Goal: Task Accomplishment & Management: Manage account settings

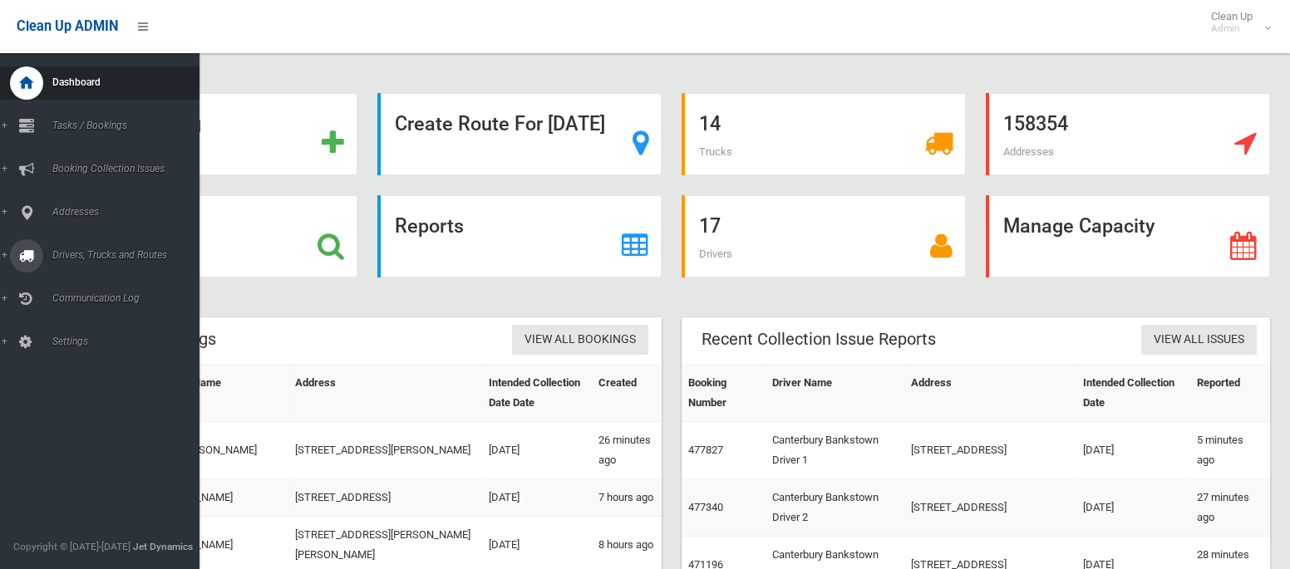
click at [92, 253] on span "Drivers, Trucks and Routes" at bounding box center [123, 255] width 152 height 12
click at [87, 332] on span "Driver Rostering / Shifts" at bounding box center [116, 331] width 138 height 12
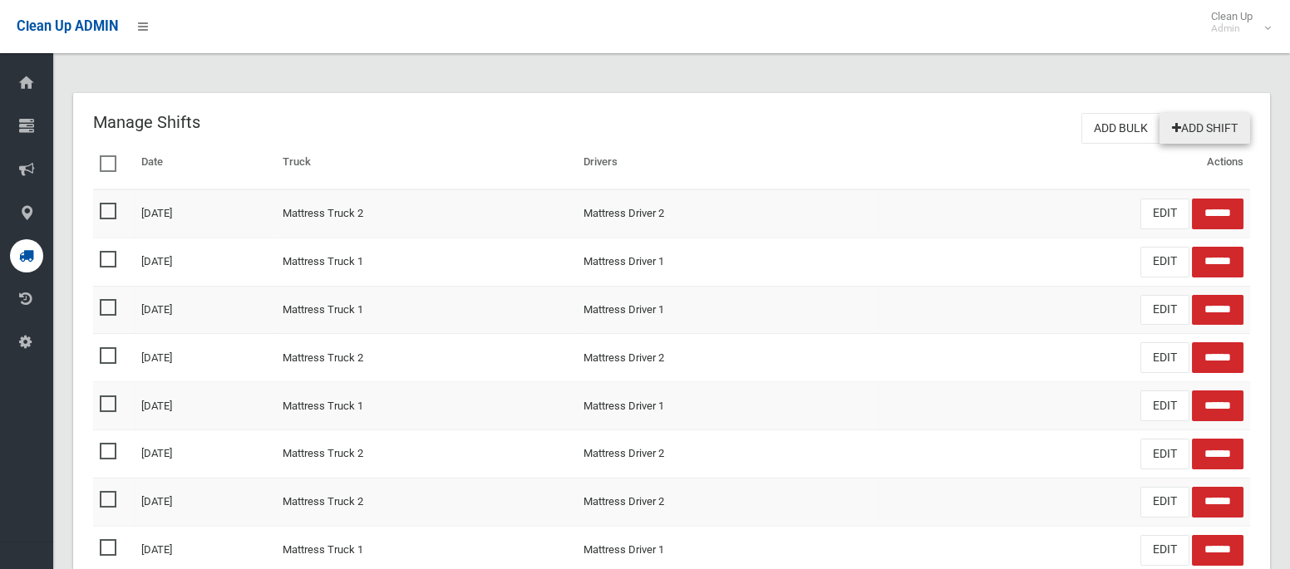
click at [1202, 121] on link "Add Shift" at bounding box center [1204, 128] width 91 height 31
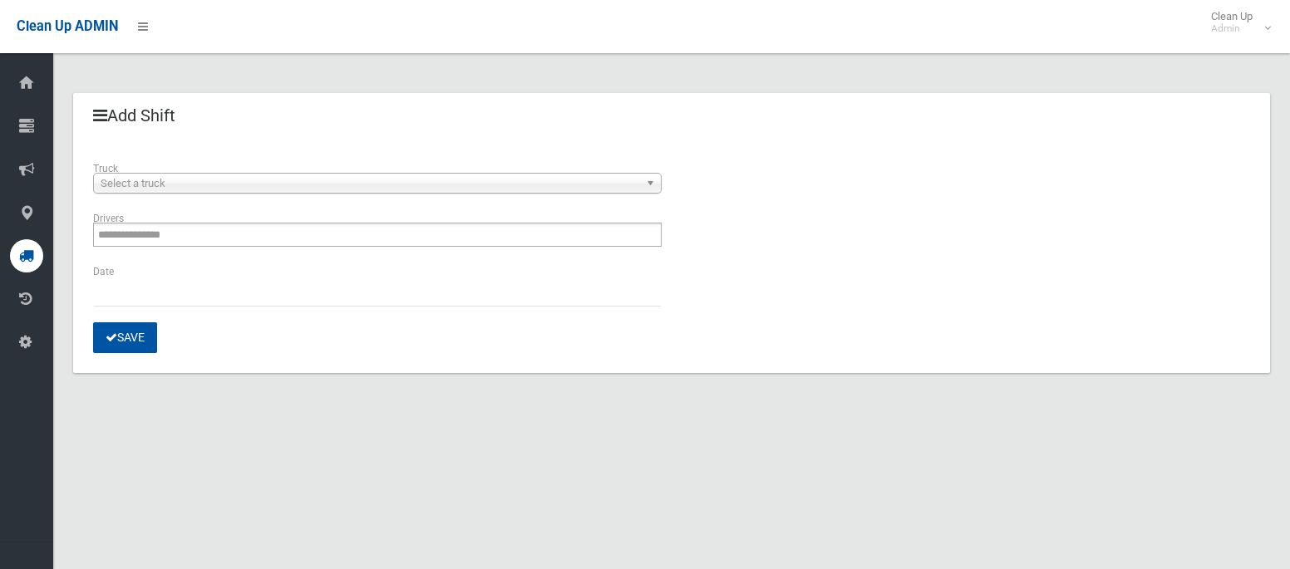
click at [543, 182] on span "Select a truck" at bounding box center [370, 184] width 539 height 20
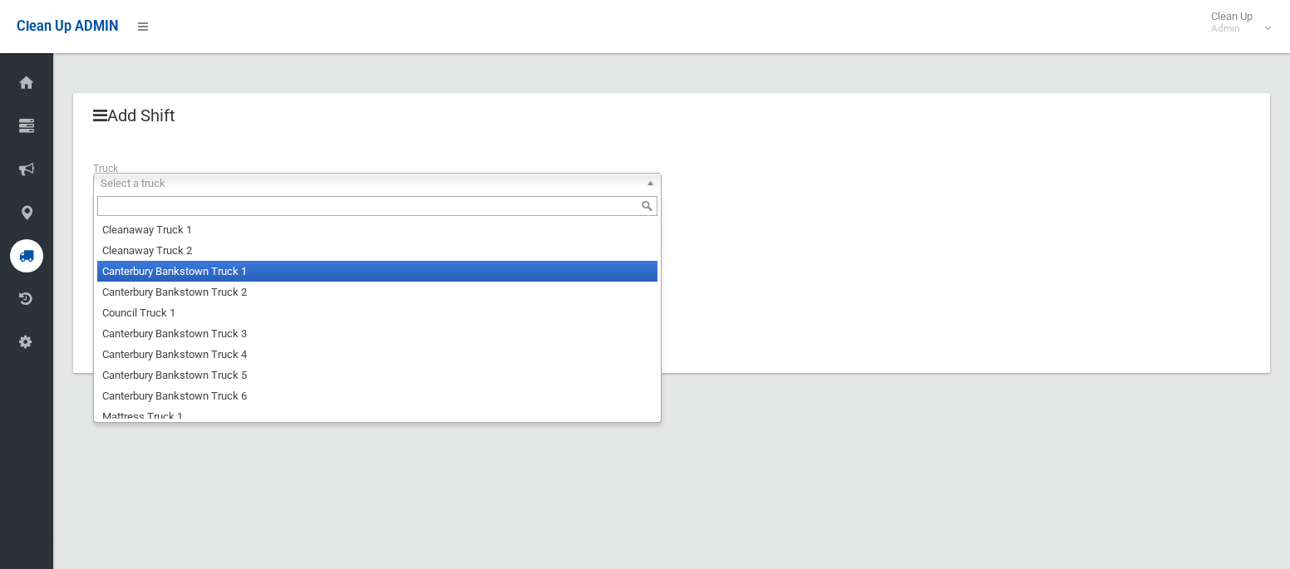
click at [443, 269] on li "Canterbury Bankstown Truck 1" at bounding box center [377, 271] width 560 height 21
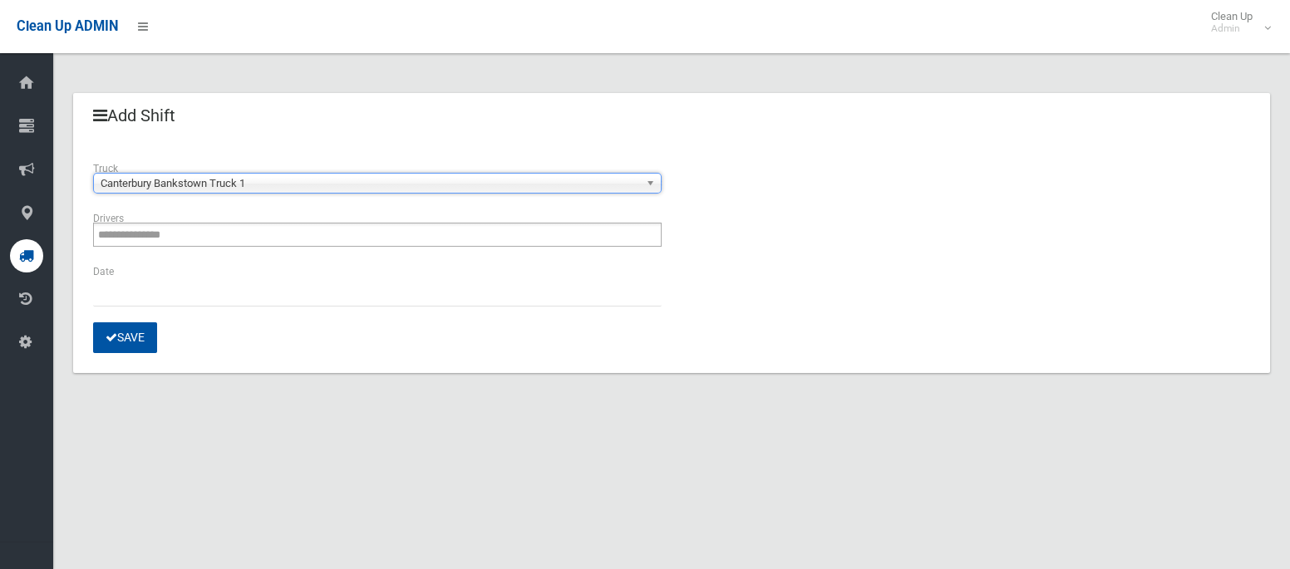
click at [351, 236] on ul "**********" at bounding box center [377, 235] width 568 height 24
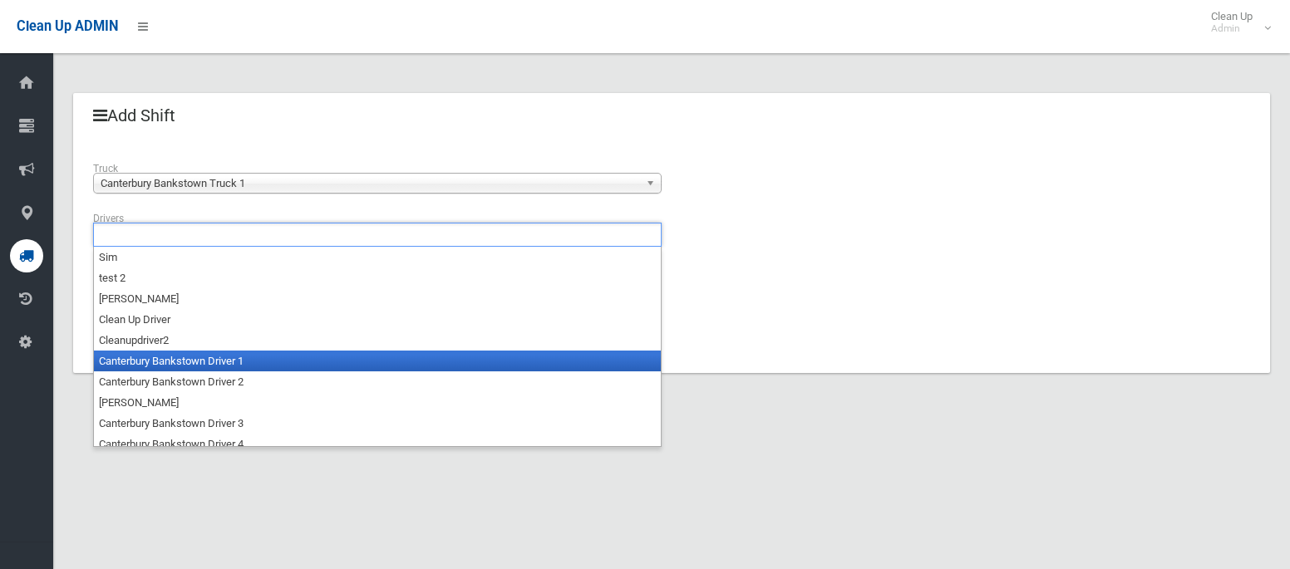
click at [294, 354] on li "Canterbury Bankstown Driver 1" at bounding box center [377, 361] width 567 height 21
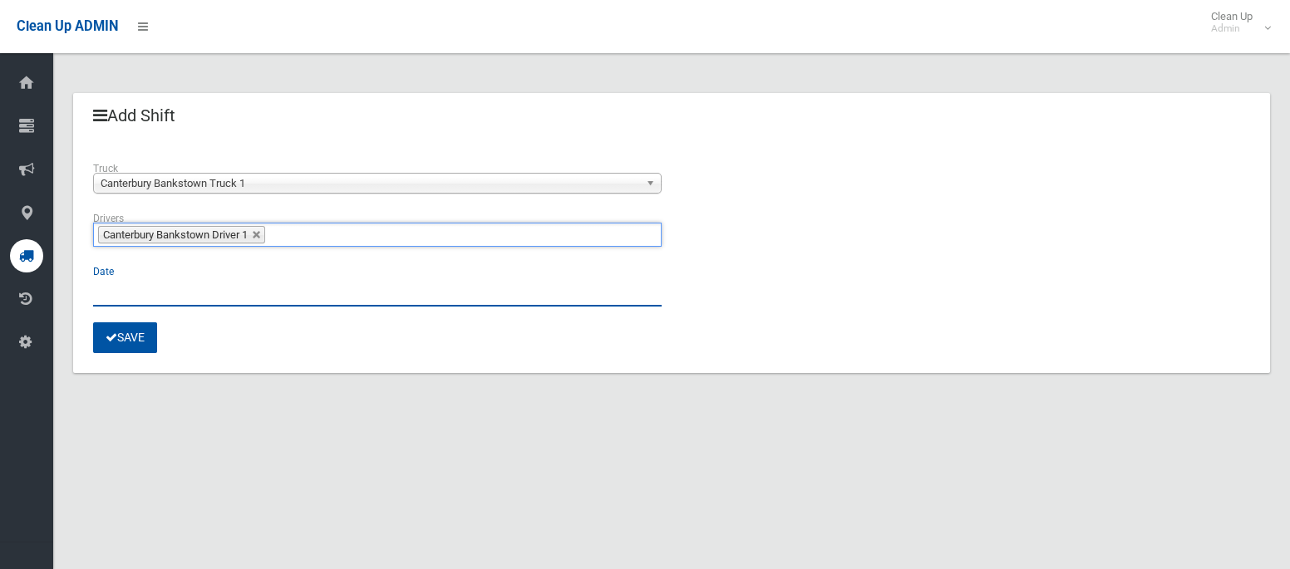
click at [160, 291] on input "text" at bounding box center [377, 291] width 568 height 31
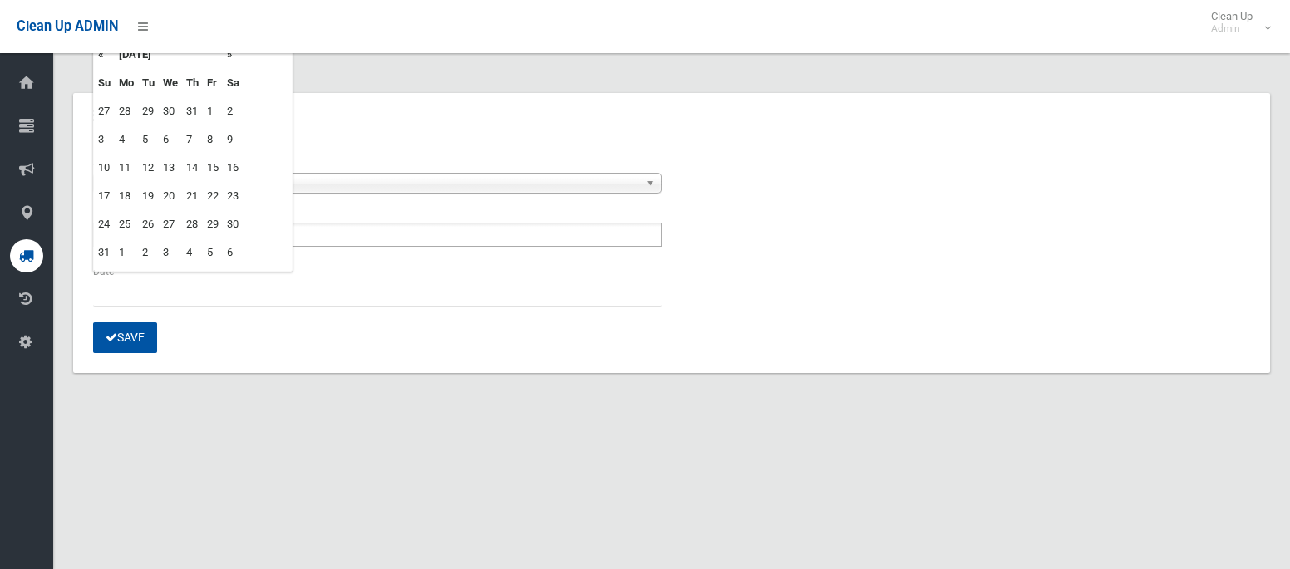
click at [210, 169] on td "15" at bounding box center [213, 168] width 20 height 28
type input "**********"
click at [132, 331] on button "Save" at bounding box center [125, 337] width 64 height 31
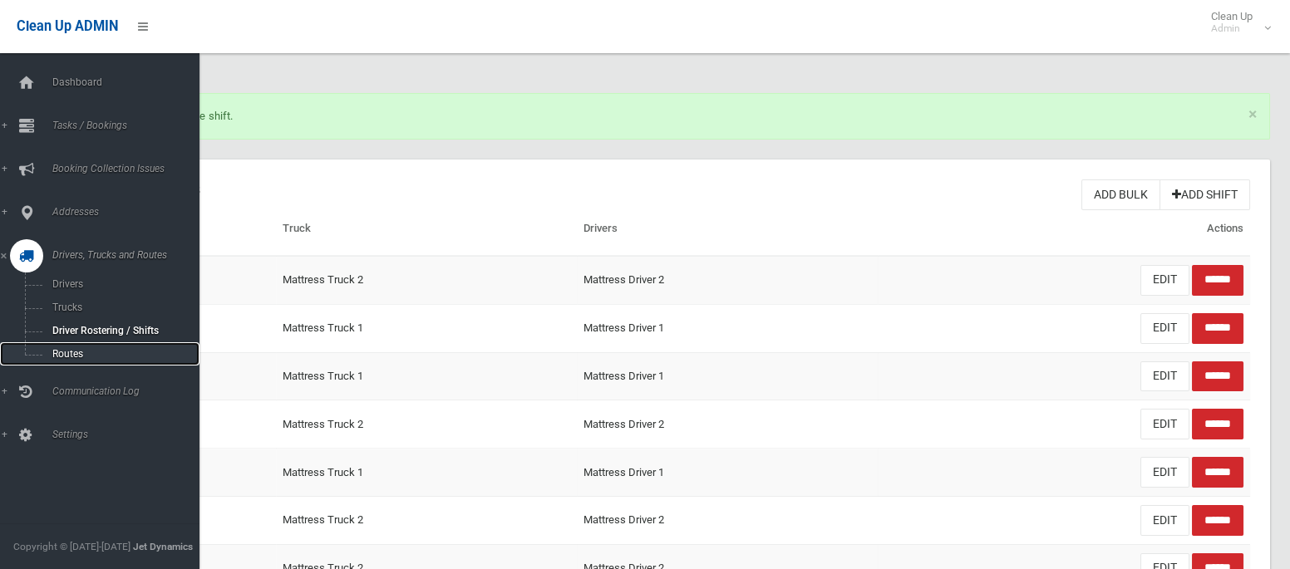
click at [84, 353] on span "Routes" at bounding box center [116, 354] width 138 height 12
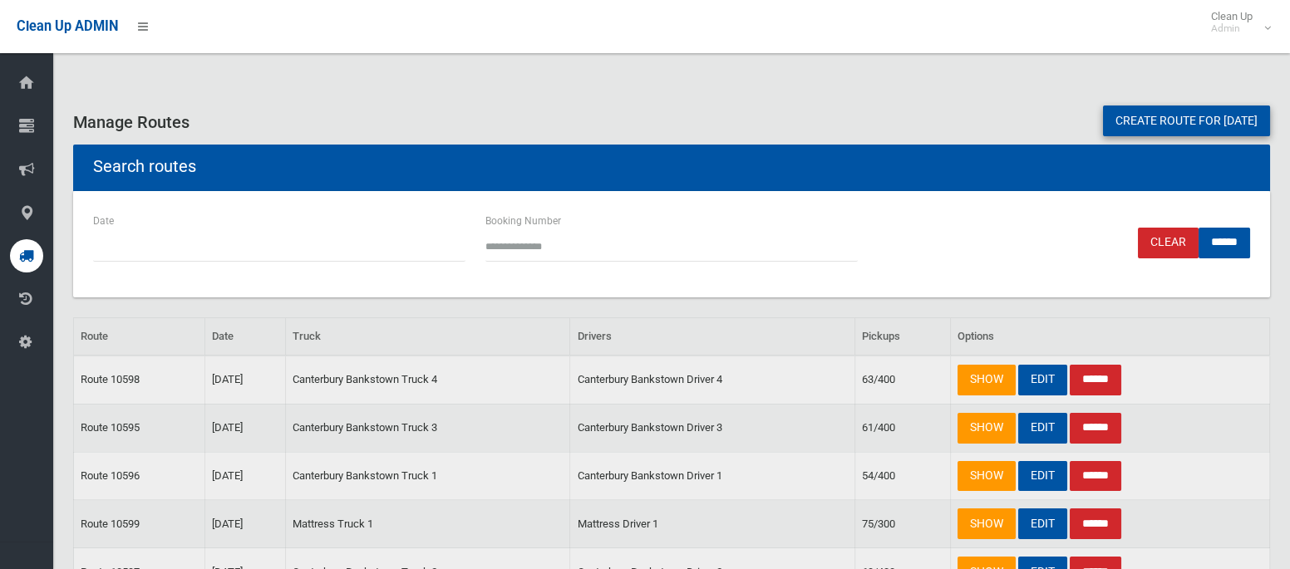
click at [1127, 130] on link "Create route for [DATE]" at bounding box center [1186, 121] width 167 height 31
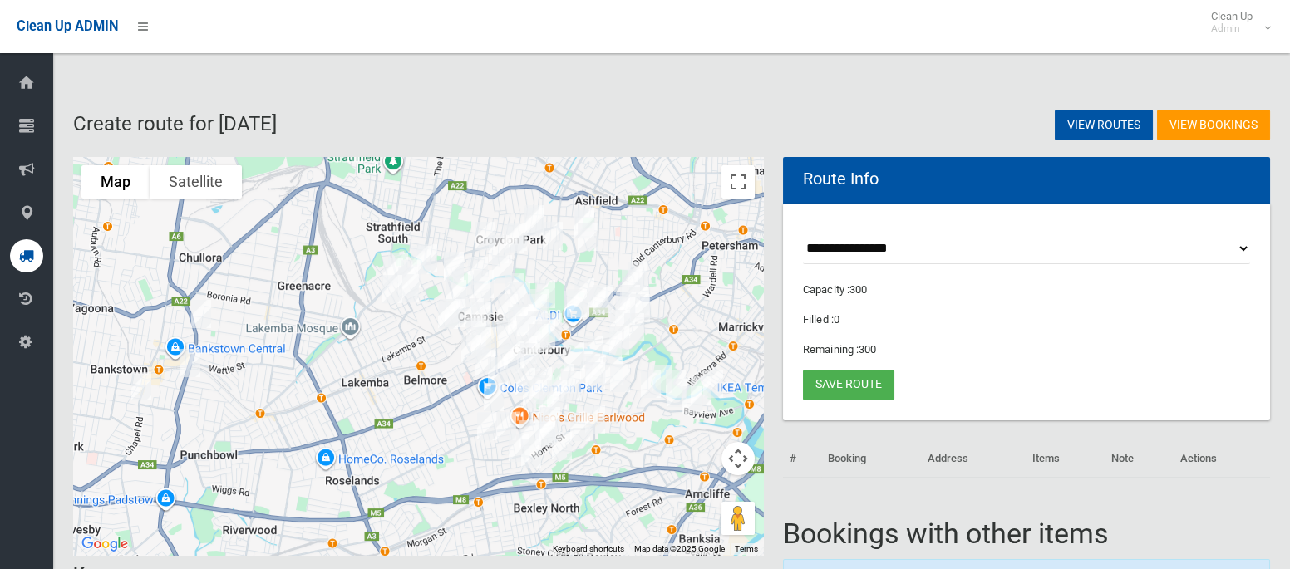
click at [872, 253] on select "**********" at bounding box center [1026, 249] width 447 height 31
select select "*****"
click at [803, 234] on select "**********" at bounding box center [1026, 249] width 447 height 31
click at [734, 189] on button "Toggle fullscreen view" at bounding box center [737, 181] width 33 height 33
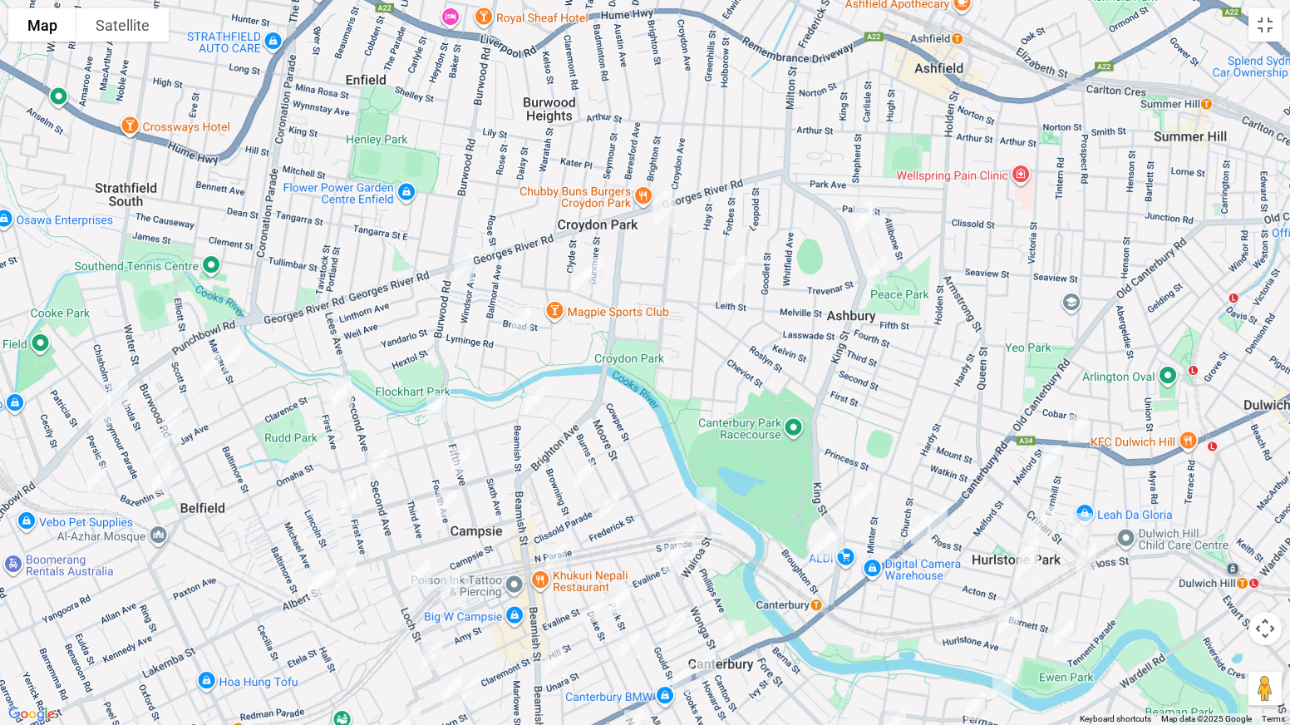
click at [860, 197] on img "132A Milton Street, ASHBURY NSW 2193" at bounding box center [862, 215] width 33 height 42
click at [865, 217] on img "136A Milton Street, ASHBURY NSW 2193" at bounding box center [865, 220] width 33 height 42
click at [878, 263] on img "7 King Street, ASHBURY NSW 2193" at bounding box center [876, 270] width 33 height 42
click at [665, 187] on img "122-132 Georges River Road, CROYDON PARK NSW 2133" at bounding box center [662, 201] width 33 height 42
click at [666, 219] on img "135-139 Croydon Avenue, CROYDON PARK NSW 2133" at bounding box center [664, 213] width 33 height 42
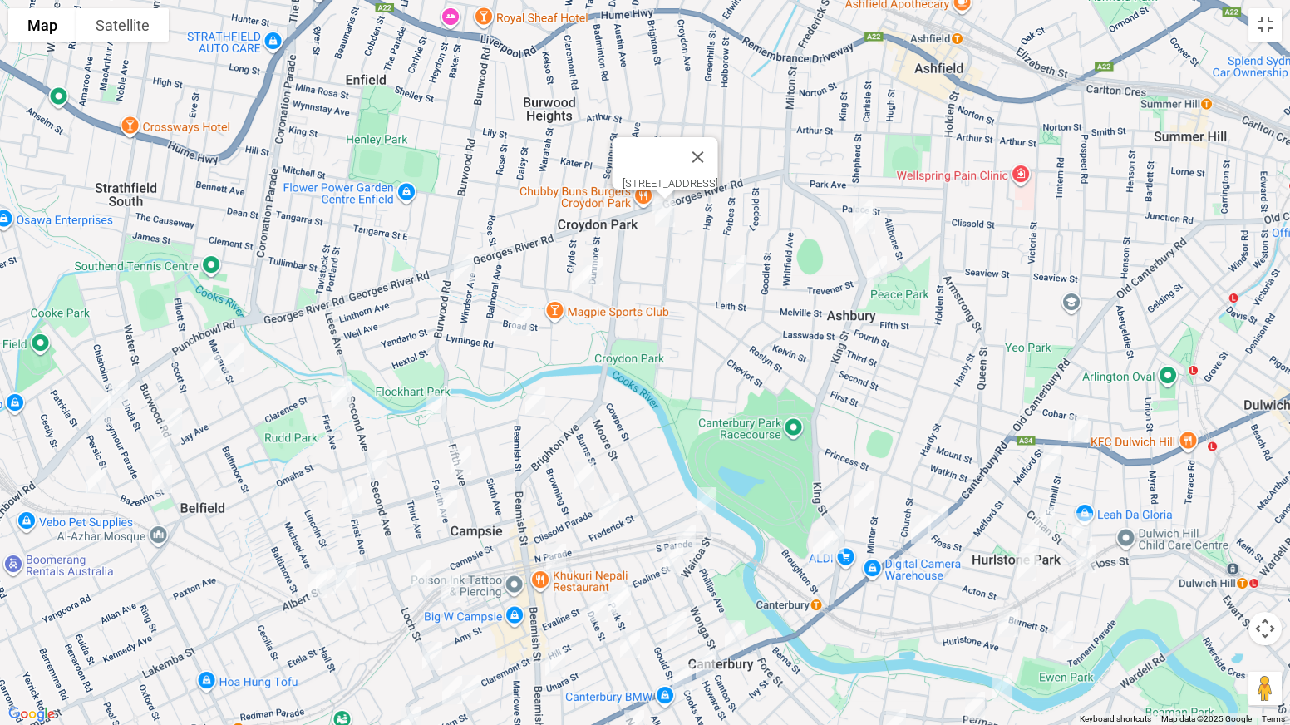
click at [741, 265] on img "62 Forbes Street, CROYDON PARK NSW 2133" at bounding box center [736, 269] width 33 height 42
click at [606, 268] on img "35 Dunmore Street, CROYDON PARK NSW 2133" at bounding box center [593, 271] width 33 height 42
click at [579, 283] on img "24A Wentworth Street, CROYDON PARK NSW 2133" at bounding box center [581, 279] width 33 height 42
click at [470, 270] on img "2 President Street, CROYDON PARK NSW 2133" at bounding box center [463, 268] width 33 height 42
click at [530, 322] on img "12 Lyminge Road, CROYDON PARK NSW 2133" at bounding box center [520, 322] width 33 height 42
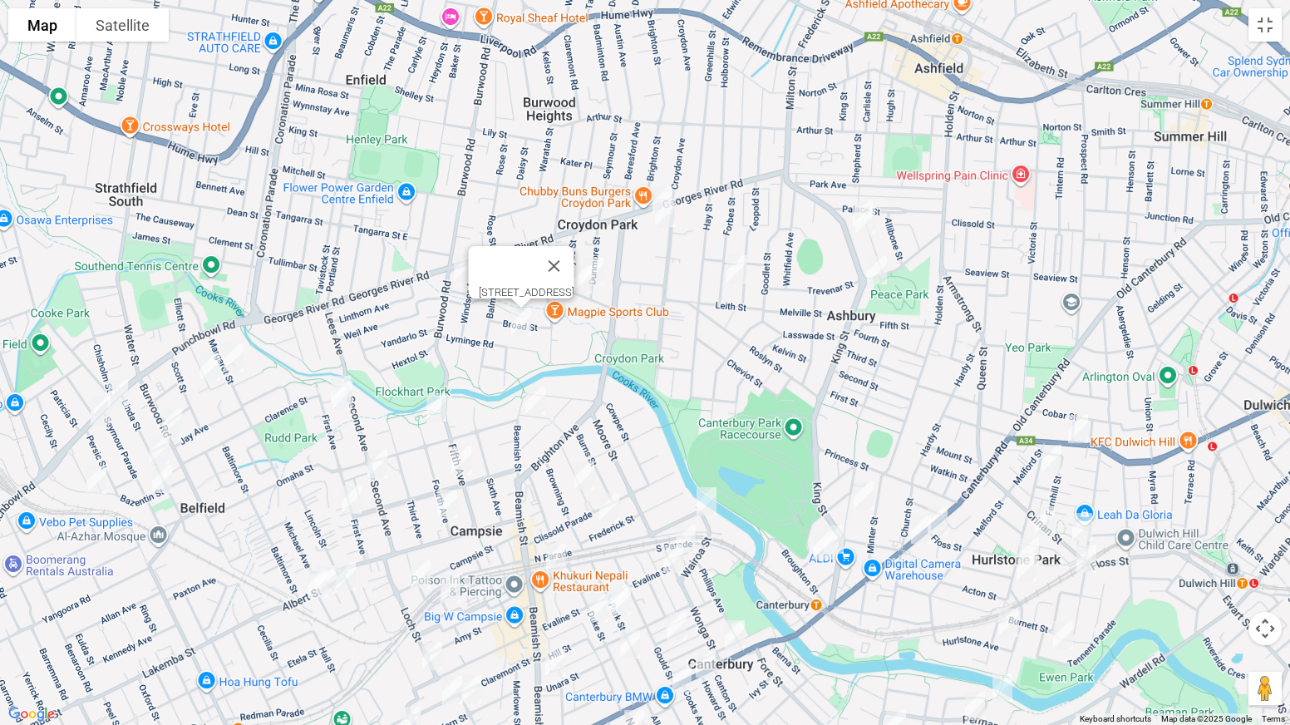
click at [541, 404] on img "14 Tennyson Street, CAMPSIE NSW 2194" at bounding box center [535, 401] width 33 height 42
click at [432, 409] on img "51-53 Fourth Avenue, CAMPSIE NSW 2194" at bounding box center [436, 407] width 33 height 42
click at [238, 355] on img "40 Saxon Street, BELFIELD NSW 2191" at bounding box center [233, 358] width 33 height 42
click at [332, 375] on img "67B First Avenue, CAMPSIE NSW 2194" at bounding box center [342, 395] width 33 height 42
click at [207, 372] on img "27 Saxon Street, BELFIELD NSW 2191" at bounding box center [210, 367] width 33 height 42
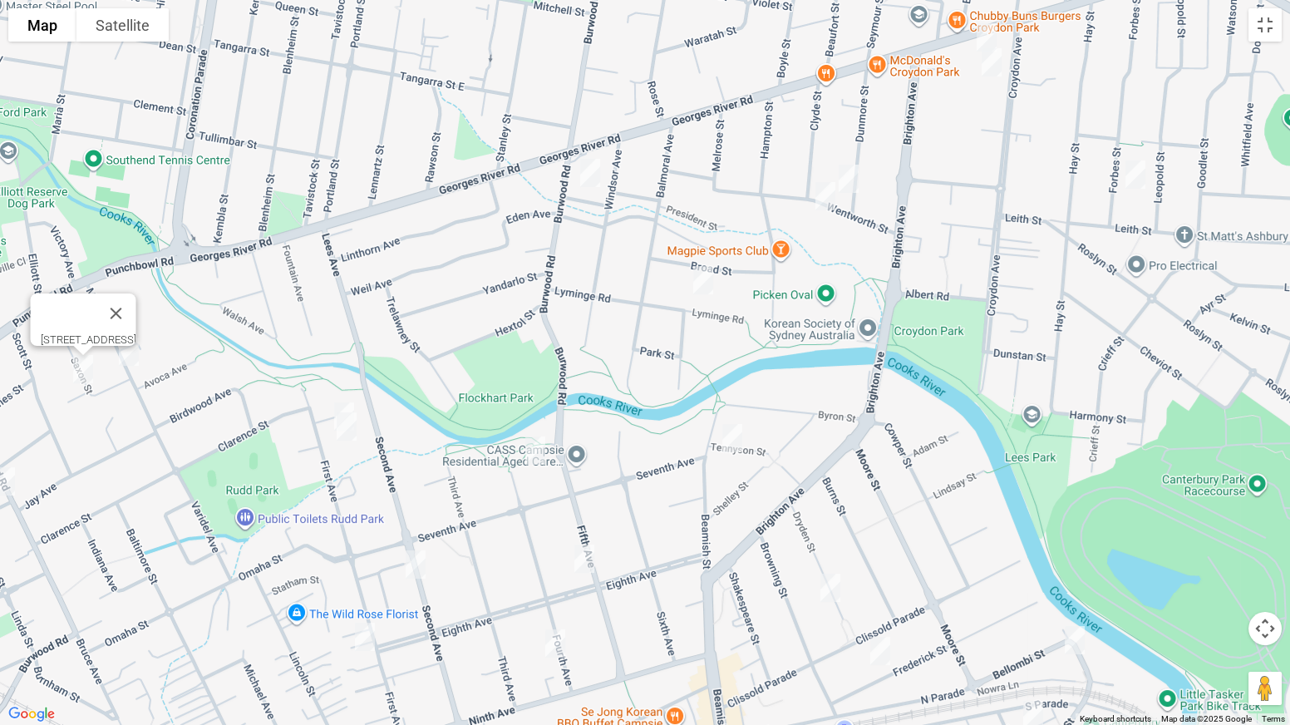
click at [336, 401] on img "69-71 First Avenue, CAMPSIE NSW 2194" at bounding box center [343, 417] width 33 height 42
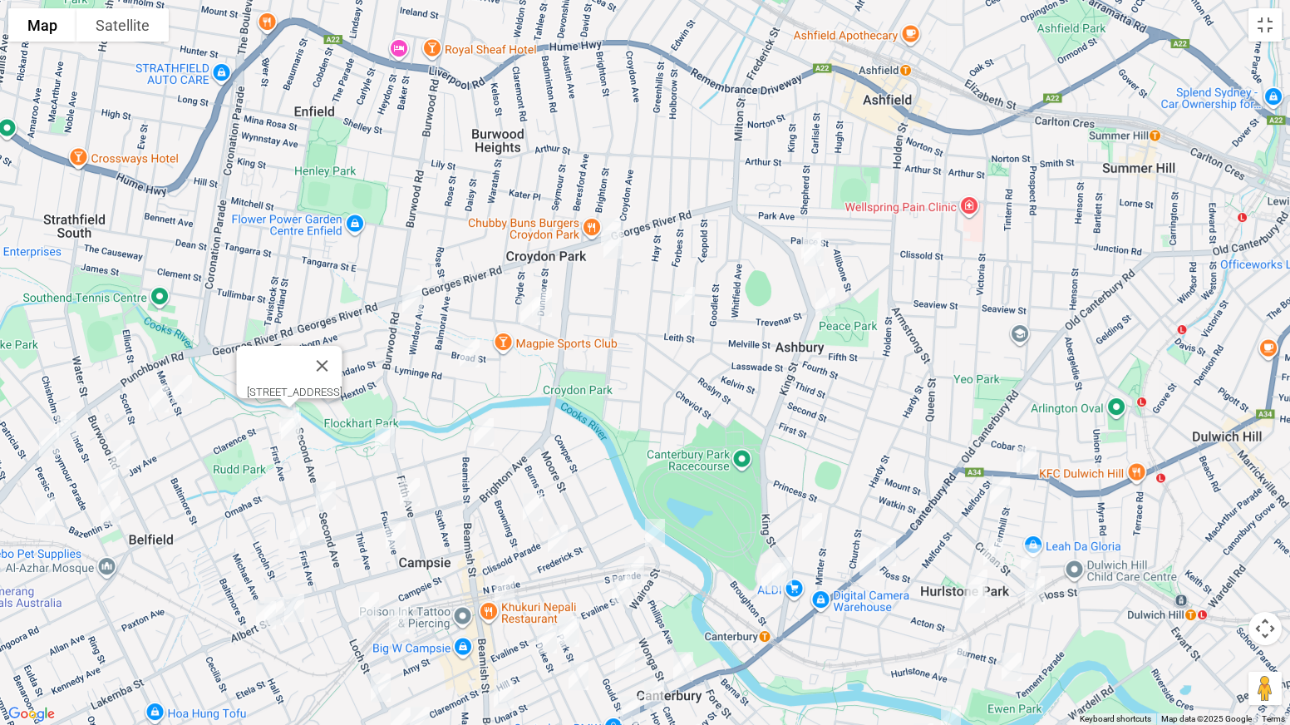
click at [71, 426] on img "356 Punchbowl Road, BELFIELD NSW 2191" at bounding box center [66, 426] width 33 height 42
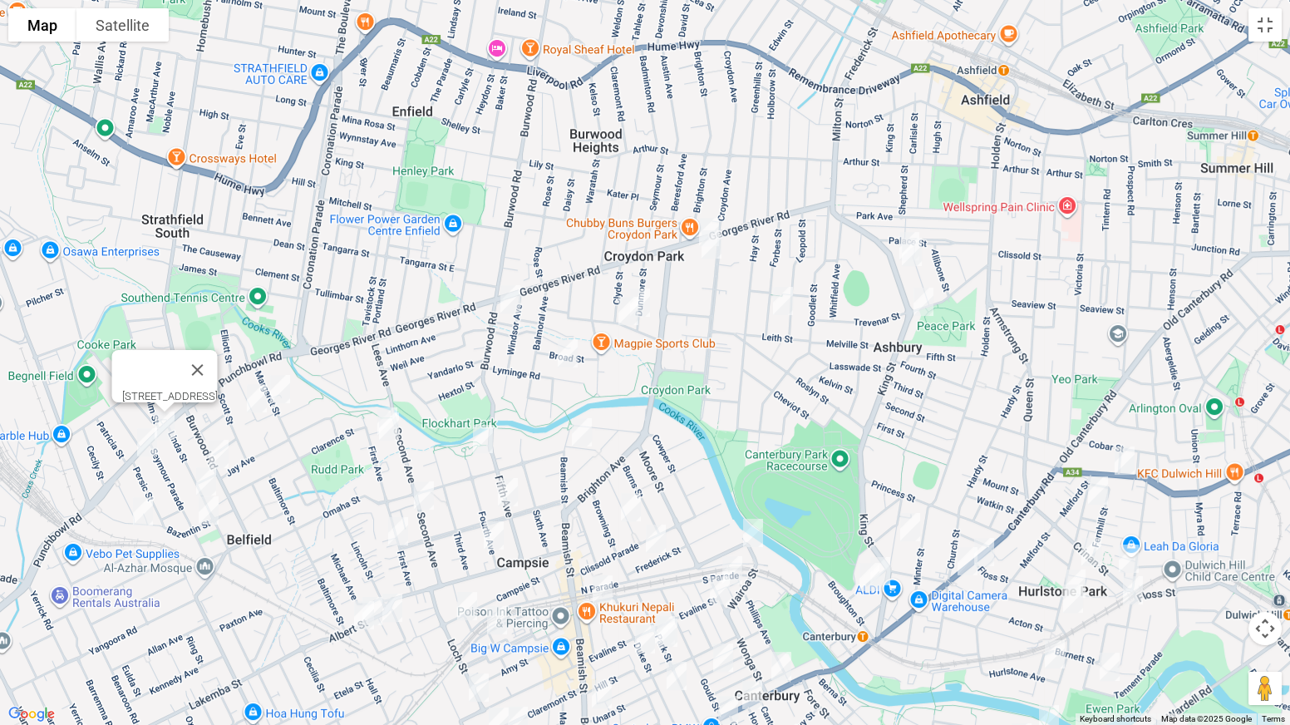
click at [150, 444] on img "49 Persic Street, BELFIELD NSW 2191" at bounding box center [146, 442] width 33 height 42
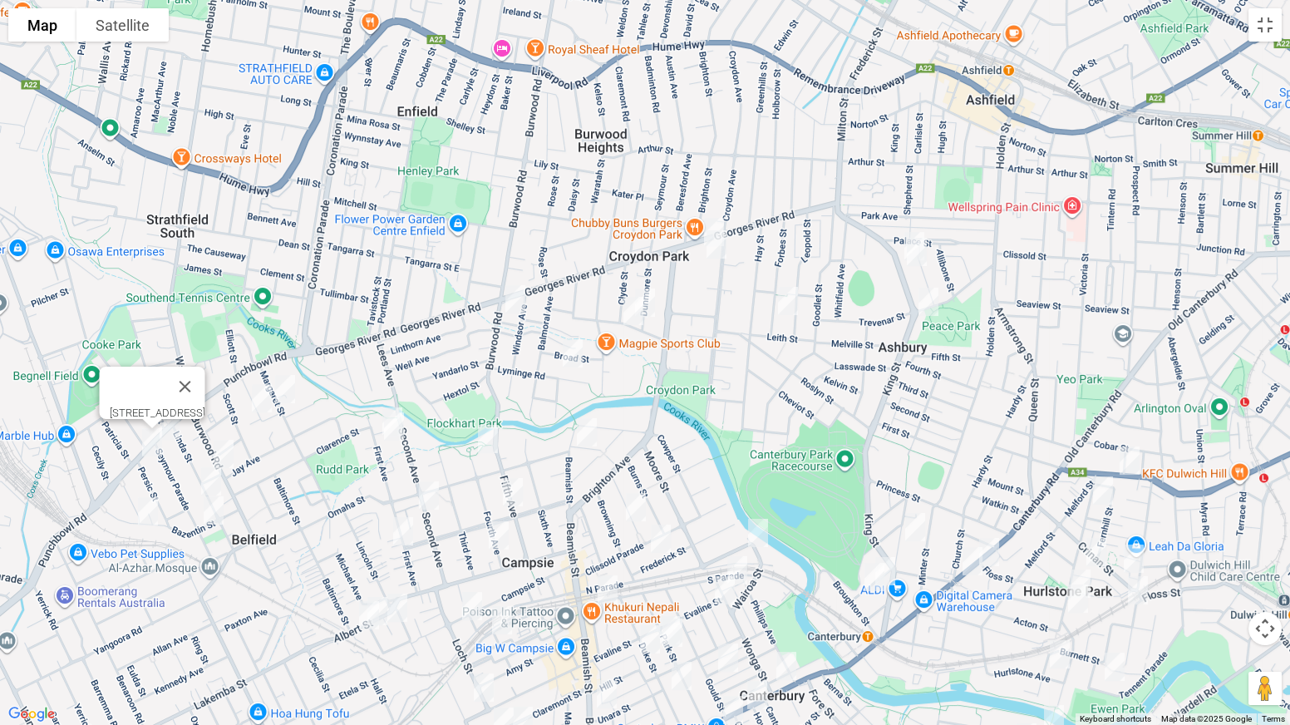
click at [221, 453] on img "62 Burwood Road, BELFIELD NSW 2191" at bounding box center [223, 454] width 33 height 42
click at [211, 472] on img "40 Linda Street, BELFIELD NSW 2191" at bounding box center [210, 481] width 33 height 42
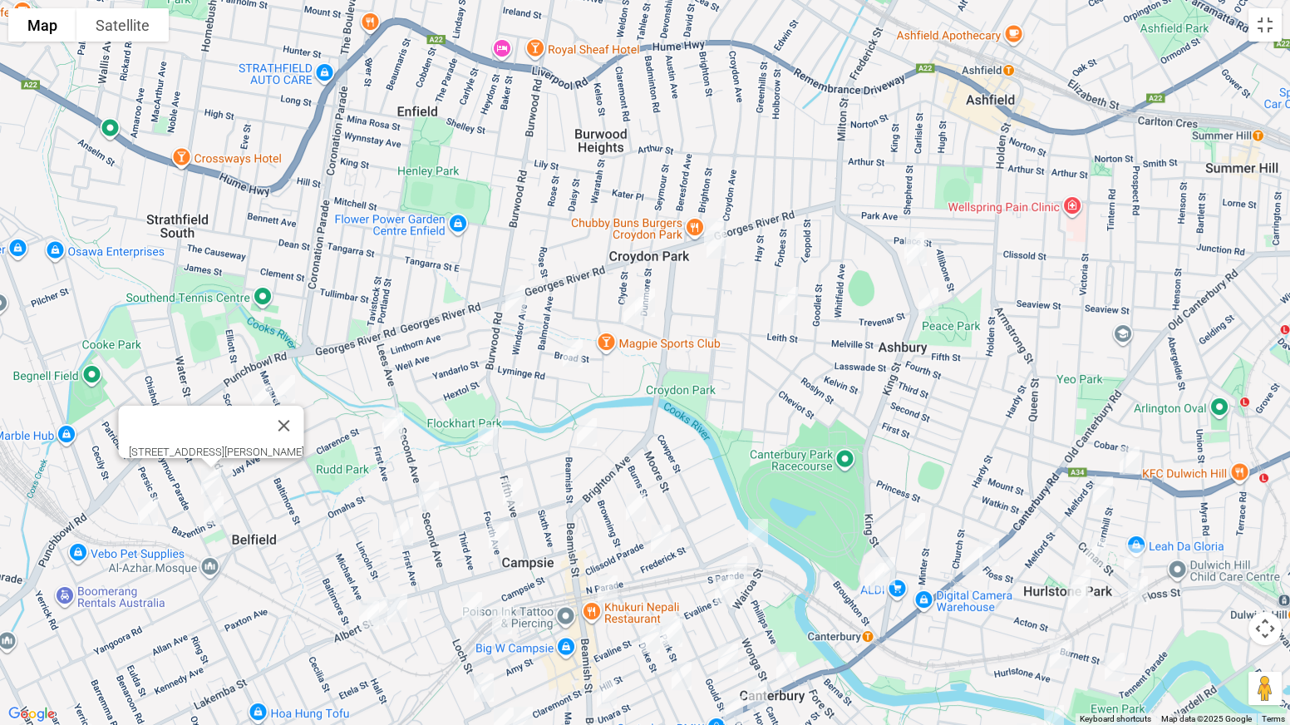
click at [149, 507] on img "40 Bazentin Street, BELFIELD NSW 2191" at bounding box center [147, 511] width 33 height 42
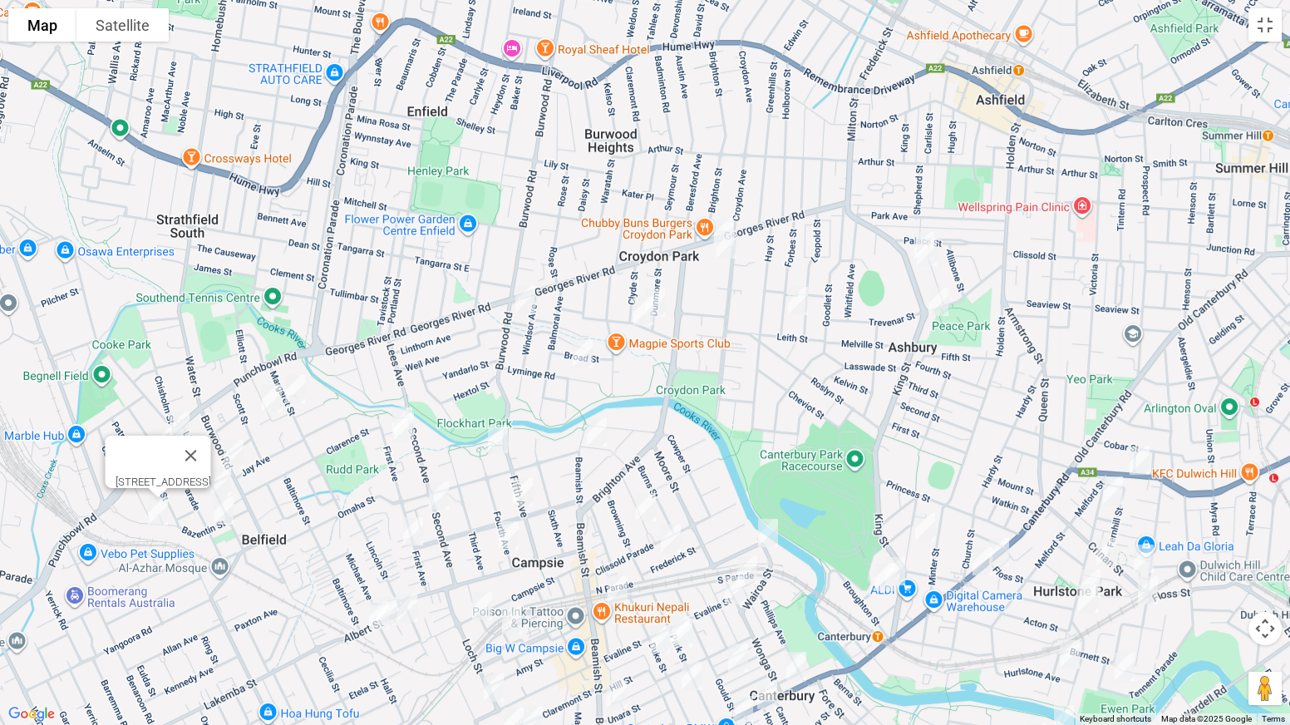
click at [226, 514] on img "21 Seymour Parade, BELFIELD NSW 2191" at bounding box center [223, 511] width 33 height 42
click at [445, 492] on img "30 Second Avenue, CAMPSIE NSW 2194" at bounding box center [438, 496] width 33 height 42
click at [420, 531] on img "5/24 First Avenue, BELFIELD NSW 2191" at bounding box center [412, 531] width 33 height 42
click at [387, 568] on img "28 Albert Street, CAMPSIE NSW 2194" at bounding box center [387, 611] width 33 height 42
click at [374, 568] on img "36 Albert Street, CAMPSIE NSW 2194" at bounding box center [378, 615] width 33 height 42
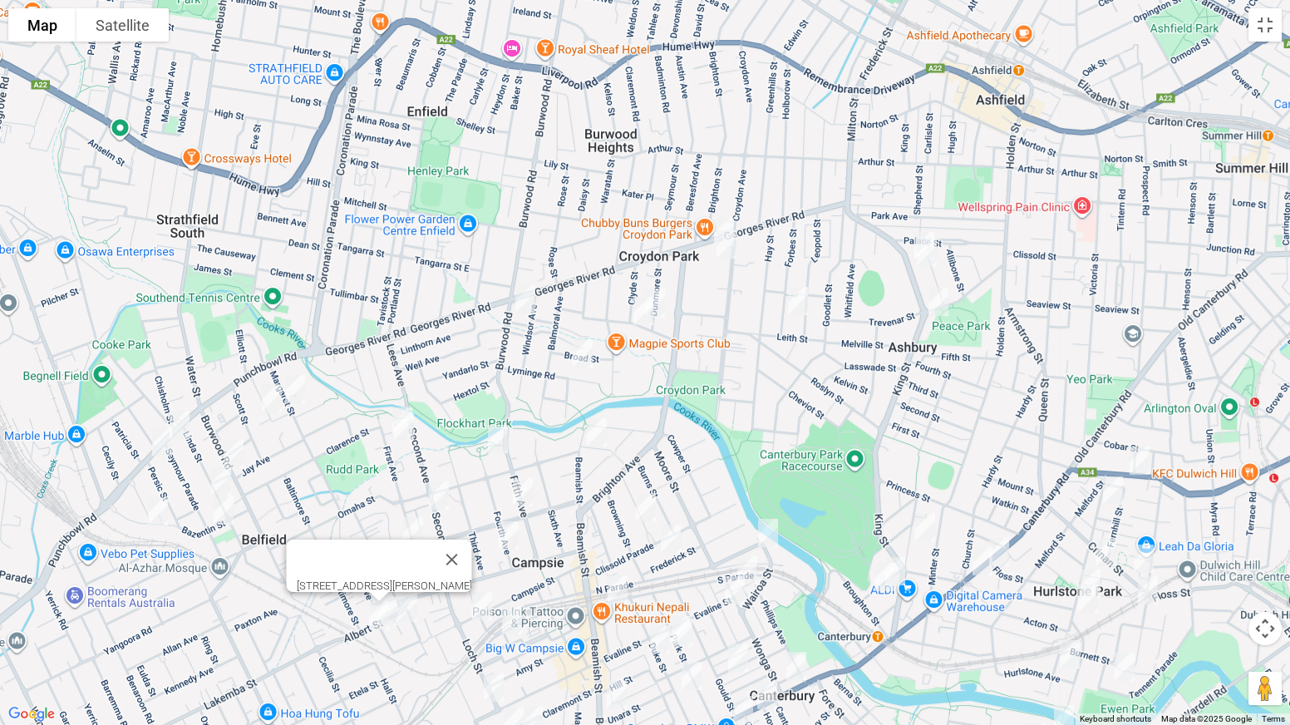
click at [409, 568] on img "12-14 Albert Street, CAMPSIE NSW 2194" at bounding box center [407, 608] width 33 height 42
click at [525, 496] on img "33 Eighth Avenue, CAMPSIE NSW 2194" at bounding box center [522, 492] width 33 height 42
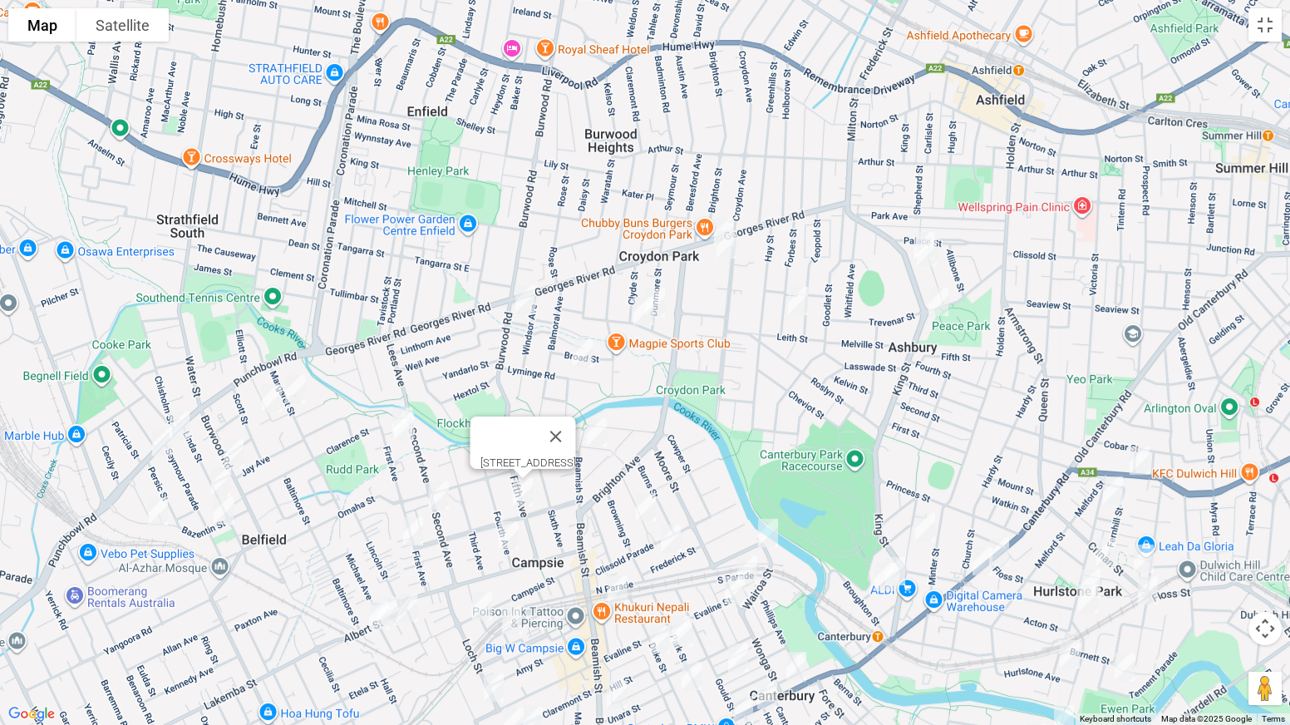
click at [510, 538] on img "6 Fourth Avenue, CAMPSIE NSW 2194" at bounding box center [508, 535] width 33 height 42
click at [647, 505] on img "31-33 Dryden Street, CAMPSIE NSW 2194" at bounding box center [645, 507] width 33 height 42
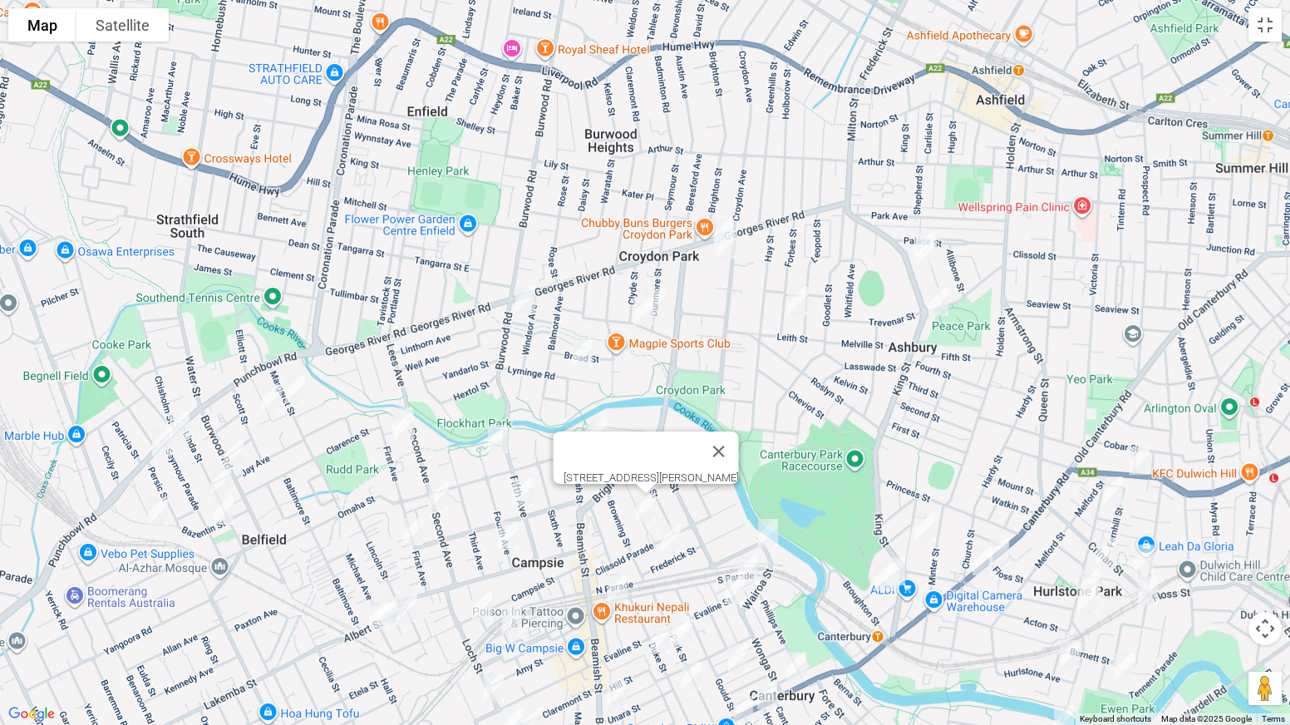
click at [667, 531] on img "77 Frederick Street, CAMPSIE NSW 2194" at bounding box center [670, 539] width 33 height 42
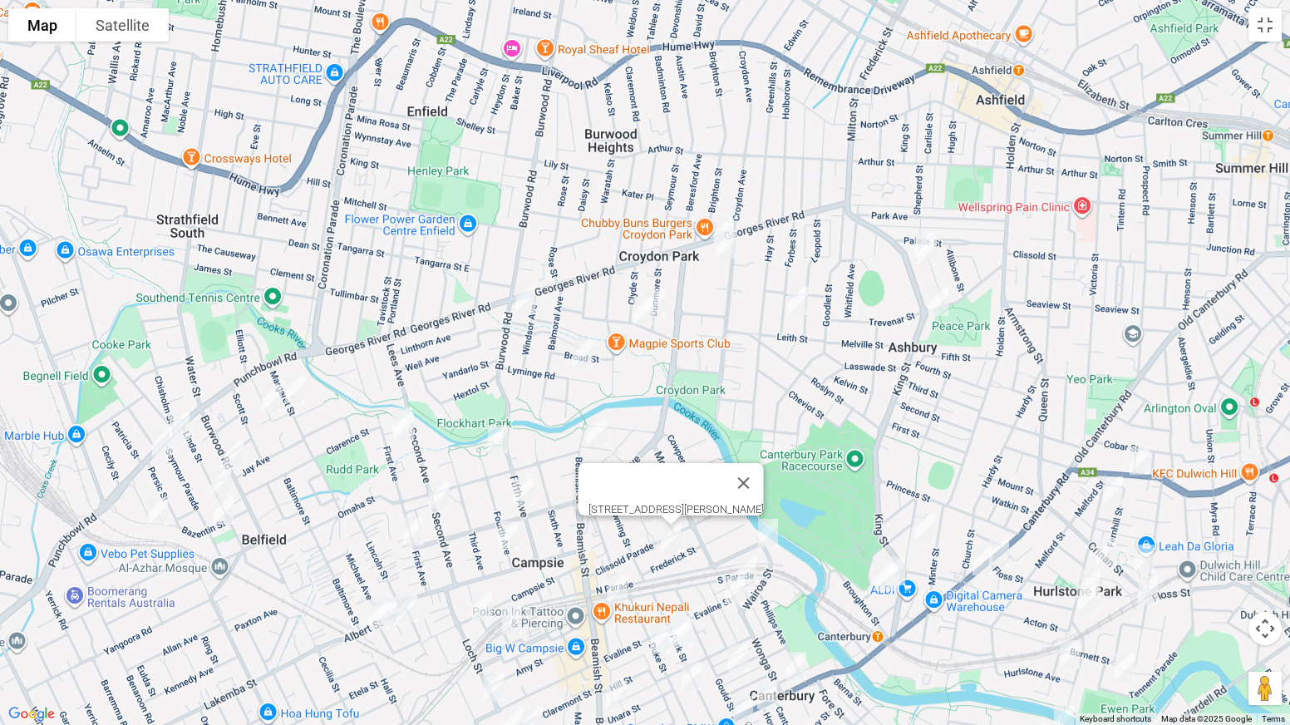
click at [615, 568] on img "45 South Parade, CAMPSIE NSW 2194" at bounding box center [617, 589] width 33 height 42
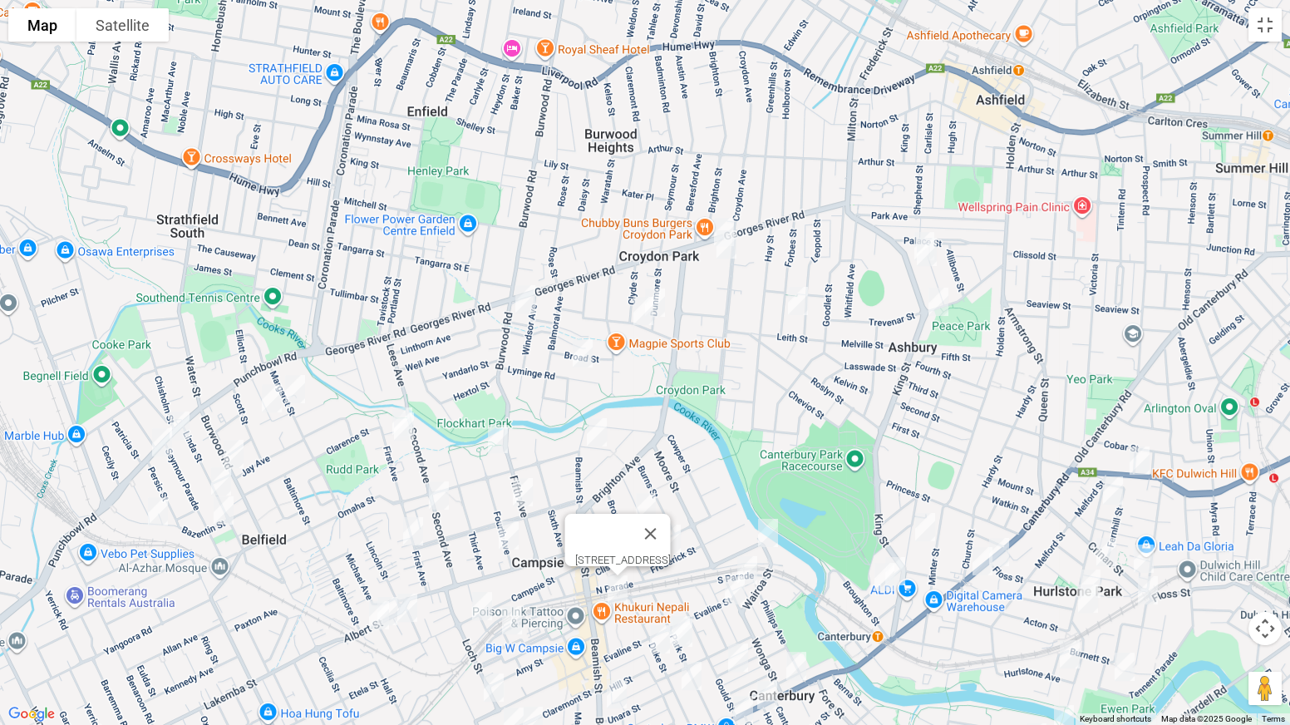
click at [486, 568] on img "74 Campsie Street, CAMPSIE NSW 2194" at bounding box center [481, 606] width 33 height 42
click at [512, 568] on img "59 Anglo Road, CAMPSIE NSW 2194" at bounding box center [511, 620] width 33 height 42
click at [758, 527] on img "12 Nowra Street, CAMPSIE NSW 2194" at bounding box center [767, 533] width 33 height 42
click at [749, 558] on img "4 Wonga Street, CANTERBURY NSW 2193" at bounding box center [747, 570] width 33 height 42
click at [739, 568] on img "4 Evaline Street, CANTERBURY NSW 2193" at bounding box center [734, 590] width 33 height 42
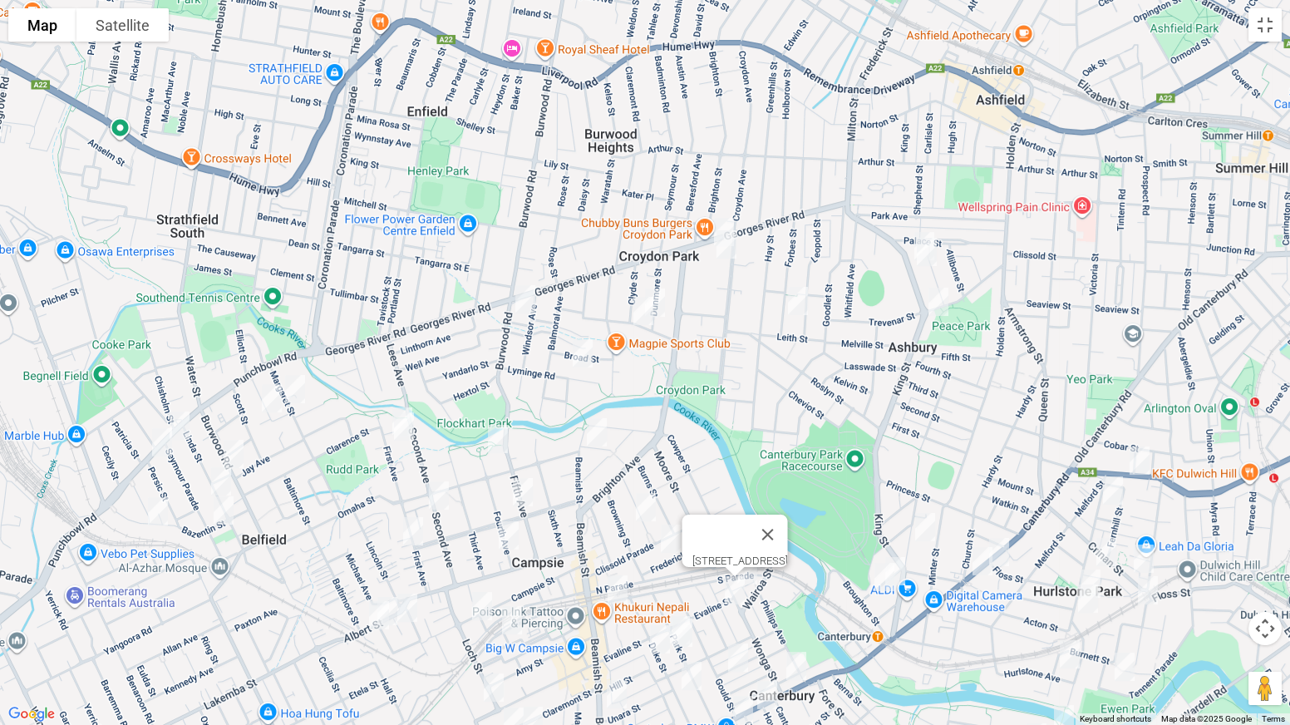
click at [656, 568] on img "48 Duke Street, CAMPSIE NSW 2194" at bounding box center [659, 639] width 33 height 42
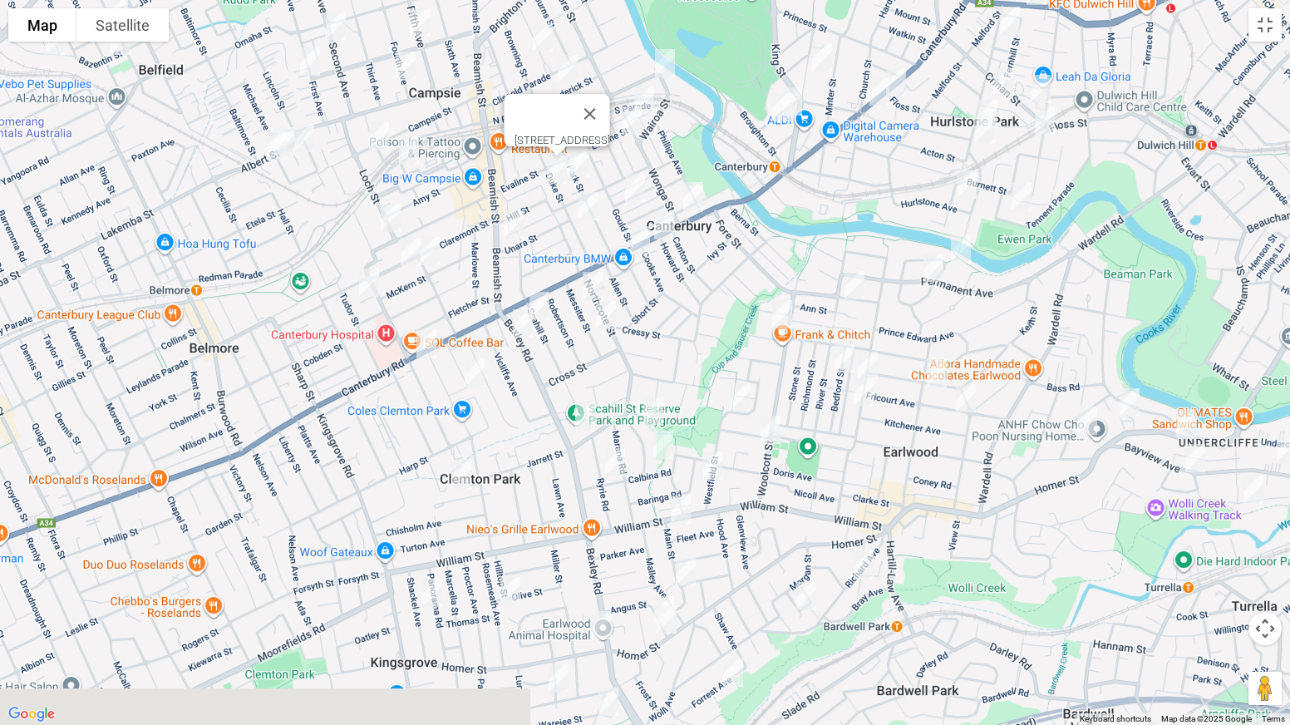
drag, startPoint x: 831, startPoint y: 624, endPoint x: 722, endPoint y: 150, distance: 486.9
click at [722, 150] on div "[STREET_ADDRESS]" at bounding box center [645, 362] width 1290 height 725
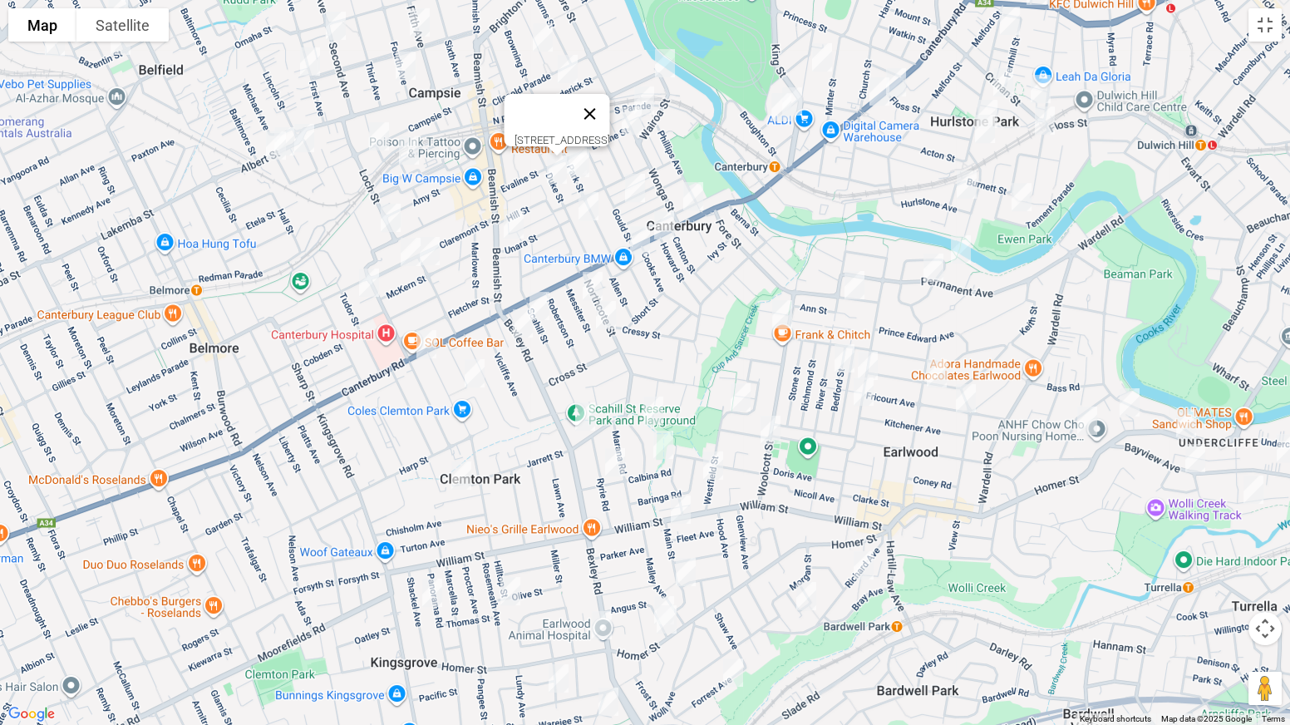
click at [610, 106] on button "Close" at bounding box center [590, 114] width 40 height 40
click at [567, 140] on img "29 Park Street, CAMPSIE NSW 2194" at bounding box center [576, 161] width 33 height 42
click at [583, 165] on img "1/31 Park Street, CAMPSIE NSW 2194" at bounding box center [579, 163] width 33 height 42
click at [381, 219] on img "127 Evaline Street, CAMPSIE NSW 2194" at bounding box center [390, 218] width 33 height 42
click at [403, 244] on img "52 Claremont Street, CAMPSIE NSW 2194" at bounding box center [410, 252] width 33 height 42
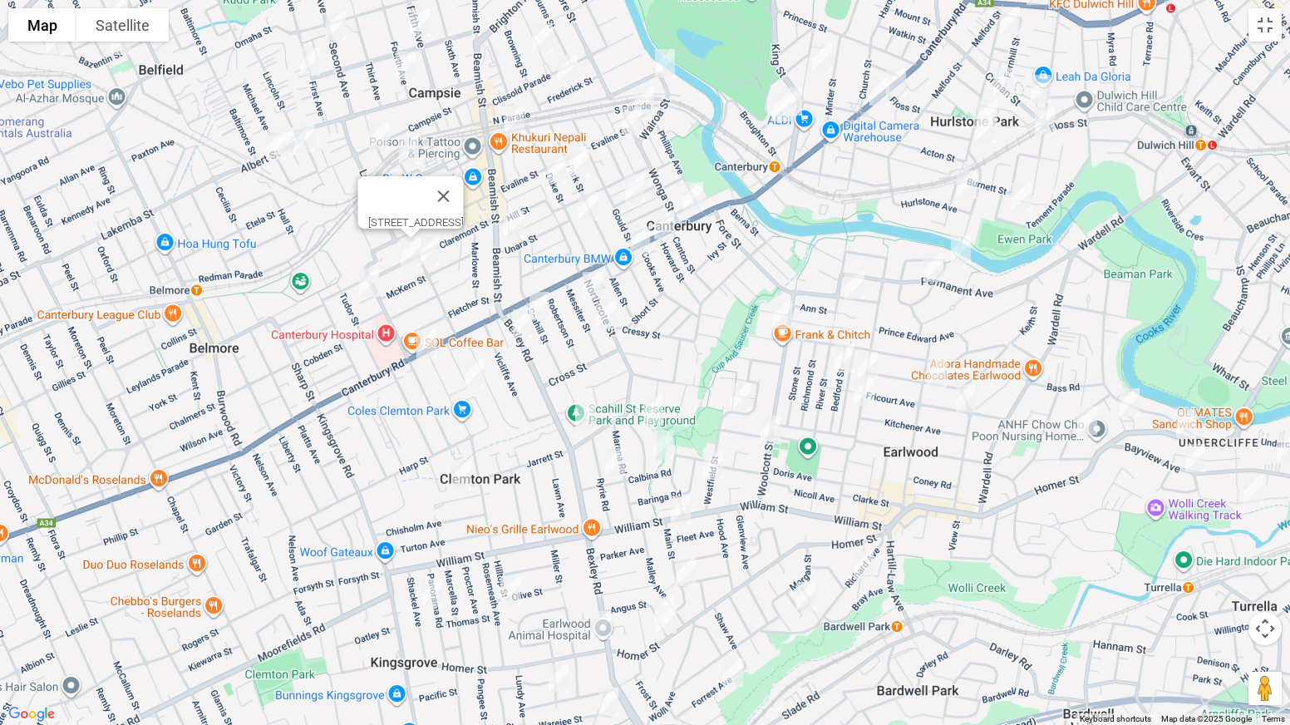
click at [435, 253] on img "29 McKern Street, CAMPSIE NSW 2194" at bounding box center [429, 251] width 33 height 42
click at [365, 280] on img "14 Fitzroy Street, CAMPSIE NSW 2194" at bounding box center [368, 283] width 33 height 42
click at [514, 225] on img "363 Beamish Street, CAMPSIE NSW 2194" at bounding box center [513, 225] width 33 height 42
click at [585, 216] on img "77 Duke Street, CAMPSIE NSW 2194" at bounding box center [588, 206] width 33 height 42
click at [638, 197] on img "30 Waratah Street, CANTERBURY NSW 2193" at bounding box center [634, 188] width 33 height 42
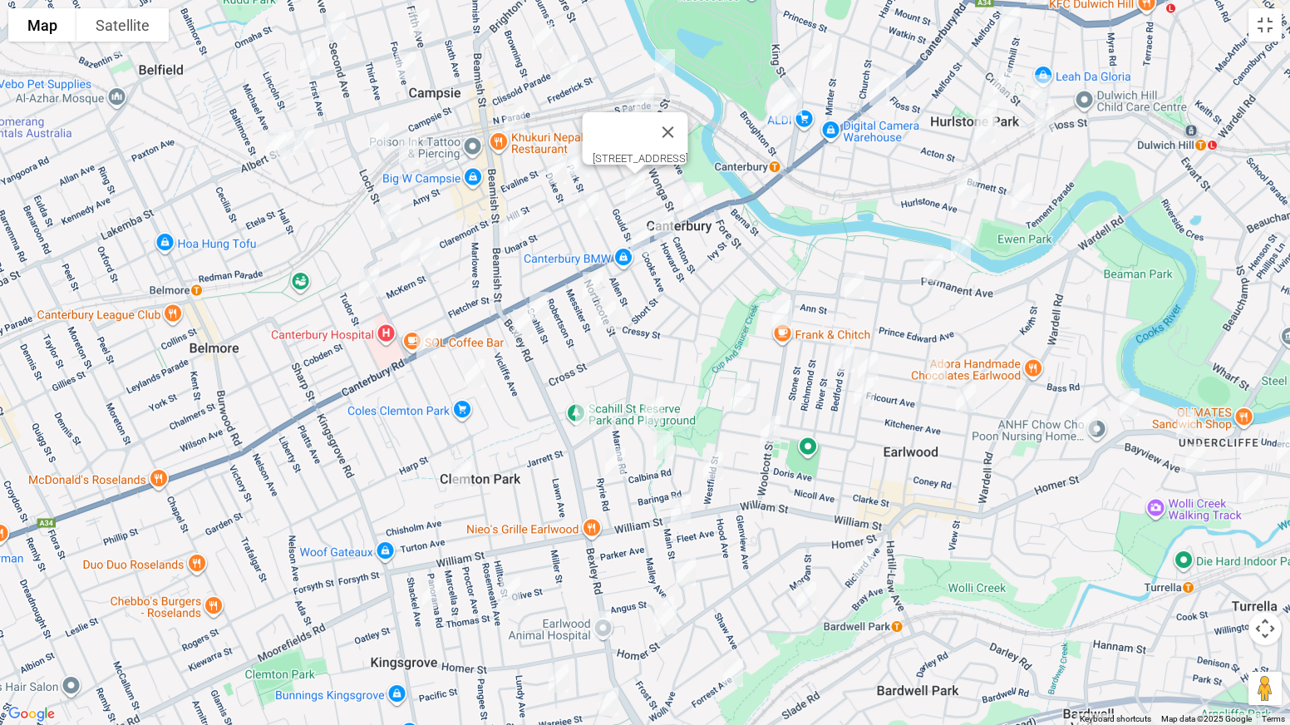
click at [691, 196] on img "287 Canterbury Road, CANTERBURY NSW 2193" at bounding box center [693, 196] width 33 height 42
click at [669, 218] on img "338-342 Canterbury Road, CANTERBURY NSW 2193" at bounding box center [663, 225] width 33 height 42
click at [642, 239] on img "364 Canterbury Road, CANTERBURY NSW 2193" at bounding box center [639, 240] width 33 height 42
click at [593, 278] on img "18 Messiter Street, CAMPSIE NSW 2194" at bounding box center [592, 286] width 33 height 42
click at [611, 312] on img "38 Messiter Street, CAMPSIE NSW 2194" at bounding box center [605, 315] width 33 height 42
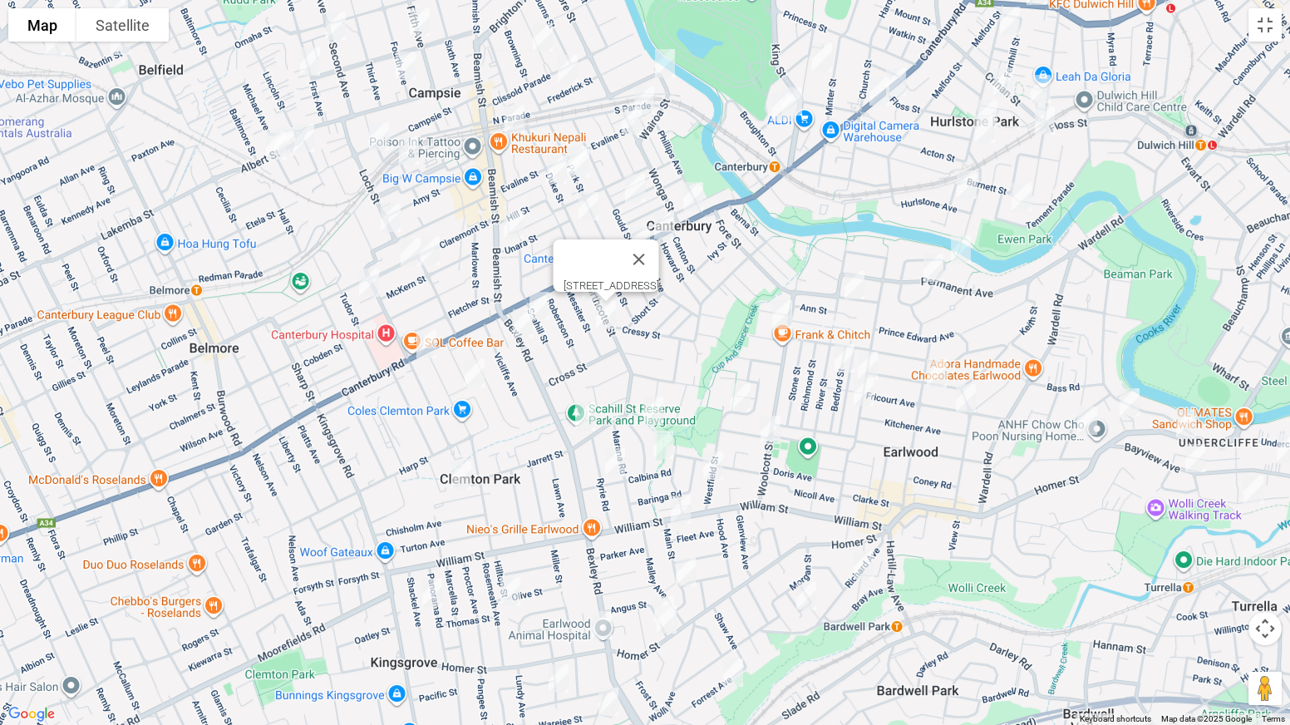
click at [542, 300] on img "9 Scahill Street, CAMPSIE NSW 2194" at bounding box center [539, 306] width 33 height 42
click at [521, 326] on img "18 Nicholas Avenue, CAMPSIE NSW 2194" at bounding box center [522, 324] width 33 height 42
click at [422, 342] on img "502-518 Canterbury Road, CAMPSIE NSW 2194" at bounding box center [426, 344] width 33 height 42
click at [476, 371] on img "6-8 Sunbeam Street, CAMPSIE NSW 2194" at bounding box center [474, 373] width 33 height 42
click at [462, 466] on img "23 Liney Avenue, CLEMTON PARK NSW 2206" at bounding box center [461, 476] width 33 height 42
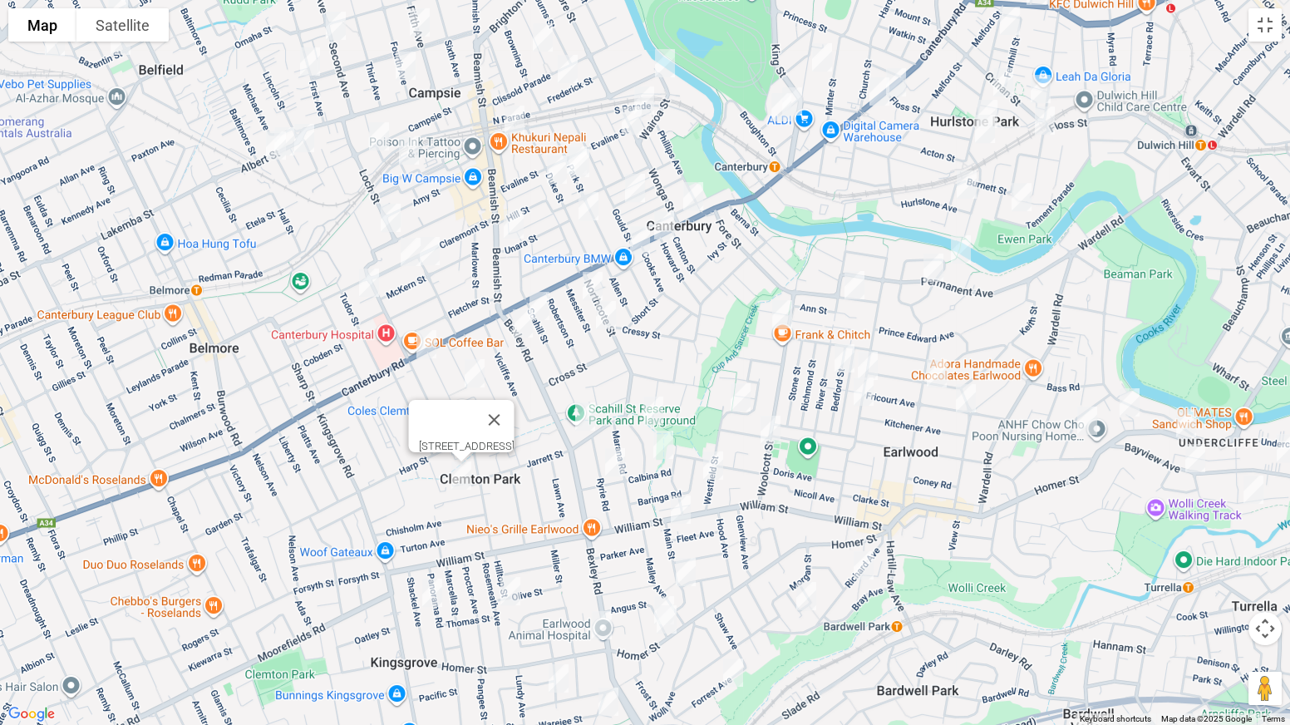
click at [432, 568] on img "22A Shackel Avenue, KINGSGROVE NSW 2208" at bounding box center [432, 593] width 33 height 42
click at [509, 568] on img "36 Rosemeath Avenue, KINGSGROVE NSW 2208" at bounding box center [510, 591] width 33 height 42
click at [598, 568] on img "587 Homer Street, KINGSGROVE NSW 2208" at bounding box center [601, 625] width 33 height 42
click at [562, 568] on img "21 Beaconsfield Avenue, KINGSGROVE NSW 2208" at bounding box center [558, 678] width 33 height 42
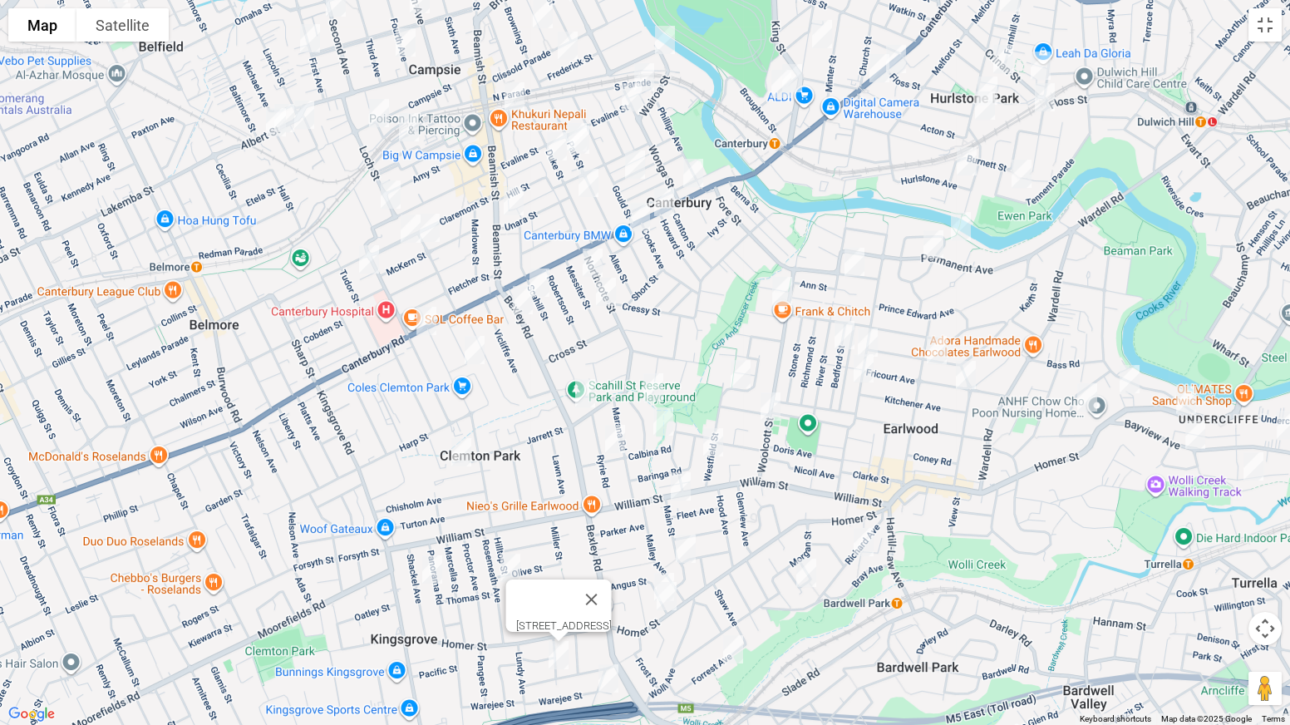
click at [611, 568] on img "18 Flat Rock Road, KINGSGROVE NSW 2208" at bounding box center [608, 678] width 33 height 42
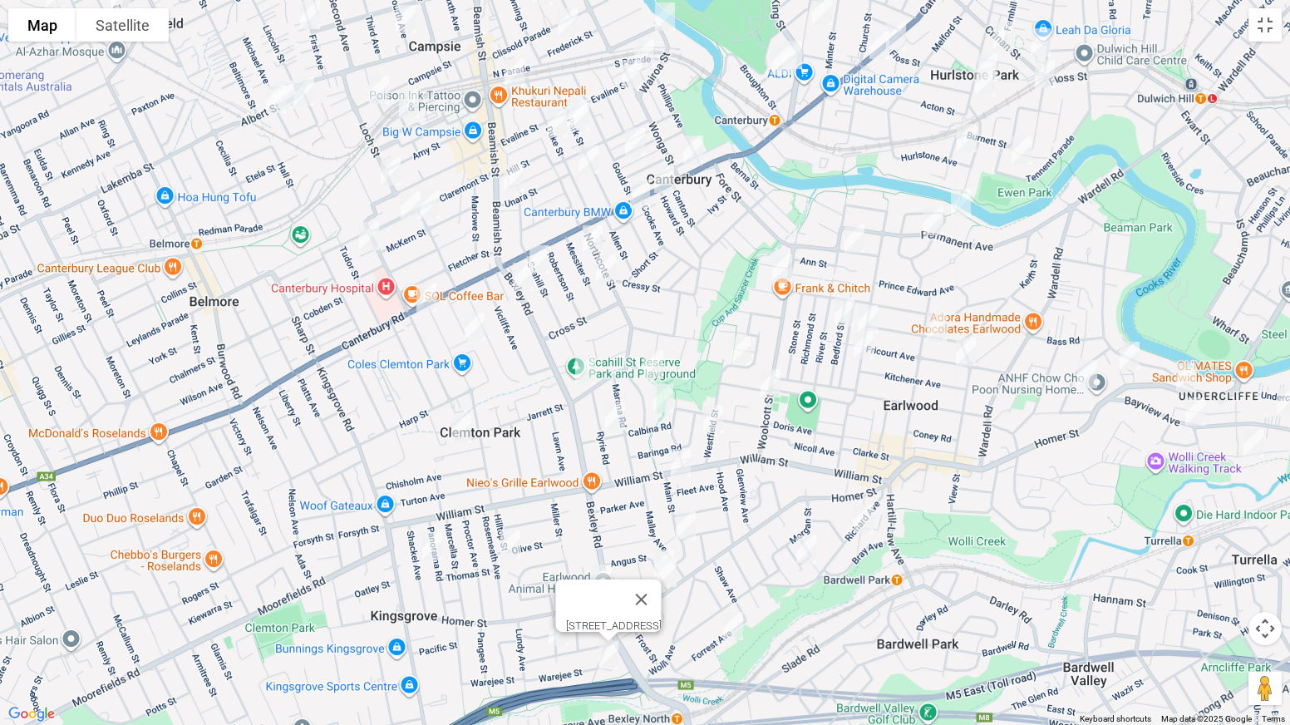
click at [583, 372] on img "1/123 Northcote Street, EARLWOOD NSW 2206" at bounding box center [584, 370] width 33 height 42
click at [655, 358] on img "14 Narani Crescent, EARLWOOD NSW 2206" at bounding box center [653, 364] width 33 height 42
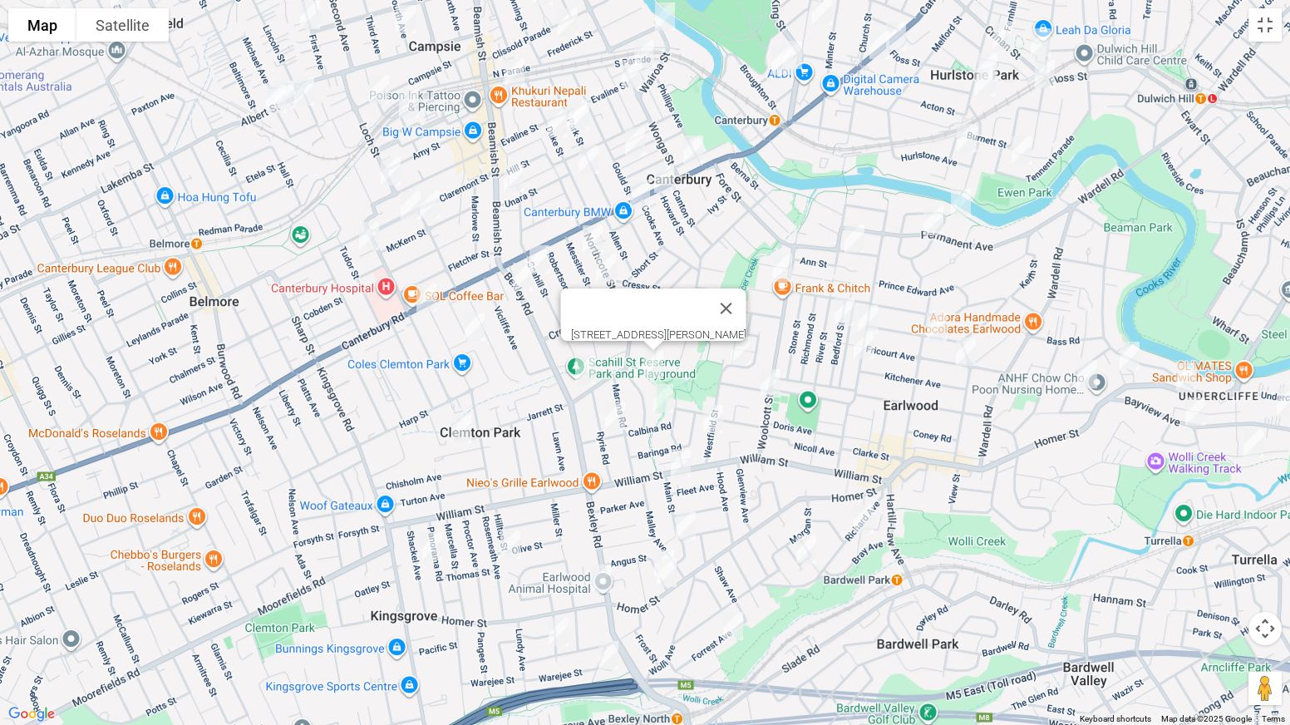
click at [663, 396] on img "34 Narani Crescent, EARLWOOD NSW 2206" at bounding box center [663, 398] width 33 height 42
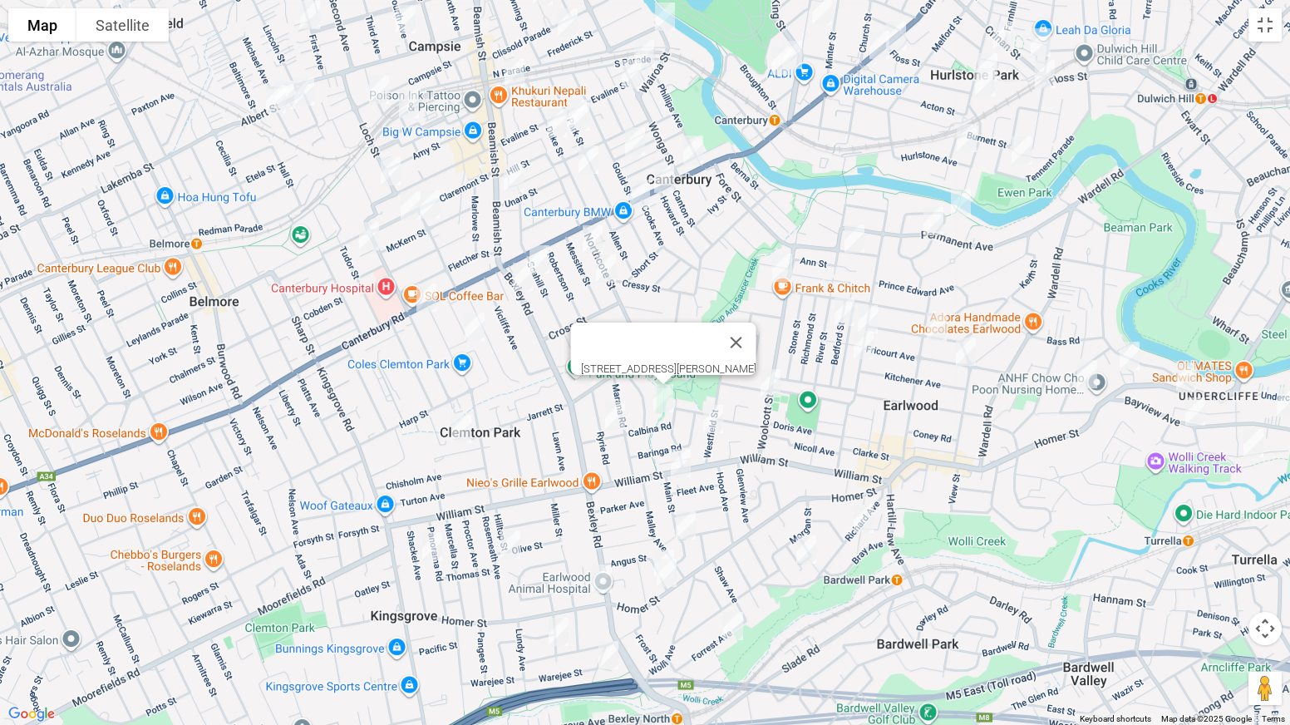
click at [618, 420] on img "30 Ryrie Road, EARLWOOD NSW 2206" at bounding box center [614, 416] width 33 height 42
click at [679, 456] on img "2 Main Street, EARLWOOD NSW 2206" at bounding box center [680, 463] width 33 height 42
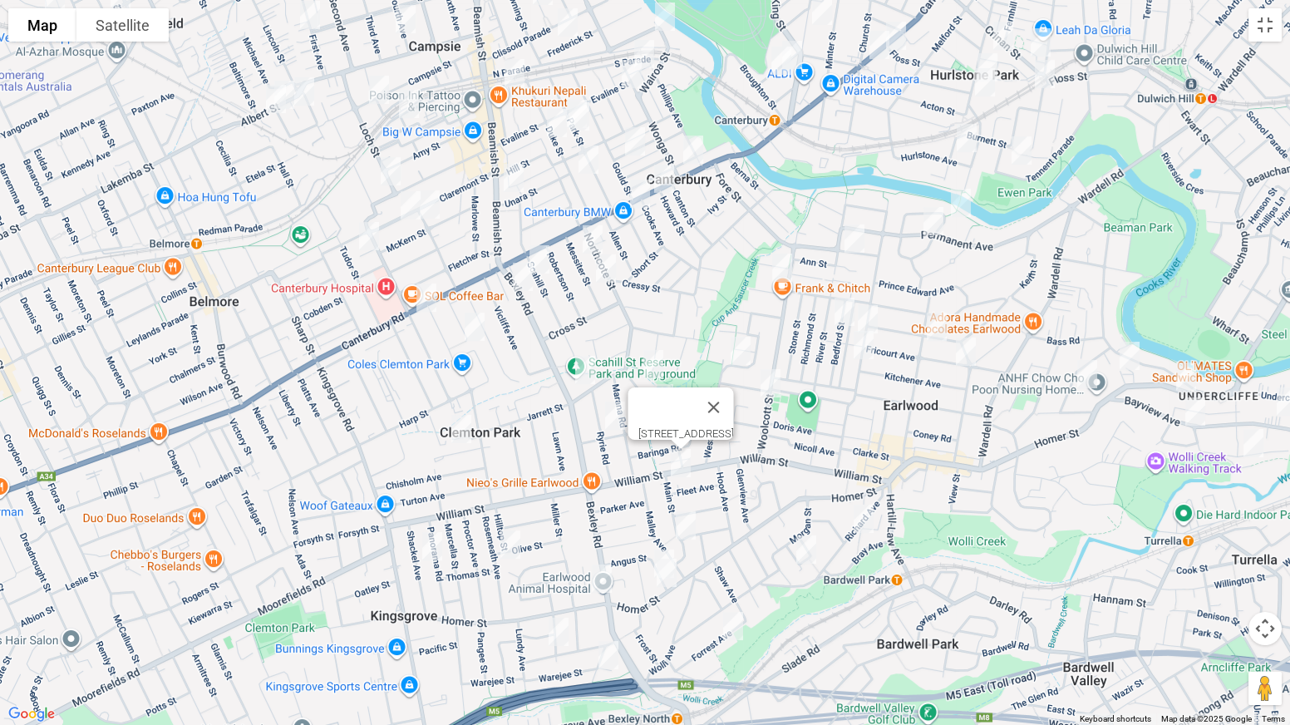
click at [685, 530] on img "47 Main Street, EARLWOOD NSW 2206" at bounding box center [685, 525] width 33 height 42
click at [661, 548] on img "4 Angus Street, EARLWOOD NSW 2206" at bounding box center [663, 564] width 33 height 42
click at [667, 568] on img "547 Homer Street, EARLWOOD NSW 2206" at bounding box center [666, 573] width 33 height 42
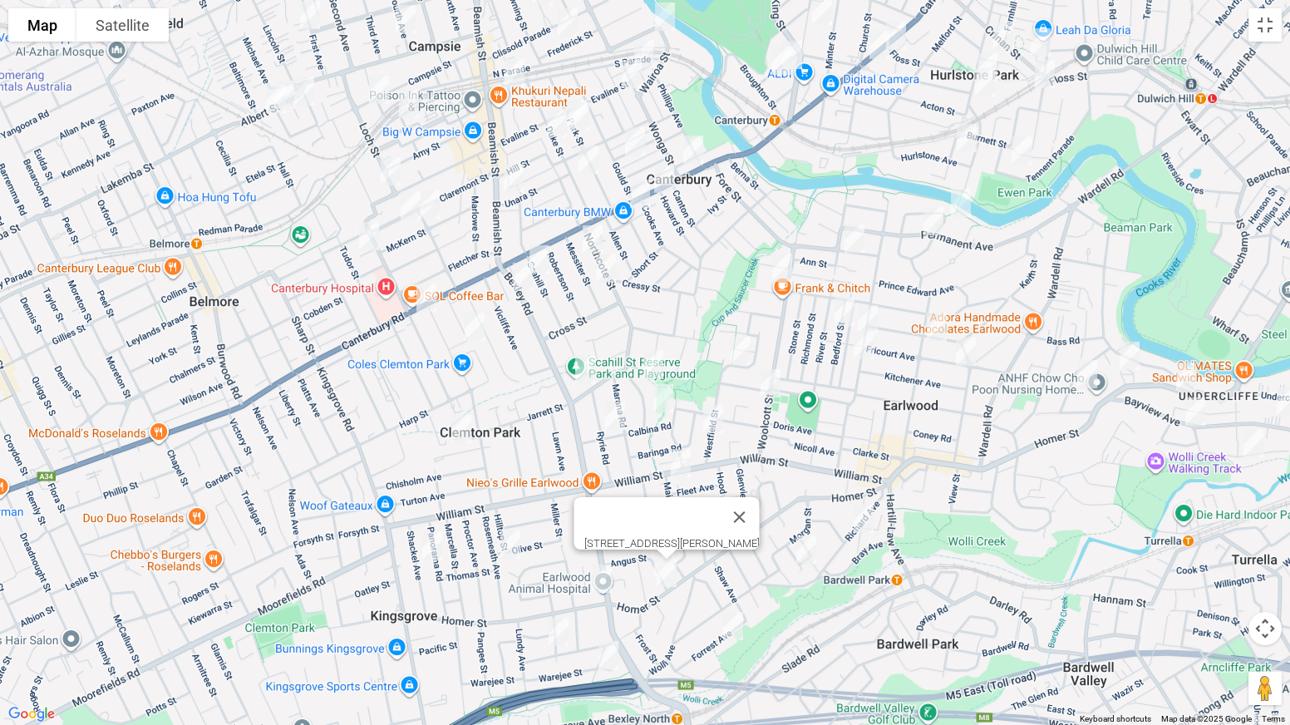
click at [733, 568] on img "14 Forrest Avenue, EARLWOOD NSW 2206" at bounding box center [732, 626] width 33 height 42
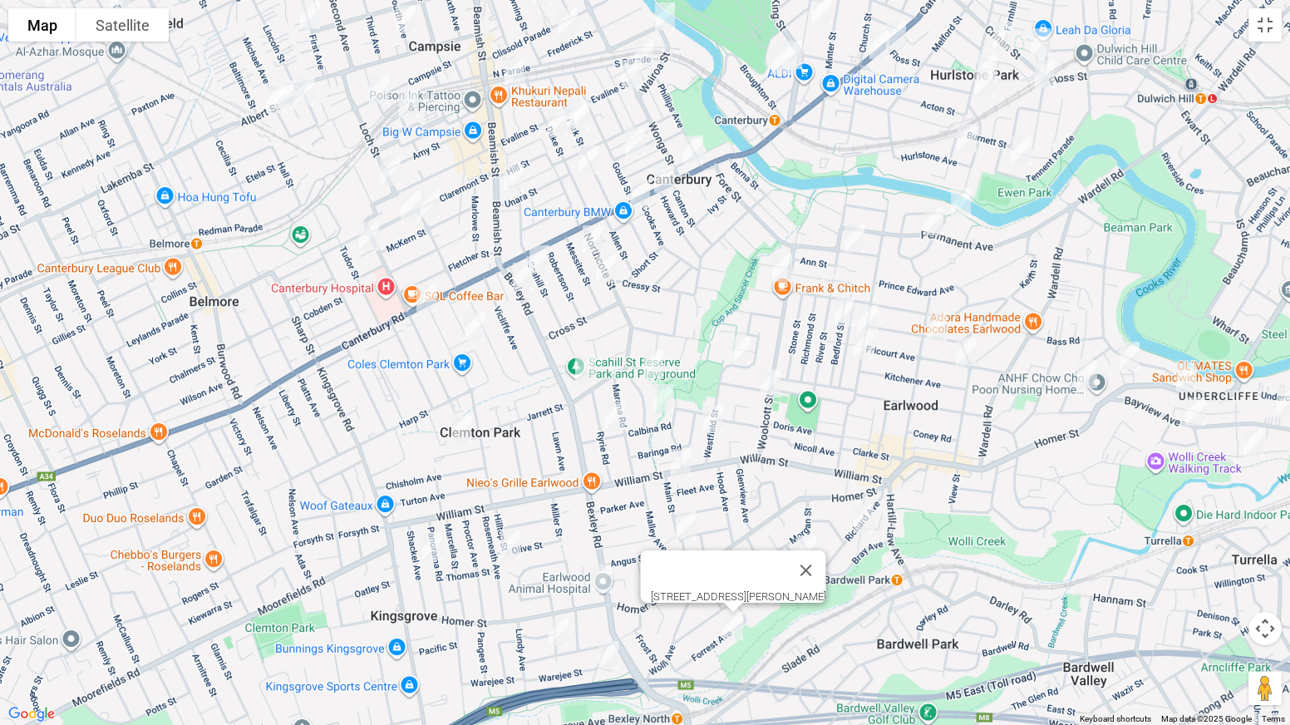
click at [859, 519] on img "30 Richard Avenue, EARLWOOD NSW 2206" at bounding box center [863, 519] width 33 height 42
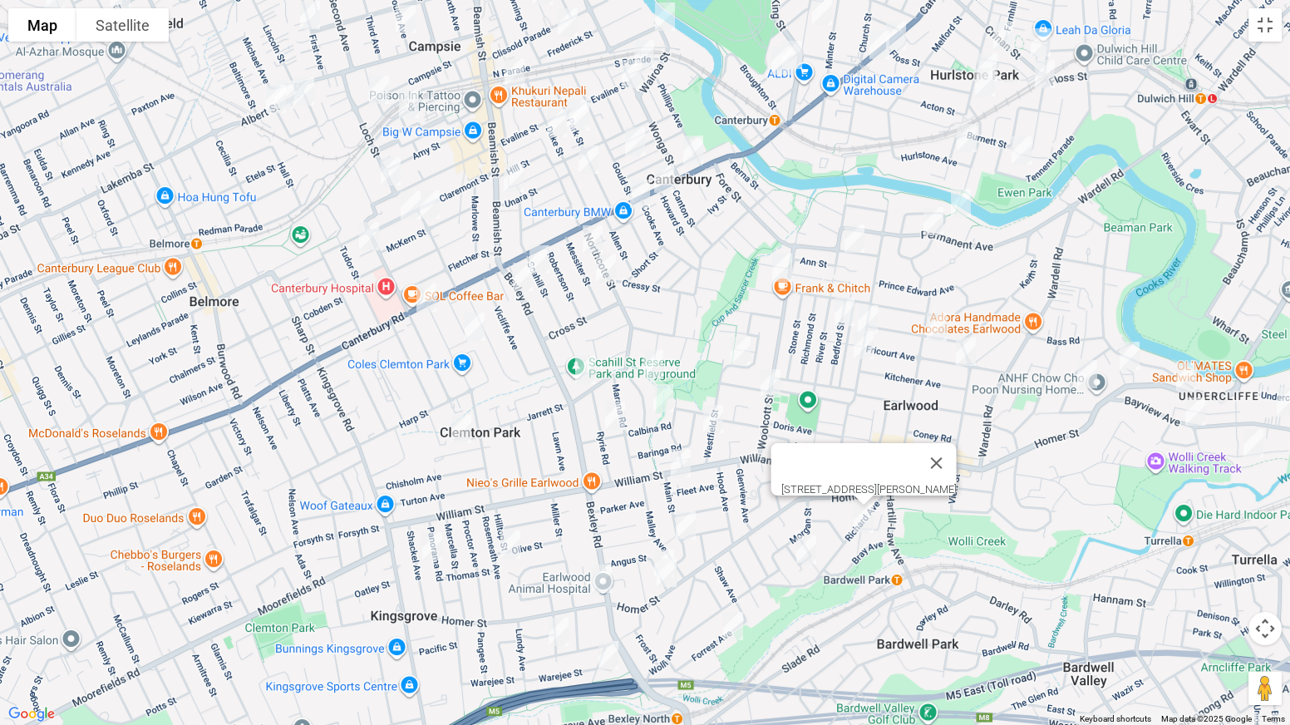
click at [804, 553] on img "34 Bardwell Crescent, EARLWOOD NSW 2206" at bounding box center [806, 550] width 33 height 42
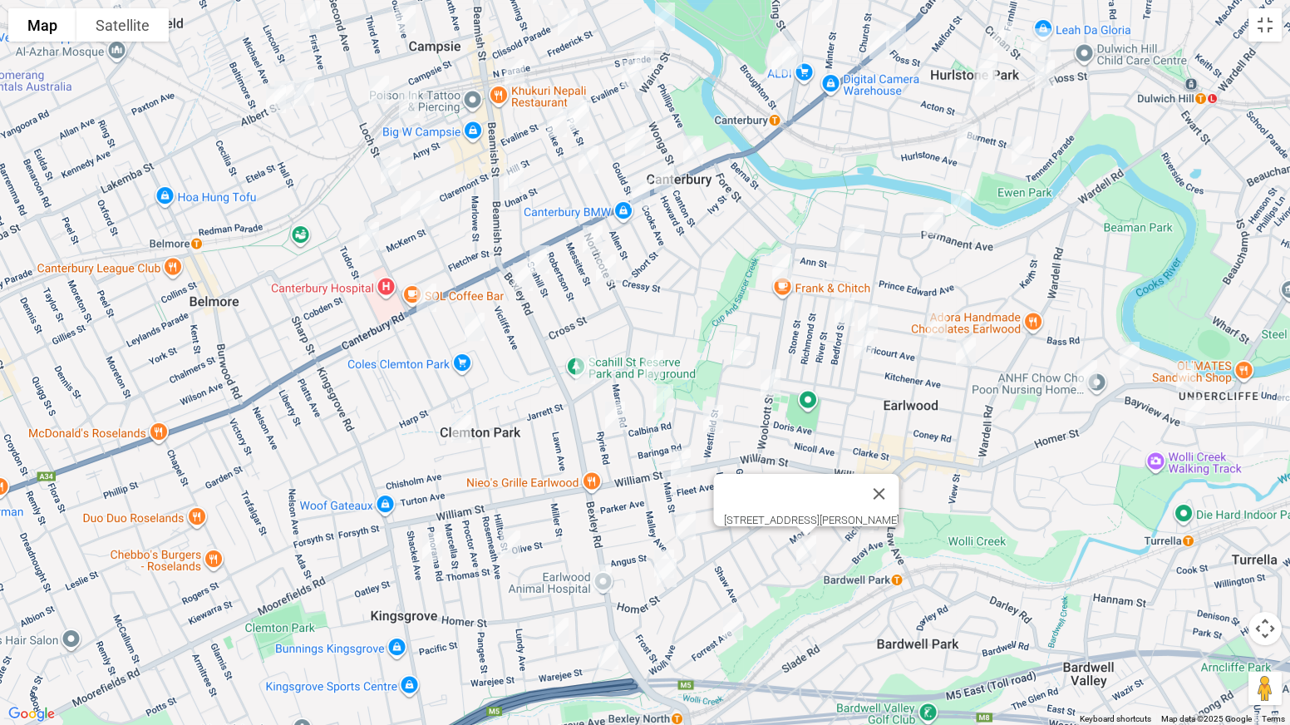
click at [750, 343] on img "49 Bramston Avenue, EARLWOOD NSW 2206" at bounding box center [740, 351] width 33 height 42
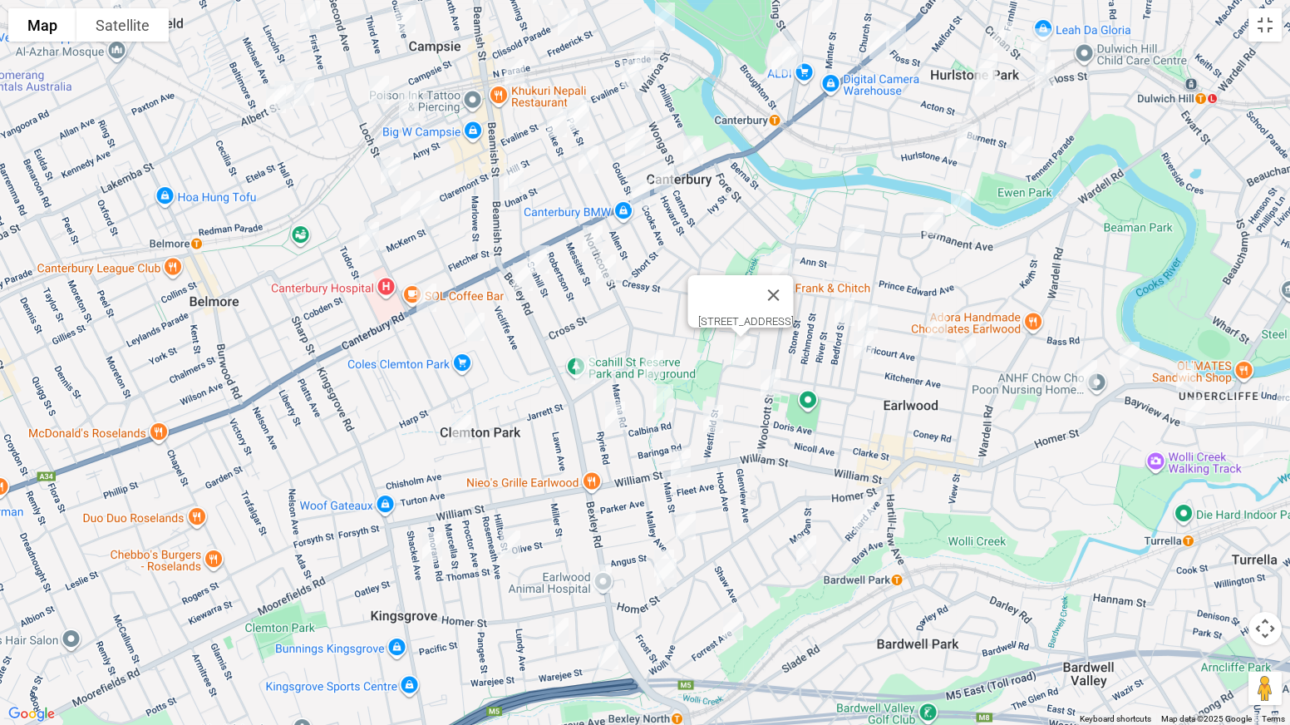
click at [765, 374] on img "107 Woolcott Street, EARLWOOD NSW 2206" at bounding box center [770, 383] width 33 height 42
click at [719, 411] on img "16 Westfield Street, EARLWOOD NSW 2206" at bounding box center [712, 419] width 33 height 42
click at [780, 273] on img "3 Barnes Avenue, EARLWOOD NSW 2206" at bounding box center [781, 268] width 33 height 42
click at [856, 253] on img "24 Burlington Avenue, EARLWOOD NSW 2206" at bounding box center [854, 239] width 33 height 42
click at [848, 307] on img "33 Bedford Street, EARLWOOD NSW 2206" at bounding box center [844, 312] width 33 height 42
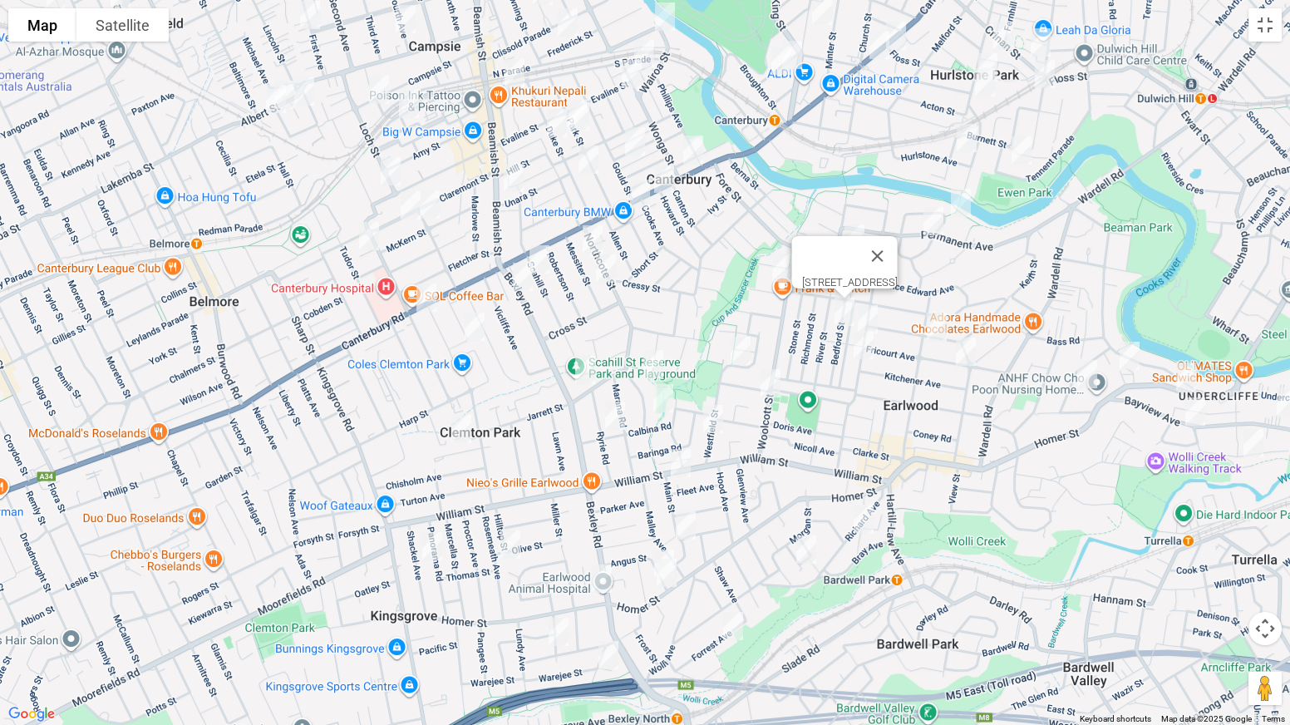
click at [869, 312] on img "63 Thompson Street, EARLWOOD NSW 2206" at bounding box center [867, 319] width 33 height 42
click at [863, 338] on img "89 Thompson Street, EARLWOOD NSW 2206" at bounding box center [863, 345] width 33 height 42
click at [937, 331] on img "24 Earlwood Avenue, EARLWOOD NSW 2206" at bounding box center [936, 327] width 33 height 42
click at [965, 348] on img "24 Fricourt Avenue, EARLWOOD NSW 2206" at bounding box center [965, 352] width 33 height 42
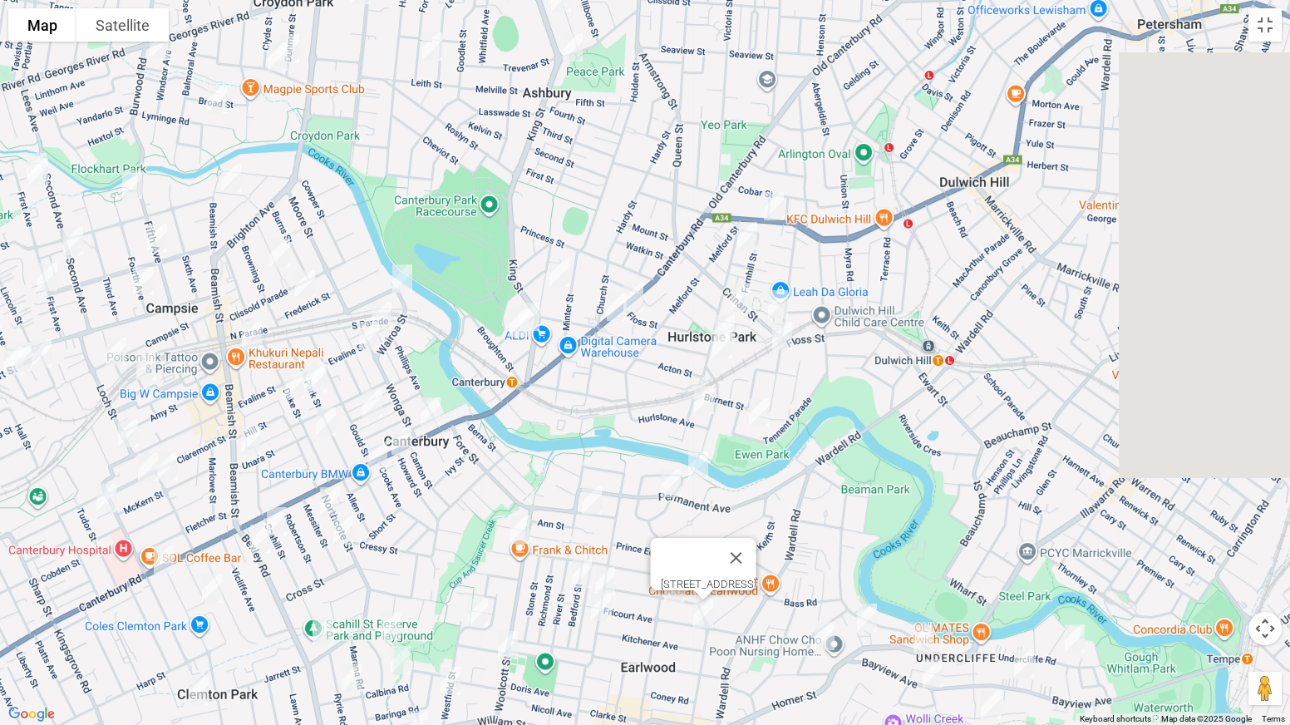
drag, startPoint x: 1105, startPoint y: 217, endPoint x: 841, endPoint y: 480, distance: 372.6
click at [841, 480] on div "[STREET_ADDRESS]" at bounding box center [645, 362] width 1290 height 725
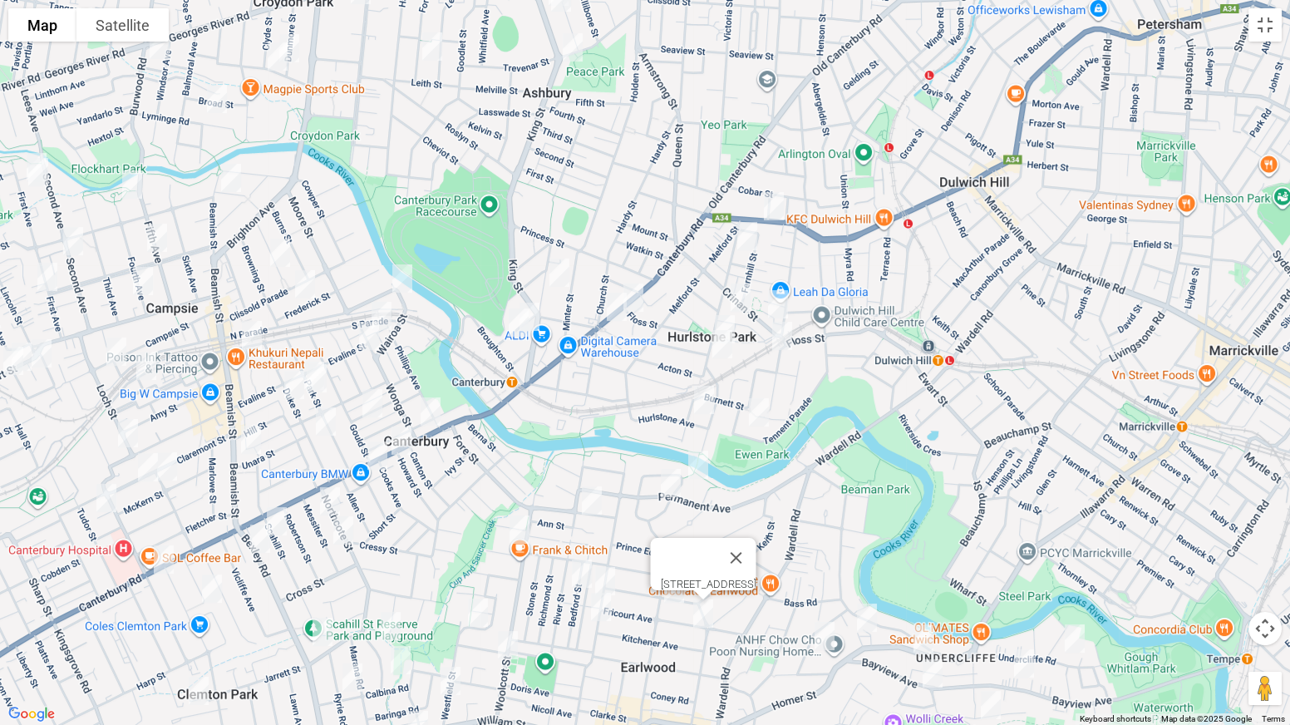
click at [780, 217] on img "630-634 New Canterbury Road, HURLSTONE PARK NSW 2193" at bounding box center [773, 206] width 33 height 42
click at [746, 239] on img "21 Dunstaffenage Street, HURLSTONE PARK NSW 2193" at bounding box center [747, 236] width 33 height 42
click at [643, 290] on img "148 Floss Street, HURLSTONE PARK NSW 2193" at bounding box center [633, 298] width 33 height 42
click at [614, 308] on img "77 Acton Street, HURLSTONE PARK NSW 2193" at bounding box center [616, 307] width 33 height 42
click at [539, 311] on img "10 John Street, CANTERBURY NSW 2193" at bounding box center [529, 317] width 33 height 42
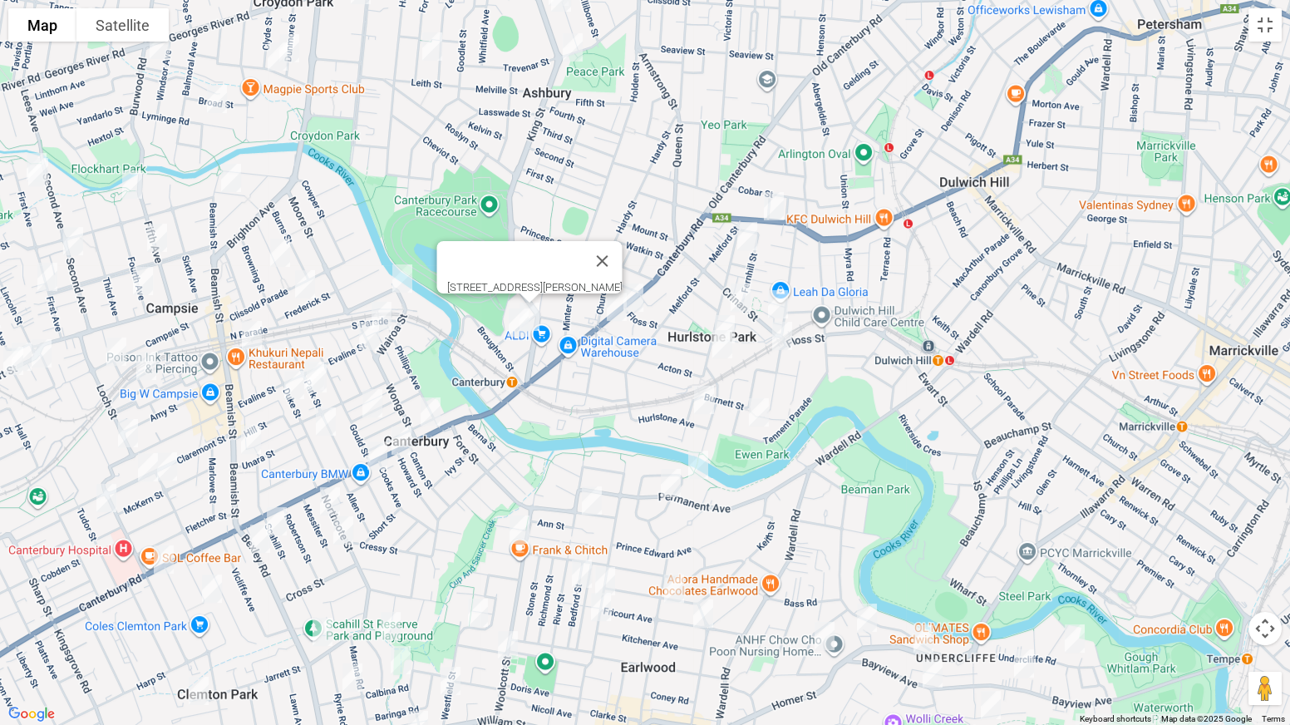
click at [516, 327] on img "20 John Street, CANTERBURY NSW 2193" at bounding box center [518, 323] width 33 height 42
click at [608, 263] on button "Close" at bounding box center [592, 267] width 40 height 40
click at [563, 269] on img "27-33 Jeffrey Street, CANTERBURY NSW 2193" at bounding box center [559, 273] width 33 height 42
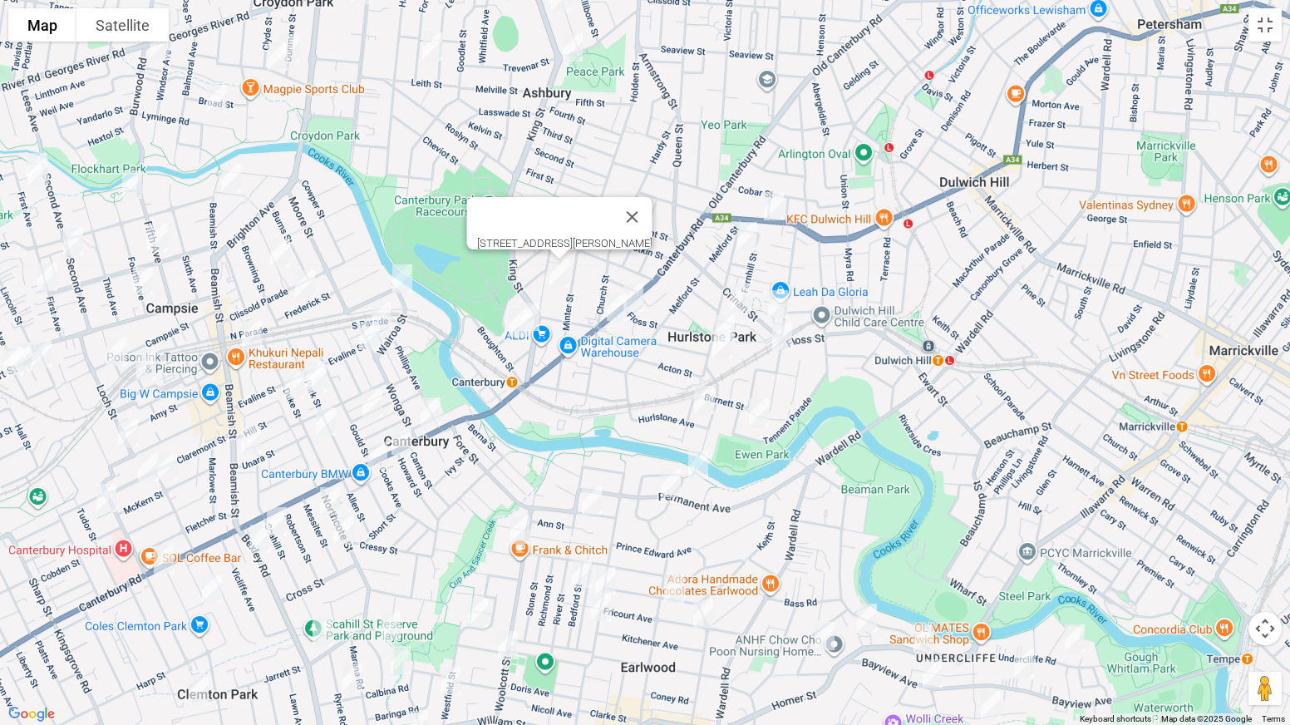
click at [739, 292] on img "2/3 Mill Lane, HURLSTONE PARK NSW 2193" at bounding box center [740, 298] width 33 height 42
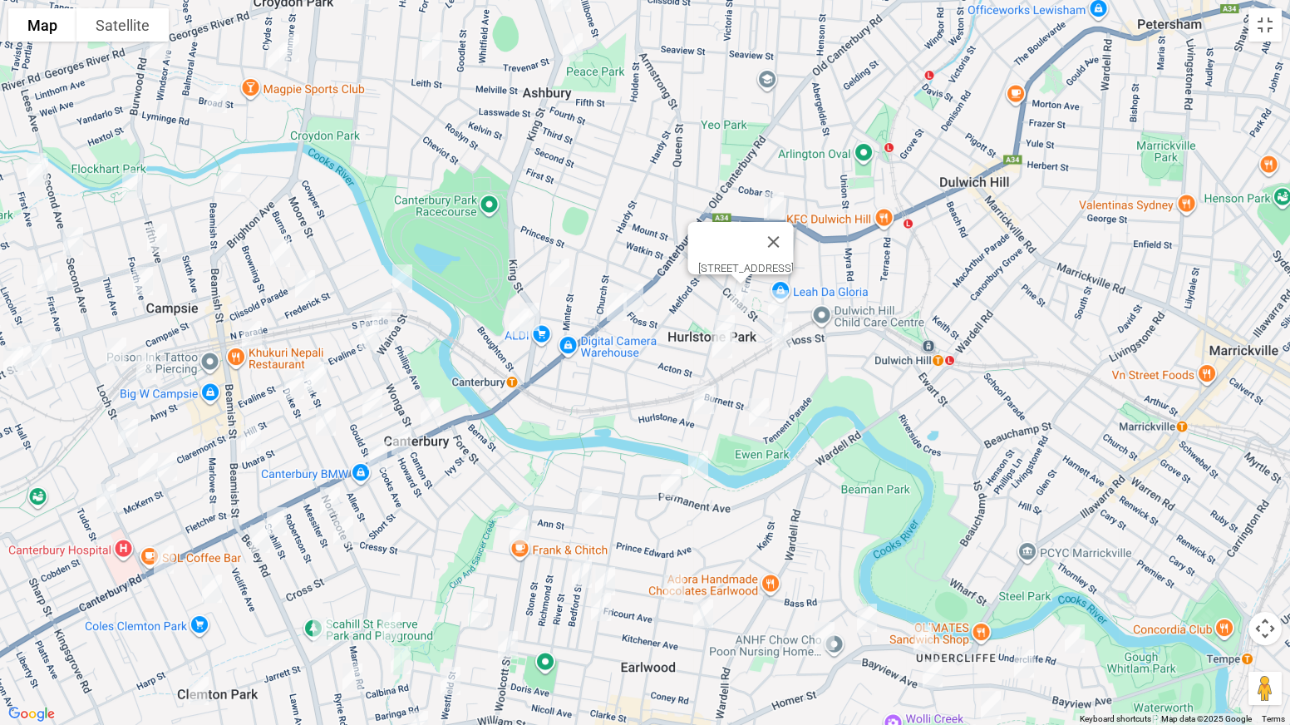
click at [790, 296] on img "15 Crinan Street, HURLSTONE PARK NSW 2193" at bounding box center [777, 304] width 33 height 42
click at [720, 313] on img "75 Dunstaffenage Street, HURLSTONE PARK NSW 2193" at bounding box center [724, 329] width 33 height 42
click at [720, 345] on img "87 Dunstaffenage Street, HURLSTONE PARK NSW 2193" at bounding box center [722, 344] width 33 height 42
click at [781, 336] on img "3/109 Duntroon Street, HURLSTONE PARK NSW 2193" at bounding box center [781, 336] width 33 height 42
click at [759, 406] on img "58 Tennent Parade, HURLSTONE PARK NSW 2193" at bounding box center [758, 412] width 33 height 42
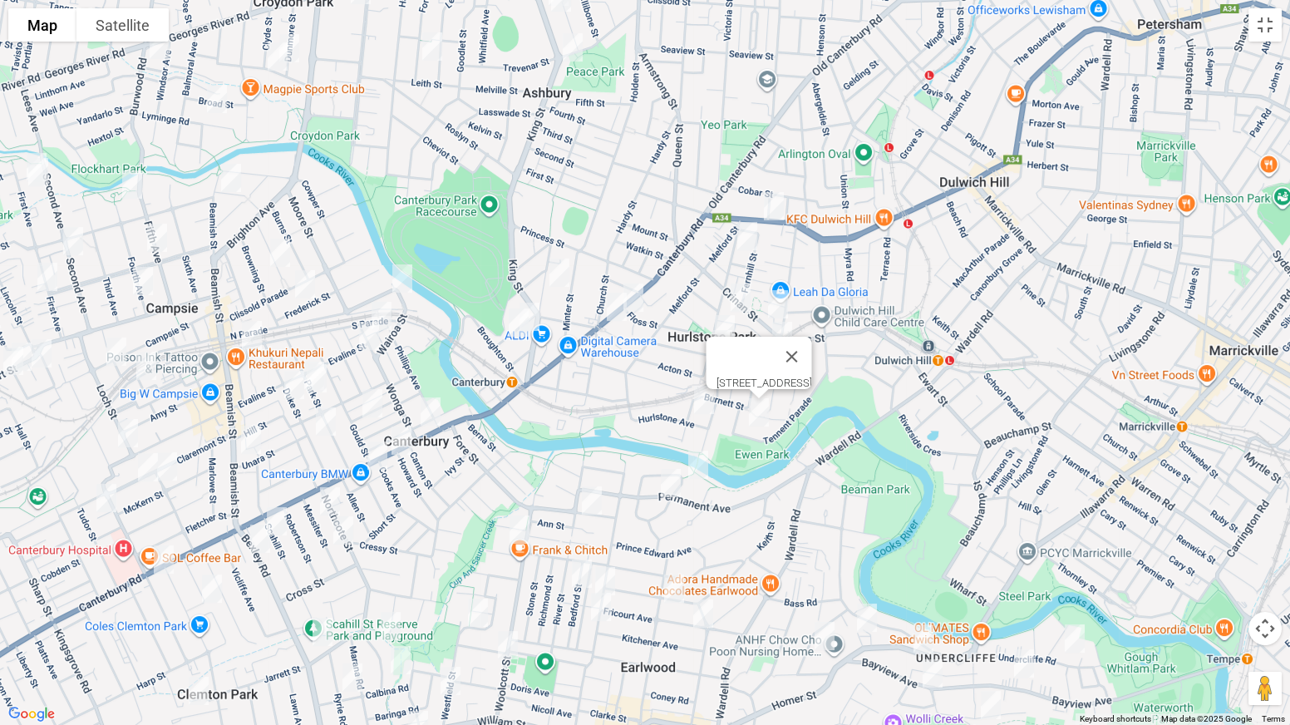
click at [706, 399] on img "15 Keir Avenue, HURLSTONE PARK NSW 2193" at bounding box center [703, 400] width 33 height 42
click at [699, 463] on img "11 Waterside Crescent, EARLWOOD NSW 2206" at bounding box center [697, 465] width 33 height 42
click at [669, 479] on img "80 Permanent Avenue, EARLWOOD NSW 2206" at bounding box center [670, 483] width 33 height 42
click at [924, 568] on img "64 Homer Street, EARLWOOD NSW 2206" at bounding box center [923, 638] width 33 height 42
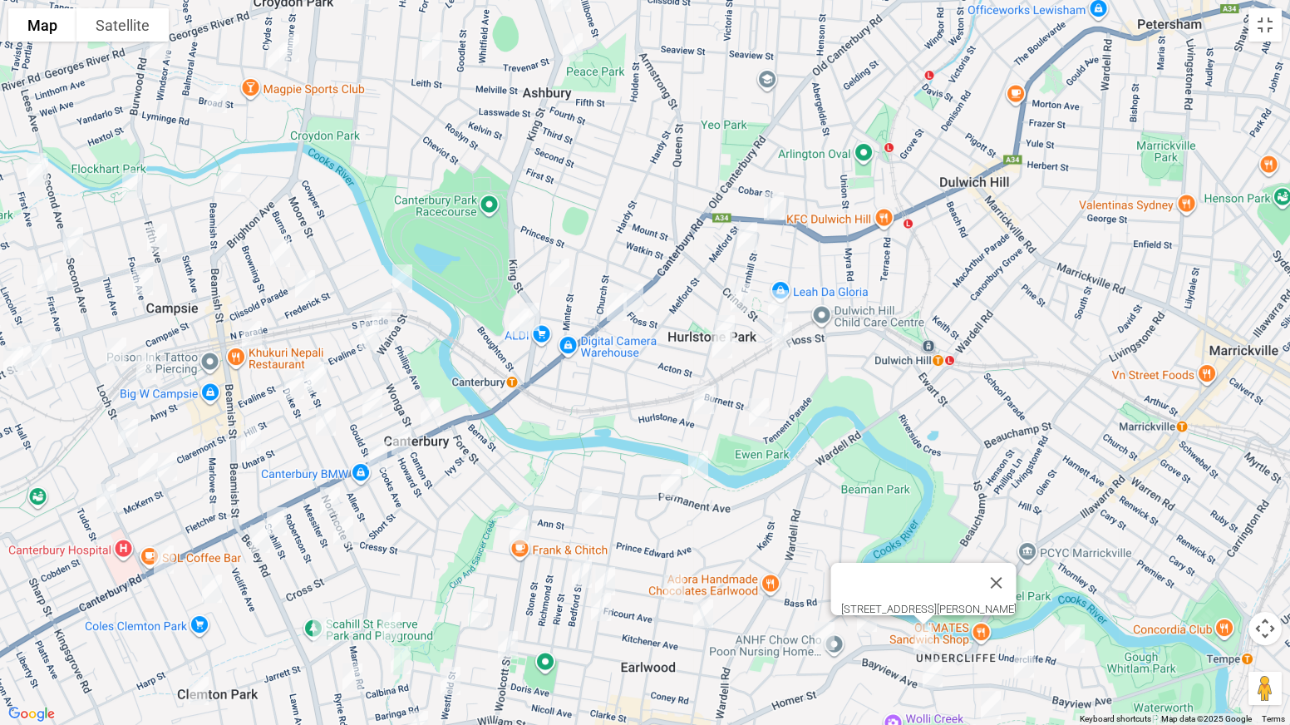
click at [868, 568] on img "91 Homer Street, EARLWOOD NSW 2206" at bounding box center [866, 618] width 33 height 42
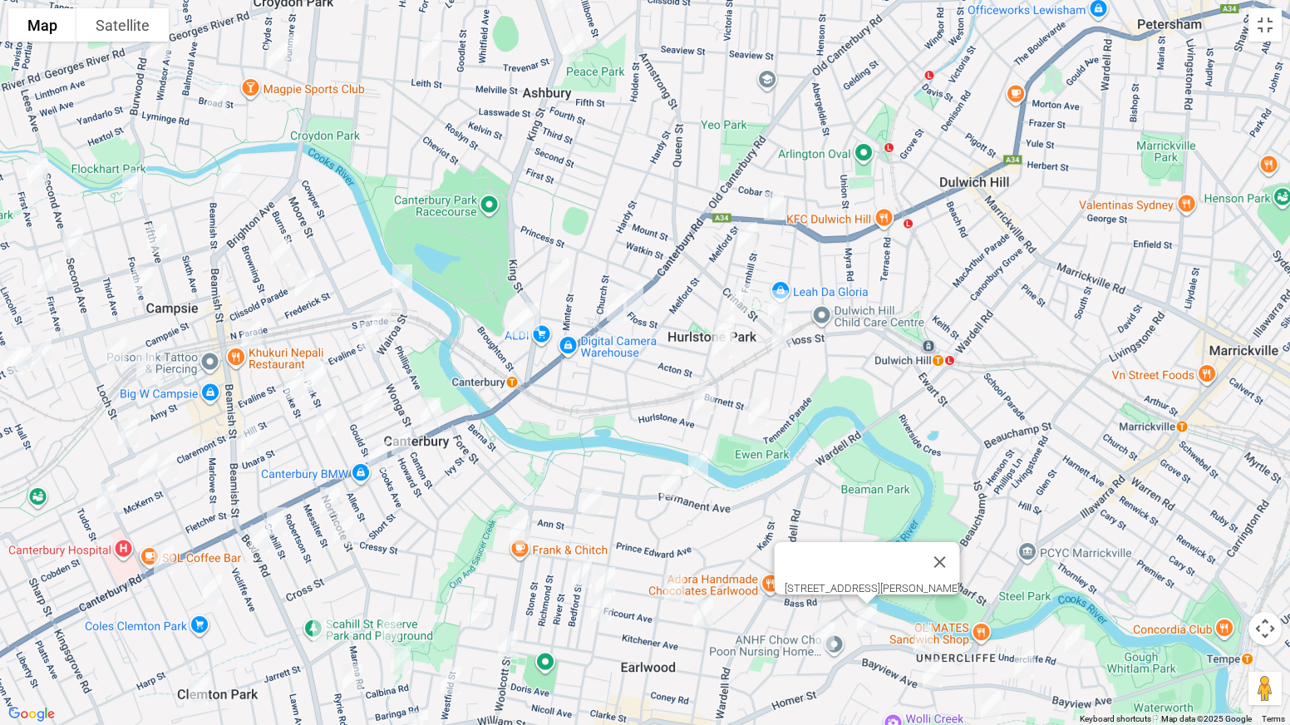
click at [823, 568] on img "36 Macquarie Road, EARLWOOD NSW 2206" at bounding box center [824, 636] width 33 height 42
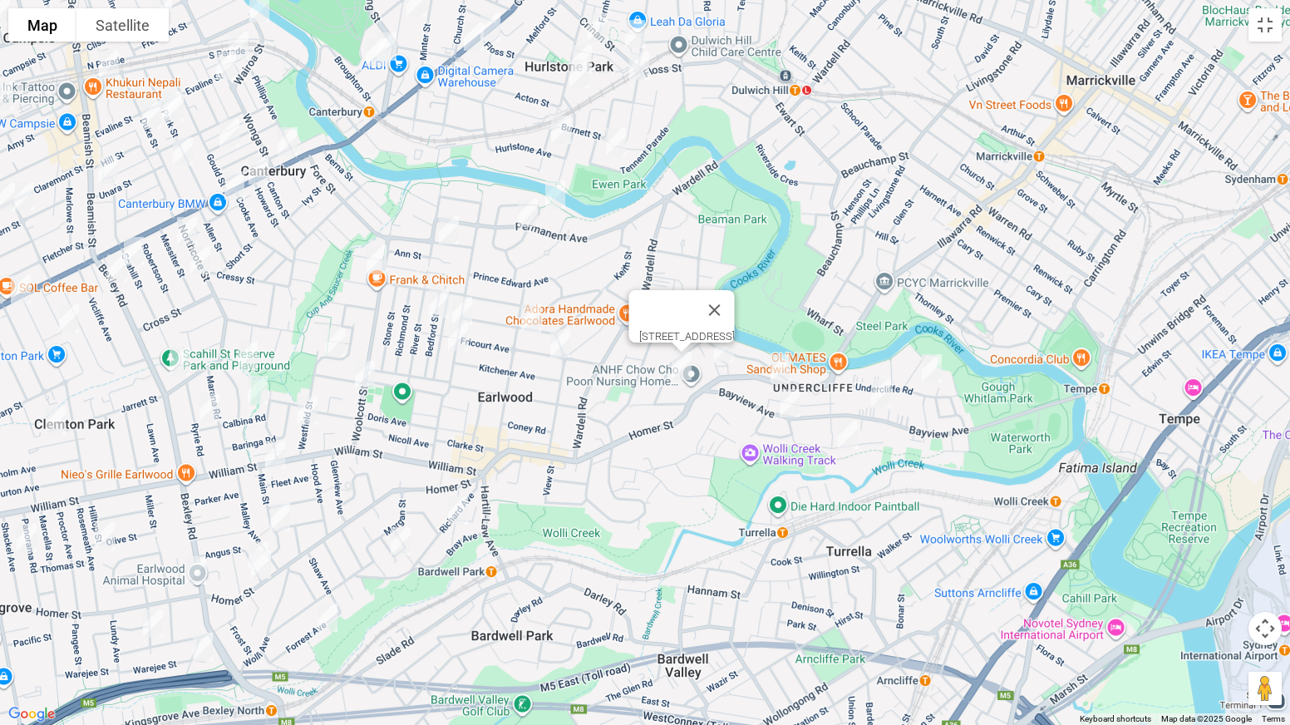
drag, startPoint x: 1016, startPoint y: 543, endPoint x: 867, endPoint y: 258, distance: 321.2
click at [867, 258] on div "[STREET_ADDRESS]" at bounding box center [645, 362] width 1290 height 725
click at [936, 364] on img "23A Undercliffe Road, EARLWOOD NSW 2206" at bounding box center [931, 368] width 33 height 42
click at [884, 386] on img "73 Bayview Avenue, EARLWOOD NSW 2206" at bounding box center [880, 393] width 33 height 42
click at [793, 395] on img "124 Bayview Avenue, EARLWOOD NSW 2206" at bounding box center [789, 403] width 33 height 42
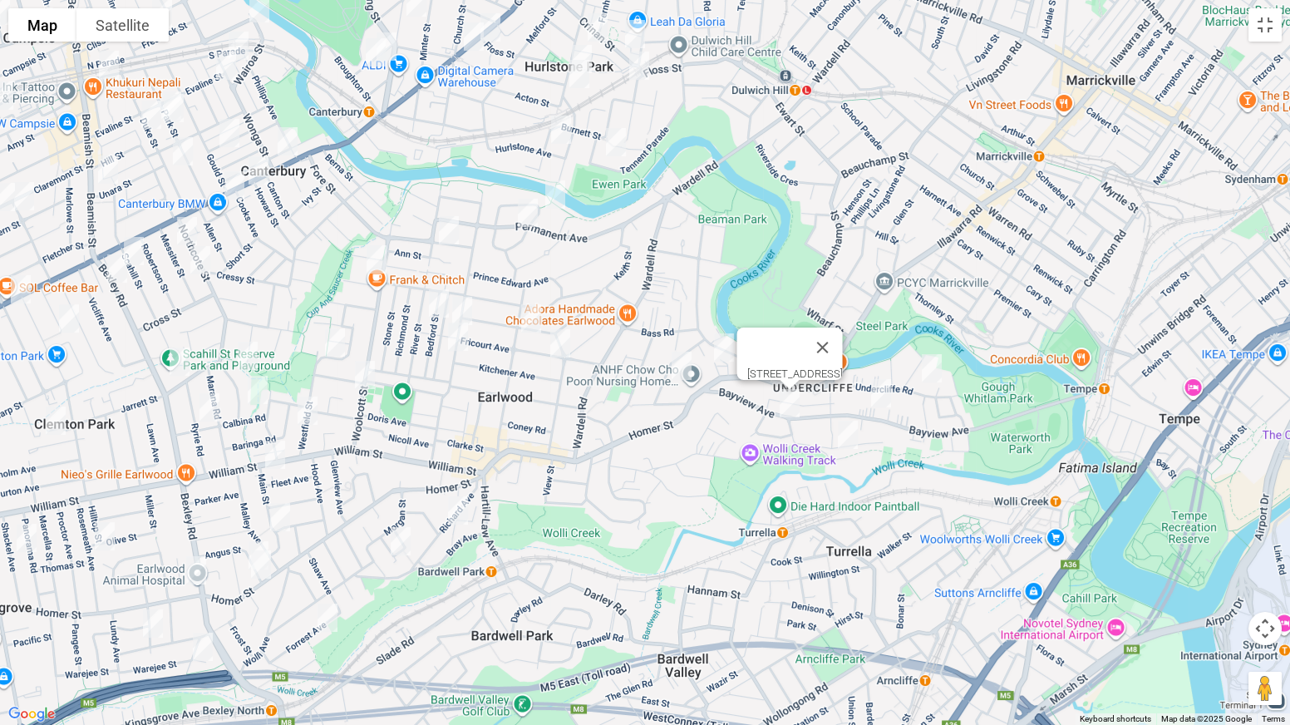
click at [844, 435] on img "8 Jackson Place, EARLWOOD NSW 2206" at bounding box center [847, 435] width 33 height 42
click at [1264, 26] on button "Toggle fullscreen view" at bounding box center [1264, 24] width 33 height 33
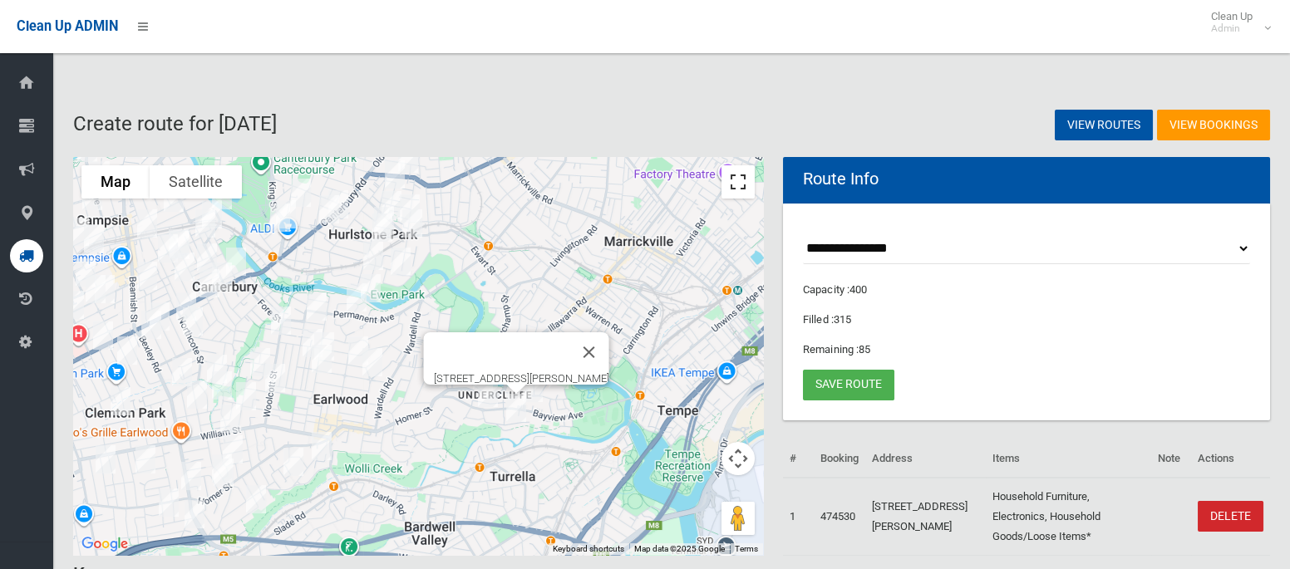
click at [731, 191] on button "Toggle fullscreen view" at bounding box center [737, 181] width 33 height 33
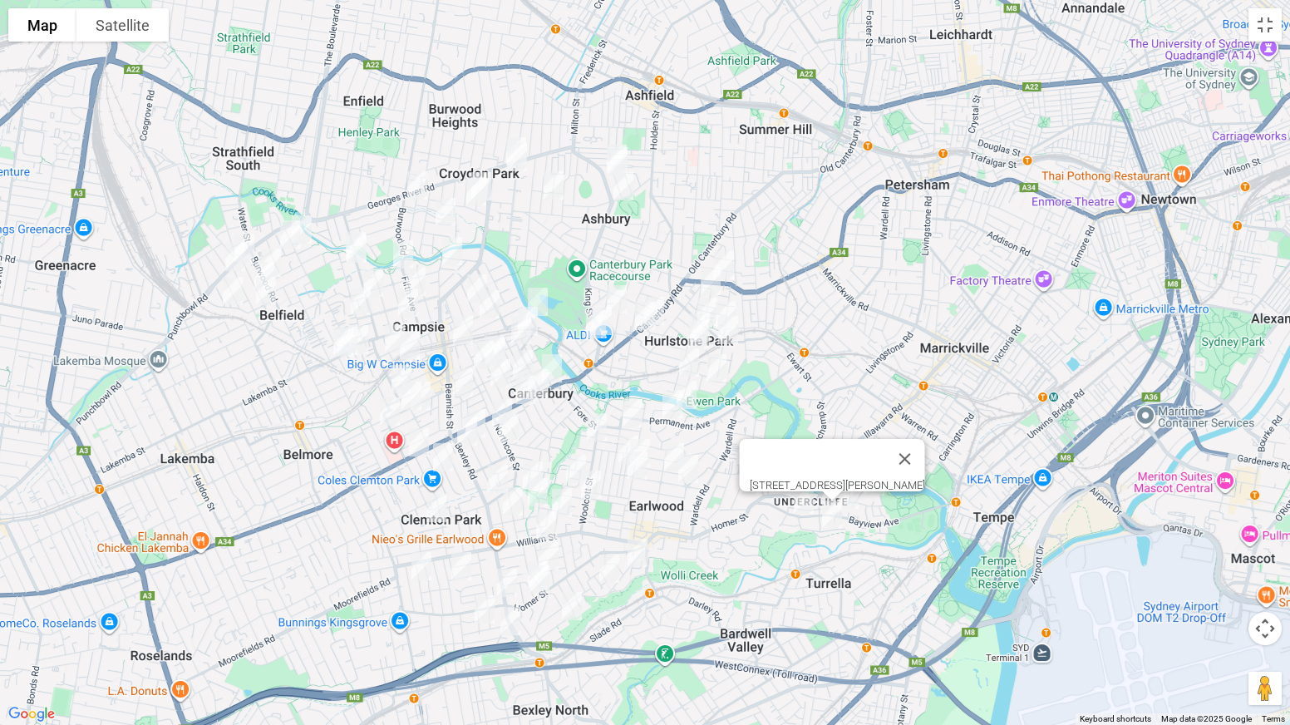
drag, startPoint x: 473, startPoint y: 137, endPoint x: 563, endPoint y: 239, distance: 136.0
click at [563, 239] on div "8 Jackson Place, EARLWOOD NSW 2206" at bounding box center [645, 362] width 1290 height 725
click at [1259, 28] on button "Toggle fullscreen view" at bounding box center [1264, 24] width 33 height 33
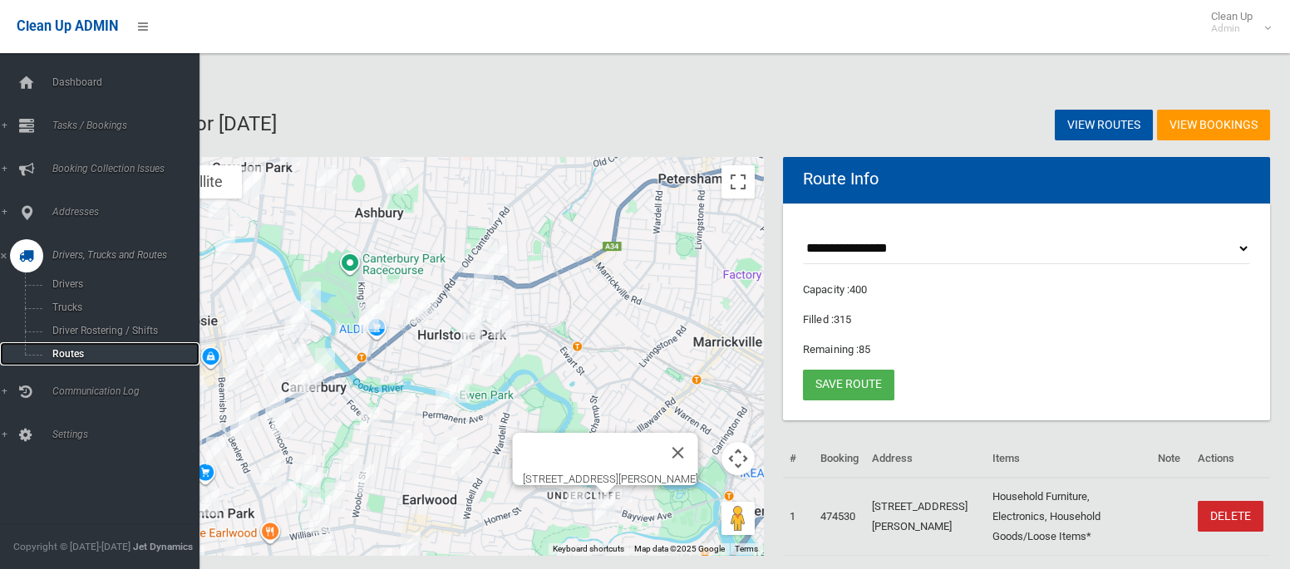
click at [74, 356] on span "Routes" at bounding box center [116, 354] width 138 height 12
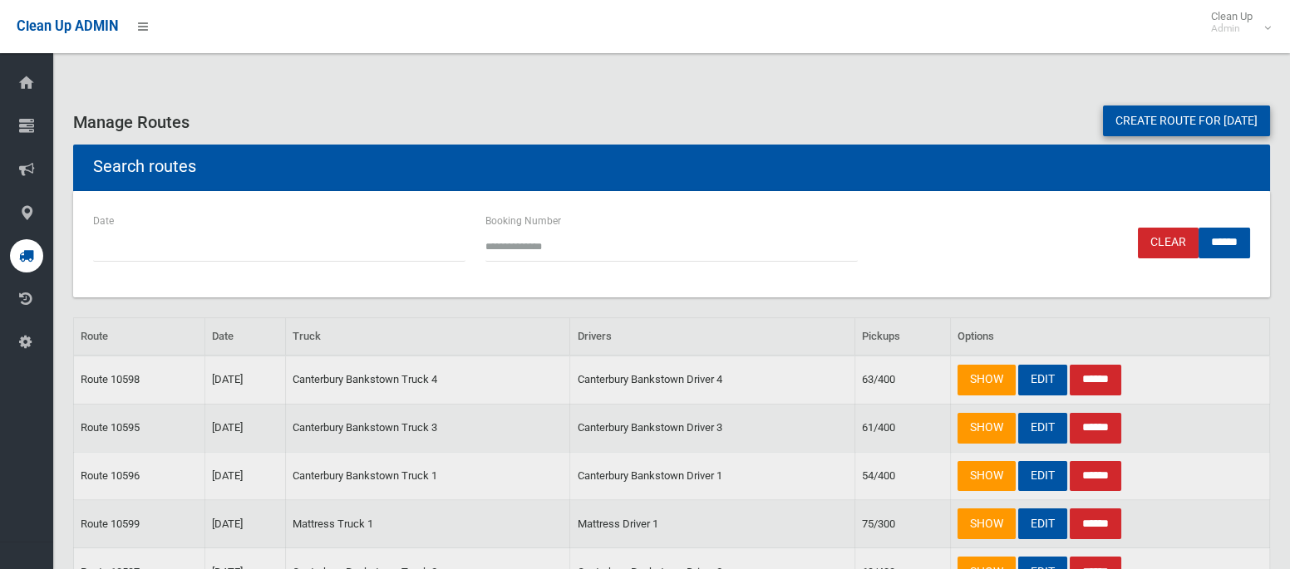
click at [1103, 124] on link "Create route for tomorrow" at bounding box center [1186, 121] width 167 height 31
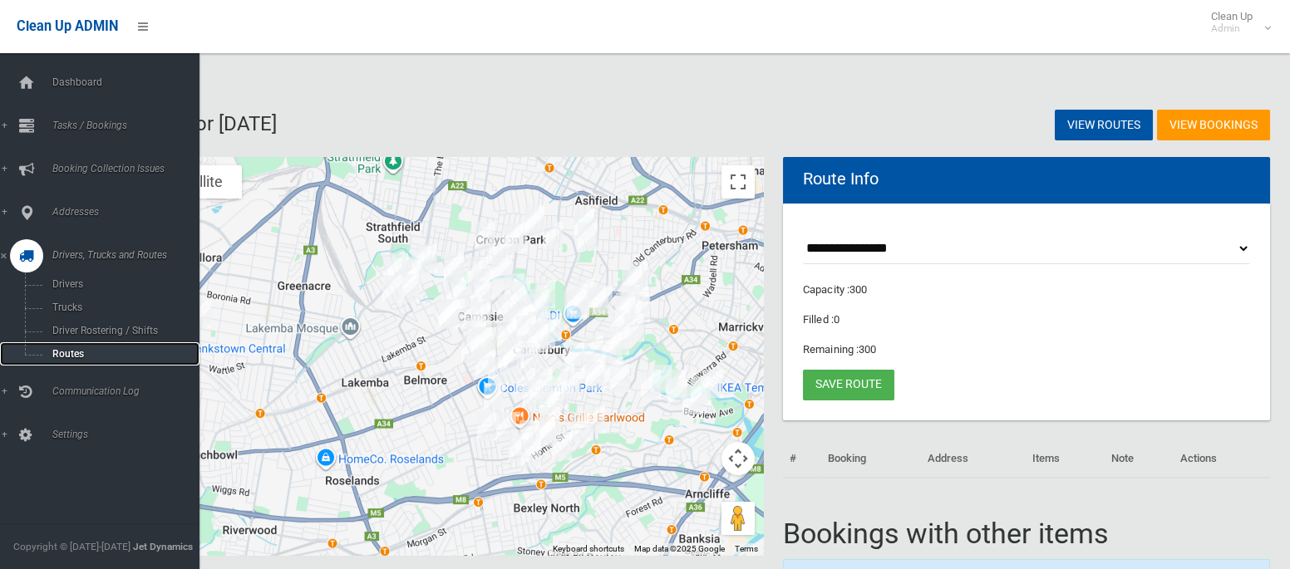
click at [74, 359] on span "Routes" at bounding box center [116, 354] width 138 height 12
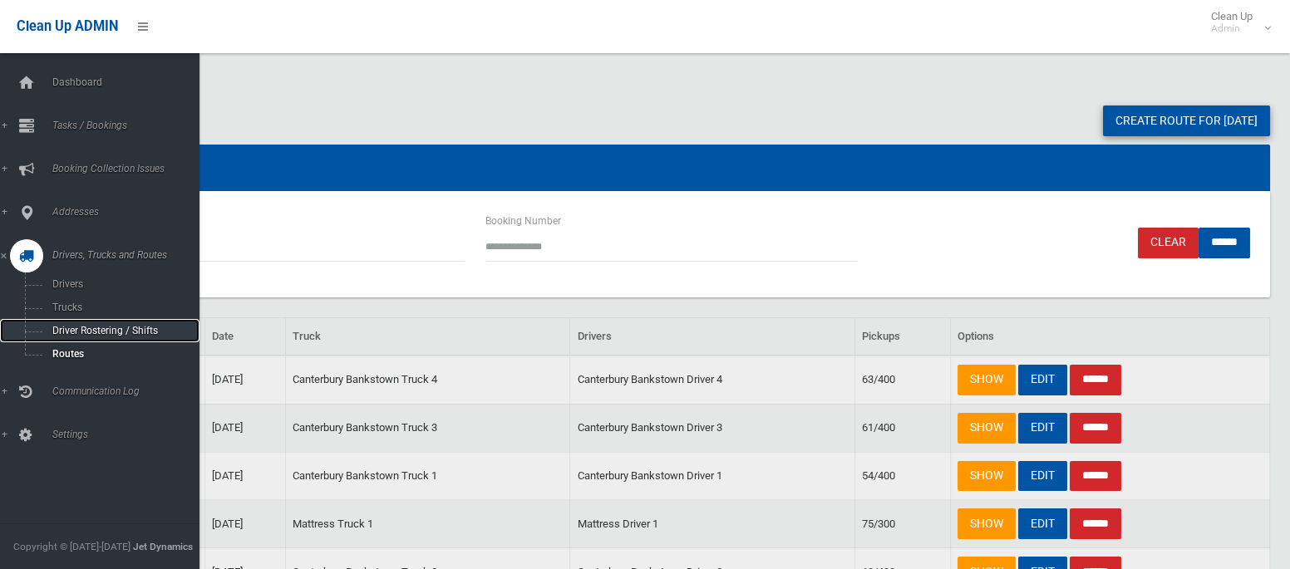
click at [84, 332] on span "Driver Rostering / Shifts" at bounding box center [116, 331] width 138 height 12
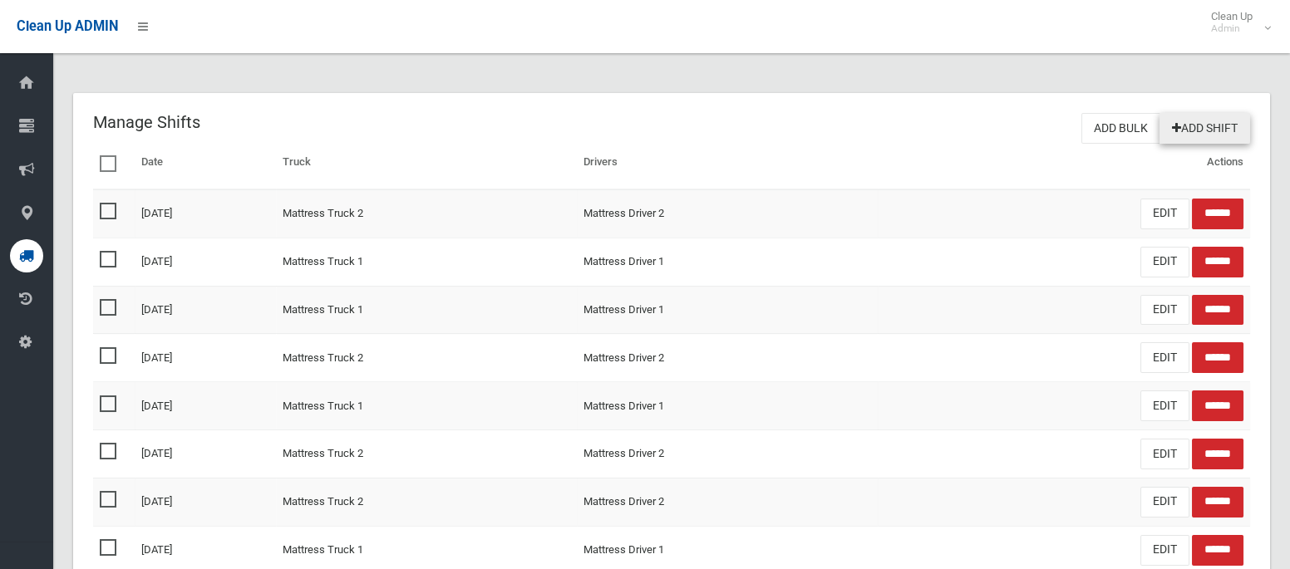
click at [1219, 120] on link "Add Shift" at bounding box center [1204, 128] width 91 height 31
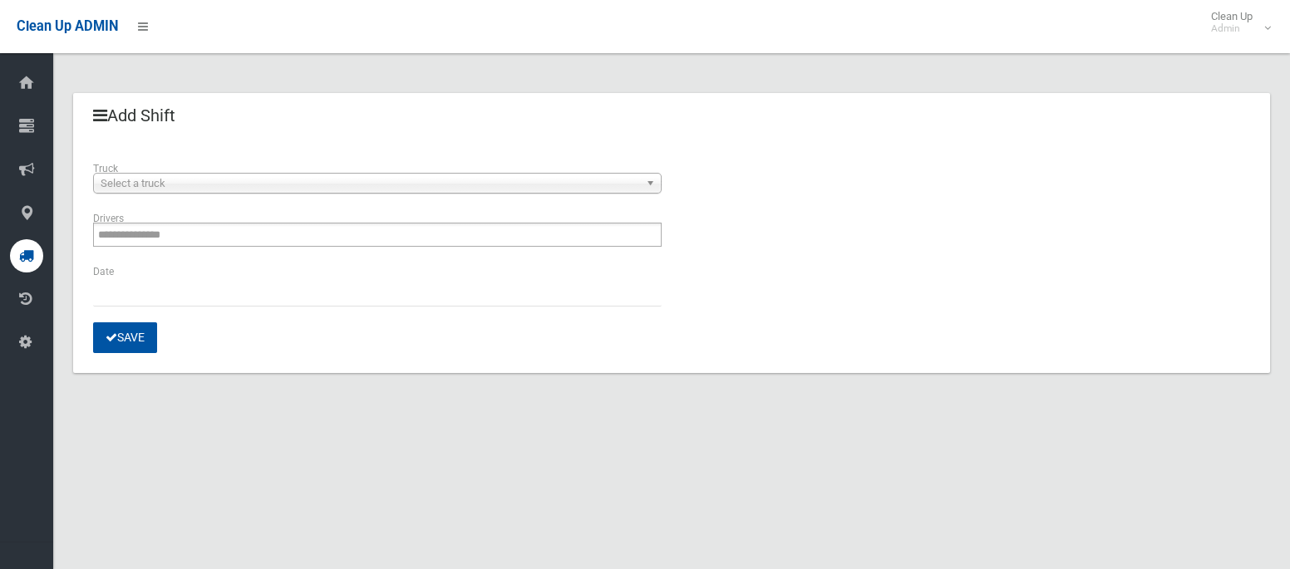
click at [305, 180] on span "Select a truck" at bounding box center [370, 184] width 539 height 20
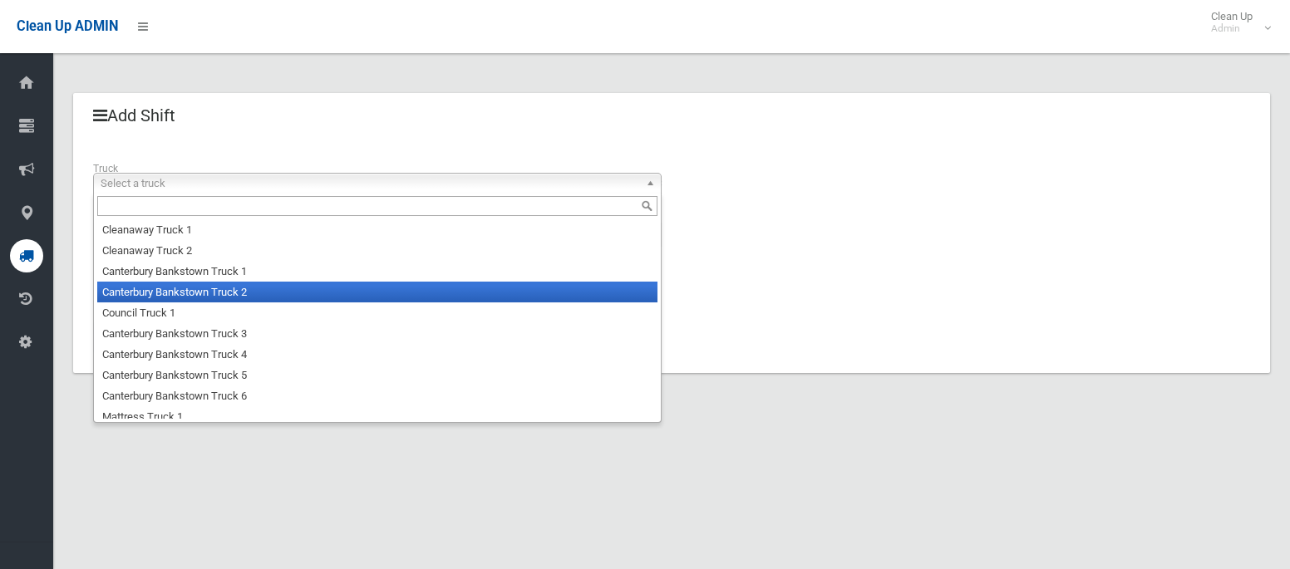
click at [240, 289] on li "Canterbury Bankstown Truck 2" at bounding box center [377, 292] width 560 height 21
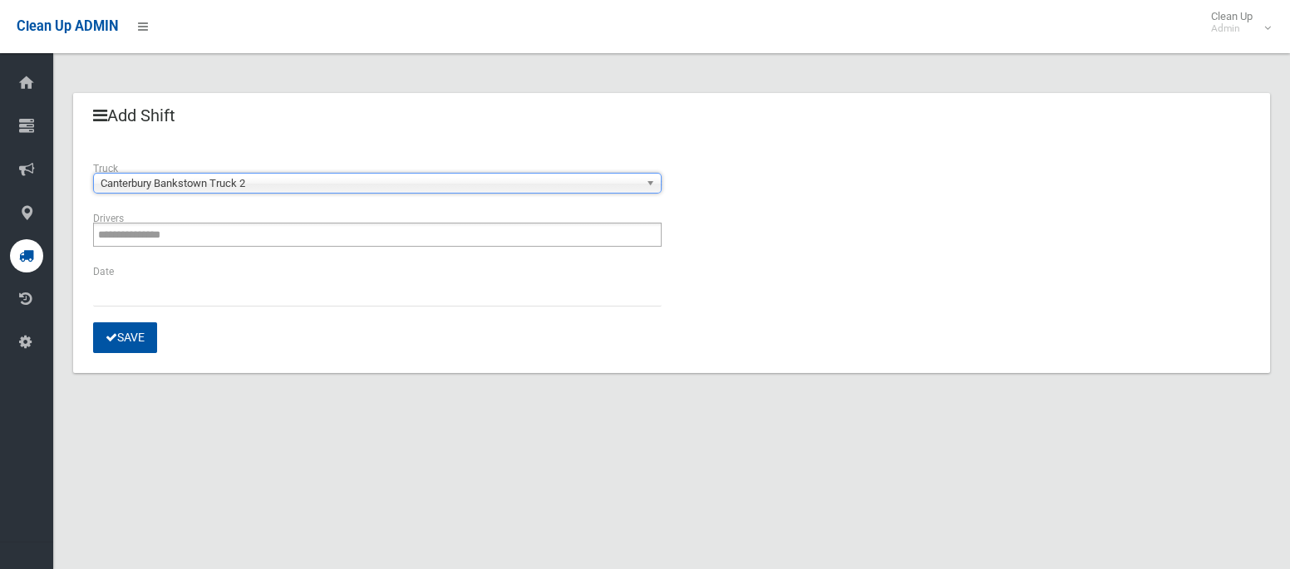
click at [222, 234] on ul "**********" at bounding box center [377, 235] width 568 height 24
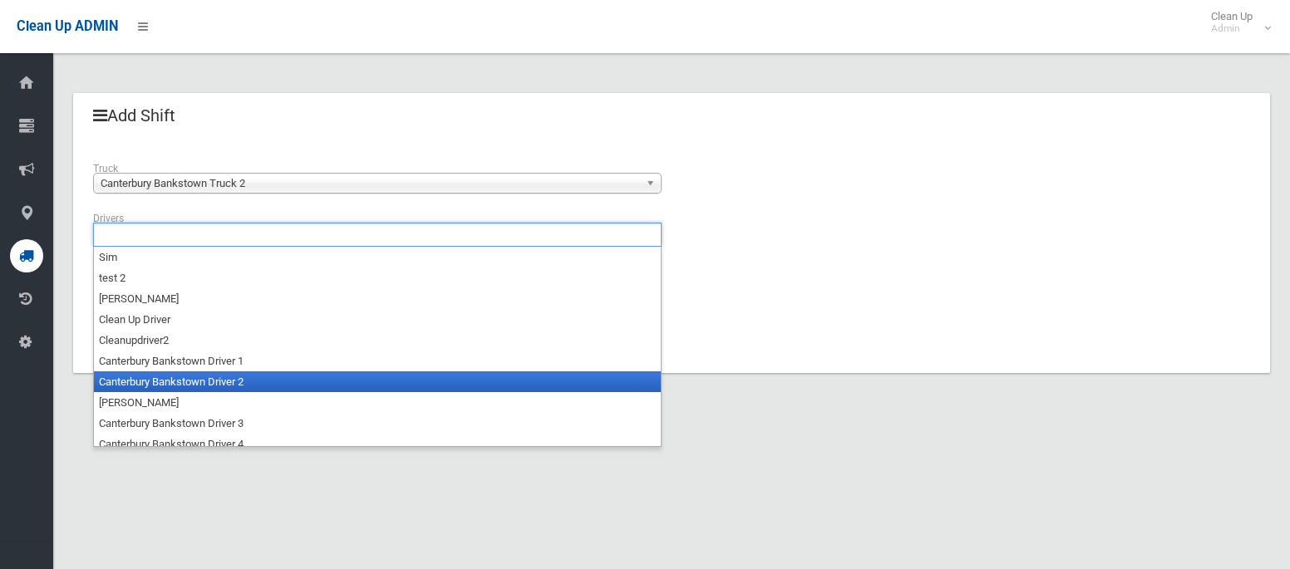
click at [226, 387] on li "Canterbury Bankstown Driver 2" at bounding box center [377, 381] width 567 height 21
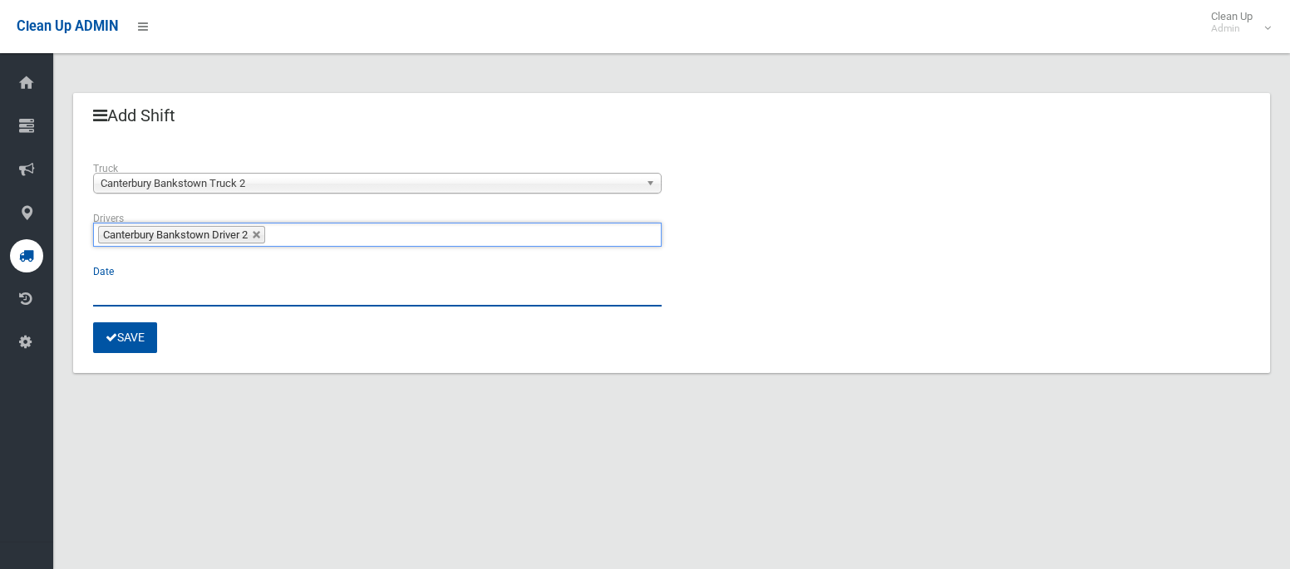
click at [115, 283] on input "text" at bounding box center [377, 291] width 568 height 31
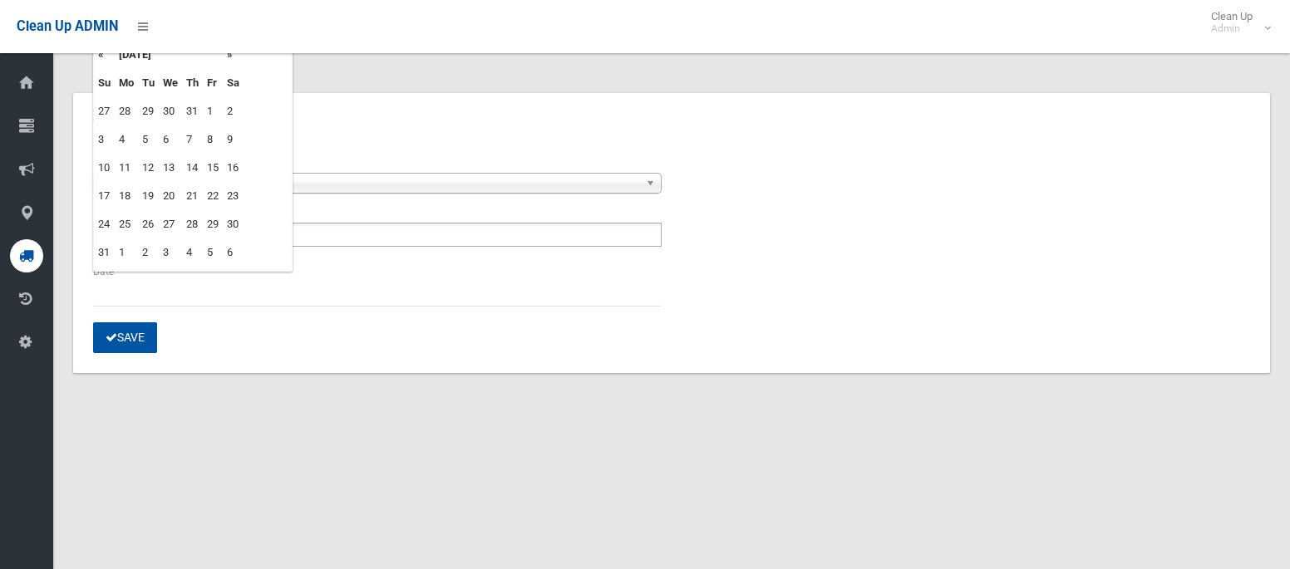
click at [218, 168] on td "15" at bounding box center [213, 168] width 20 height 28
type input "**********"
click at [392, 132] on div "Add Shift" at bounding box center [671, 116] width 1197 height 47
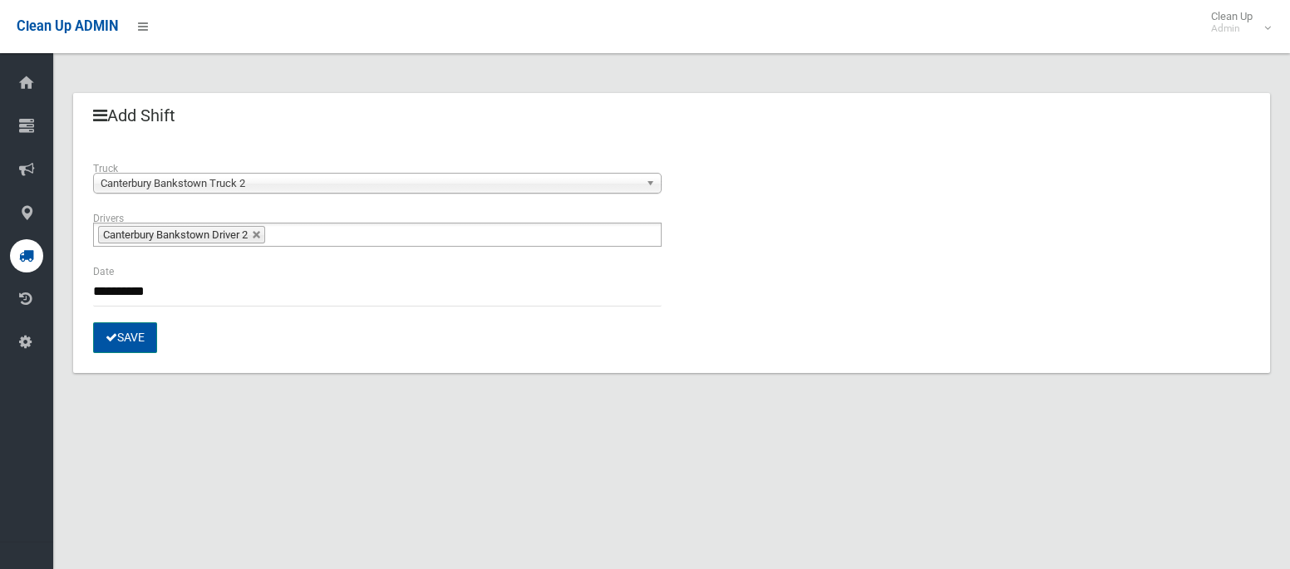
click at [138, 342] on button "Save" at bounding box center [125, 337] width 64 height 31
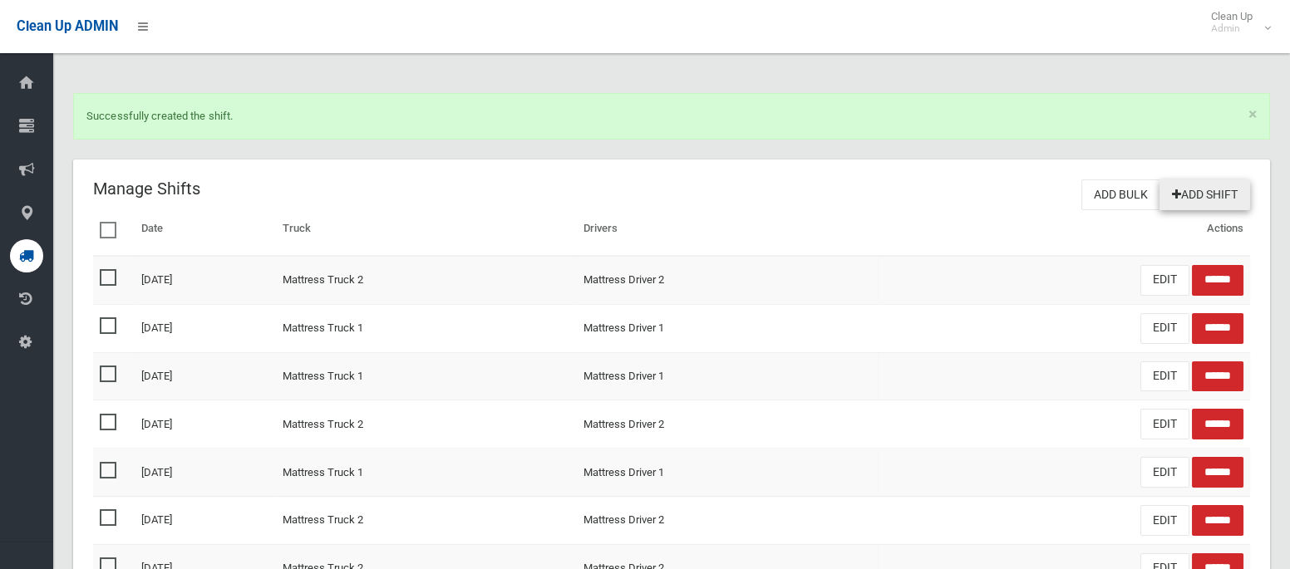
click at [1227, 180] on link "Add Shift" at bounding box center [1204, 195] width 91 height 31
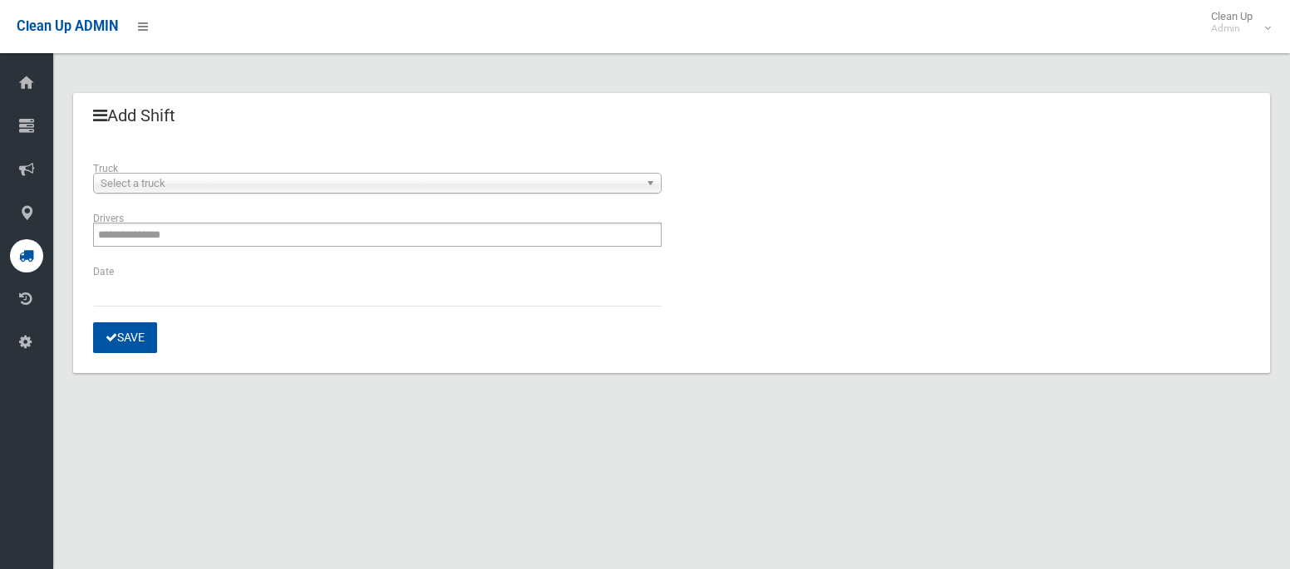
click at [492, 183] on span "Select a truck" at bounding box center [370, 184] width 539 height 20
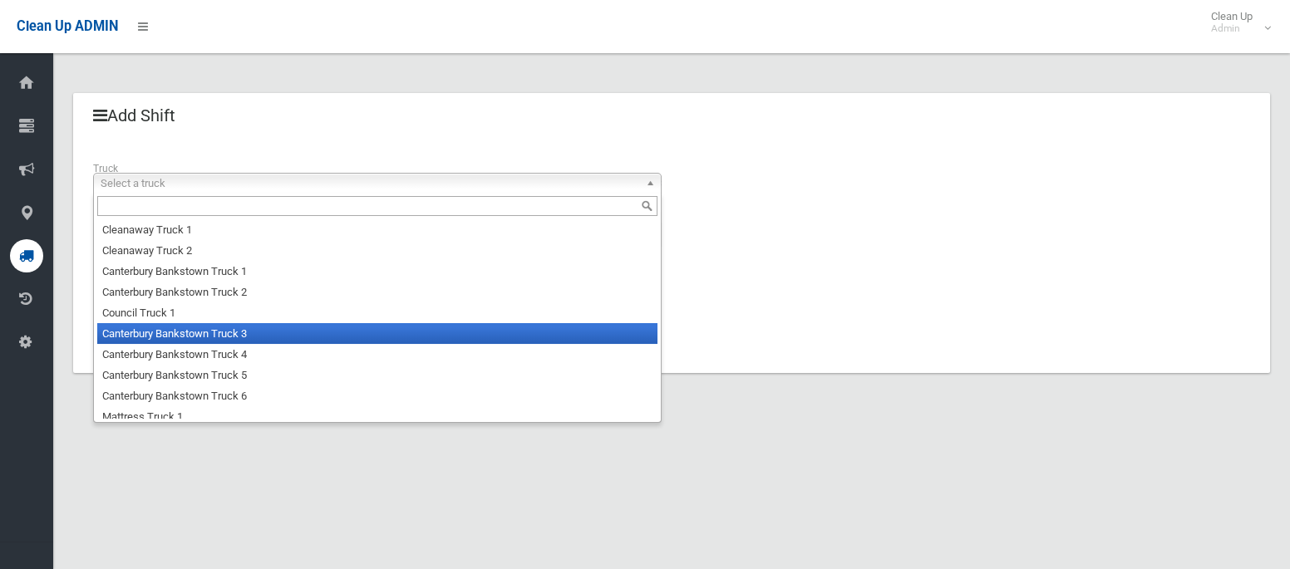
click at [322, 336] on li "Canterbury Bankstown Truck 3" at bounding box center [377, 333] width 560 height 21
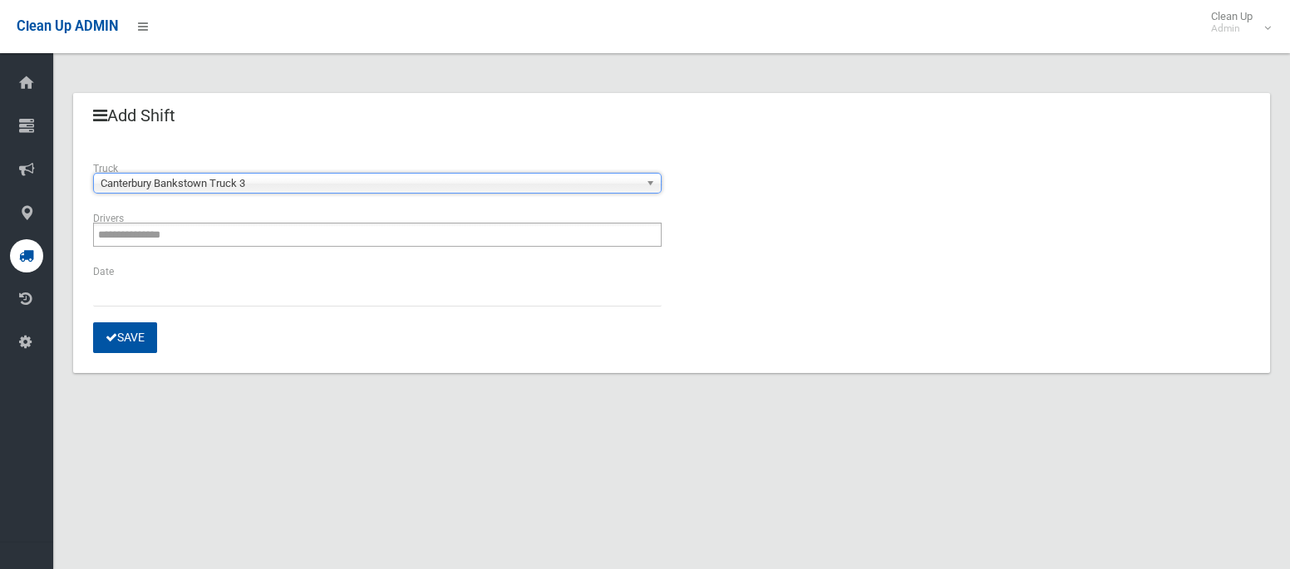
click at [275, 239] on ul "**********" at bounding box center [377, 235] width 568 height 24
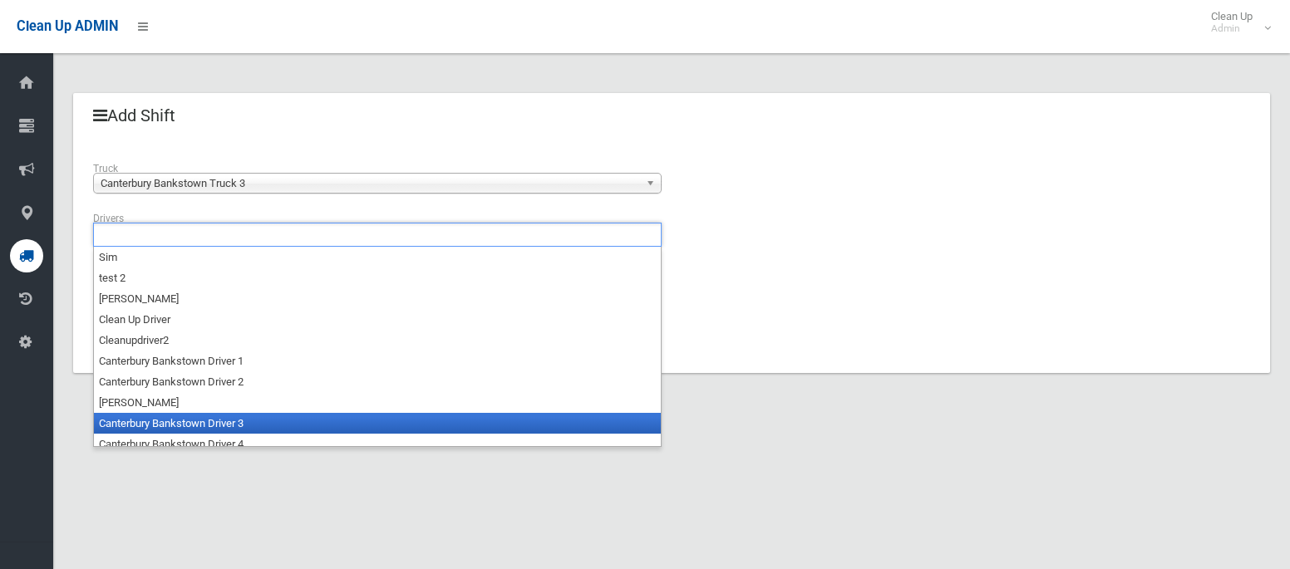
click at [235, 421] on li "Canterbury Bankstown Driver 3" at bounding box center [377, 423] width 567 height 21
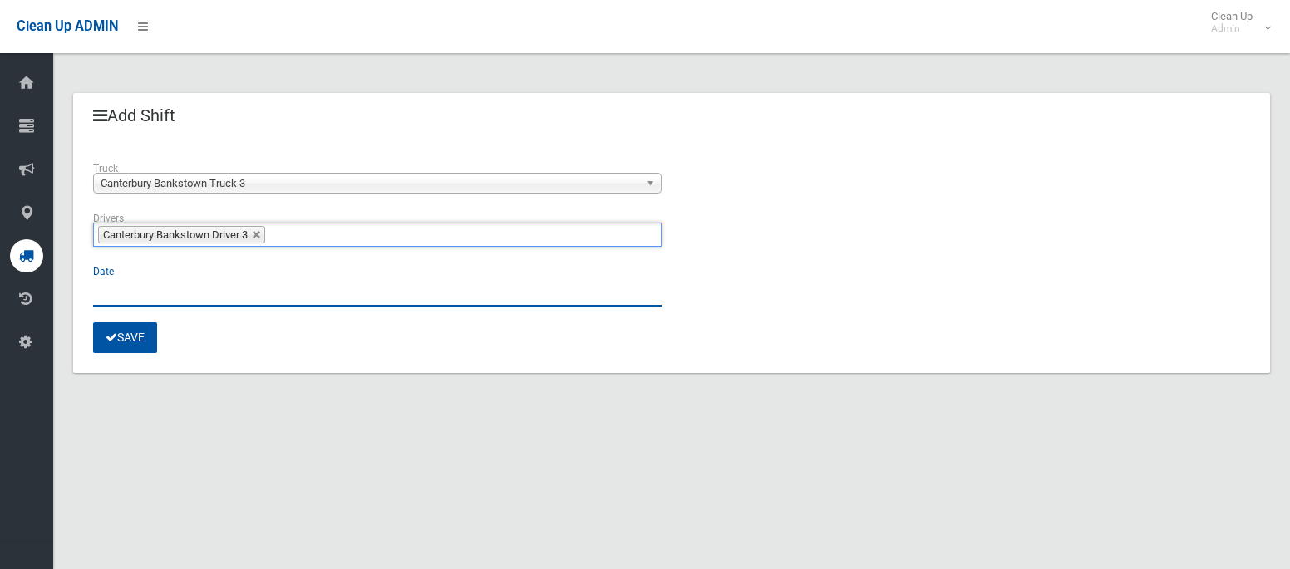
click at [96, 299] on input "text" at bounding box center [377, 291] width 568 height 31
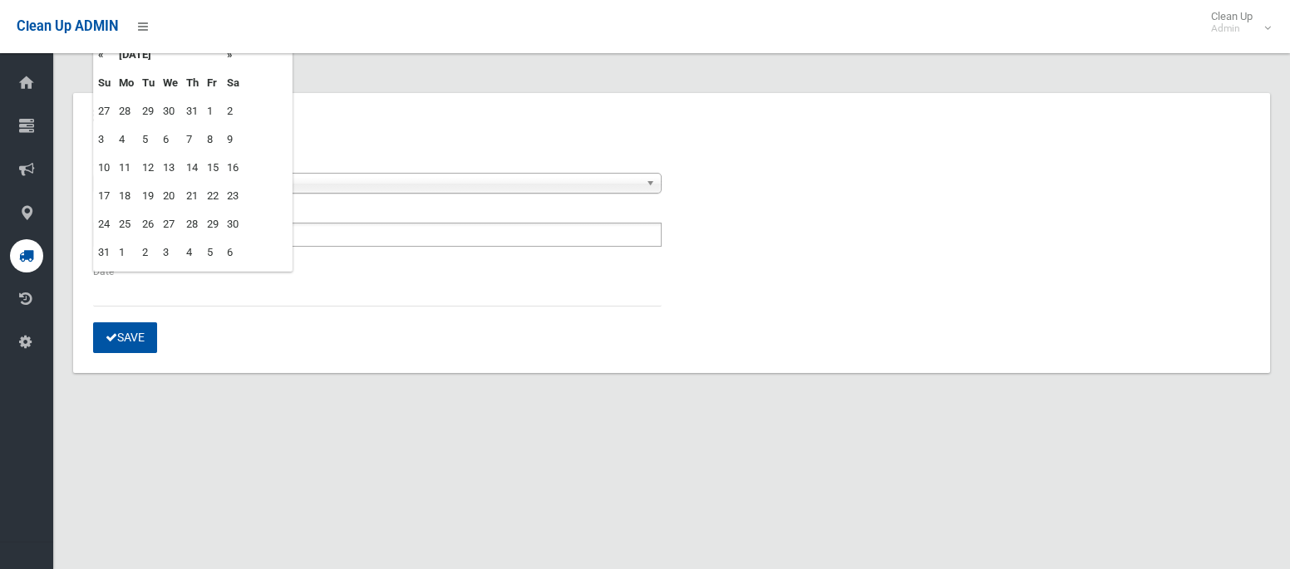
click at [213, 167] on td "15" at bounding box center [213, 168] width 20 height 28
type input "**********"
click at [130, 342] on button "Save" at bounding box center [125, 337] width 64 height 31
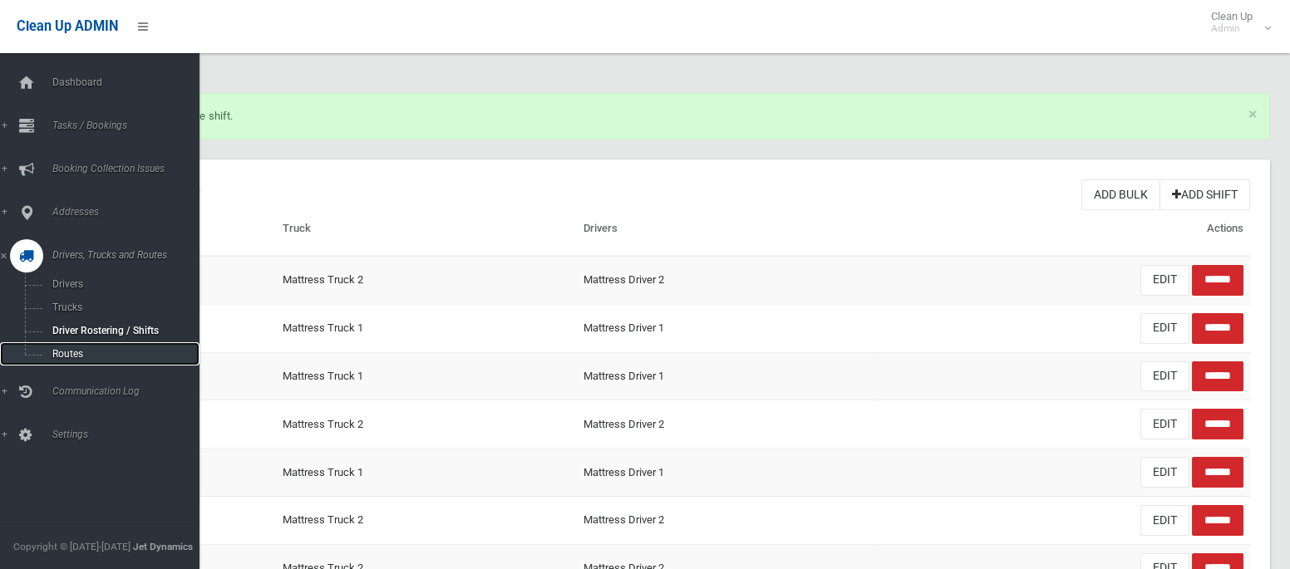
click at [58, 352] on span "Routes" at bounding box center [116, 354] width 138 height 12
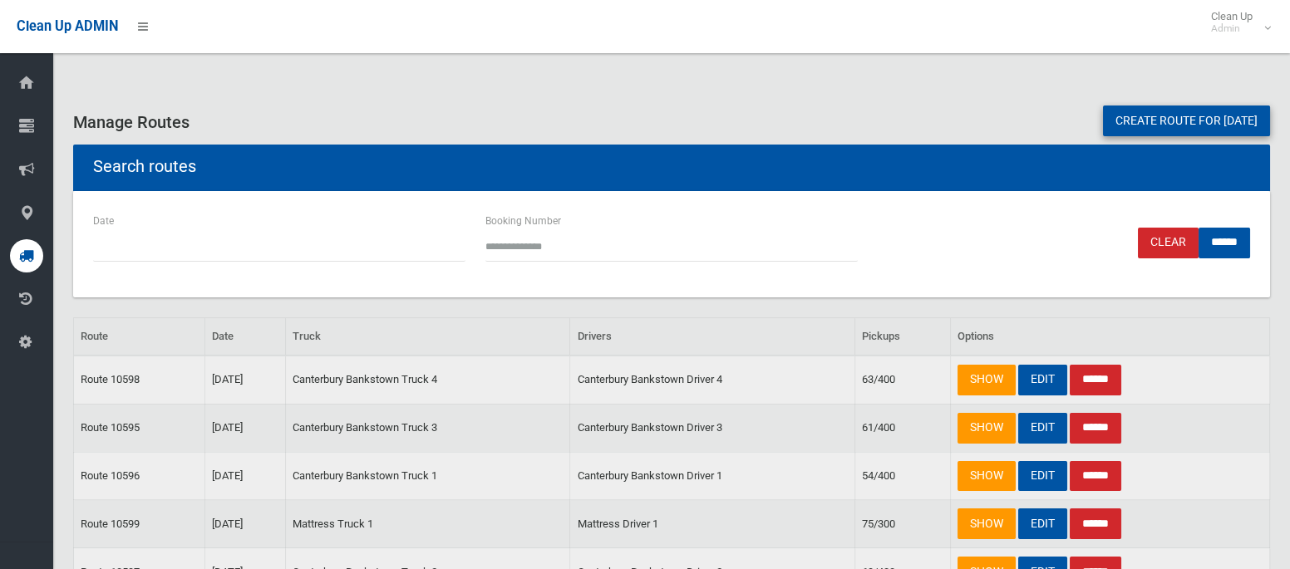
click at [1122, 123] on link "Create route for [DATE]" at bounding box center [1186, 121] width 167 height 31
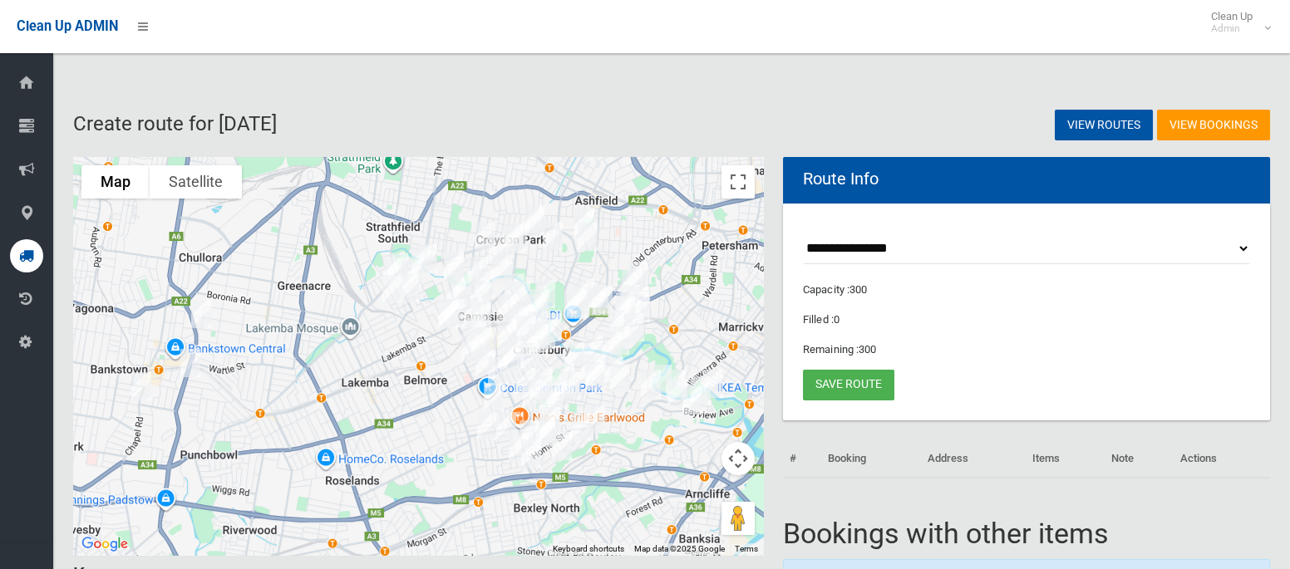
click at [897, 249] on select "**********" at bounding box center [1026, 249] width 447 height 31
select select "*****"
click at [803, 234] on select "**********" at bounding box center [1026, 249] width 447 height 31
click at [750, 180] on button "Toggle fullscreen view" at bounding box center [737, 181] width 33 height 33
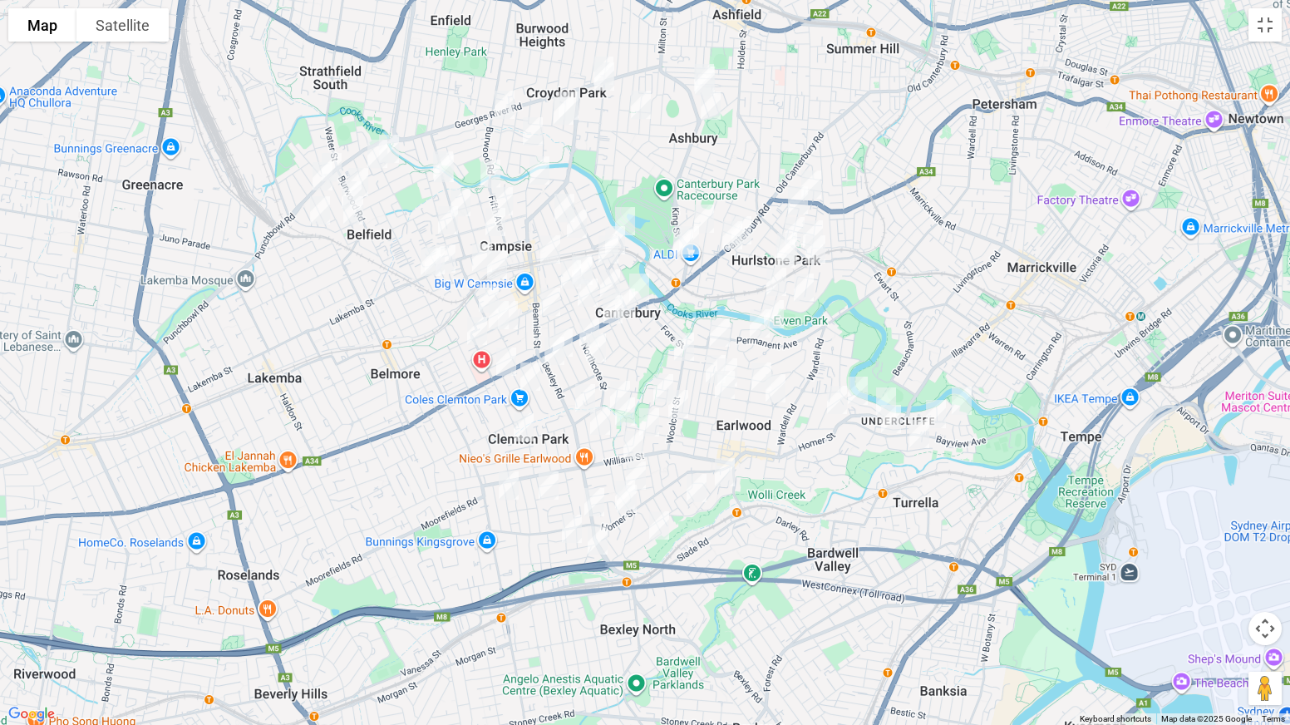
click at [863, 383] on img "91 Homer Street, EARLWOOD NSW 2206" at bounding box center [857, 391] width 33 height 42
click at [890, 390] on img "64 Homer Street, EARLWOOD NSW 2206" at bounding box center [885, 402] width 33 height 42
click at [886, 419] on img "124 Bayview Avenue, EARLWOOD NSW 2206" at bounding box center [890, 419] width 33 height 42
click at [941, 411] on img "73 Bayview Avenue, EARLWOOD NSW 2206" at bounding box center [935, 414] width 33 height 42
click at [627, 507] on img "547 Homer Street, EARLWOOD NSW 2206" at bounding box center [626, 499] width 33 height 42
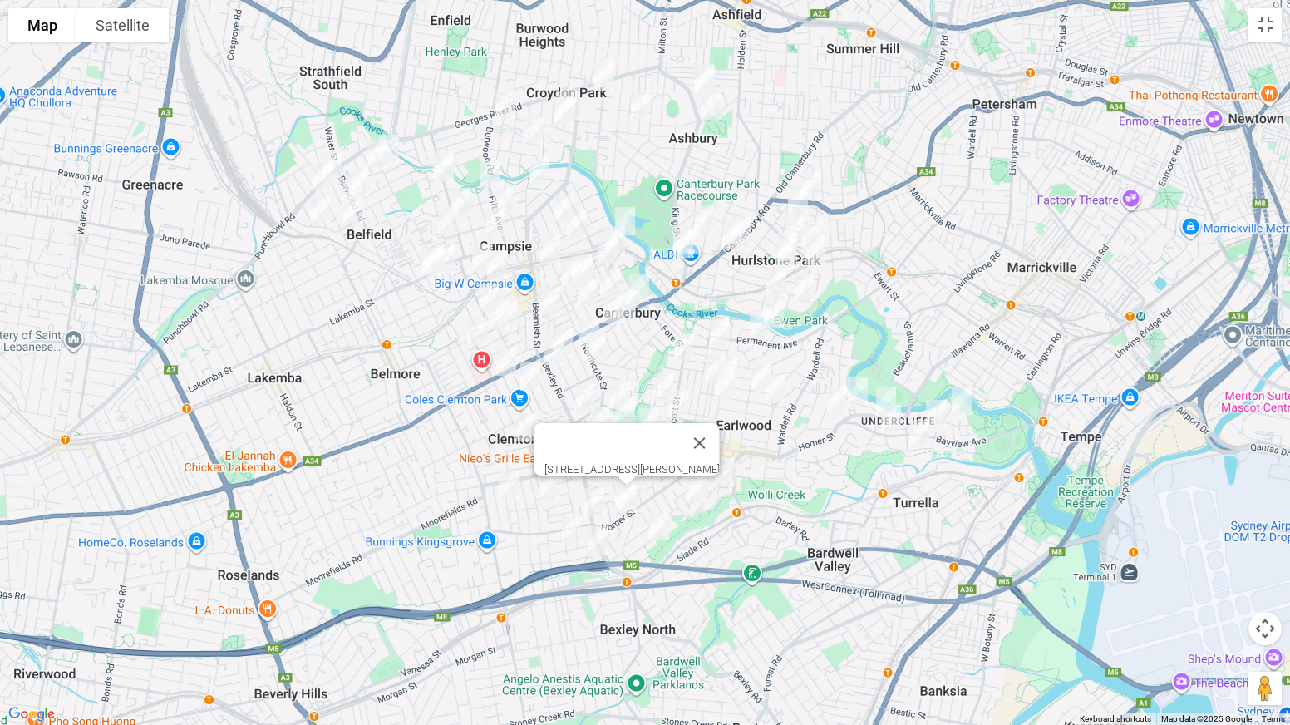
click at [627, 507] on img "547 Homer Street, EARLWOOD NSW 2206" at bounding box center [626, 499] width 33 height 42
click at [1274, 34] on button "Toggle fullscreen view" at bounding box center [1264, 24] width 33 height 33
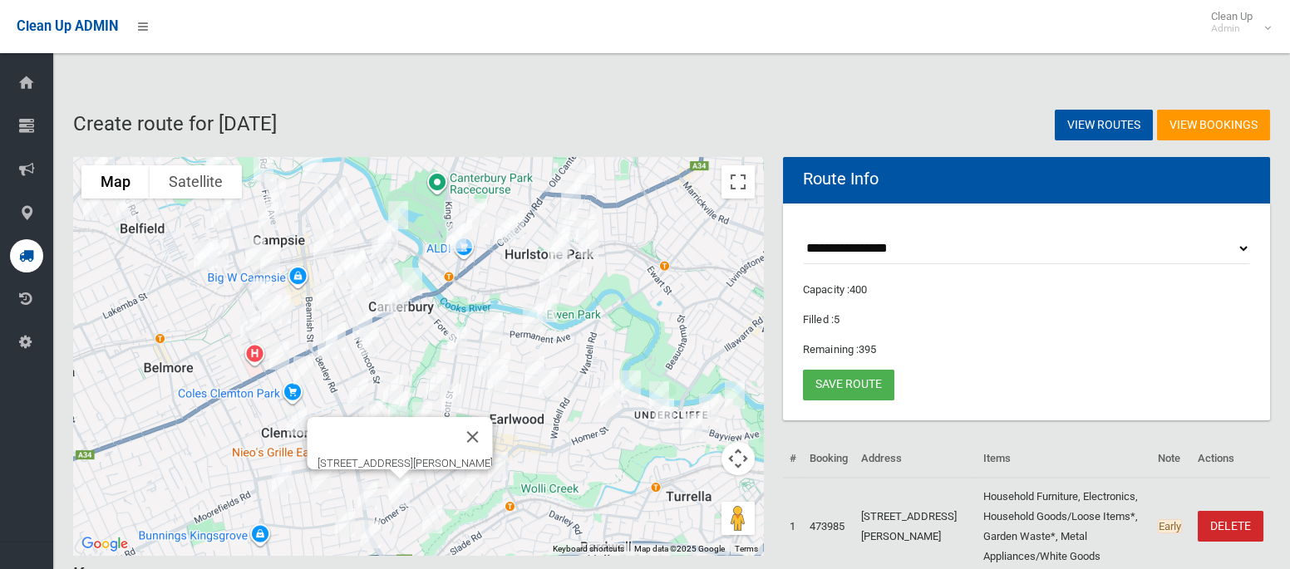
click at [401, 501] on img "547 Homer Street, EARLWOOD NSW 2206" at bounding box center [399, 493] width 33 height 42
click at [490, 426] on button "Close" at bounding box center [473, 437] width 40 height 40
click at [738, 176] on button "Toggle fullscreen view" at bounding box center [737, 181] width 33 height 33
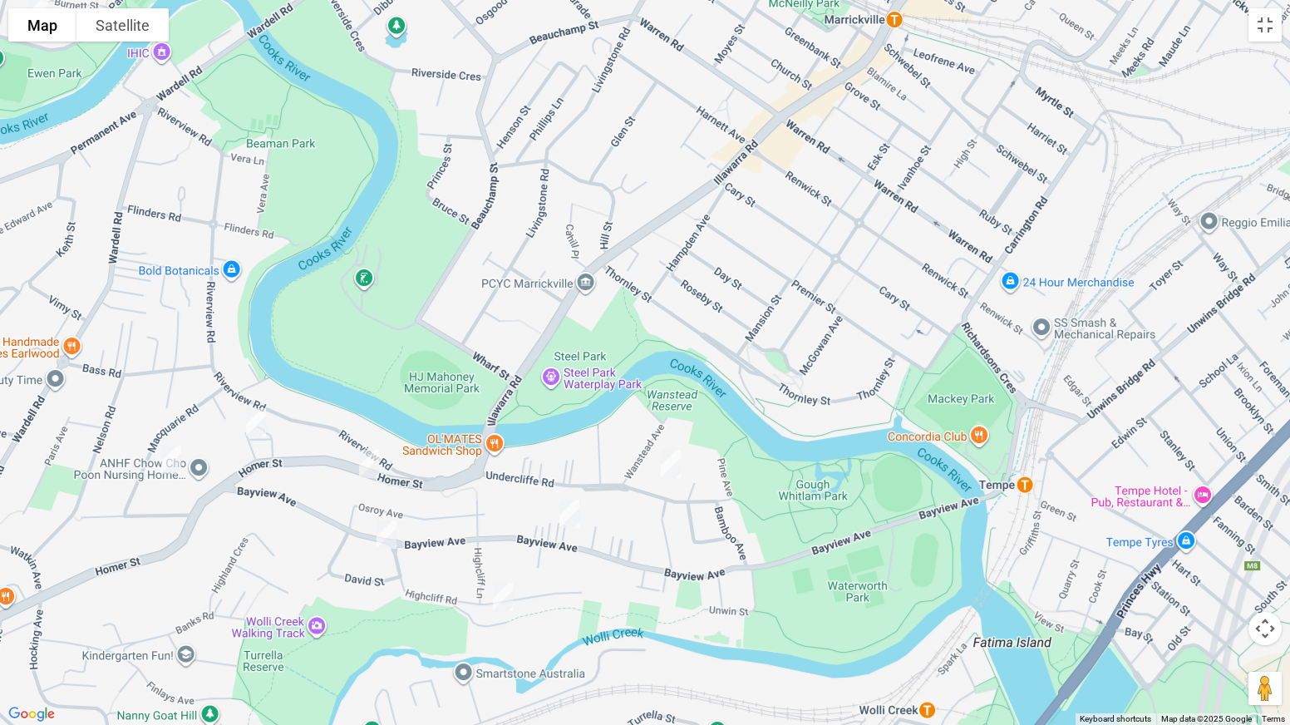
click at [671, 465] on img "23A Undercliffe Road, EARLWOOD NSW 2206" at bounding box center [670, 464] width 33 height 42
click at [501, 568] on img "8 Jackson Place, EARLWOOD NSW 2206" at bounding box center [502, 597] width 33 height 42
click at [180, 460] on img "36 Macquarie Road, EARLWOOD NSW 2206" at bounding box center [171, 460] width 33 height 42
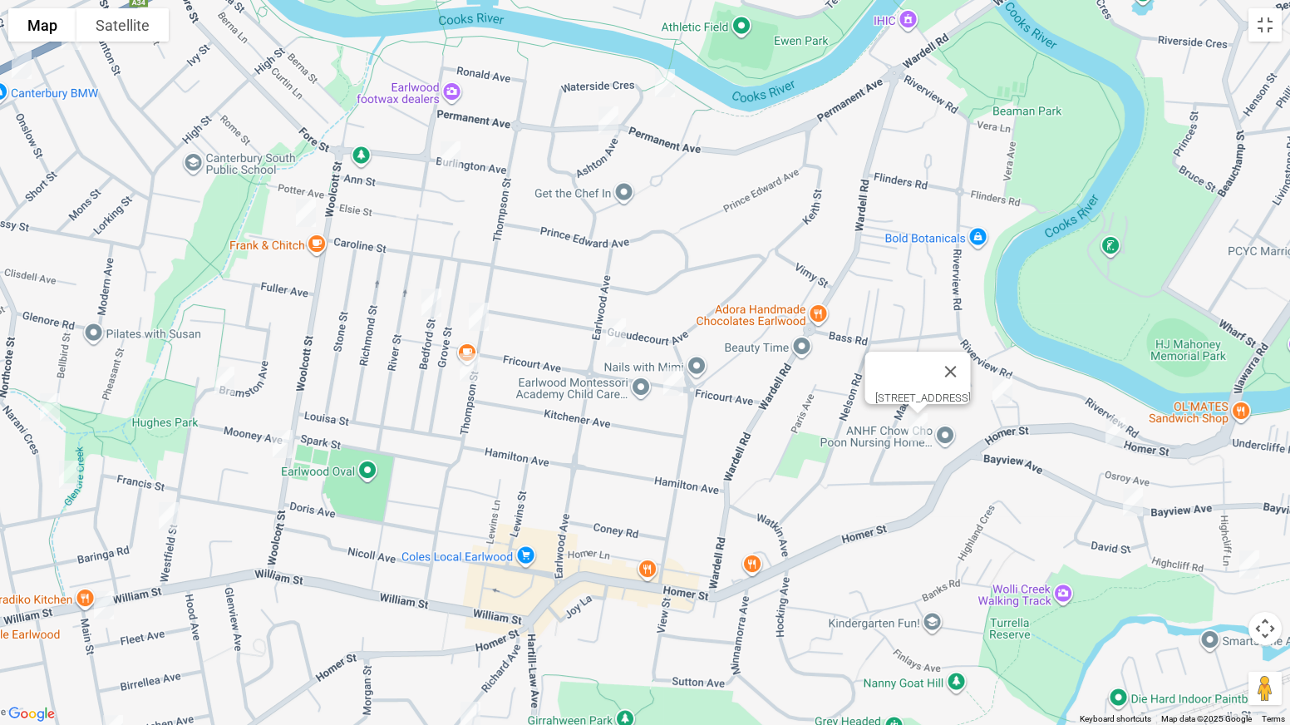
drag, startPoint x: 140, startPoint y: 480, endPoint x: 898, endPoint y: 448, distance: 758.6
click at [898, 448] on div "[STREET_ADDRESS]" at bounding box center [645, 362] width 1290 height 725
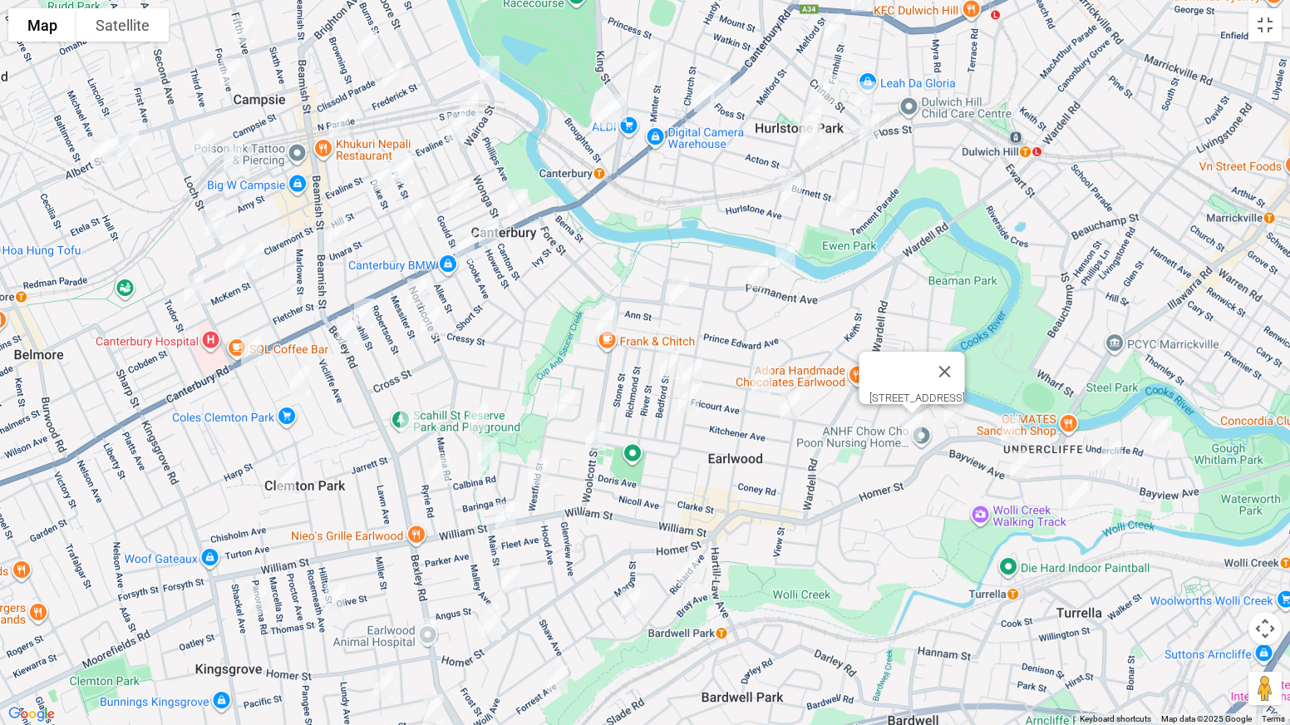
click at [795, 416] on img "24 Fricourt Avenue, EARLWOOD NSW 2206" at bounding box center [790, 405] width 33 height 42
click at [790, 269] on img "11 Waterside Crescent, EARLWOOD NSW 2206" at bounding box center [785, 256] width 33 height 42
click at [760, 281] on img "80 Permanent Avenue, EARLWOOD NSW 2206" at bounding box center [757, 274] width 33 height 42
click at [677, 293] on img "24 Burlington Avenue, EARLWOOD NSW 2206" at bounding box center [678, 292] width 33 height 42
click at [609, 320] on img "3 Barnes Avenue, EARLWOOD NSW 2206" at bounding box center [606, 321] width 33 height 42
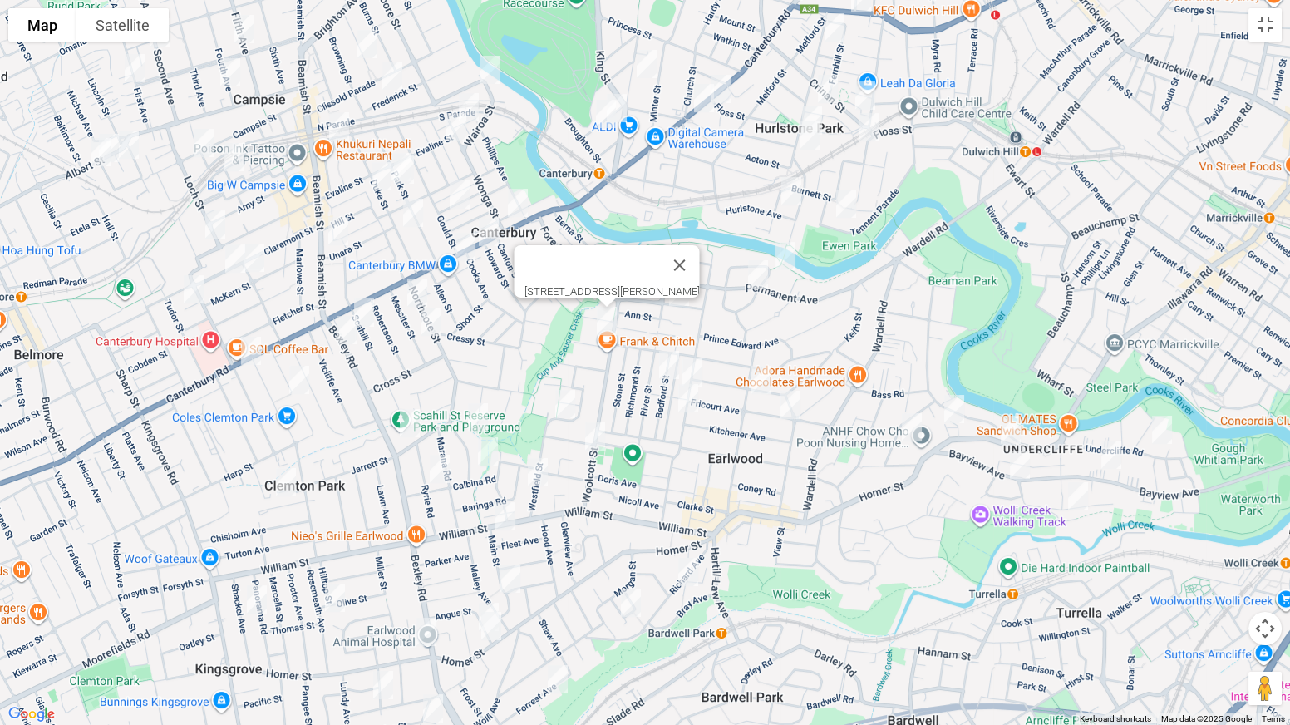
click at [667, 366] on img "33 Bedford Street, EARLWOOD NSW 2206" at bounding box center [668, 365] width 33 height 42
click at [694, 367] on img "63 Thompson Street, EARLWOOD NSW 2206" at bounding box center [692, 373] width 33 height 42
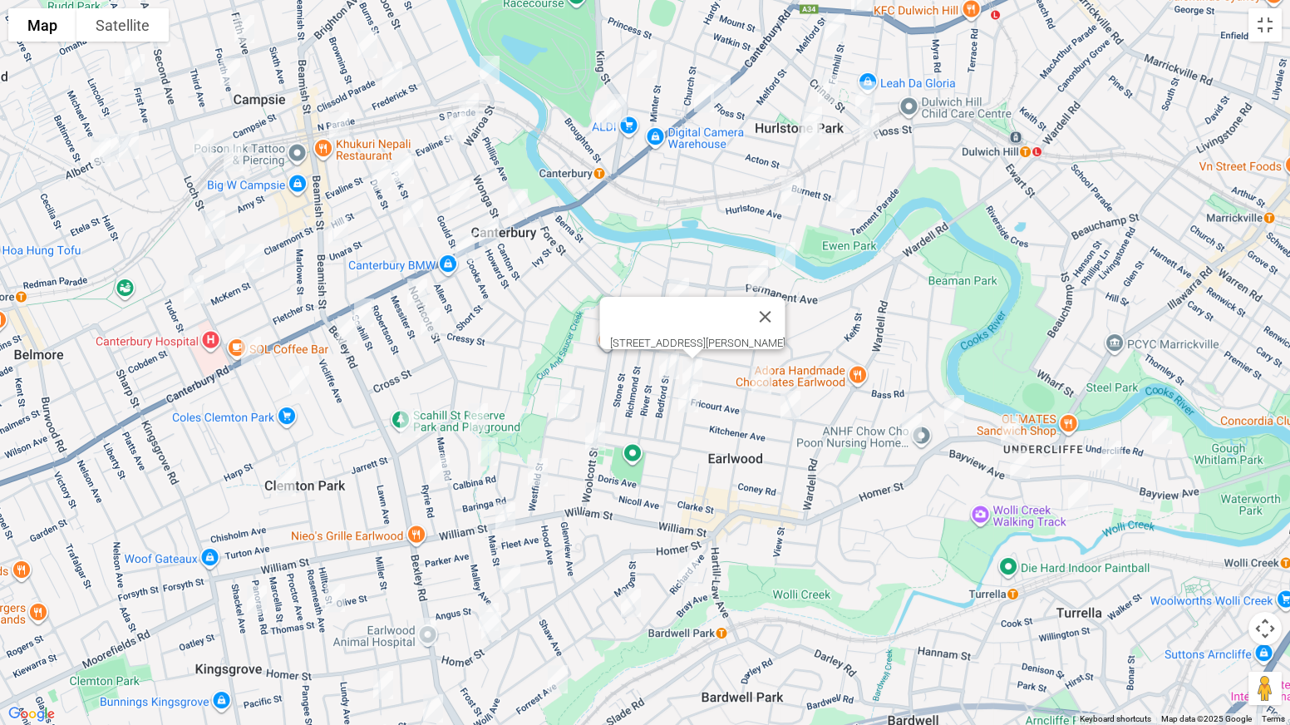
click at [762, 379] on img "24 Earlwood Avenue, EARLWOOD NSW 2206" at bounding box center [761, 380] width 33 height 42
click at [684, 403] on img "89 Thompson Street, EARLWOOD NSW 2206" at bounding box center [688, 398] width 33 height 42
click at [592, 435] on img "107 Woolcott Street, EARLWOOD NSW 2206" at bounding box center [594, 437] width 33 height 42
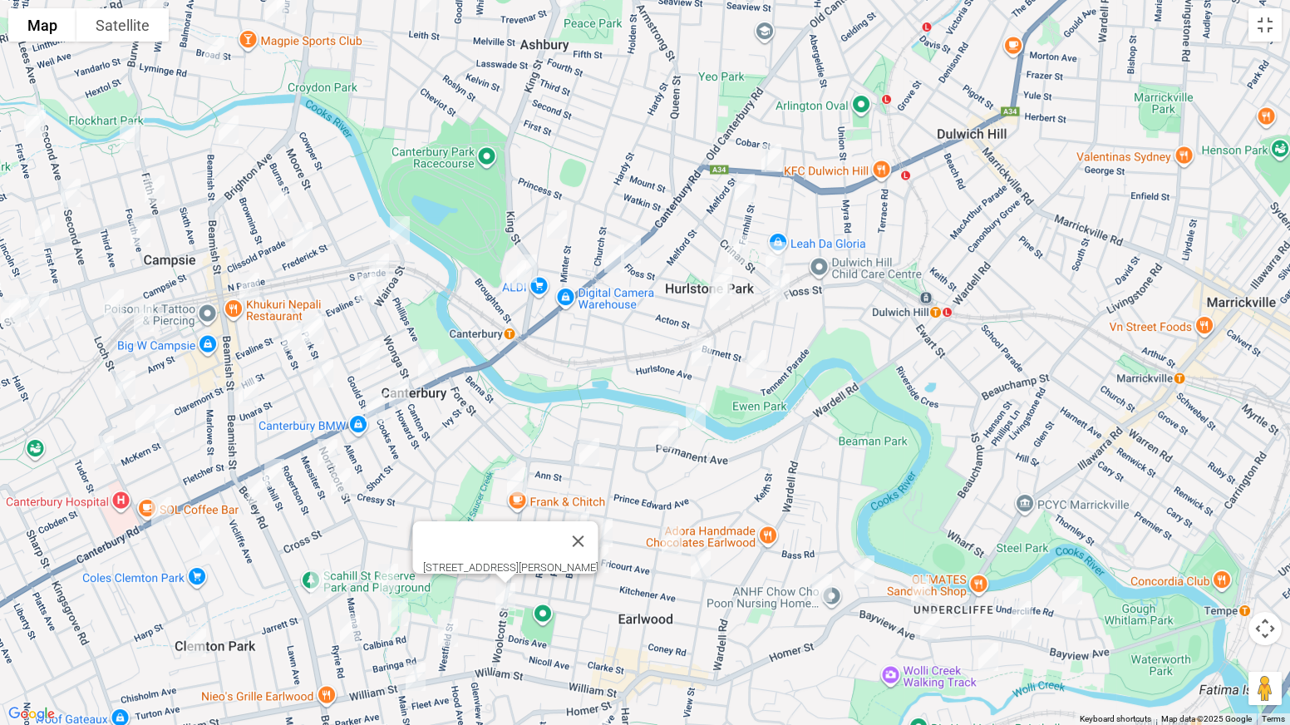
drag, startPoint x: 1013, startPoint y: 116, endPoint x: 921, endPoint y: 281, distance: 188.6
click at [921, 281] on div "[STREET_ADDRESS][PERSON_NAME]" at bounding box center [645, 362] width 1290 height 725
click at [780, 162] on img "630-634 New Canterbury Road, HURLSTONE PARK NSW 2193" at bounding box center [771, 158] width 33 height 42
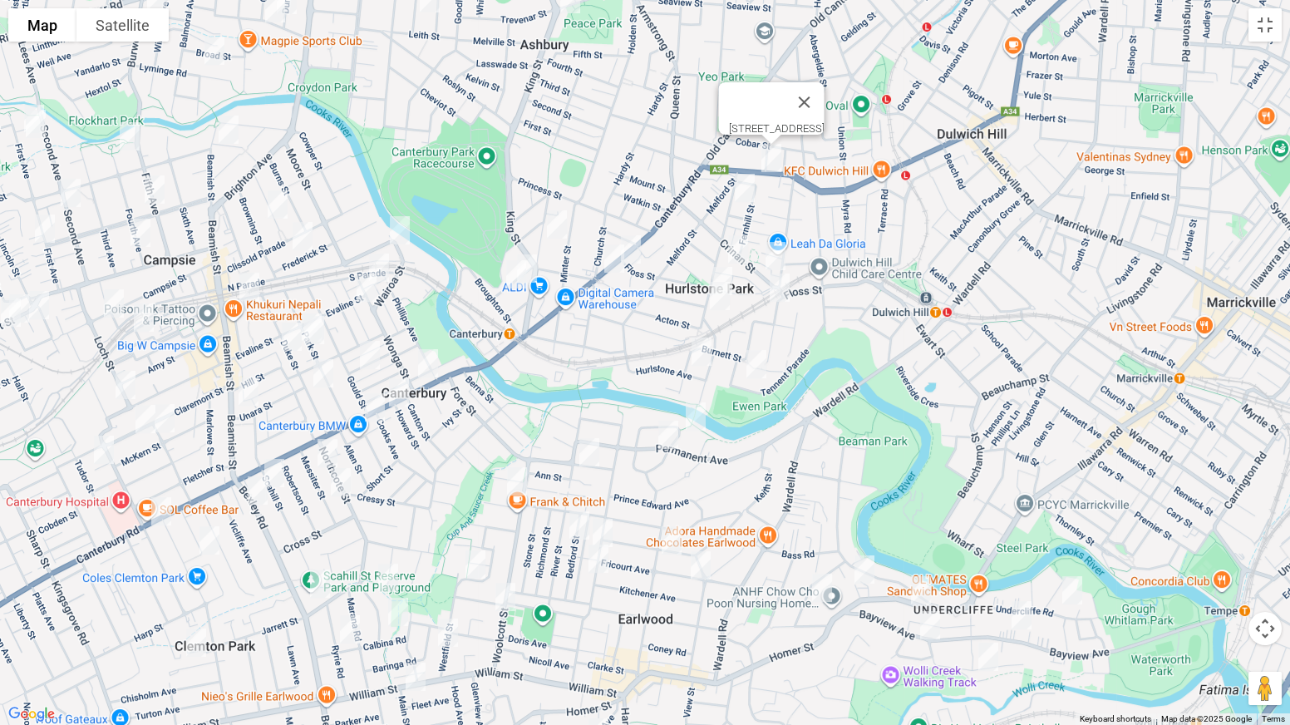
click at [749, 193] on img "21 Dunstaffenage Street, HURLSTONE PARK NSW 2193" at bounding box center [744, 188] width 33 height 42
click at [739, 248] on img "2/3 Mill Lane, HURLSTONE PARK NSW 2193" at bounding box center [737, 250] width 33 height 42
click at [775, 248] on img "15 Crinan Street, HURLSTONE PARK NSW 2193" at bounding box center [775, 256] width 33 height 42
click at [709, 265] on img "75 Dunstaffenage Street, HURLSTONE PARK NSW 2193" at bounding box center [722, 281] width 33 height 42
click at [717, 298] on img "87 Dunstaffenage Street, HURLSTONE PARK NSW 2193" at bounding box center [719, 296] width 33 height 42
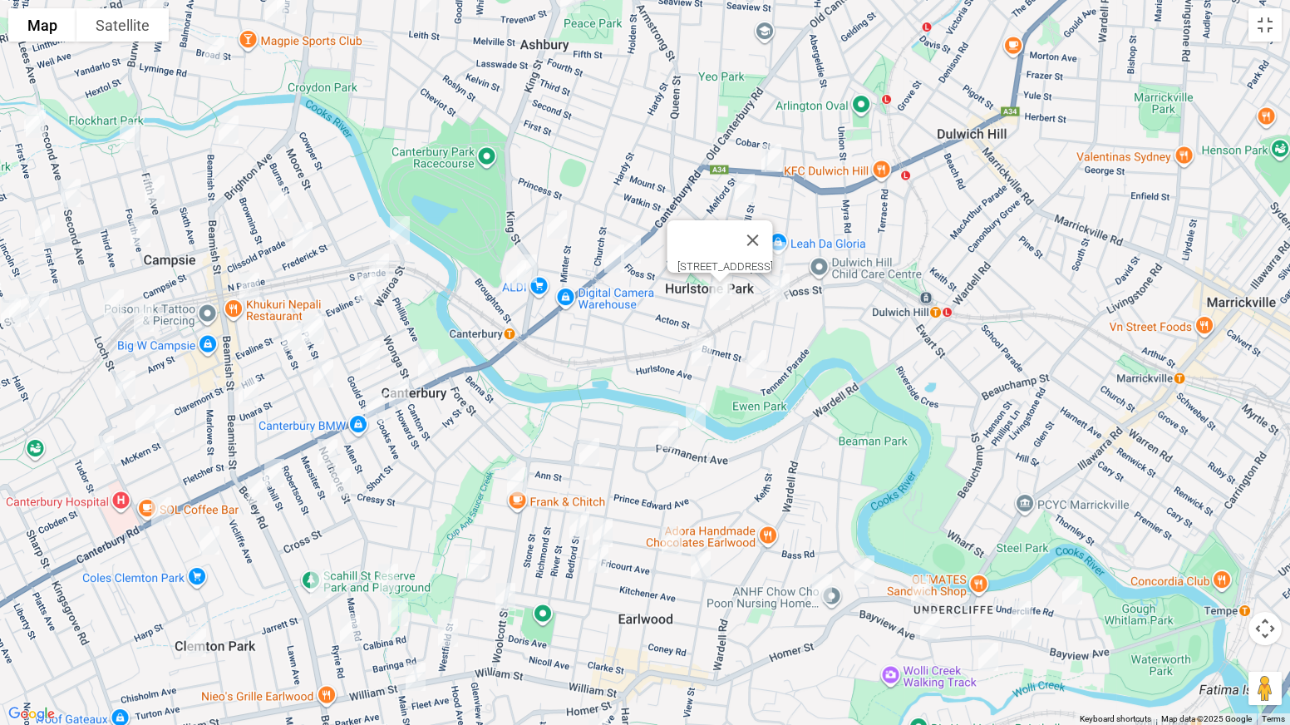
click at [705, 353] on img "15 Keir Avenue, HURLSTONE PARK NSW 2193" at bounding box center [701, 352] width 33 height 42
click at [755, 293] on button "Close" at bounding box center [735, 296] width 40 height 40
click at [780, 287] on img "3/109 Duntroon Street, HURLSTONE PARK NSW 2193" at bounding box center [779, 288] width 33 height 42
click at [758, 363] on img "58 Tennent Parade, HURLSTONE PARK NSW 2193" at bounding box center [756, 364] width 33 height 42
click at [642, 249] on img "148 Floss Street, HURLSTONE PARK NSW 2193" at bounding box center [630, 250] width 33 height 42
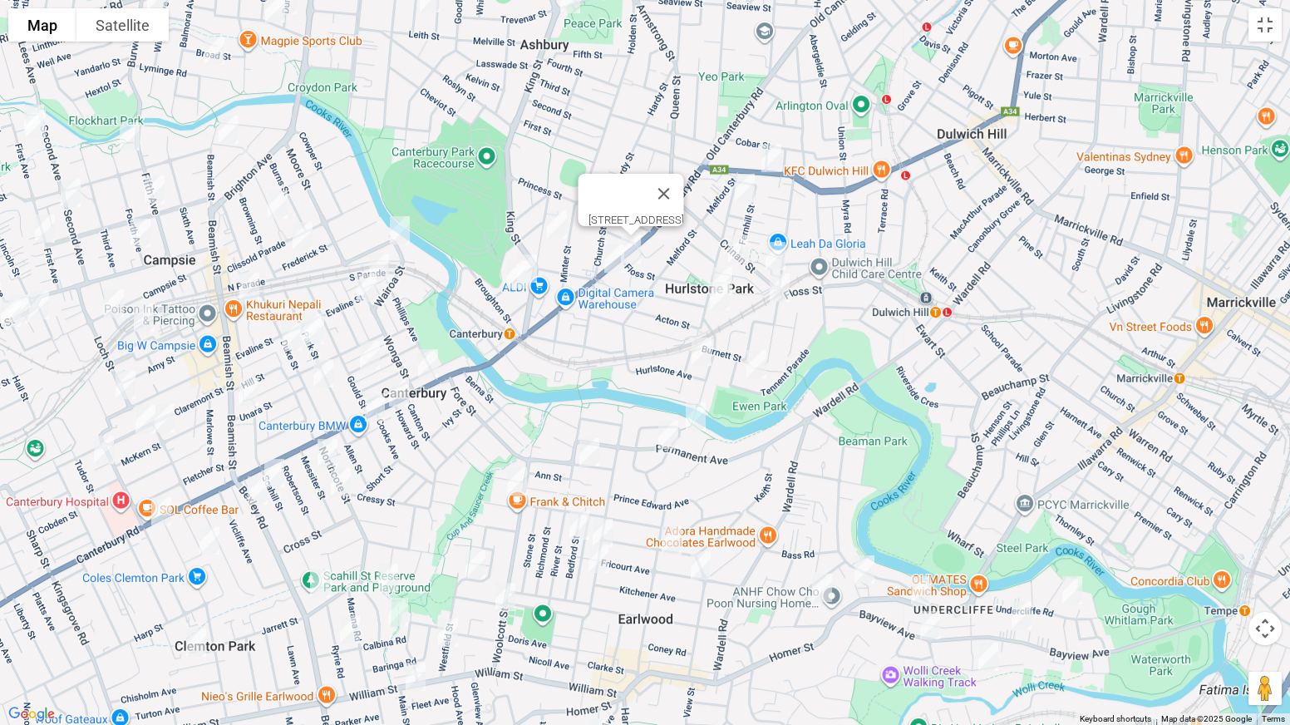
click at [616, 264] on img "77 Acton Street, HURLSTONE PARK NSW 2193" at bounding box center [614, 259] width 33 height 42
click at [667, 194] on button "Close" at bounding box center [647, 203] width 40 height 40
click at [561, 222] on img "27-33 Jeffrey Street, CANTERBURY NSW 2193" at bounding box center [556, 225] width 33 height 42
click at [536, 270] on img "10 John Street, CANTERBURY NSW 2193" at bounding box center [526, 269] width 33 height 42
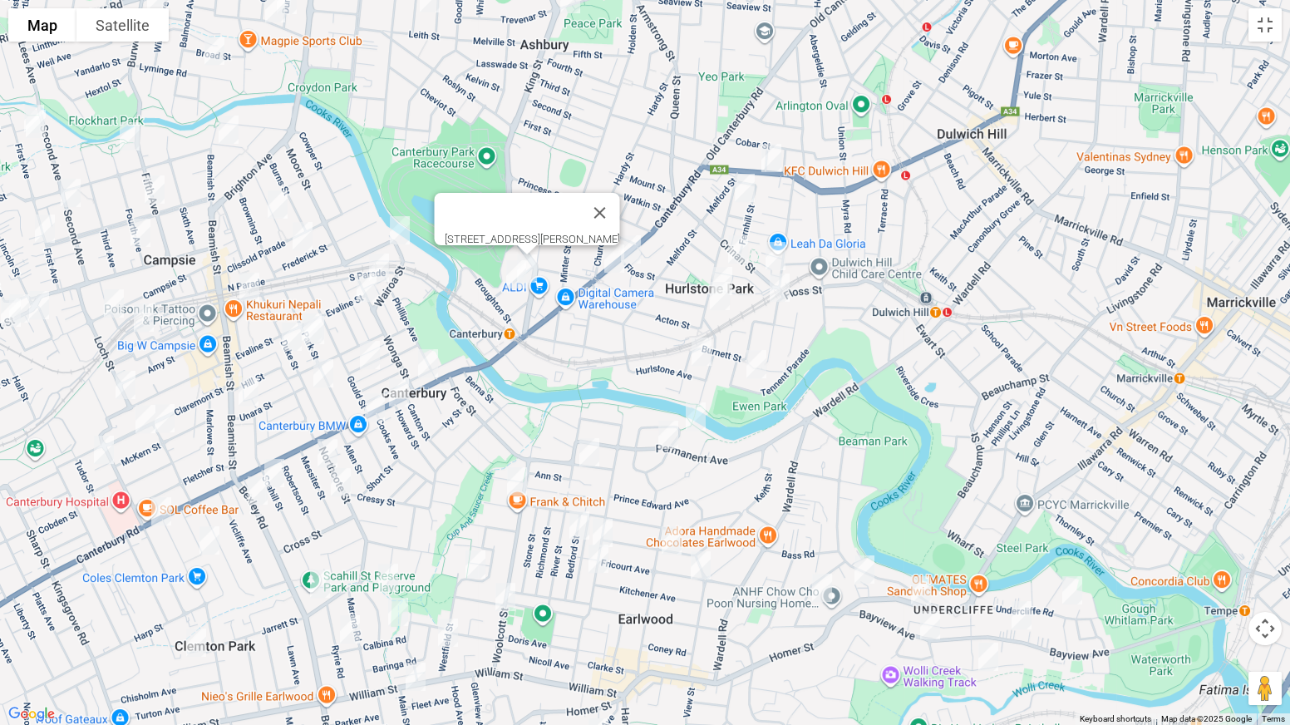
click at [513, 275] on img "20 John Street, CANTERBURY NSW 2193" at bounding box center [515, 274] width 33 height 42
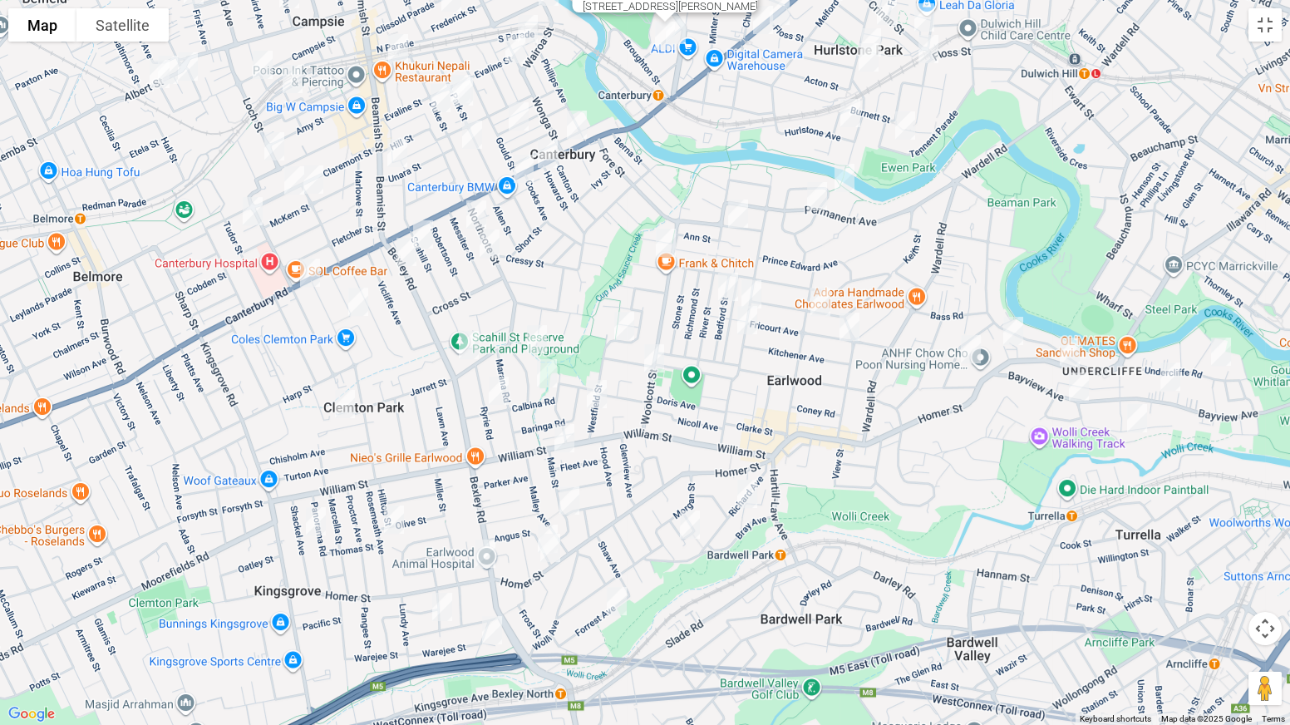
drag, startPoint x: 476, startPoint y: 511, endPoint x: 627, endPoint y: 267, distance: 286.9
click at [627, 267] on div "[STREET_ADDRESS][PERSON_NAME]" at bounding box center [645, 362] width 1290 height 725
click at [748, 495] on img "30 Richard Avenue, EARLWOOD NSW 2206" at bounding box center [747, 494] width 33 height 42
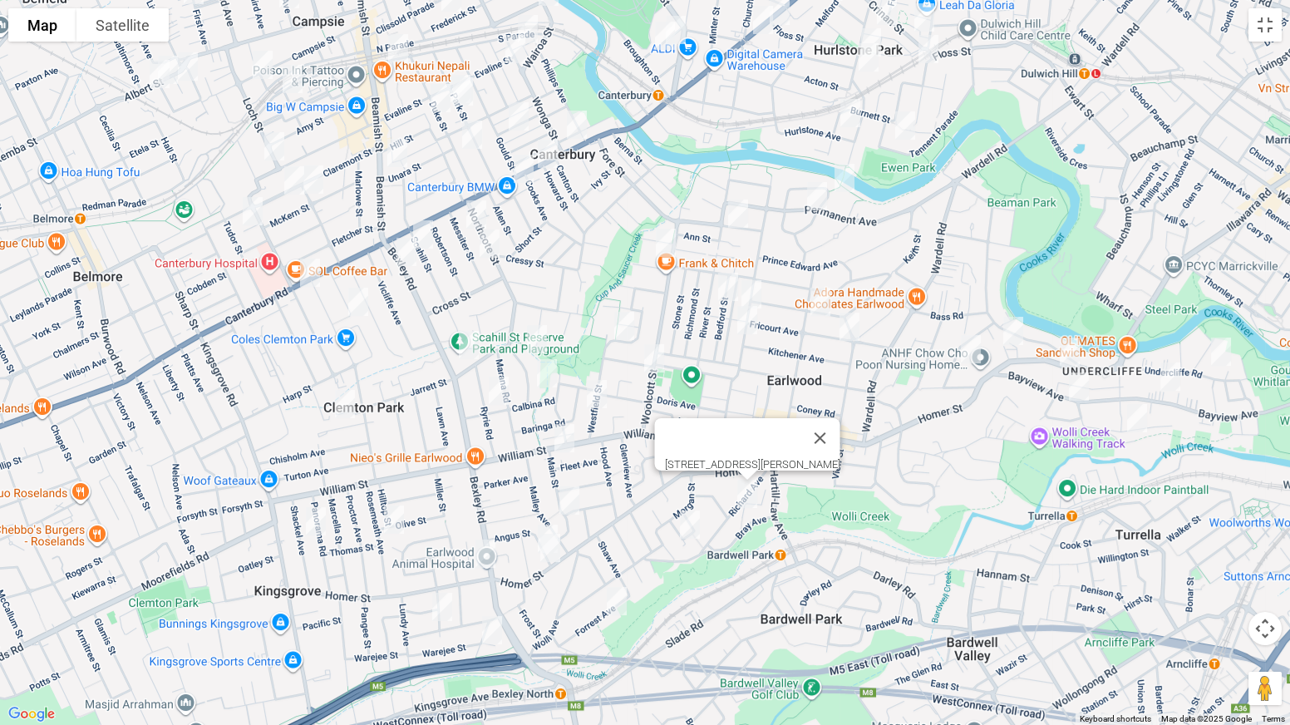
click at [690, 524] on img "34 Bardwell Crescent, EARLWOOD NSW 2206" at bounding box center [689, 525] width 33 height 42
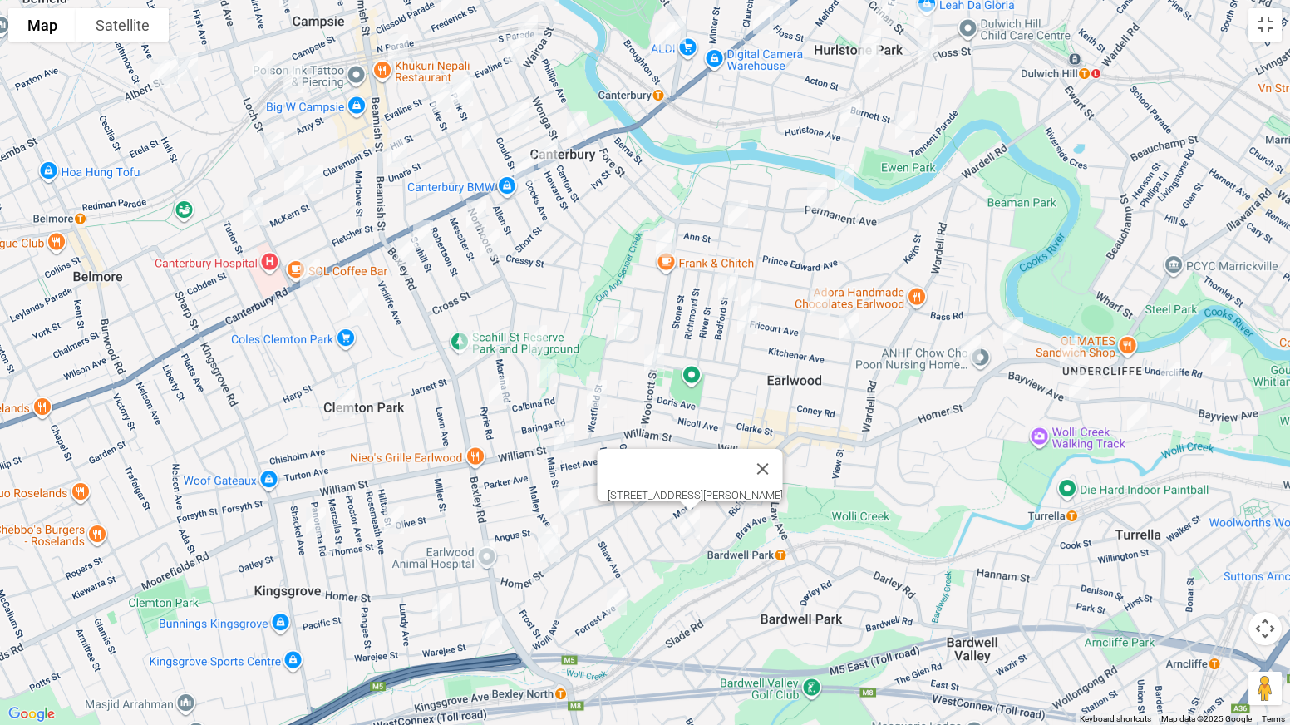
click at [618, 568] on img "14 Forrest Avenue, EARLWOOD NSW 2206" at bounding box center [616, 601] width 33 height 42
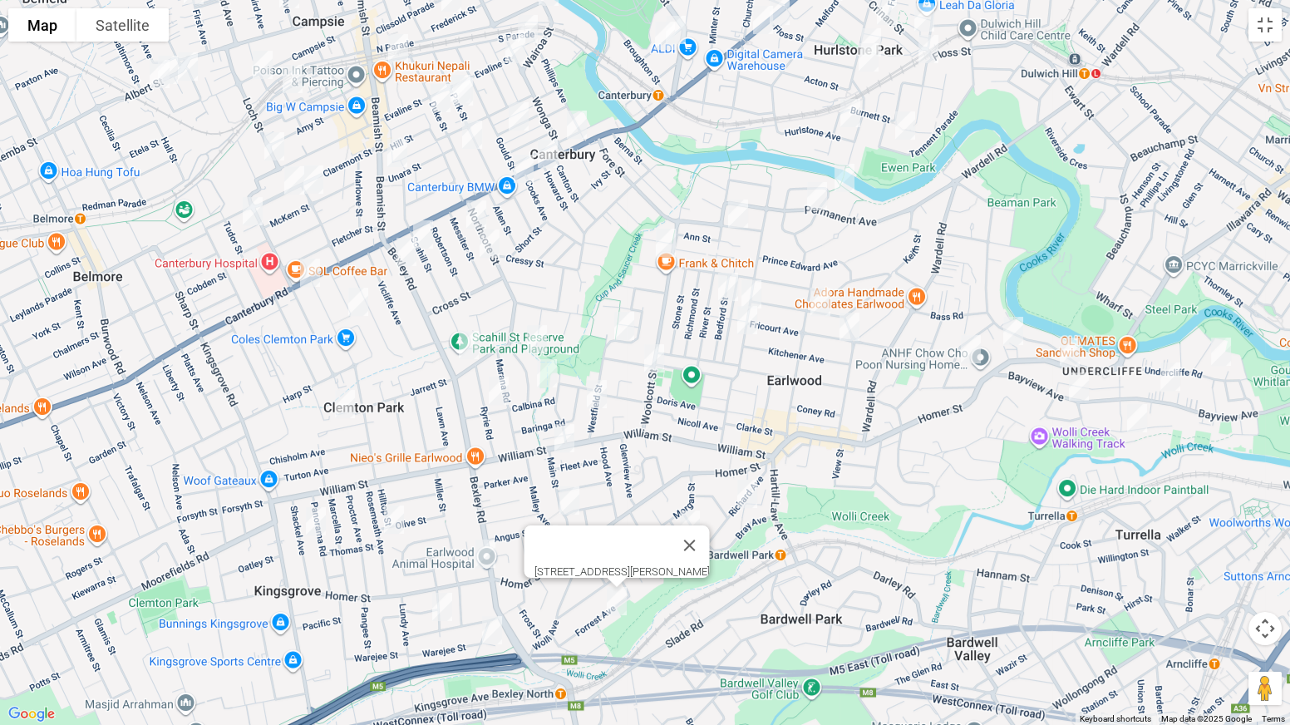
click at [627, 321] on img "49 Bramston Avenue, EARLWOOD NSW 2206" at bounding box center [624, 326] width 33 height 42
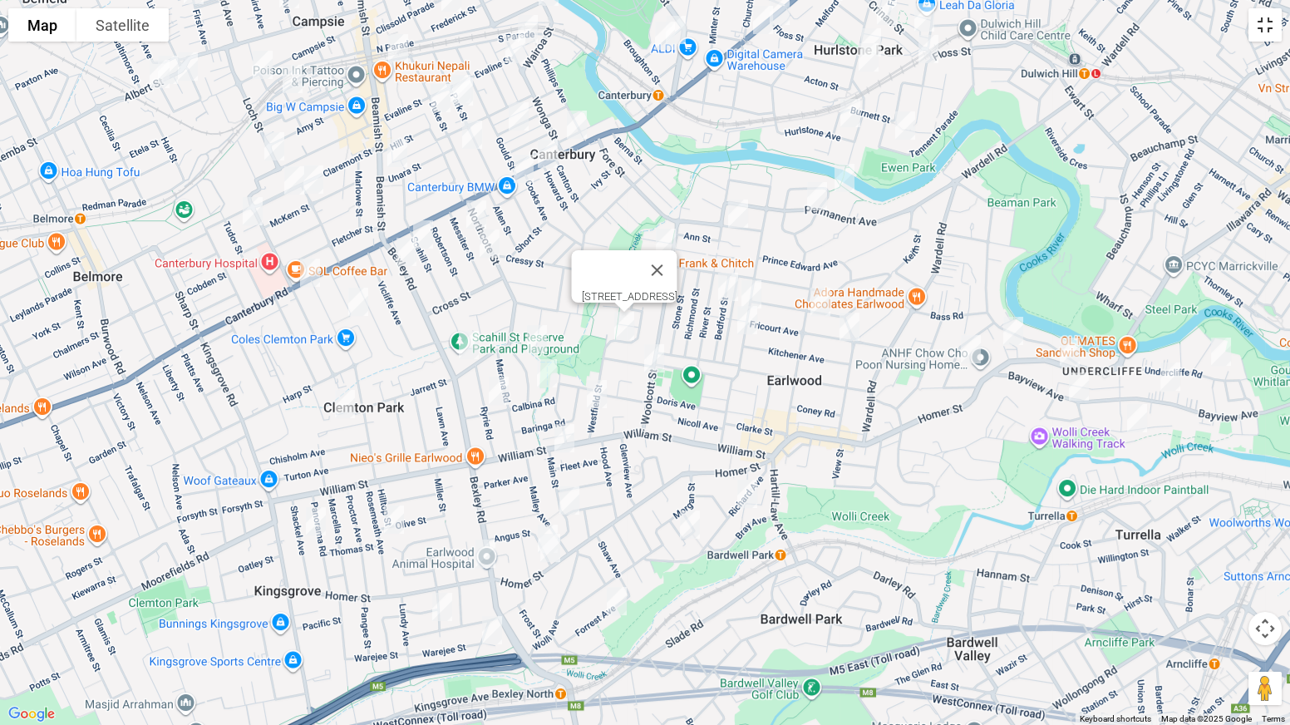
click at [1270, 35] on button "Toggle fullscreen view" at bounding box center [1264, 24] width 33 height 33
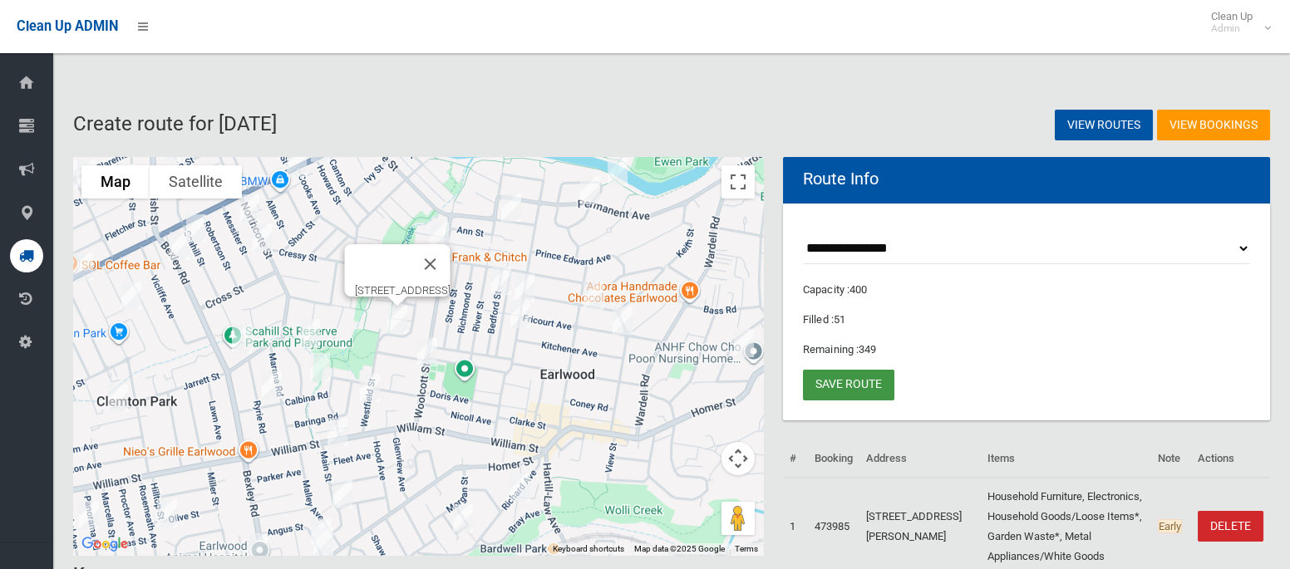
click at [833, 385] on link "Save route" at bounding box center [848, 385] width 91 height 31
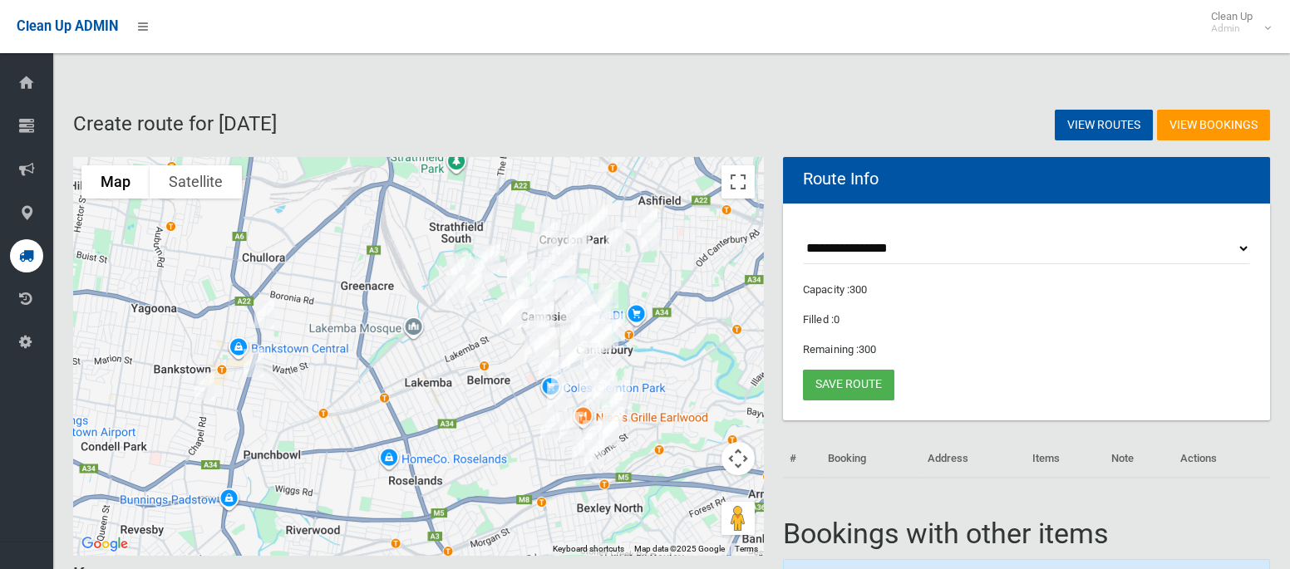
click at [846, 249] on select "**********" at bounding box center [1026, 249] width 447 height 31
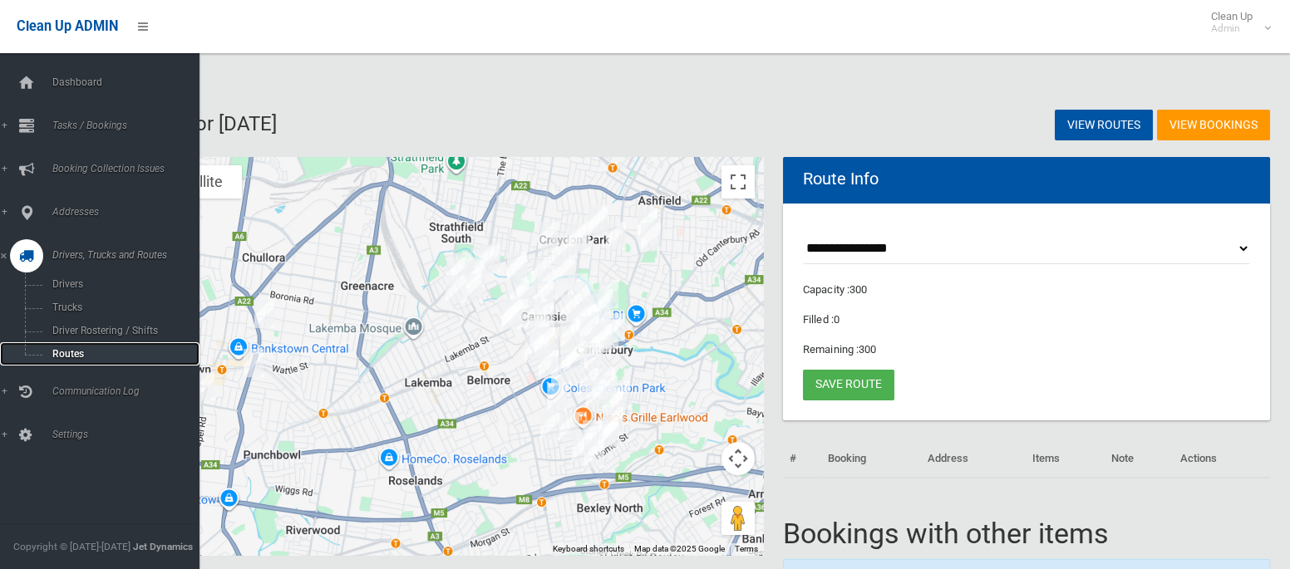
click at [75, 352] on span "Routes" at bounding box center [116, 354] width 138 height 12
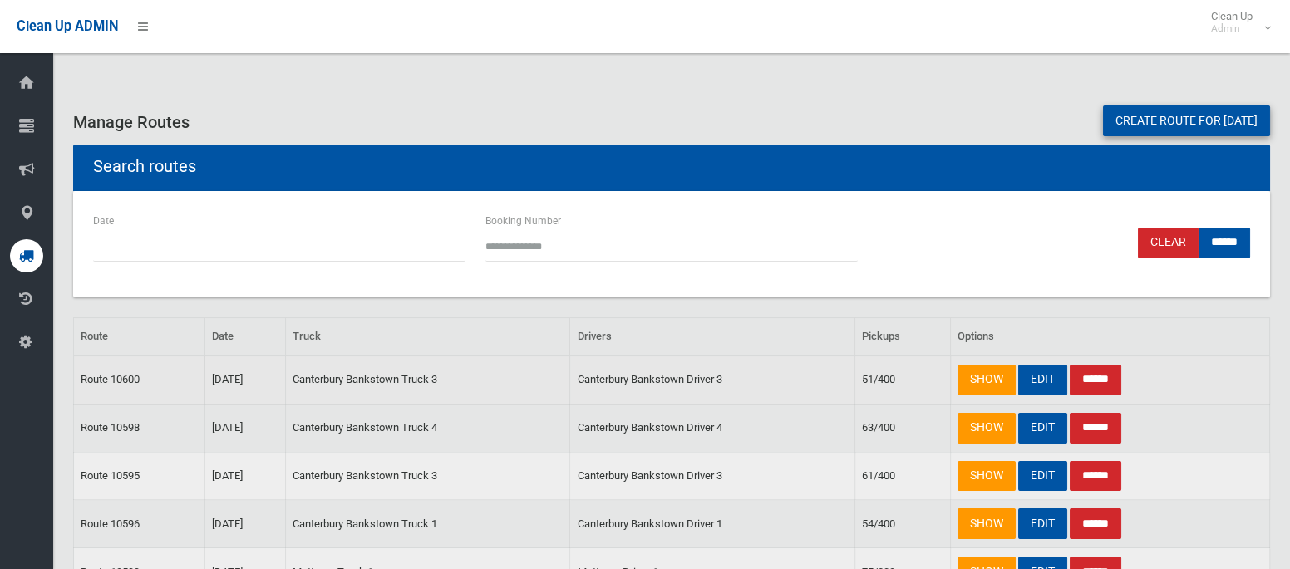
click at [1108, 374] on input "******" at bounding box center [1096, 380] width 52 height 31
click at [1216, 104] on div "Manage Routes Create route for tomorrow" at bounding box center [671, 119] width 1217 height 52
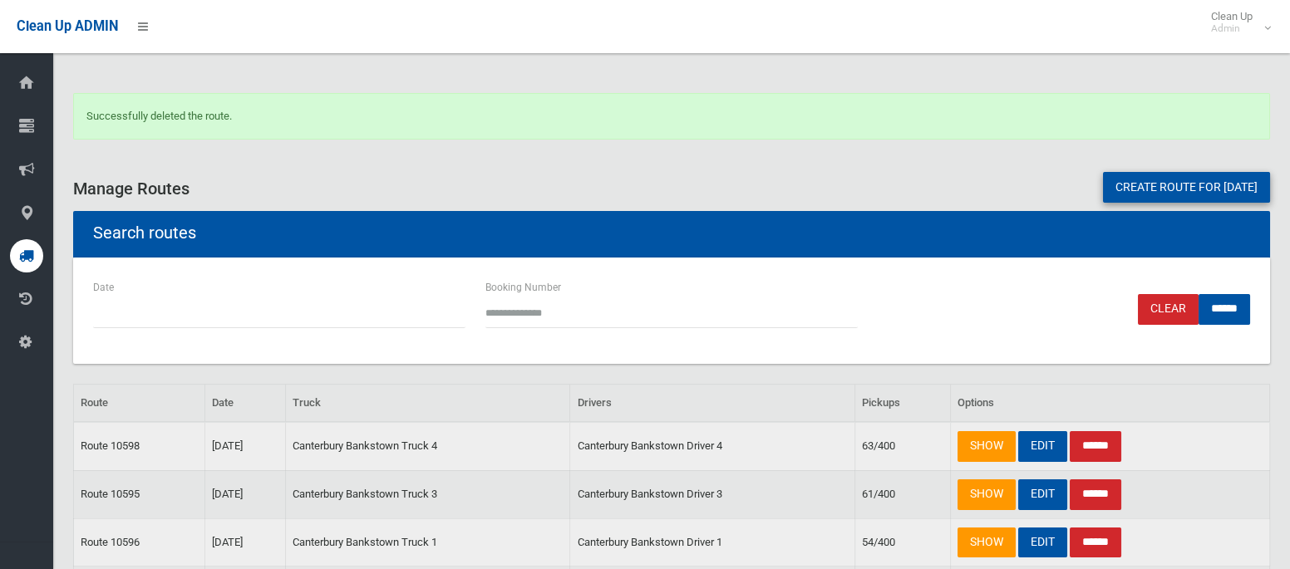
click at [1175, 181] on link "Create route for [DATE]" at bounding box center [1186, 187] width 167 height 31
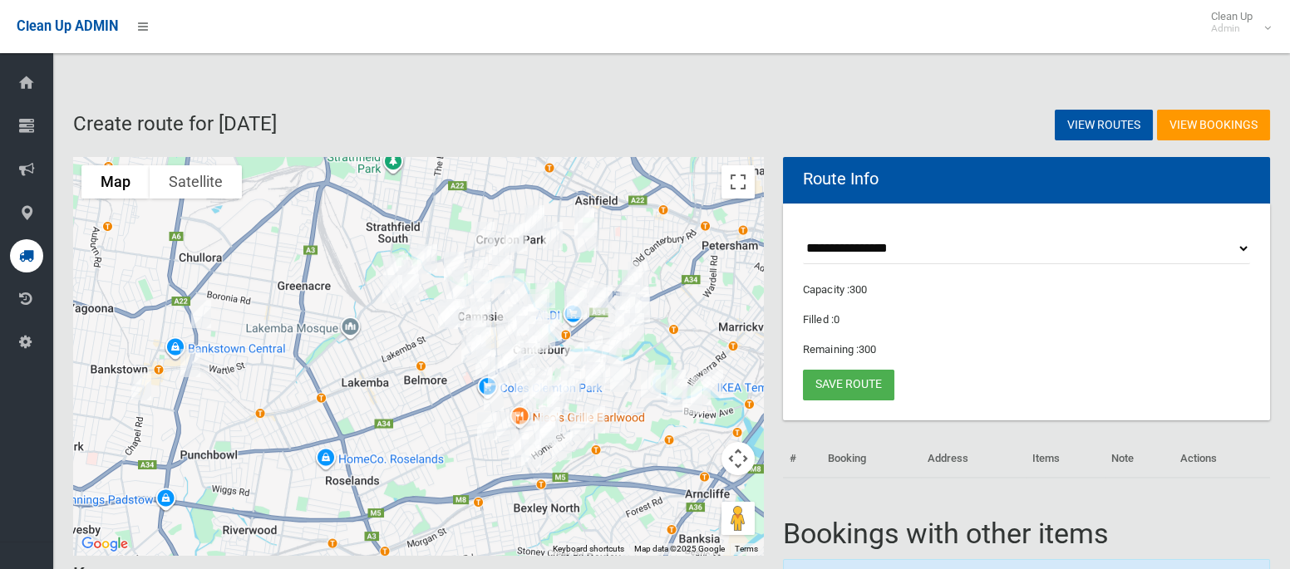
click at [875, 249] on select "**********" at bounding box center [1026, 249] width 447 height 31
select select "*****"
click at [803, 234] on select "**********" at bounding box center [1026, 249] width 447 height 31
click at [742, 189] on button "Toggle fullscreen view" at bounding box center [737, 181] width 33 height 33
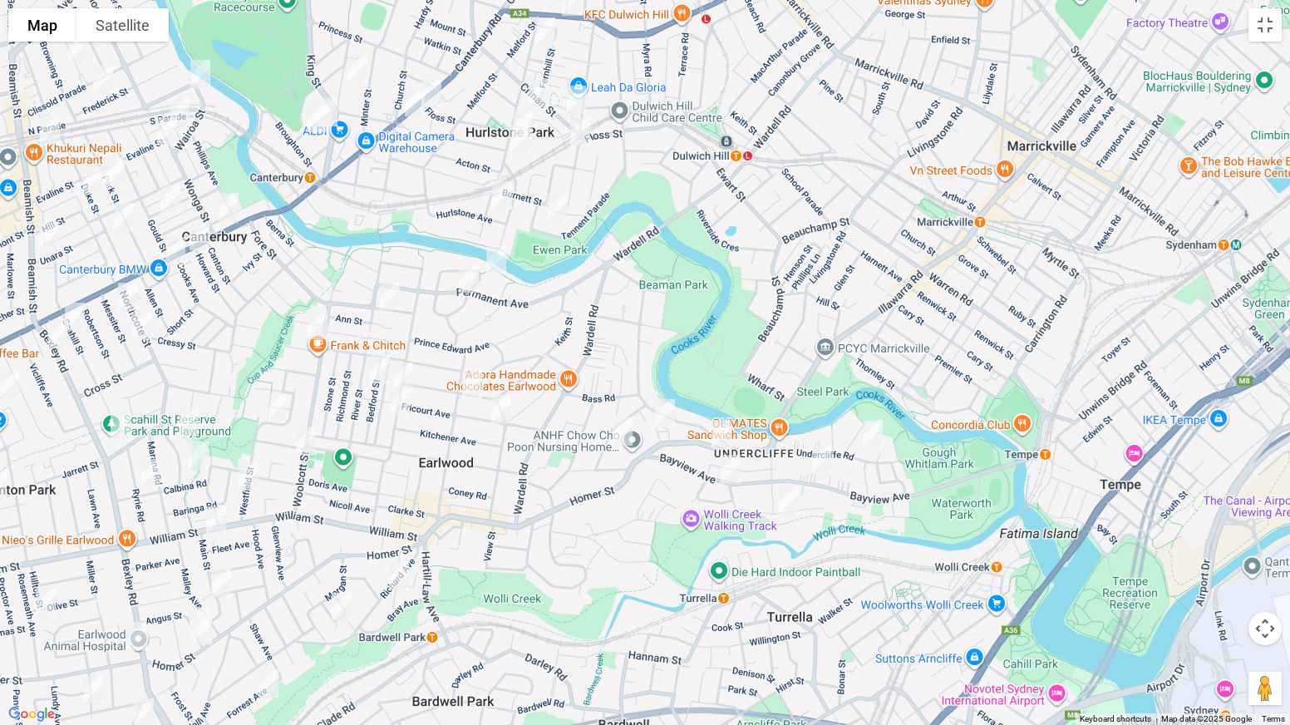
click at [823, 455] on img "73 Bayview Avenue, EARLWOOD NSW 2206" at bounding box center [821, 459] width 33 height 42
click at [1258, 12] on button "Toggle fullscreen view" at bounding box center [1264, 24] width 33 height 33
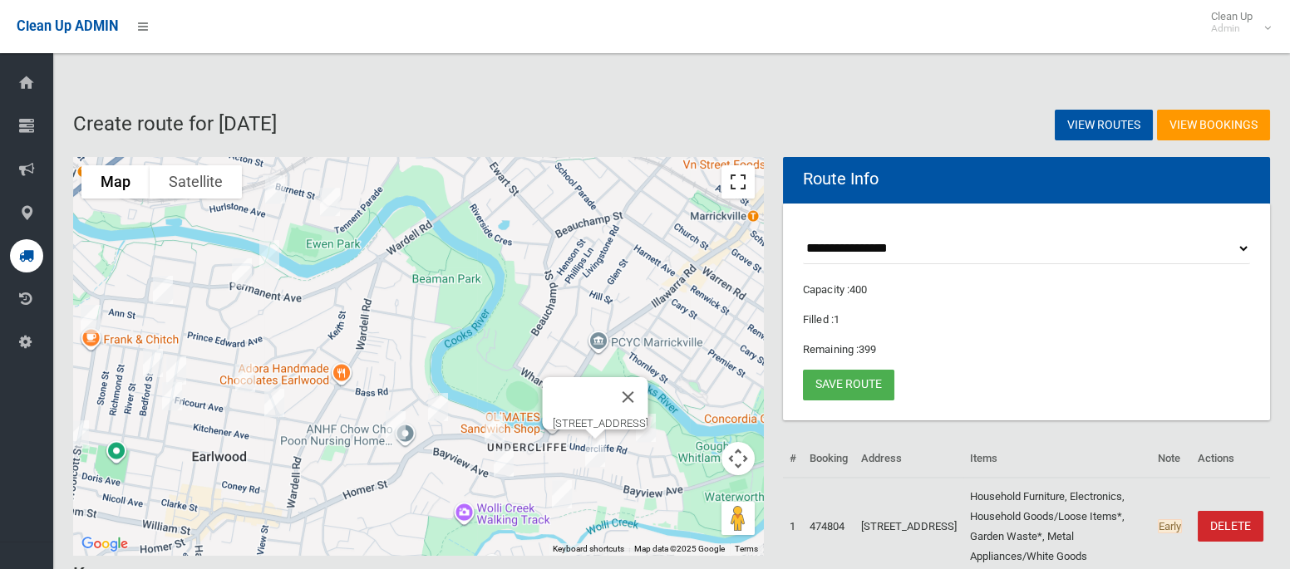
click at [742, 176] on button "Toggle fullscreen view" at bounding box center [737, 181] width 33 height 33
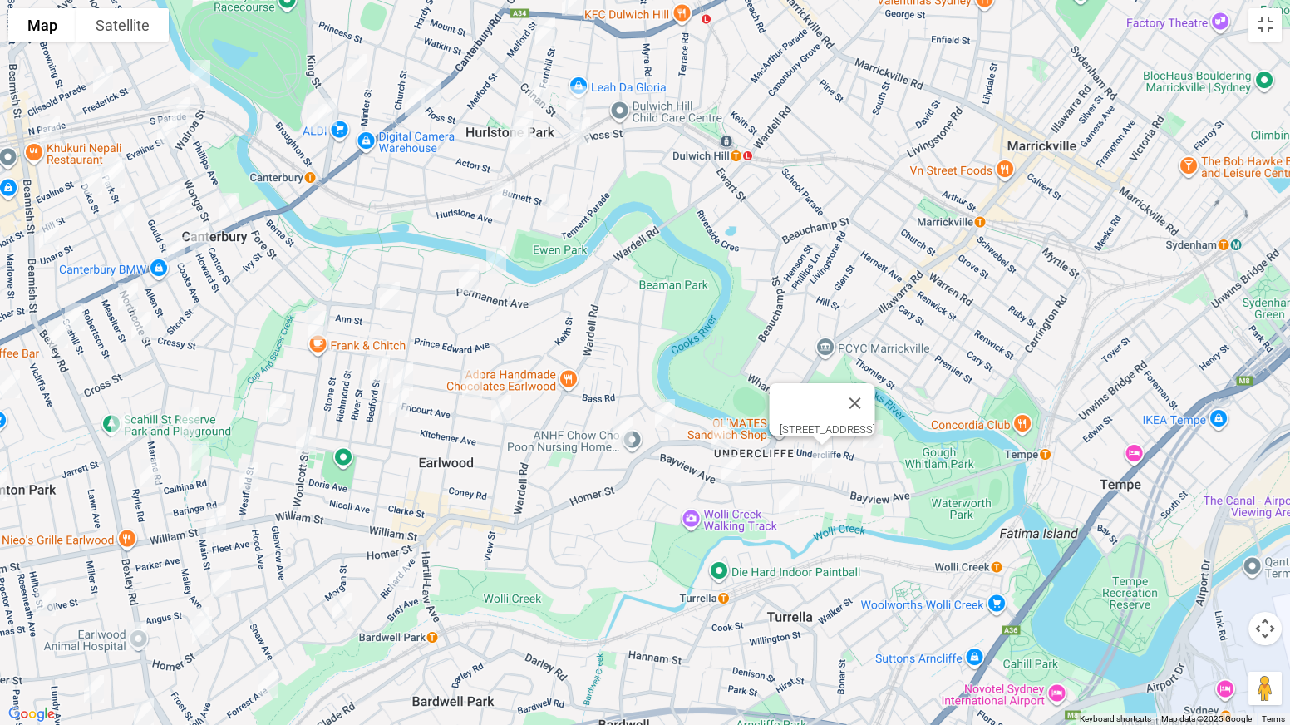
click at [664, 421] on img "91 Homer Street, EARLWOOD NSW 2206" at bounding box center [664, 413] width 33 height 42
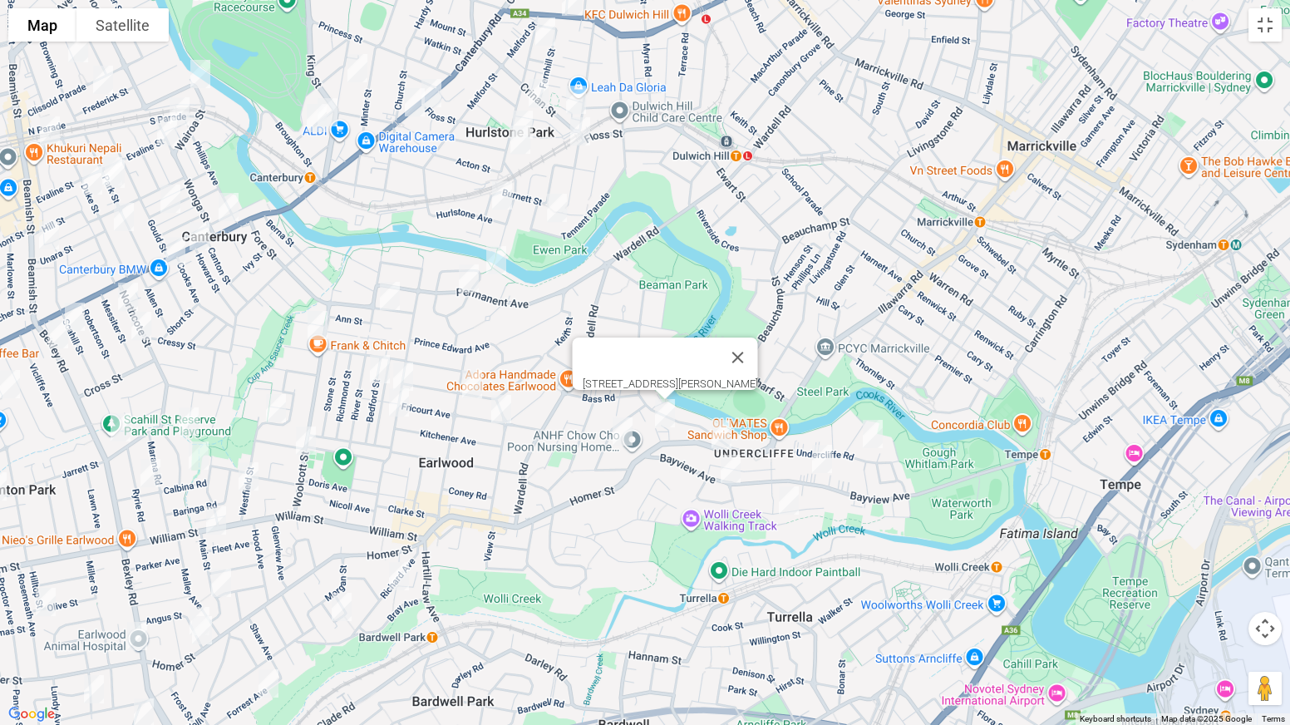
click at [717, 428] on img "64 Homer Street, EARLWOOD NSW 2206" at bounding box center [721, 434] width 33 height 42
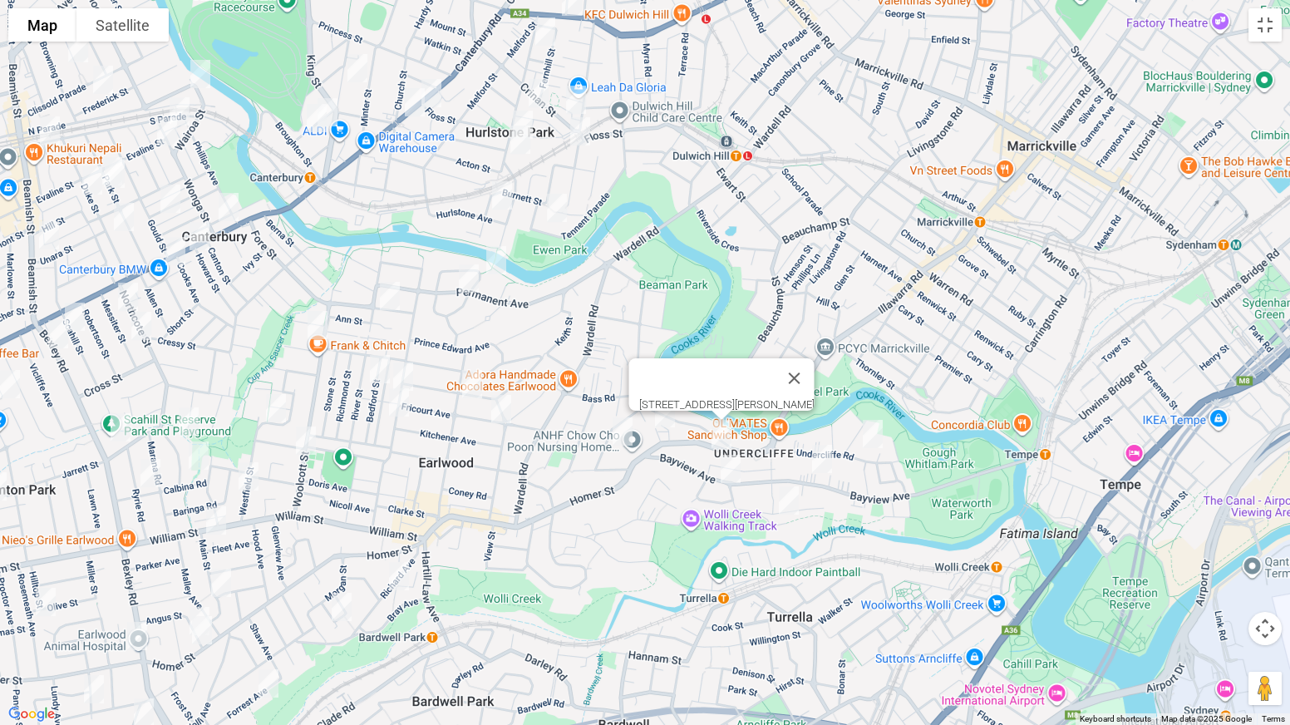
click at [731, 472] on img "124 Bayview Avenue, EARLWOOD NSW 2206" at bounding box center [730, 469] width 33 height 42
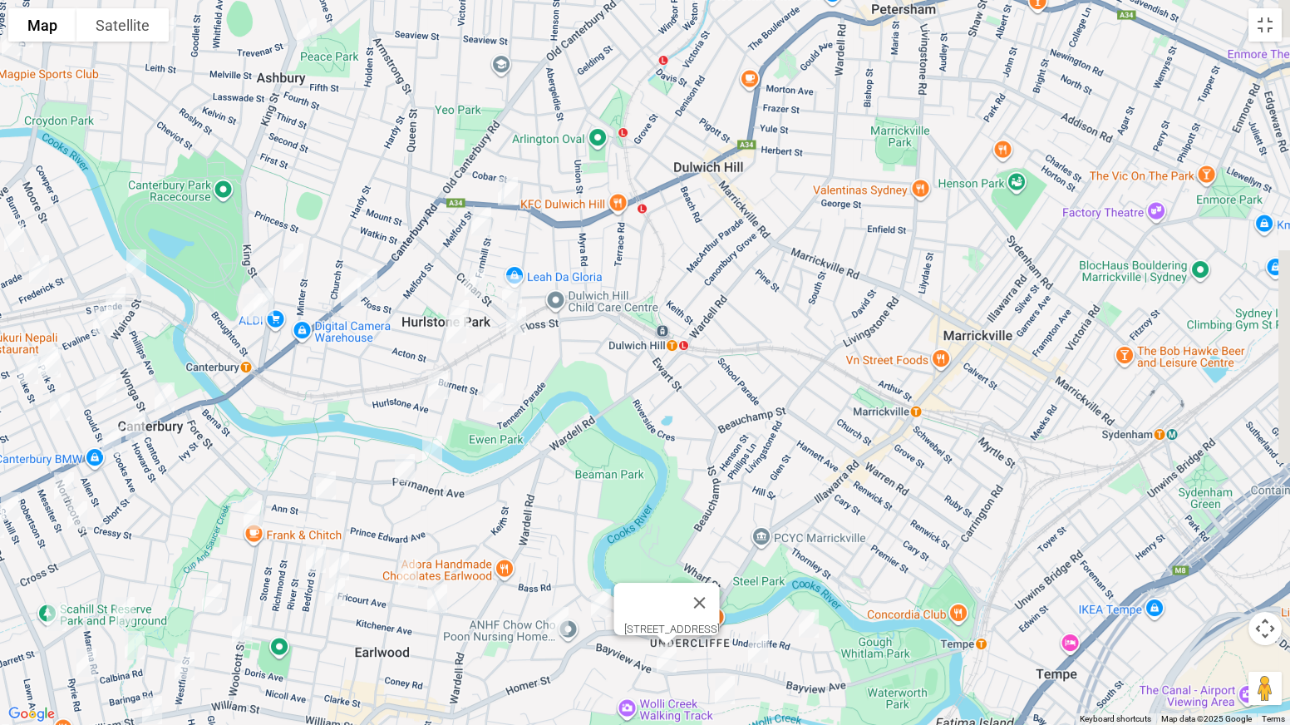
drag, startPoint x: 746, startPoint y: 189, endPoint x: 681, endPoint y: 381, distance: 201.8
click at [681, 381] on div "124 Bayview Avenue, EARLWOOD NSW 2206" at bounding box center [645, 362] width 1290 height 725
click at [509, 183] on img "630-634 New Canterbury Road, HURLSTONE PARK NSW 2193" at bounding box center [507, 191] width 33 height 42
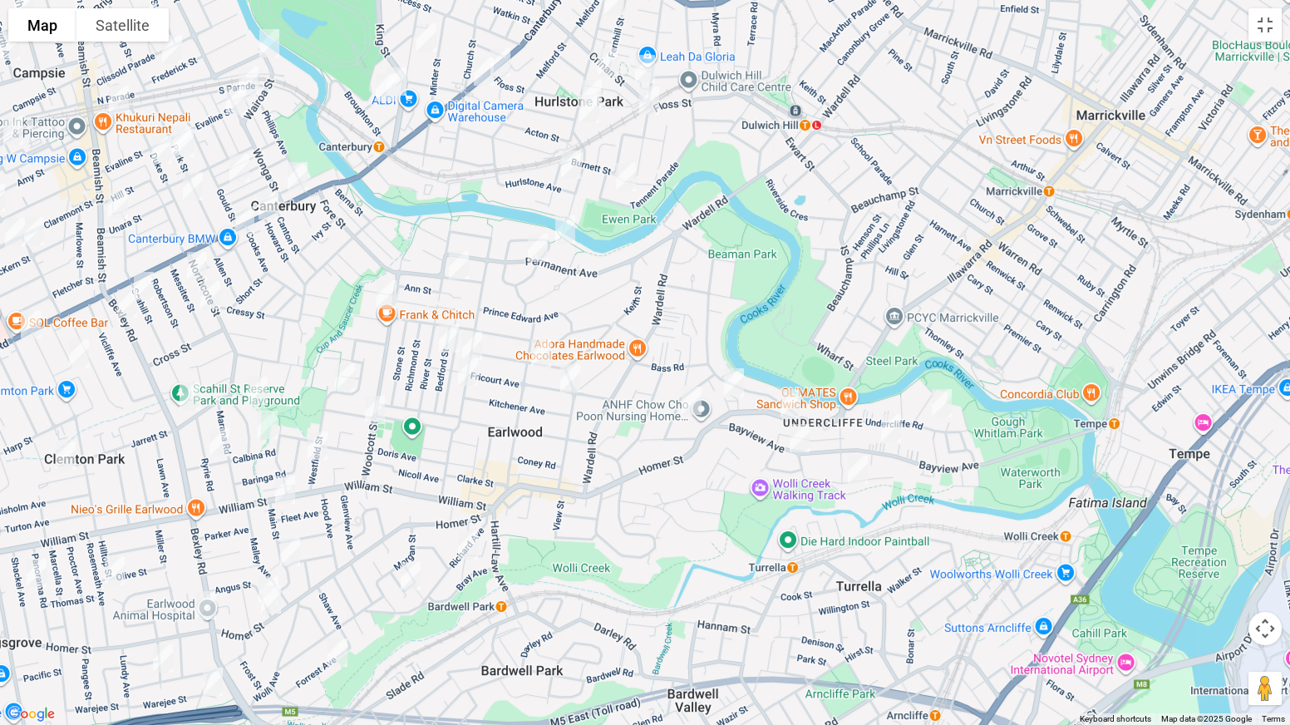
drag, startPoint x: 660, startPoint y: 469, endPoint x: 807, endPoint y: 229, distance: 280.9
click at [807, 229] on div "[STREET_ADDRESS]" at bounding box center [645, 362] width 1290 height 725
click at [942, 403] on img "23A Undercliffe Road, EARLWOOD NSW 2206" at bounding box center [940, 403] width 33 height 42
click at [857, 464] on img "8 Jackson Place, EARLWOOD NSW 2206" at bounding box center [856, 470] width 33 height 42
click at [695, 411] on img "36 Macquarie Road, EARLWOOD NSW 2206" at bounding box center [690, 401] width 33 height 42
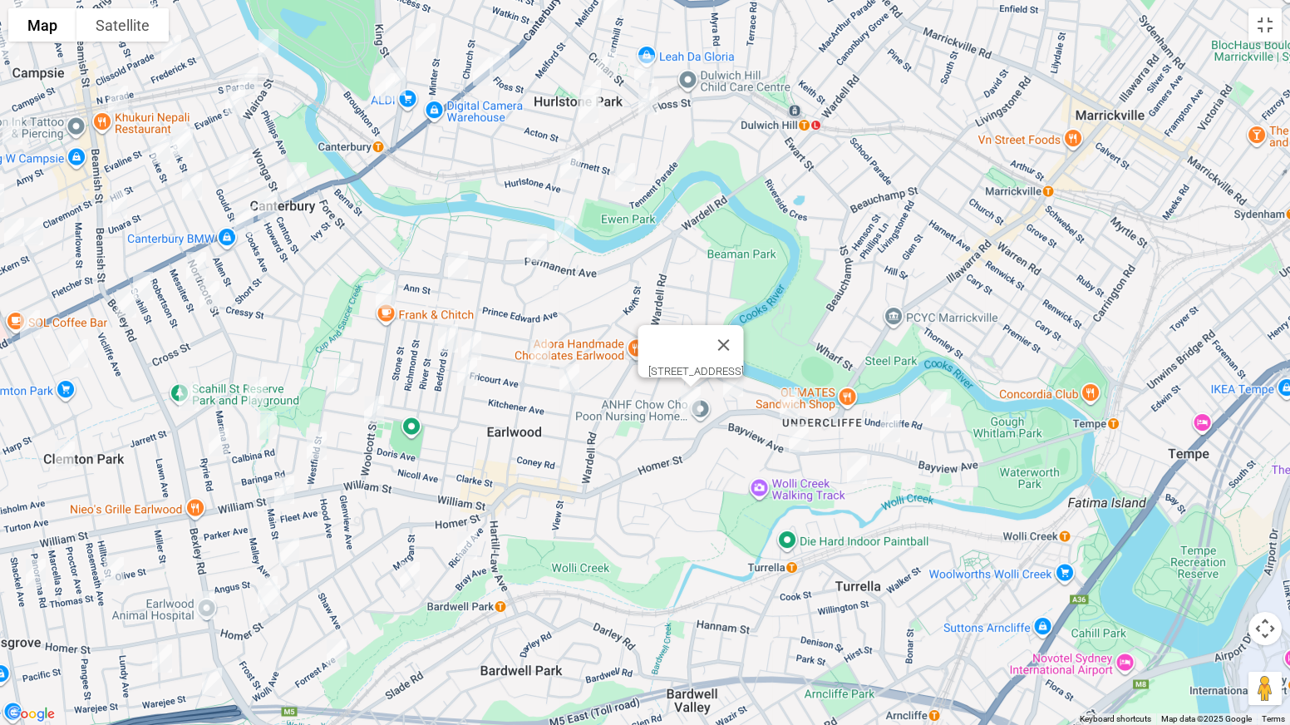
click at [566, 230] on img "11 Waterside Crescent, EARLWOOD NSW 2206" at bounding box center [564, 230] width 33 height 42
click at [541, 248] on img "80 Permanent Avenue, EARLWOOD NSW 2206" at bounding box center [536, 248] width 33 height 42
click at [455, 266] on img "24 Burlington Avenue, EARLWOOD NSW 2206" at bounding box center [457, 265] width 33 height 42
click at [400, 286] on img "3 Barnes Avenue, EARLWOOD NSW 2206" at bounding box center [385, 294] width 33 height 42
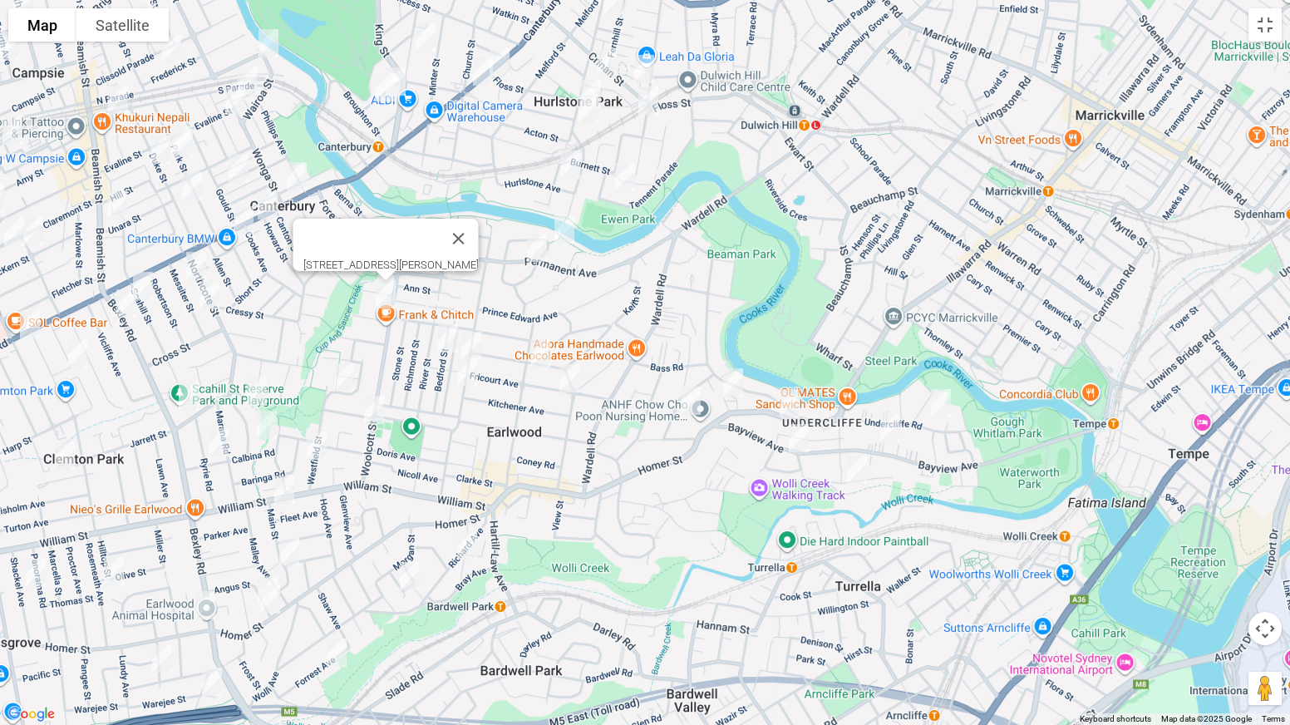
click at [439, 332] on img "33 Bedford Street, EARLWOOD NSW 2206" at bounding box center [447, 338] width 33 height 42
click at [480, 338] on img "63 Thompson Street, EARLWOOD NSW 2206" at bounding box center [471, 346] width 33 height 42
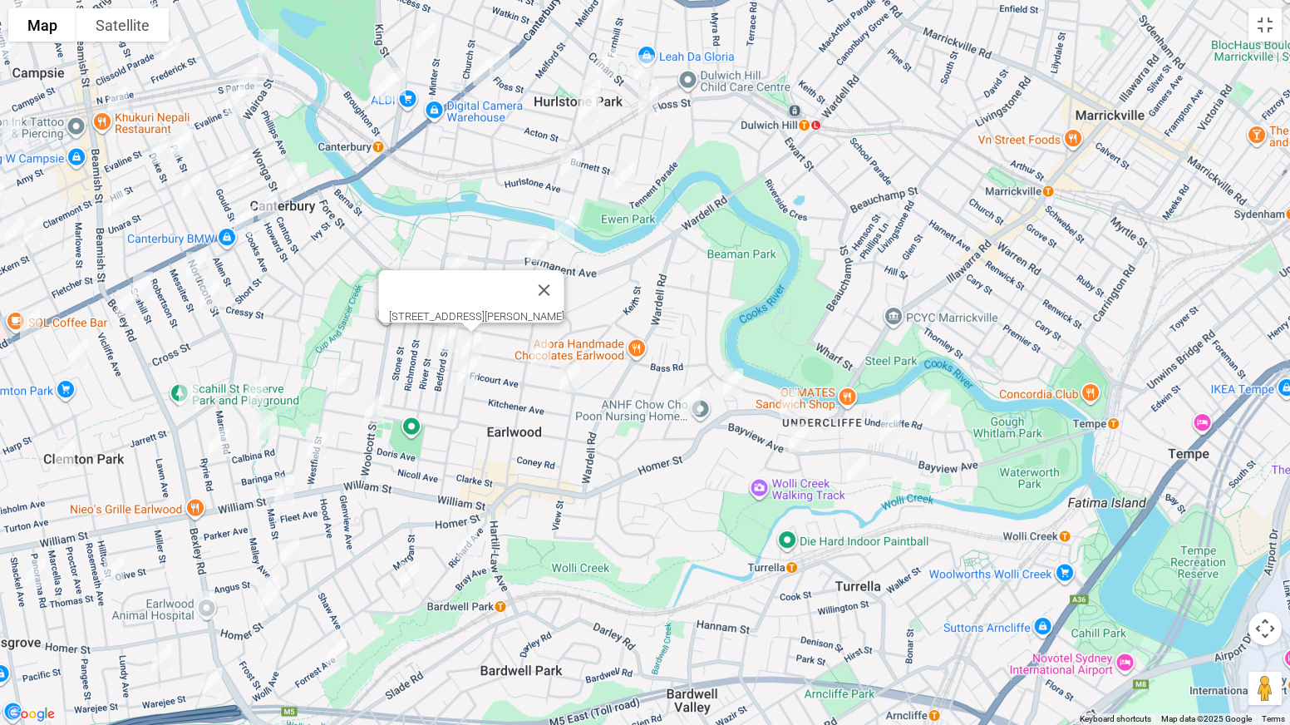
click at [460, 381] on img "89 Thompson Street, EARLWOOD NSW 2206" at bounding box center [466, 372] width 33 height 42
click at [535, 358] on img "24 Earlwood Avenue, EARLWOOD NSW 2206" at bounding box center [540, 353] width 33 height 42
click at [573, 380] on img "24 Fricourt Avenue, EARLWOOD NSW 2206" at bounding box center [569, 378] width 33 height 42
click at [467, 546] on img "30 Richard Avenue, EARLWOOD NSW 2206" at bounding box center [466, 545] width 33 height 42
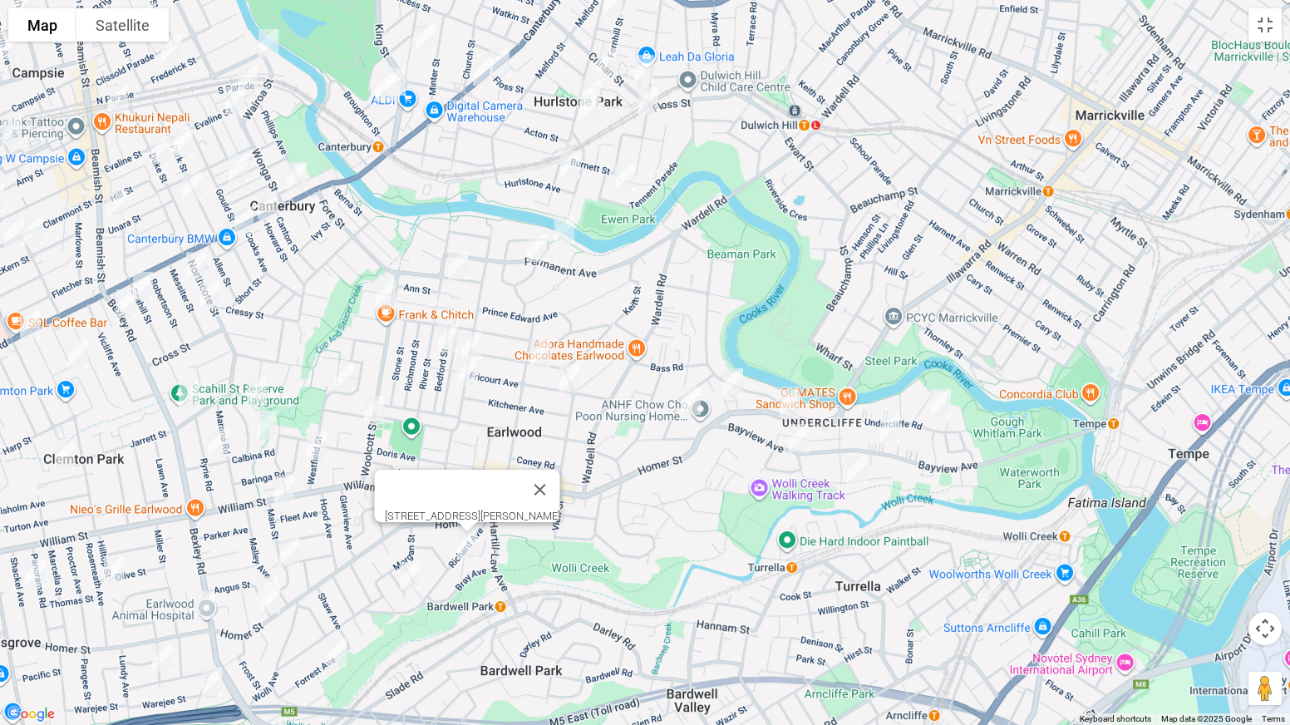
click at [408, 568] on img "34 Bardwell Crescent, EARLWOOD NSW 2206" at bounding box center [409, 576] width 33 height 42
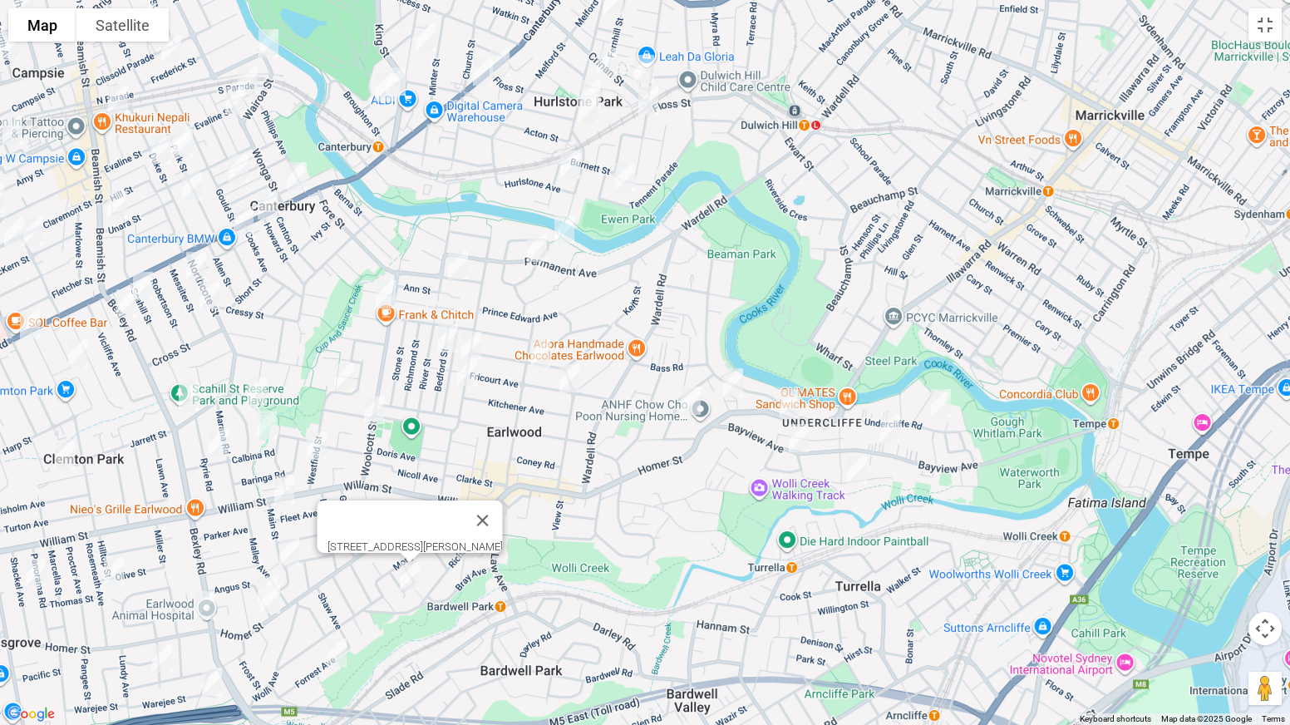
click at [625, 171] on img "58 Tennent Parade, HURLSTONE PARK NSW 2193" at bounding box center [624, 177] width 33 height 42
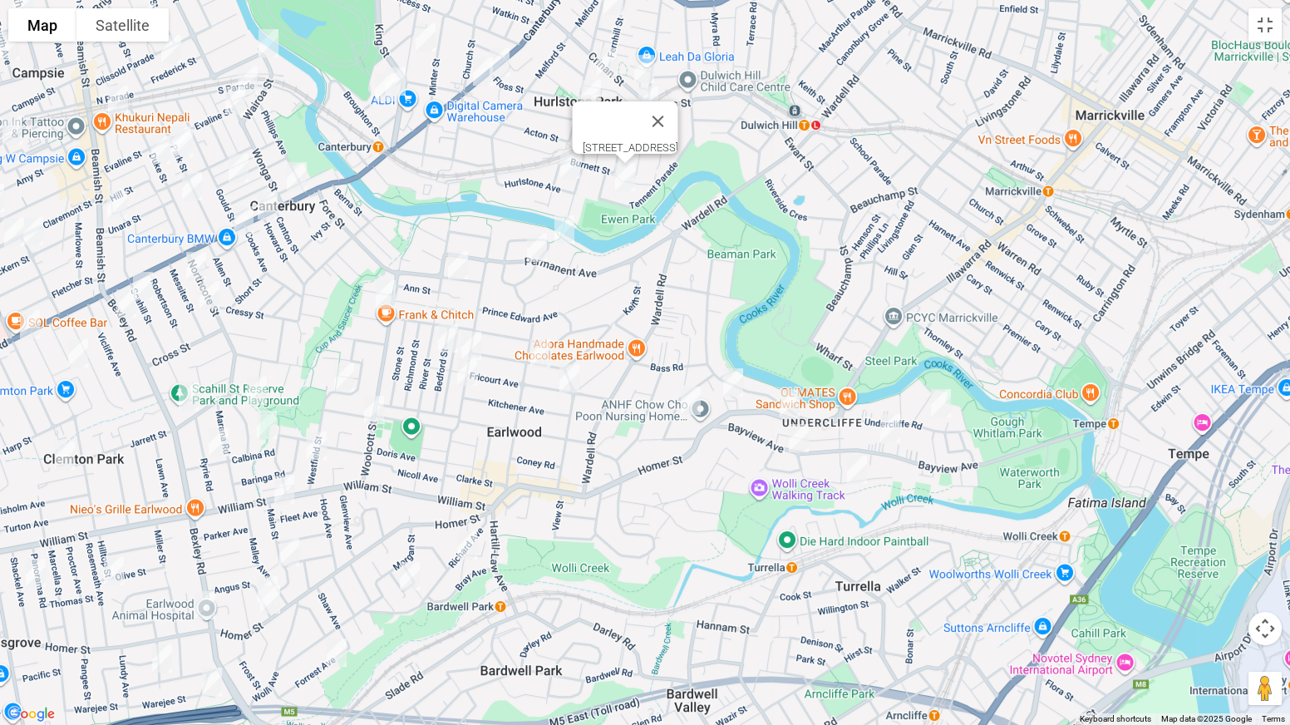
click at [574, 167] on img "15 Keir Avenue, HURLSTONE PARK NSW 2193" at bounding box center [570, 165] width 33 height 42
click at [623, 107] on button "Close" at bounding box center [603, 109] width 40 height 40
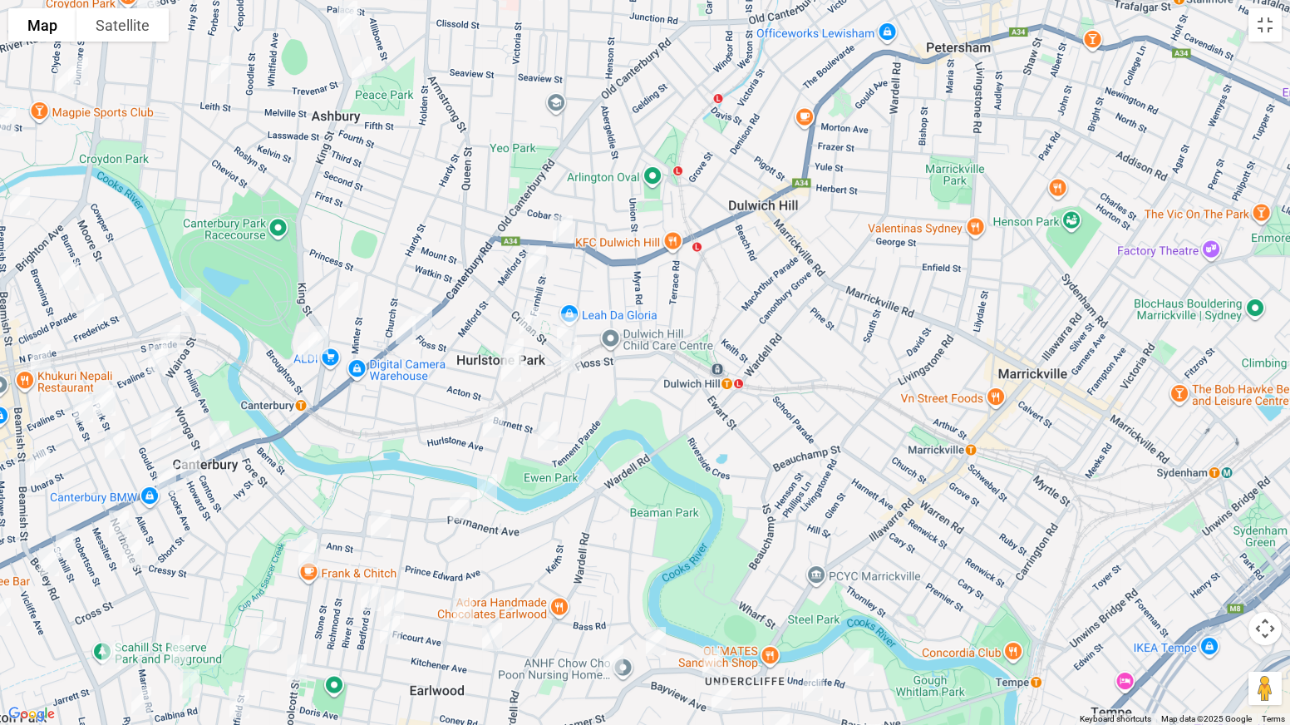
drag, startPoint x: 681, startPoint y: 110, endPoint x: 601, endPoint y: 379, distance: 280.8
click at [601, 379] on div at bounding box center [645, 362] width 1290 height 725
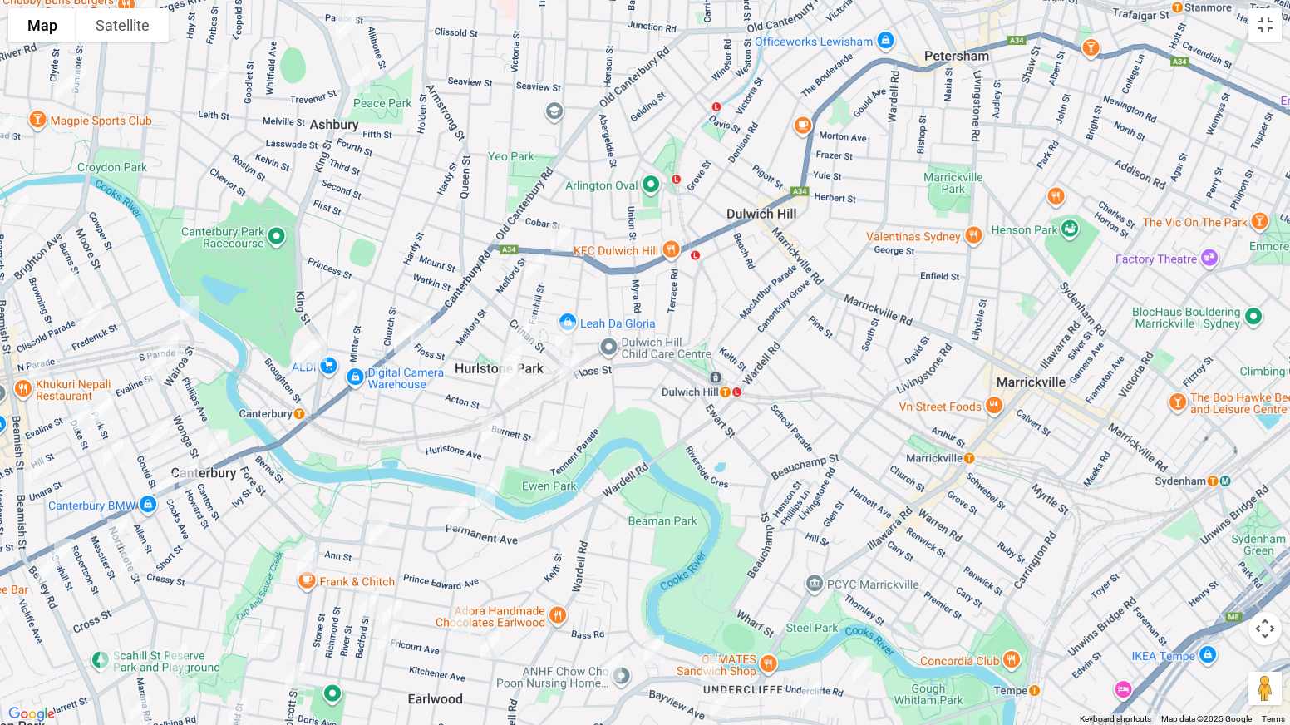
click at [537, 259] on img "21 Dunstaffenage Street, HURLSTONE PARK NSW 2193" at bounding box center [534, 268] width 33 height 42
click at [530, 324] on img "2/3 Mill Lane, HURLSTONE PARK NSW 2193" at bounding box center [527, 329] width 33 height 42
click at [563, 337] on img "15 Crinan Street, HURLSTONE PARK NSW 2193" at bounding box center [565, 336] width 33 height 42
click at [506, 342] on img "75 Dunstaffenage Street, HURLSTONE PARK NSW 2193" at bounding box center [511, 361] width 33 height 42
click at [507, 387] on img "87 Dunstaffenage Street, HURLSTONE PARK NSW 2193" at bounding box center [509, 376] width 33 height 42
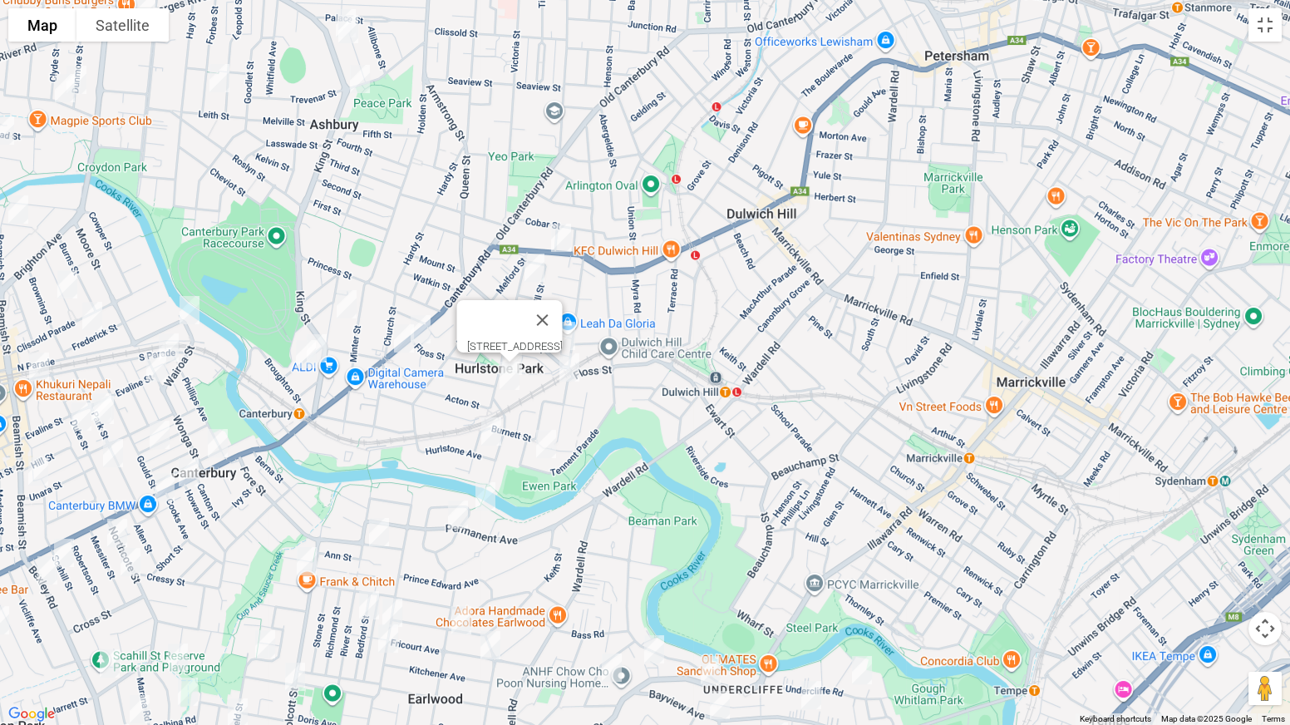
click at [576, 369] on img "3/109 Duntroon Street, HURLSTONE PARK NSW 2193" at bounding box center [569, 368] width 33 height 42
click at [423, 323] on img "148 Floss Street, HURLSTONE PARK NSW 2193" at bounding box center [420, 329] width 33 height 42
click at [399, 338] on img "77 Acton Street, HURLSTONE PARK NSW 2193" at bounding box center [403, 338] width 33 height 42
click at [327, 339] on img "10 John Street, CANTERBURY NSW 2193" at bounding box center [316, 348] width 33 height 42
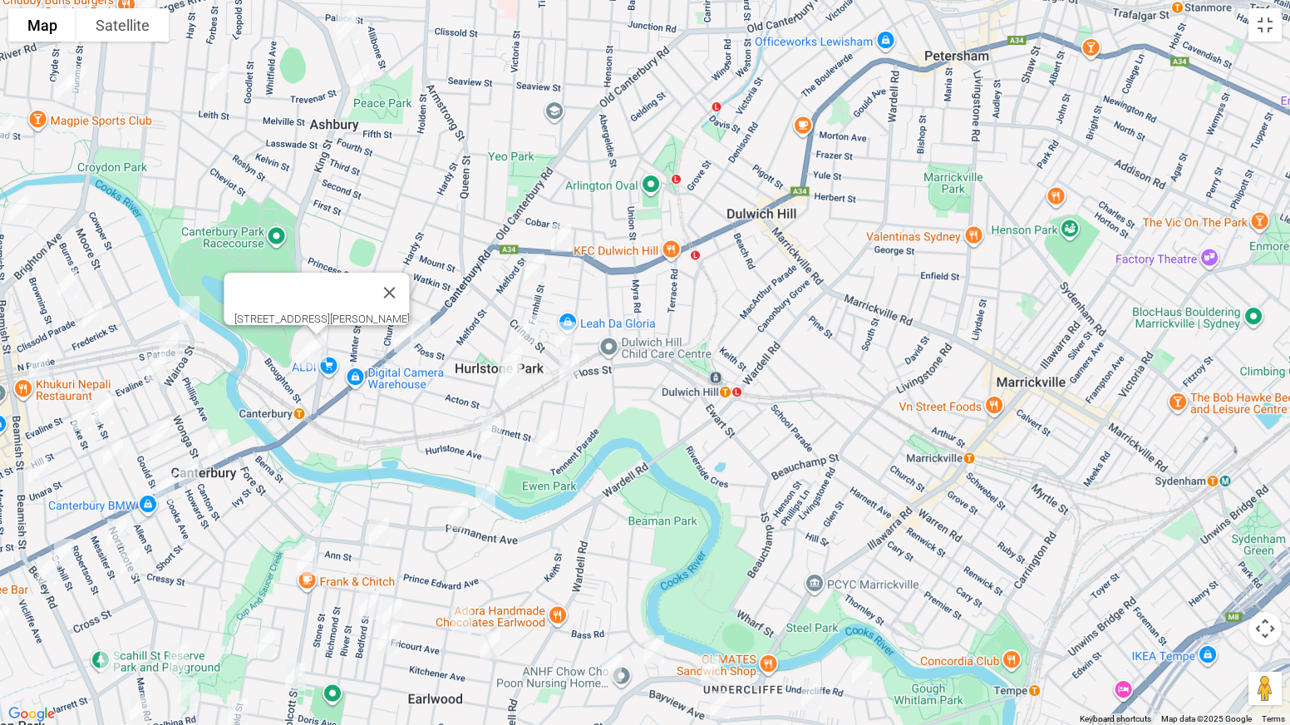
click at [299, 360] on img "20 John Street, CANTERBURY NSW 2193" at bounding box center [305, 354] width 33 height 42
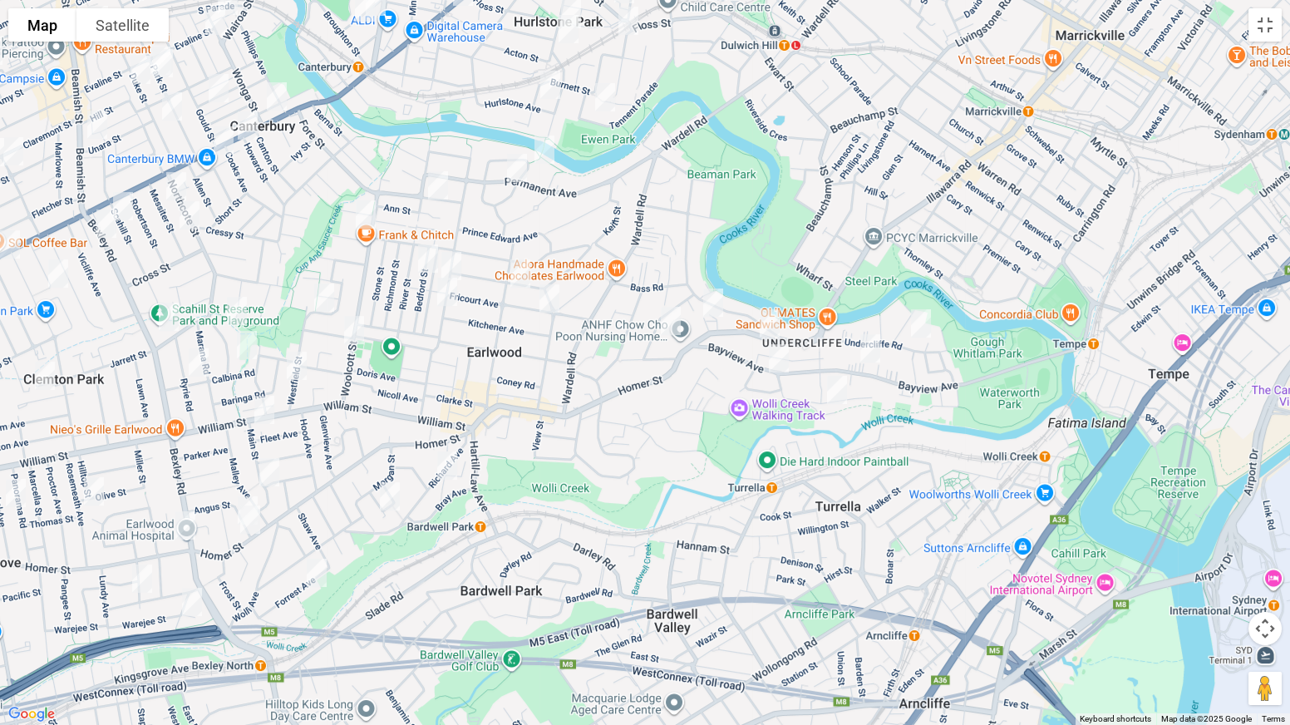
drag, startPoint x: 627, startPoint y: 482, endPoint x: 687, endPoint y: 124, distance: 363.3
click at [687, 124] on div "20 John Street, CANTERBURY NSW 2193" at bounding box center [645, 362] width 1290 height 725
click at [327, 294] on img "49 Bramston Avenue, EARLWOOD NSW 2206" at bounding box center [324, 298] width 33 height 42
click at [354, 332] on img "107 Woolcott Street, EARLWOOD NSW 2206" at bounding box center [353, 330] width 33 height 42
click at [318, 568] on img "14 Forrest Avenue, EARLWOOD NSW 2206" at bounding box center [316, 573] width 33 height 42
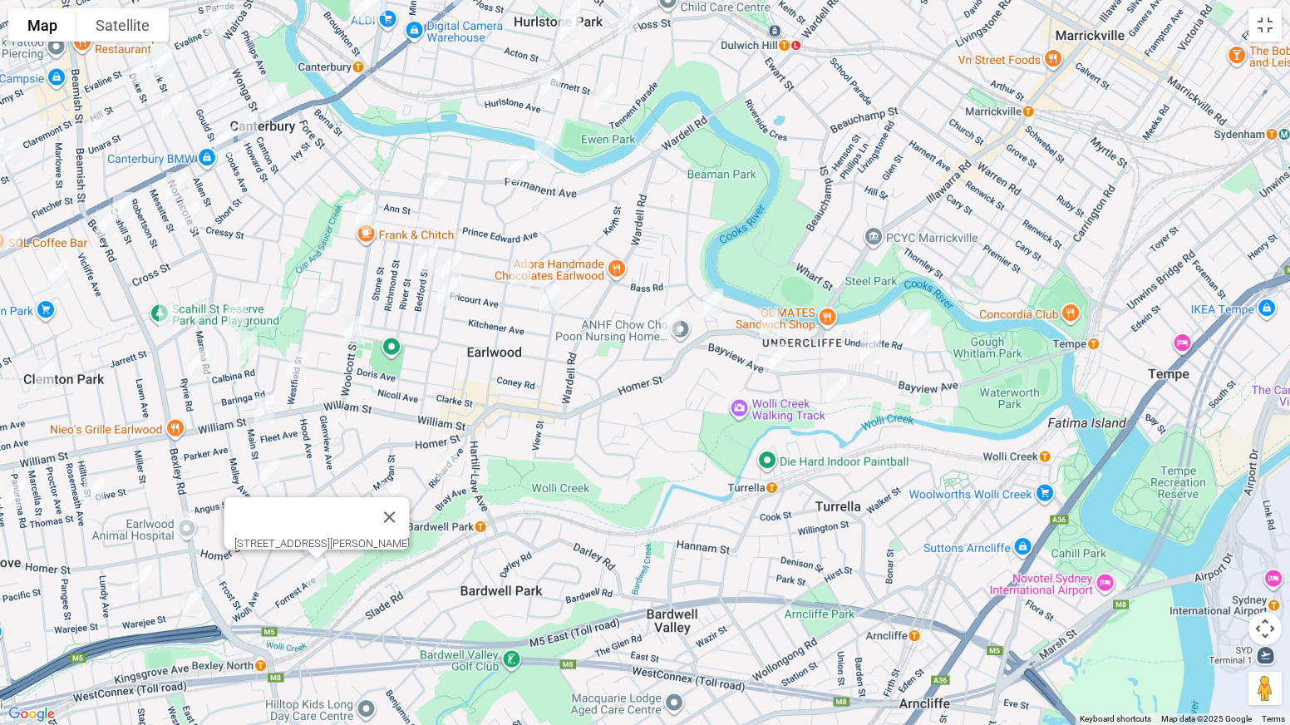
click at [298, 371] on img "16 Westfield Street, EARLWOOD NSW 2206" at bounding box center [296, 366] width 33 height 42
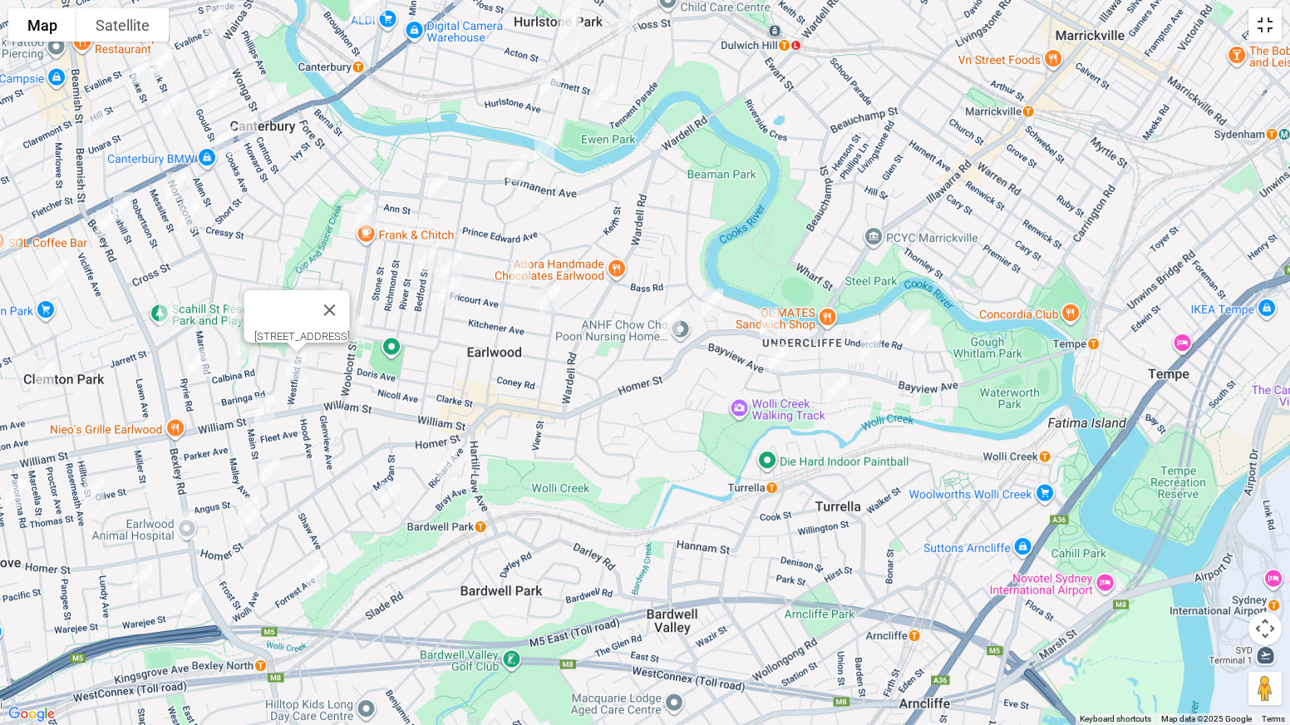
click at [1260, 29] on button "Toggle fullscreen view" at bounding box center [1264, 24] width 33 height 33
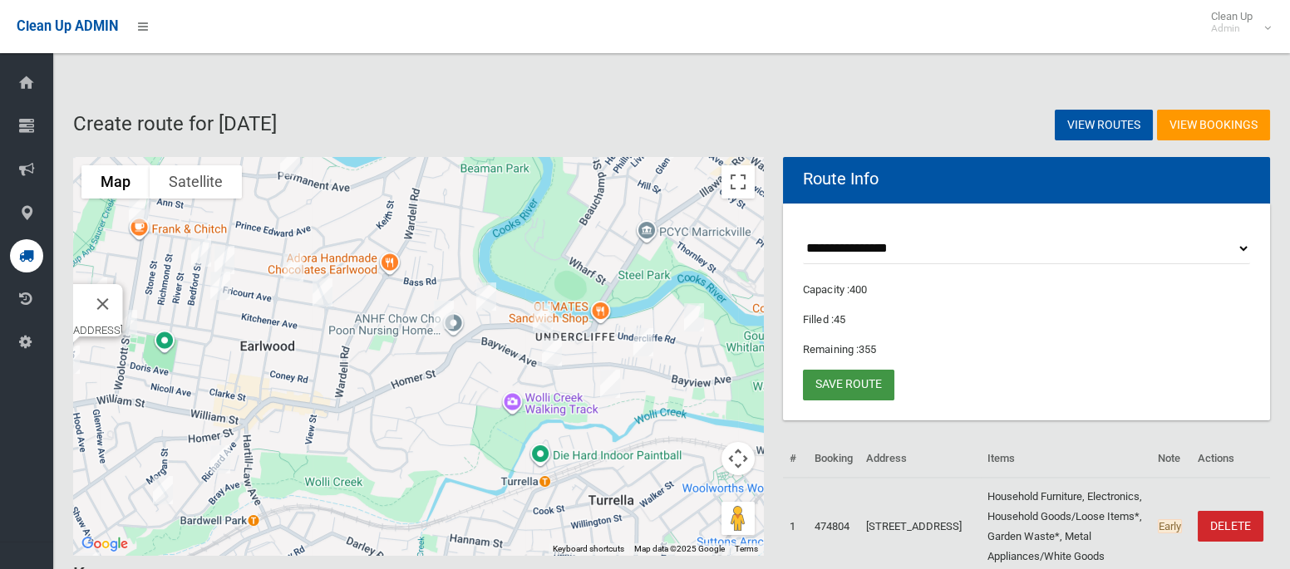
click at [864, 385] on link "Save route" at bounding box center [848, 385] width 91 height 31
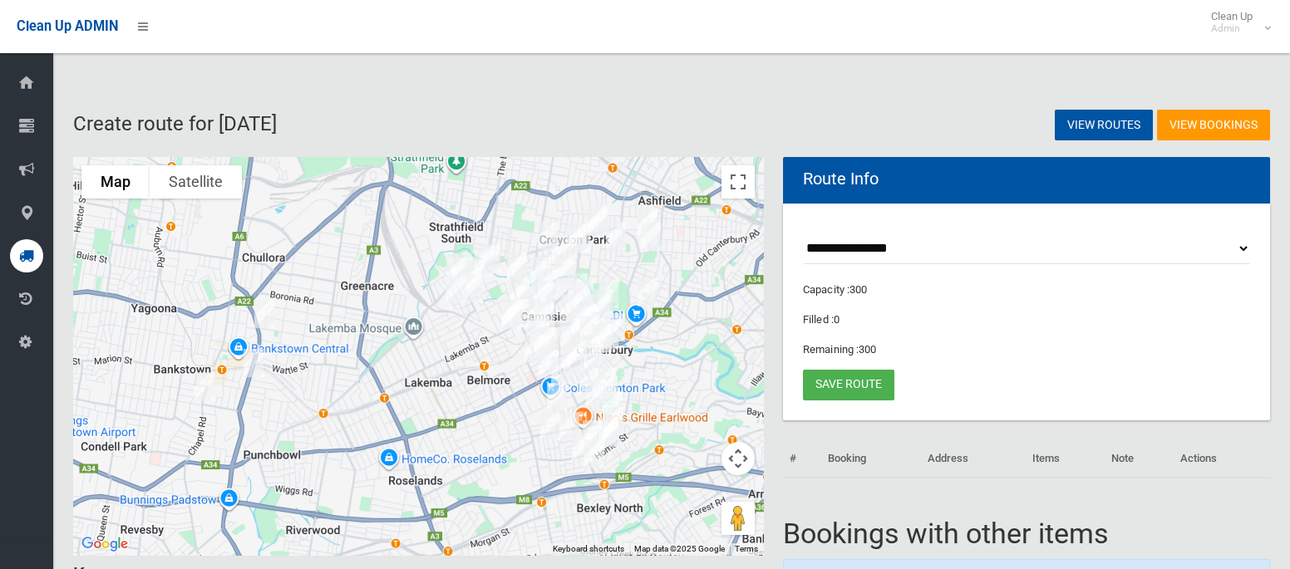
click at [902, 248] on select "**********" at bounding box center [1026, 249] width 447 height 31
select select "*****"
click at [803, 234] on select "**********" at bounding box center [1026, 249] width 447 height 31
click at [740, 189] on button "Toggle fullscreen view" at bounding box center [737, 181] width 33 height 33
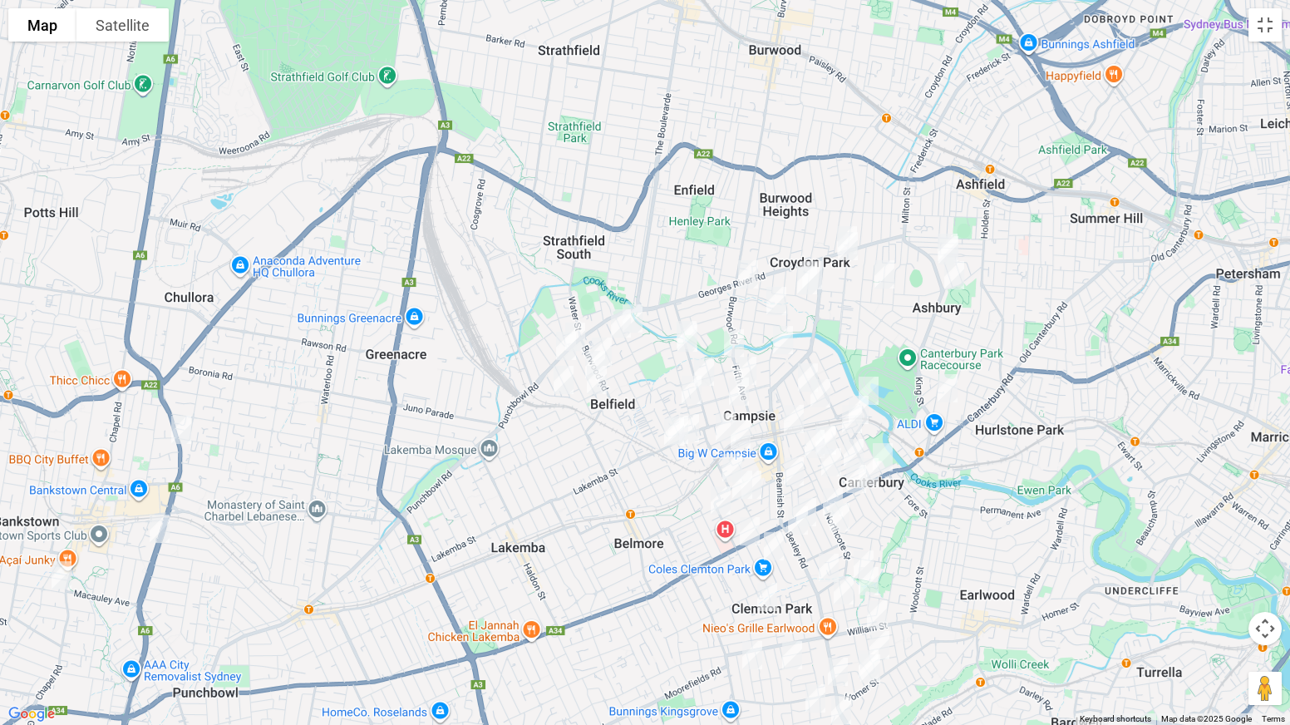
click at [582, 327] on img "49 Persic Street, BELFIELD NSW 2191" at bounding box center [565, 346] width 33 height 42
click at [563, 346] on img "49 Persic Street, BELFIELD NSW 2191" at bounding box center [565, 346] width 33 height 42
click at [619, 278] on button "Close" at bounding box center [599, 290] width 40 height 40
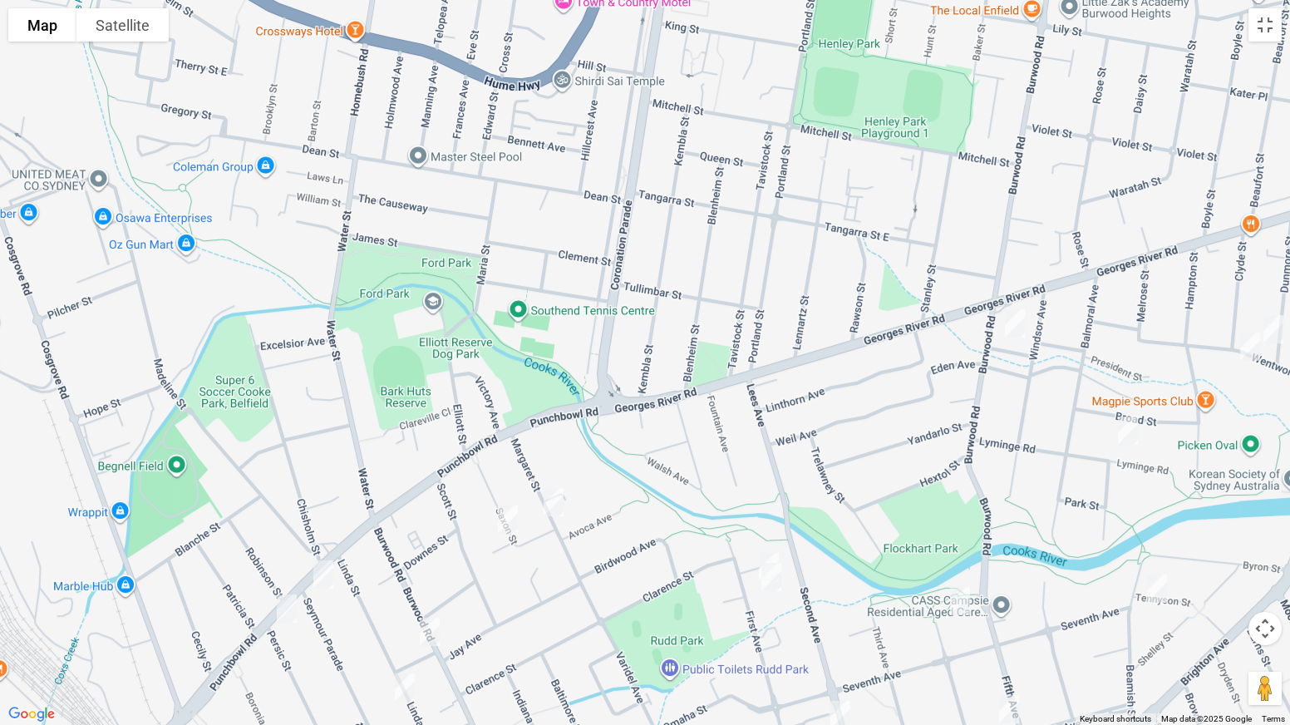
click at [327, 568] on img "356 Punchbowl Road, BELFIELD NSW 2191" at bounding box center [323, 575] width 33 height 42
click at [434, 568] on img "62 Burwood Road, BELFIELD NSW 2191" at bounding box center [429, 632] width 33 height 42
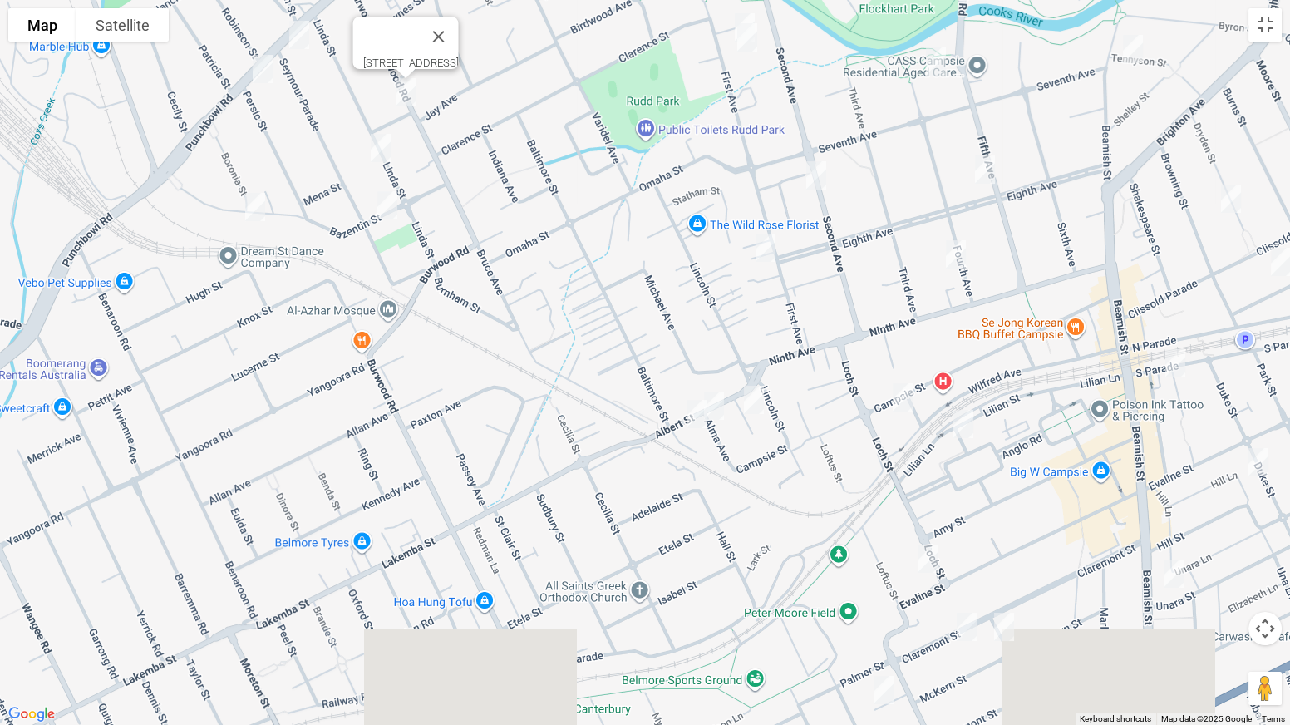
drag, startPoint x: 677, startPoint y: 612, endPoint x: 655, endPoint y: 66, distance: 545.7
click at [655, 66] on div "62 Burwood Road, BELFIELD NSW 2191" at bounding box center [645, 362] width 1290 height 725
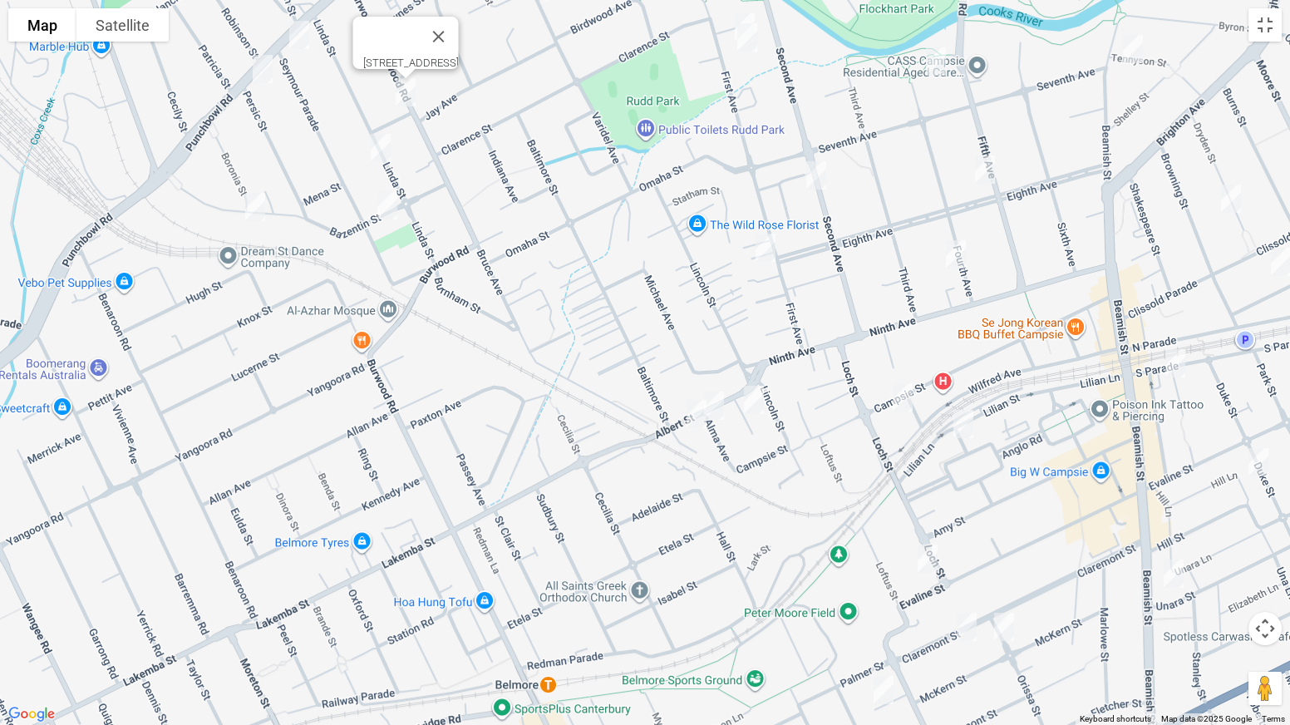
click at [814, 167] on img "30 Second Avenue, CAMPSIE NSW 2194" at bounding box center [816, 176] width 33 height 42
click at [717, 401] on img "28 Albert Street, CAMPSIE NSW 2194" at bounding box center [713, 406] width 33 height 42
click at [696, 417] on img "36 Albert Street, CAMPSIE NSW 2194" at bounding box center [696, 414] width 33 height 42
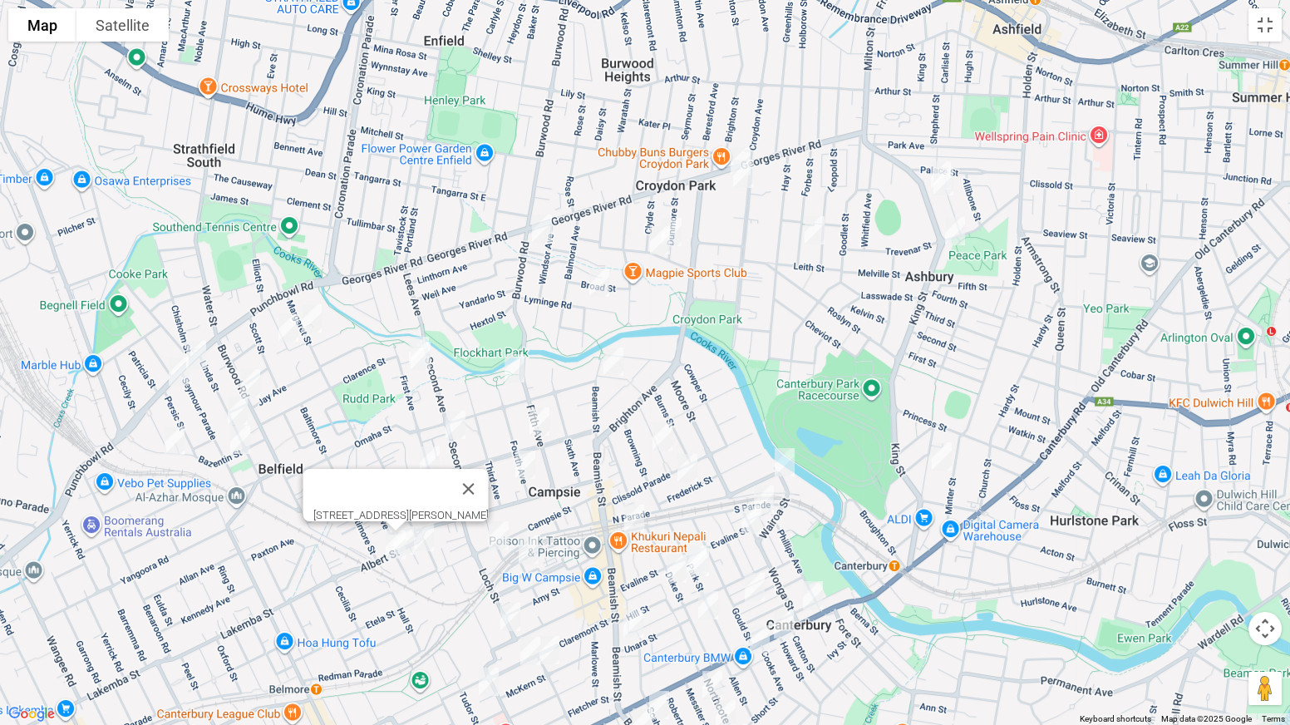
drag, startPoint x: 1009, startPoint y: 233, endPoint x: 663, endPoint y: 398, distance: 383.3
click at [663, 398] on div "36 Albert Street, CAMPSIE NSW 2194" at bounding box center [645, 362] width 1290 height 725
click at [737, 144] on img "122-132 Georges River Road, CROYDON PARK NSW 2133" at bounding box center [740, 161] width 33 height 42
click at [1261, 23] on button "Toggle fullscreen view" at bounding box center [1264, 24] width 33 height 33
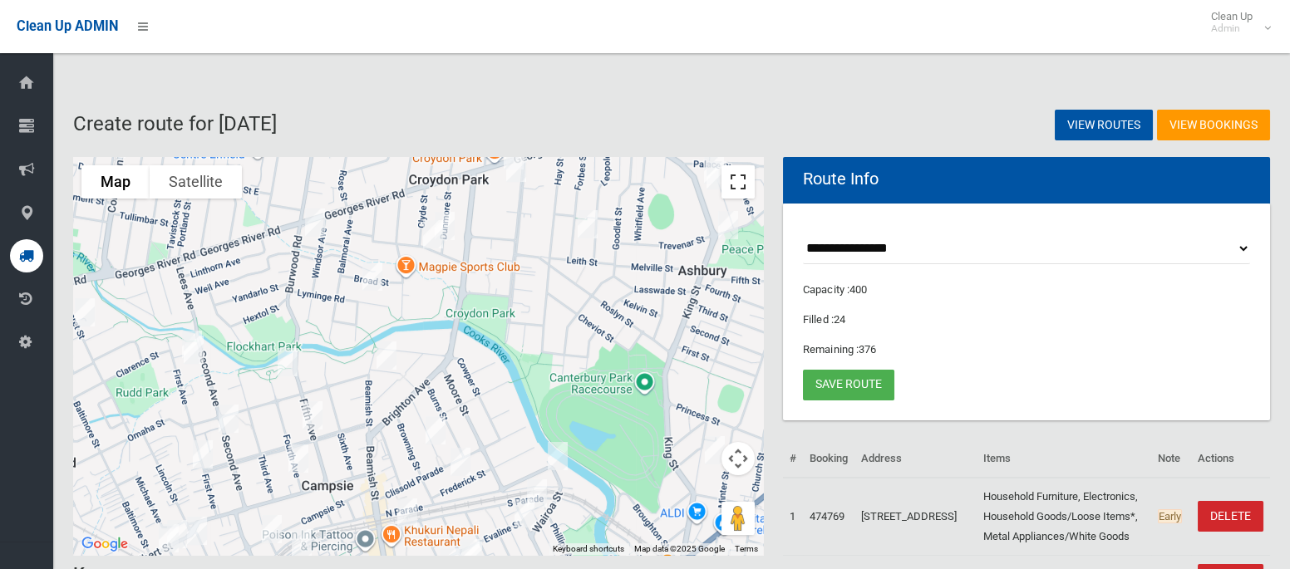
click at [737, 182] on button "Toggle fullscreen view" at bounding box center [737, 181] width 33 height 33
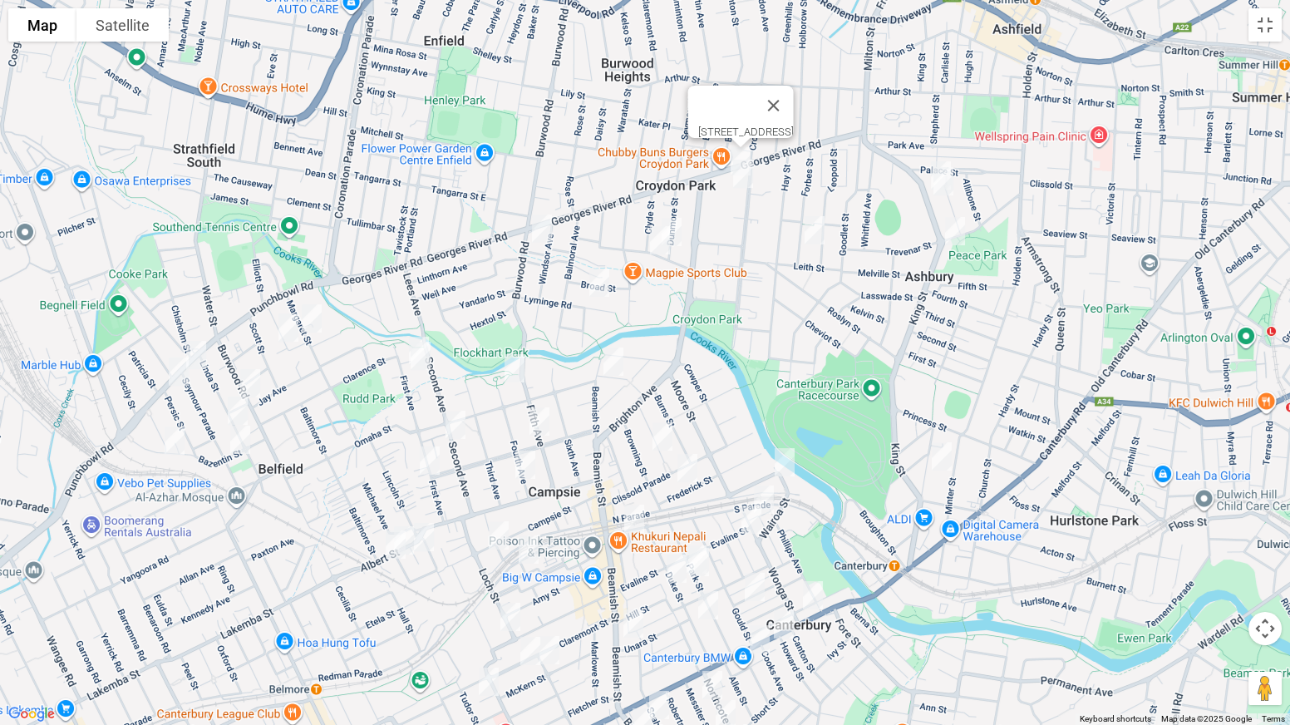
click at [238, 411] on img "40 Linda Street, BELFIELD NSW 2191" at bounding box center [237, 411] width 33 height 42
click at [175, 442] on img "40 Bazentin Street, BELFIELD NSW 2191" at bounding box center [174, 441] width 33 height 42
click at [243, 445] on img "21 Seymour Parade, BELFIELD NSW 2191" at bounding box center [240, 440] width 33 height 42
click at [311, 317] on img "40 Saxon Street, BELFIELD NSW 2191" at bounding box center [311, 319] width 33 height 42
click at [283, 331] on img "27 Saxon Street, BELFIELD NSW 2191" at bounding box center [288, 328] width 33 height 42
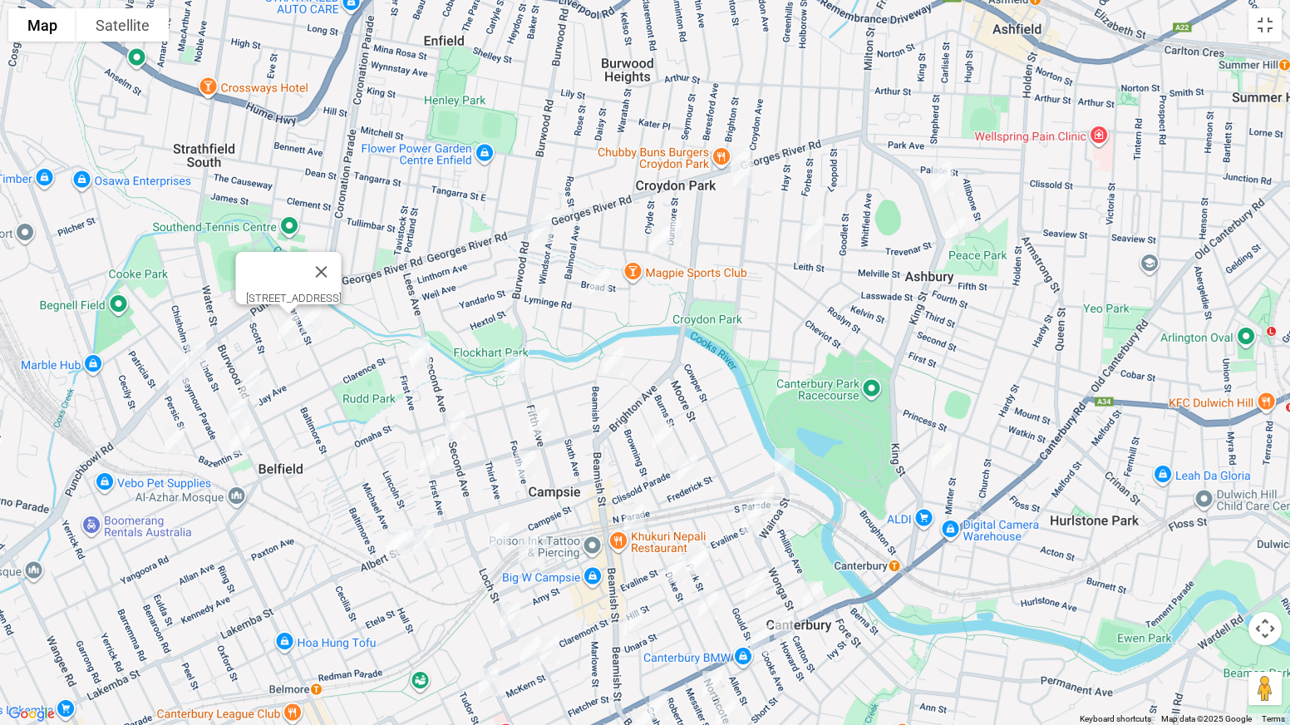
click at [415, 332] on img "69-71 First Avenue, CAMPSIE NSW 2194" at bounding box center [418, 351] width 33 height 42
click at [420, 356] on img "67B First Avenue, CAMPSIE NSW 2194" at bounding box center [420, 356] width 33 height 42
click at [547, 235] on img "2 President Street, CROYDON PARK NSW 2133" at bounding box center [541, 229] width 33 height 42
click at [741, 191] on img "135-139 Croydon Avenue, CROYDON PARK NSW 2133" at bounding box center [742, 174] width 33 height 42
click at [937, 157] on img "132A Milton Street, ASHBURY NSW 2193" at bounding box center [940, 176] width 33 height 42
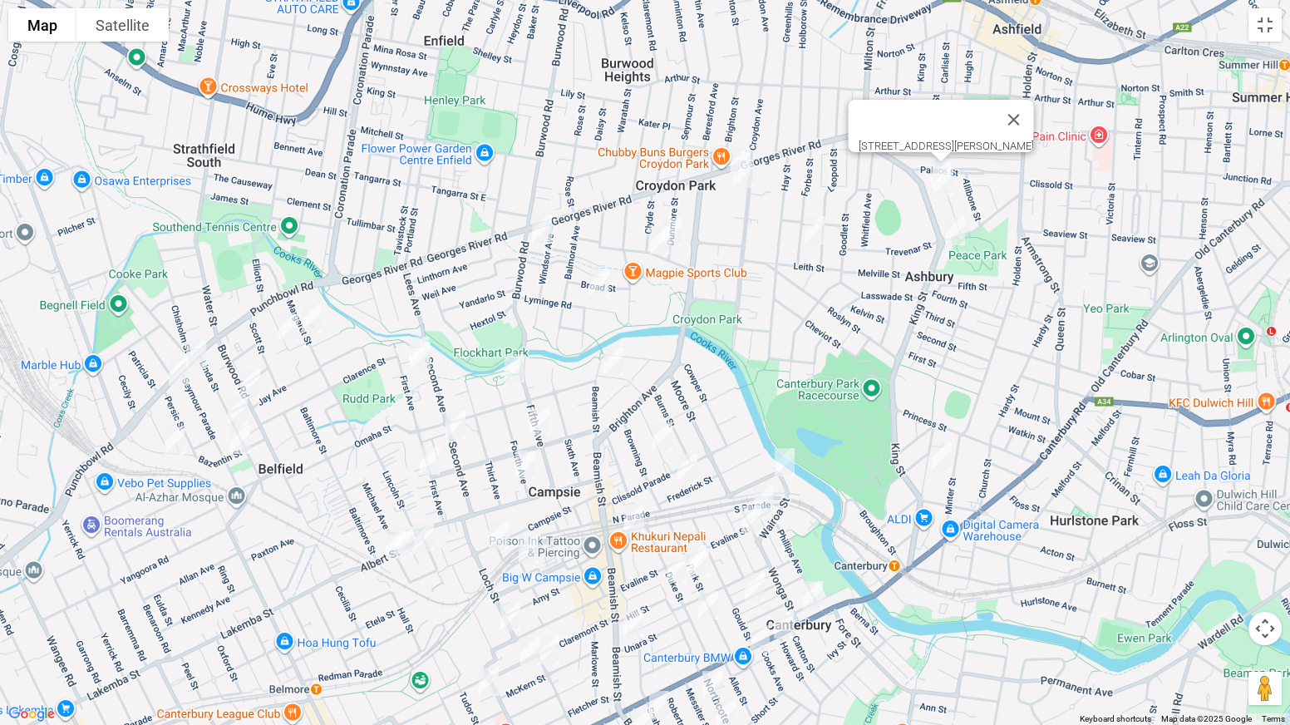
click at [941, 181] on img "136A Milton Street, ASHBURY NSW 2193" at bounding box center [943, 181] width 33 height 42
click at [952, 230] on img "7 King Street, ASHBURY NSW 2193" at bounding box center [954, 231] width 33 height 42
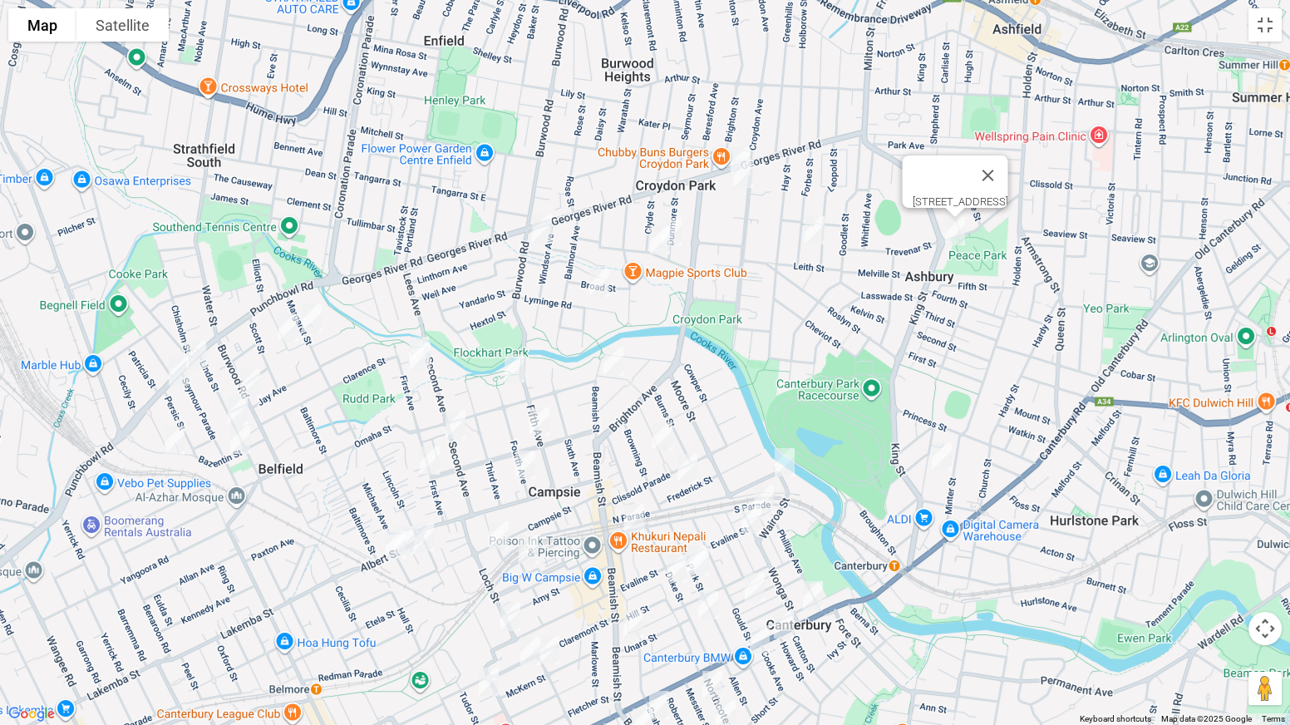
click at [827, 225] on img "62 Forbes Street, CROYDON PARK NSW 2133" at bounding box center [814, 230] width 33 height 42
click at [686, 232] on img "35 Dunmore Street, CROYDON PARK NSW 2133" at bounding box center [671, 232] width 33 height 42
click at [656, 245] on img "24A Wentworth Street, CROYDON PARK NSW 2133" at bounding box center [659, 240] width 33 height 42
click at [598, 284] on img "12 Lyminge Road, CROYDON PARK NSW 2133" at bounding box center [599, 283] width 33 height 42
click at [517, 368] on img "51-53 Fourth Avenue, CAMPSIE NSW 2194" at bounding box center [514, 368] width 33 height 42
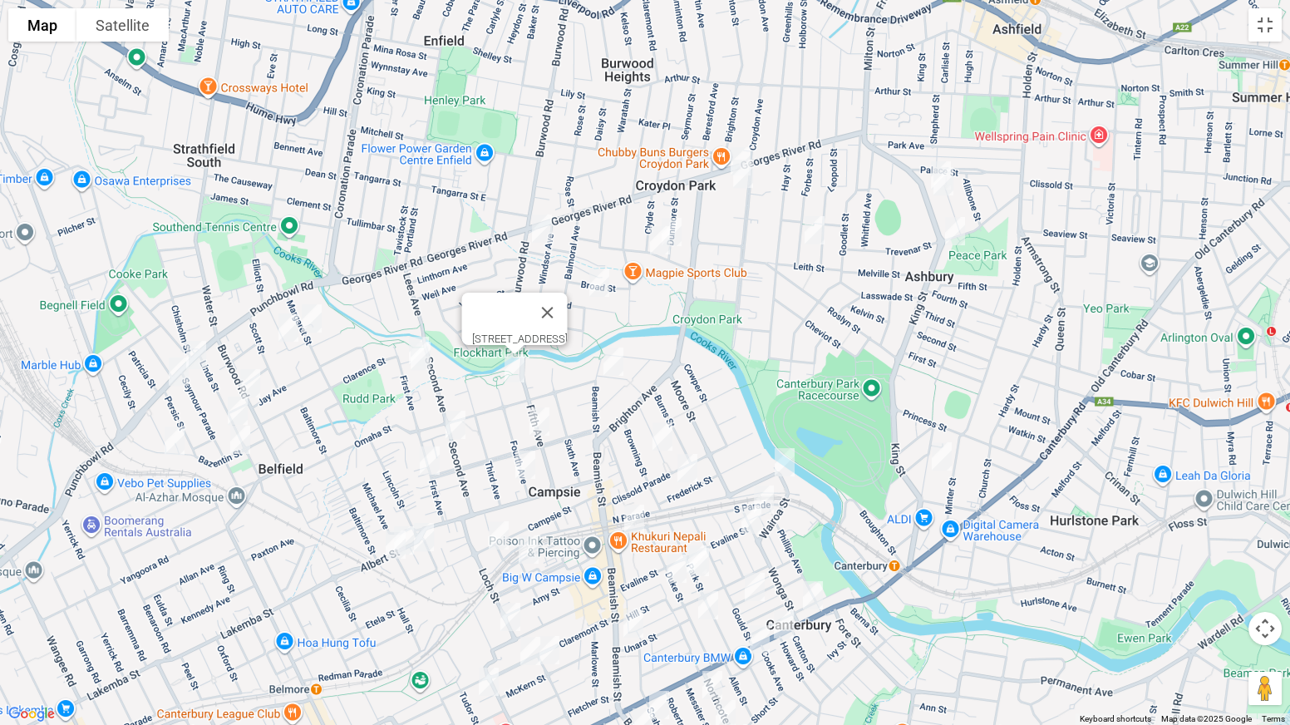
click at [431, 453] on img "5/24 First Avenue, BELFIELD NSW 2191" at bounding box center [429, 461] width 33 height 42
click at [613, 367] on img "14 Tennyson Street, CAMPSIE NSW 2194" at bounding box center [613, 362] width 33 height 42
click at [538, 424] on img "33 Eighth Avenue, CAMPSIE NSW 2194" at bounding box center [539, 422] width 33 height 42
click at [529, 455] on img "6 Fourth Avenue, CAMPSIE NSW 2194" at bounding box center [525, 465] width 33 height 42
click at [426, 531] on img "12-14 Albert Street, CAMPSIE NSW 2194" at bounding box center [423, 537] width 33 height 42
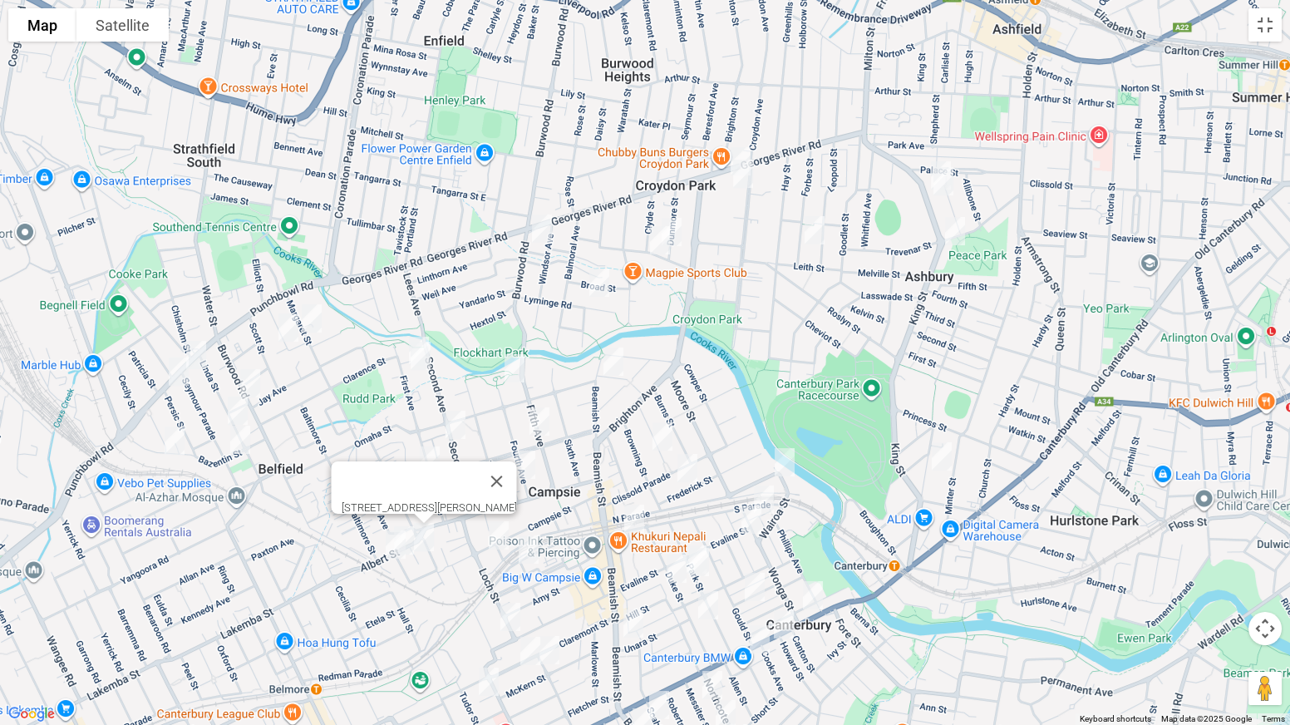
click at [493, 537] on img "74 Campsie Street, CAMPSIE NSW 2194" at bounding box center [498, 535] width 33 height 42
click at [667, 433] on img "31-33 Dryden Street, CAMPSIE NSW 2194" at bounding box center [662, 437] width 33 height 42
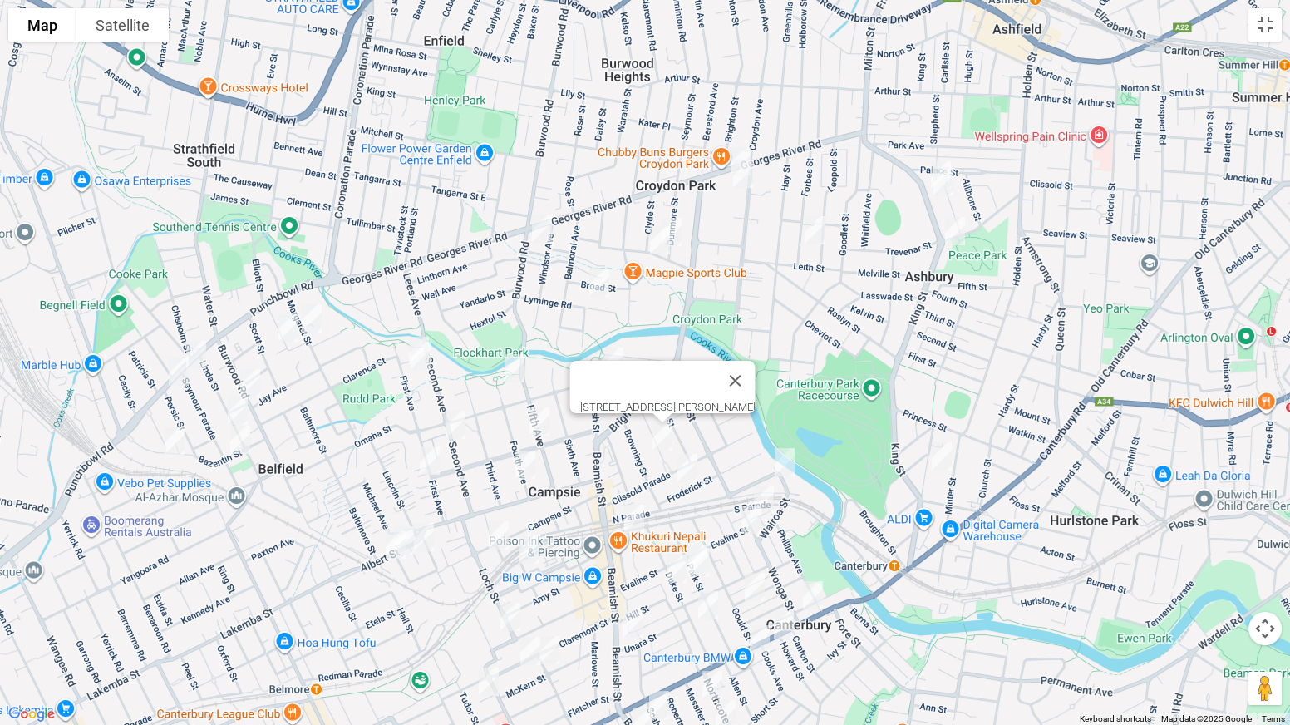
click at [782, 465] on img "12 Nowra Street, CAMPSIE NSW 2194" at bounding box center [784, 462] width 33 height 42
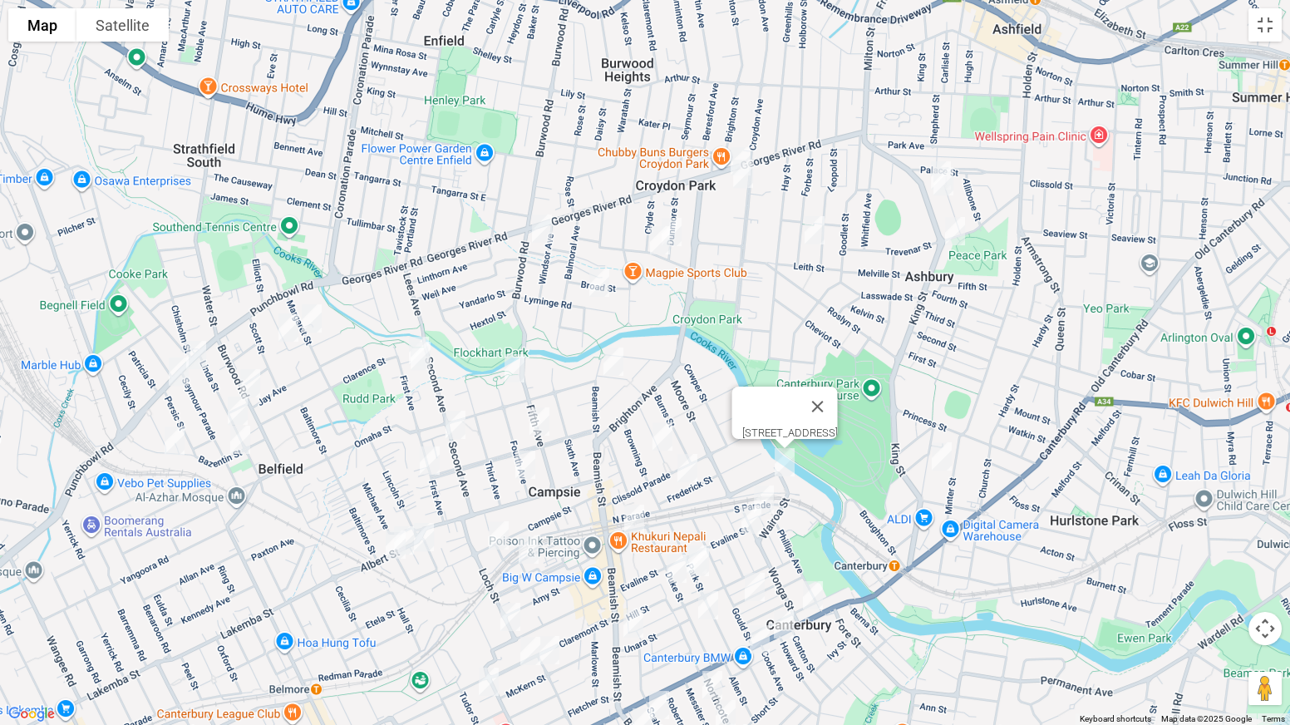
click at [687, 475] on img "77 Frederick Street, CAMPSIE NSW 2194" at bounding box center [687, 468] width 33 height 42
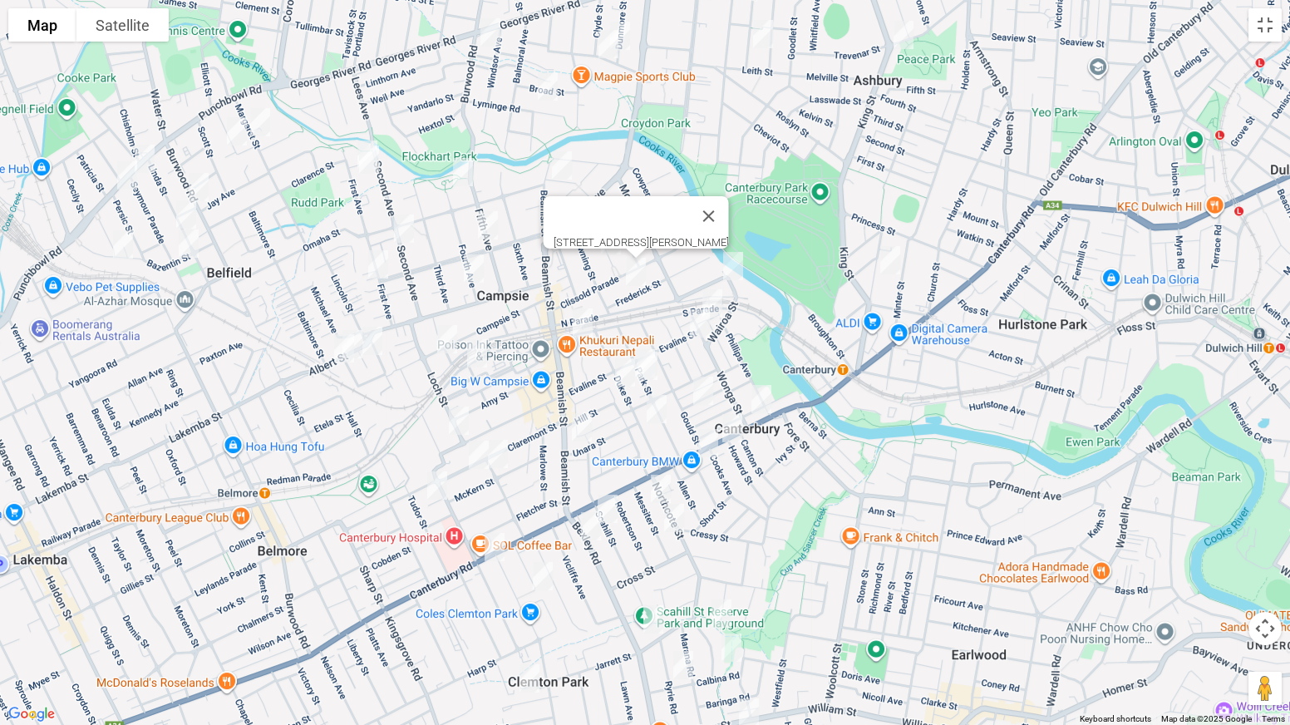
drag, startPoint x: 696, startPoint y: 494, endPoint x: 645, endPoint y: 288, distance: 212.5
click at [645, 288] on div "[STREET_ADDRESS][PERSON_NAME]" at bounding box center [645, 362] width 1290 height 725
click at [579, 320] on img "45 South Parade, CAMPSIE NSW 2194" at bounding box center [582, 322] width 33 height 42
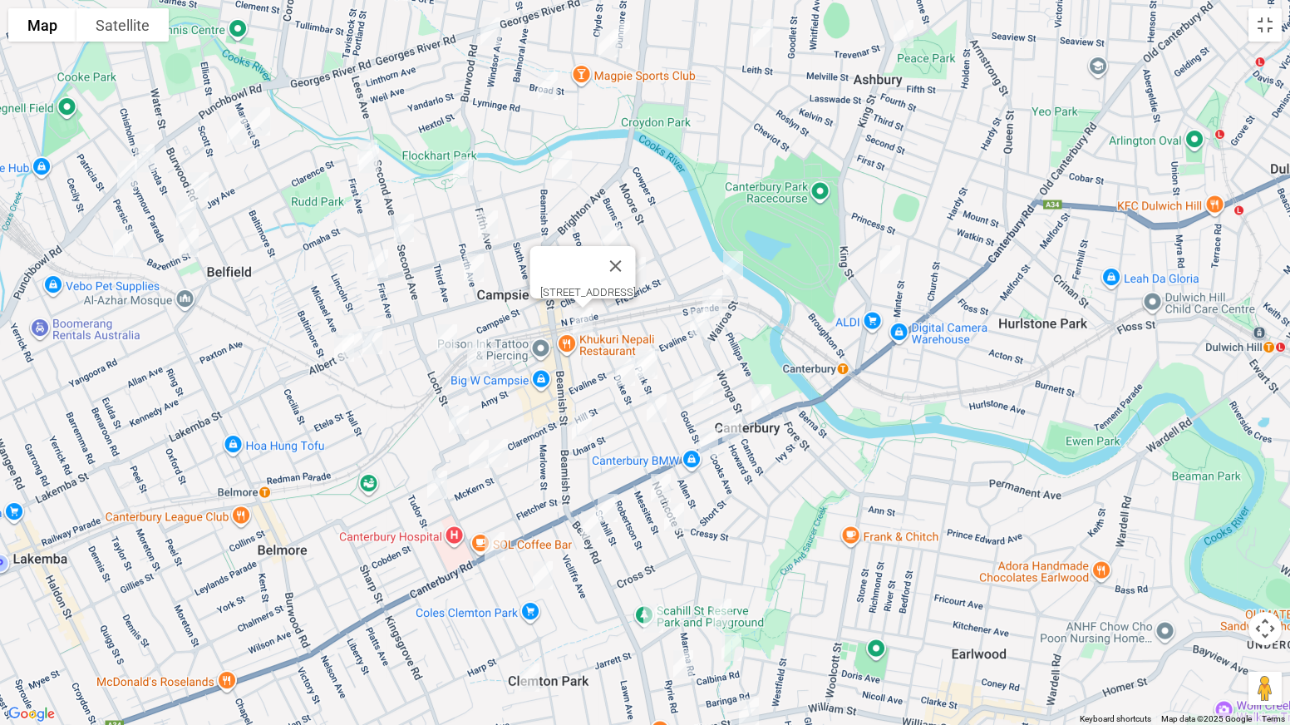
click at [470, 355] on img "59 Anglo Road, CAMPSIE NSW 2194" at bounding box center [476, 353] width 33 height 42
click at [714, 298] on img "4 Wonga Street, CANTERBURY NSW 2193" at bounding box center [712, 303] width 33 height 42
click at [698, 324] on img "4 Evaline Street, CANTERBURY NSW 2193" at bounding box center [699, 323] width 33 height 42
click at [1275, 29] on button "Toggle fullscreen view" at bounding box center [1264, 24] width 33 height 33
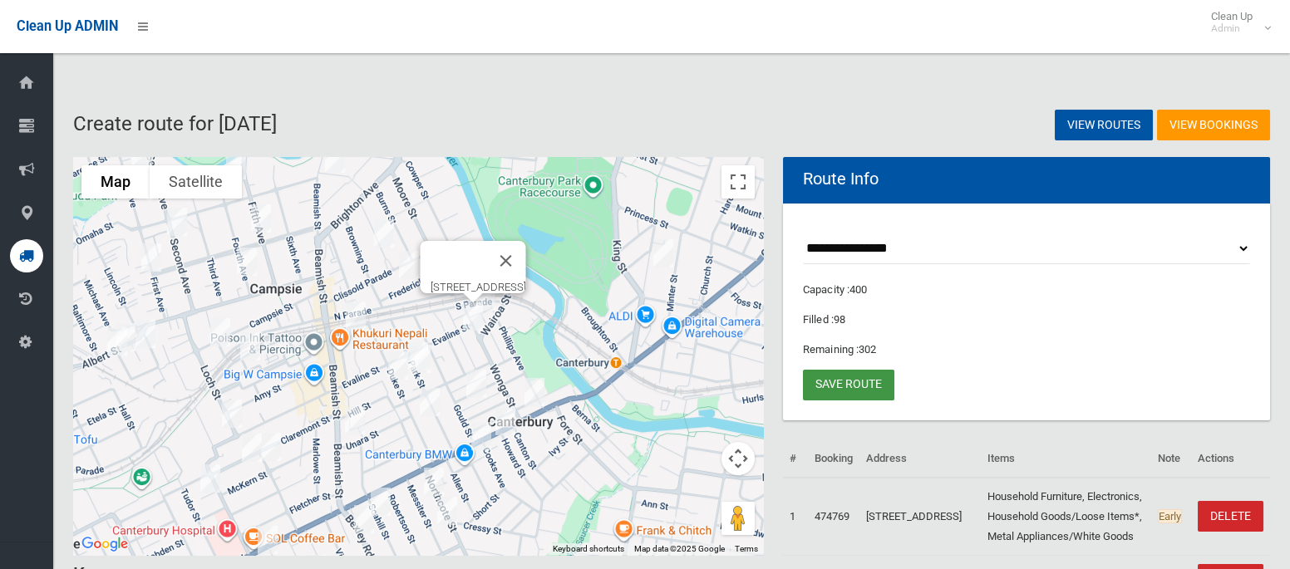
click at [854, 381] on link "Save route" at bounding box center [848, 385] width 91 height 31
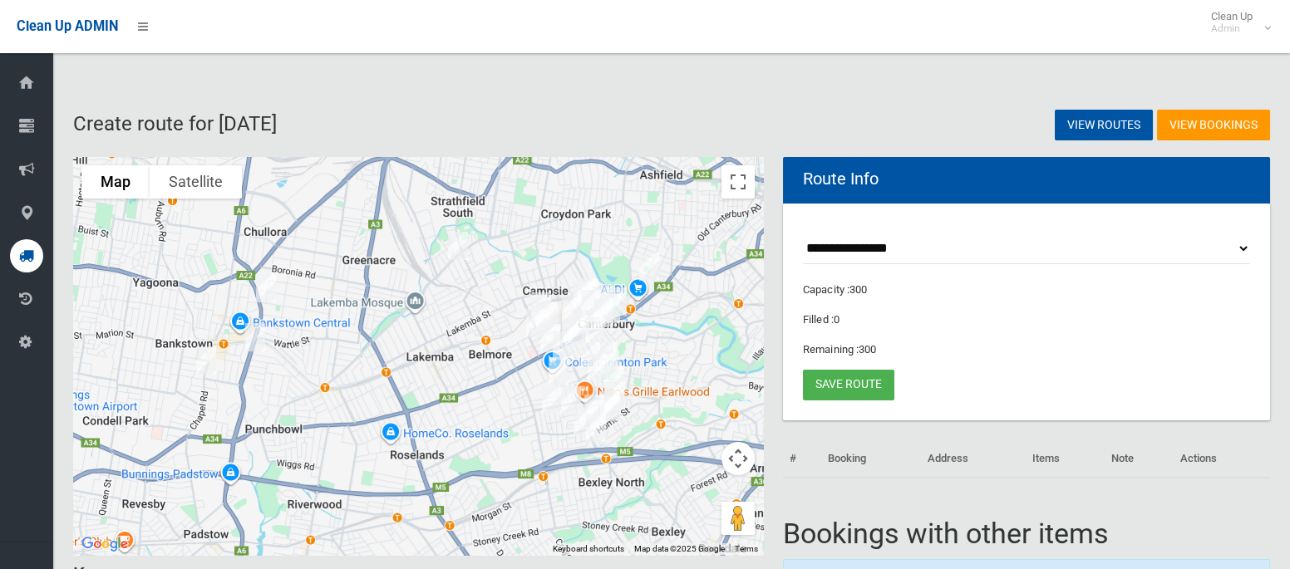
click at [883, 239] on select "**********" at bounding box center [1026, 249] width 447 height 31
select select "*****"
click at [803, 234] on select "**********" at bounding box center [1026, 249] width 447 height 31
click at [745, 176] on button "Toggle fullscreen view" at bounding box center [737, 181] width 33 height 33
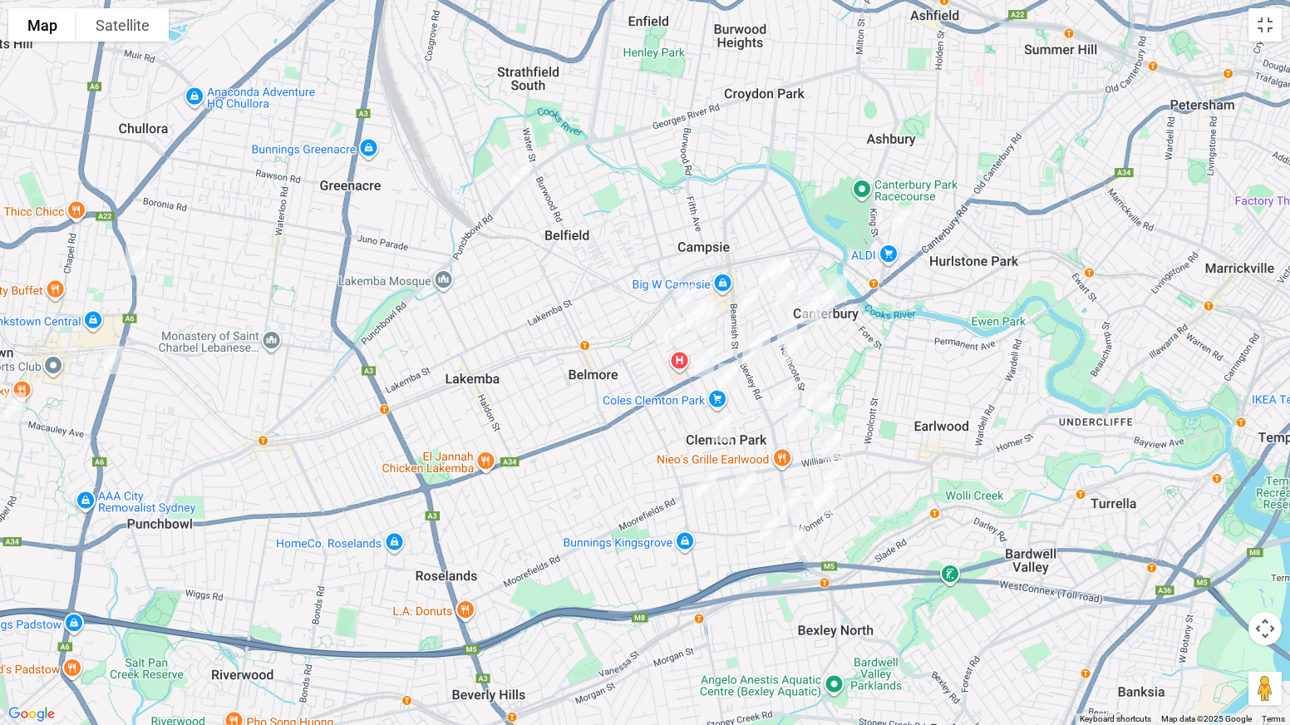
click at [840, 280] on img "287 Canterbury Road, CANTERBURY NSW 2193" at bounding box center [836, 289] width 33 height 42
click at [829, 304] on img "338-342 Canterbury Road, CANTERBURY NSW 2193" at bounding box center [822, 304] width 33 height 42
click at [809, 308] on img "364 Canterbury Road, CANTERBURY NSW 2193" at bounding box center [810, 310] width 33 height 42
click at [826, 506] on img "547 Homer Street, EARLWOOD NSW 2206" at bounding box center [824, 500] width 33 height 42
click at [794, 502] on img "587 Homer Street, KINGSGROVE NSW 2208" at bounding box center [791, 503] width 33 height 42
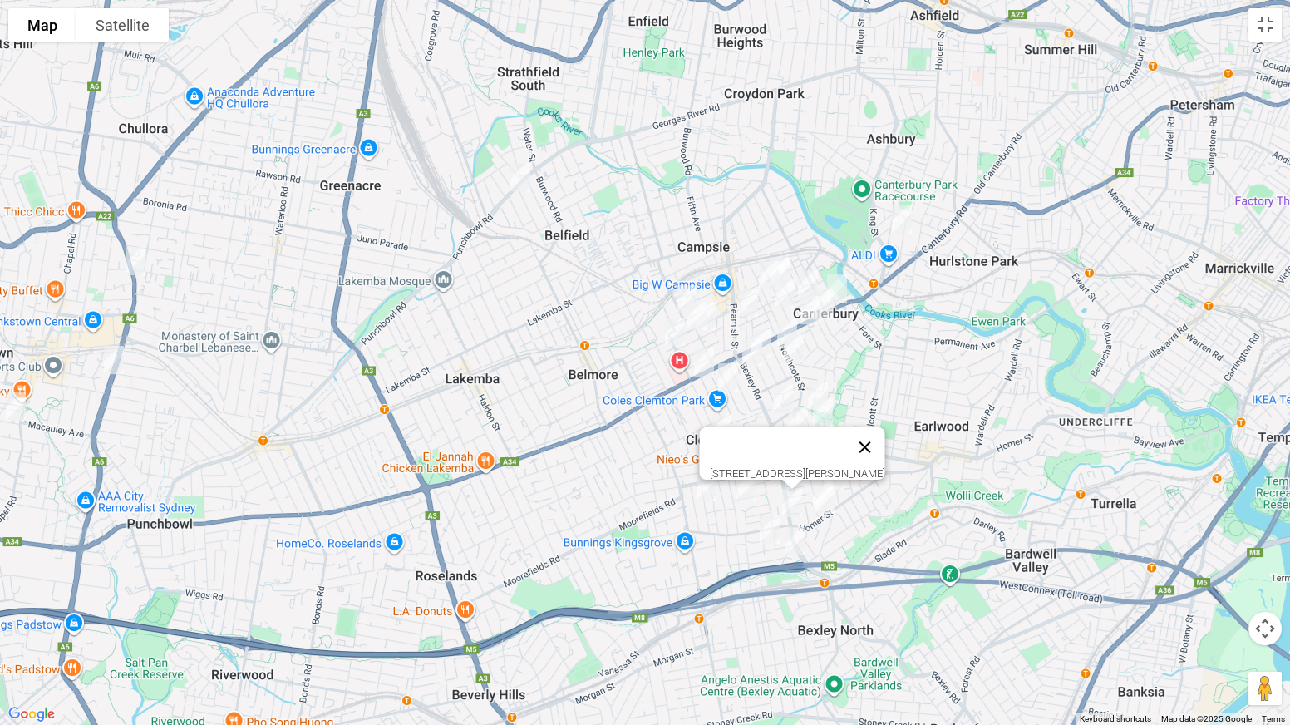
click at [885, 440] on button "Close" at bounding box center [865, 447] width 40 height 40
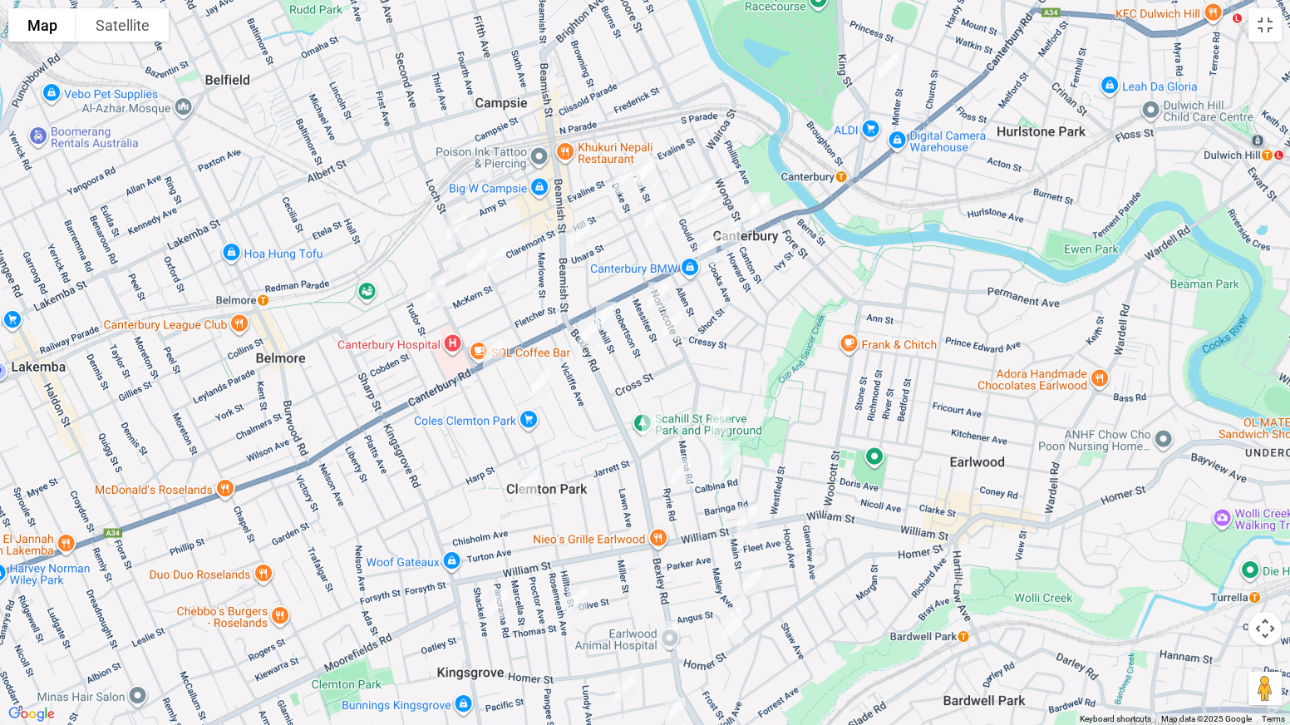
click at [891, 67] on img "27-33 Jeffrey Street, CANTERBURY NSW 2193" at bounding box center [888, 68] width 33 height 42
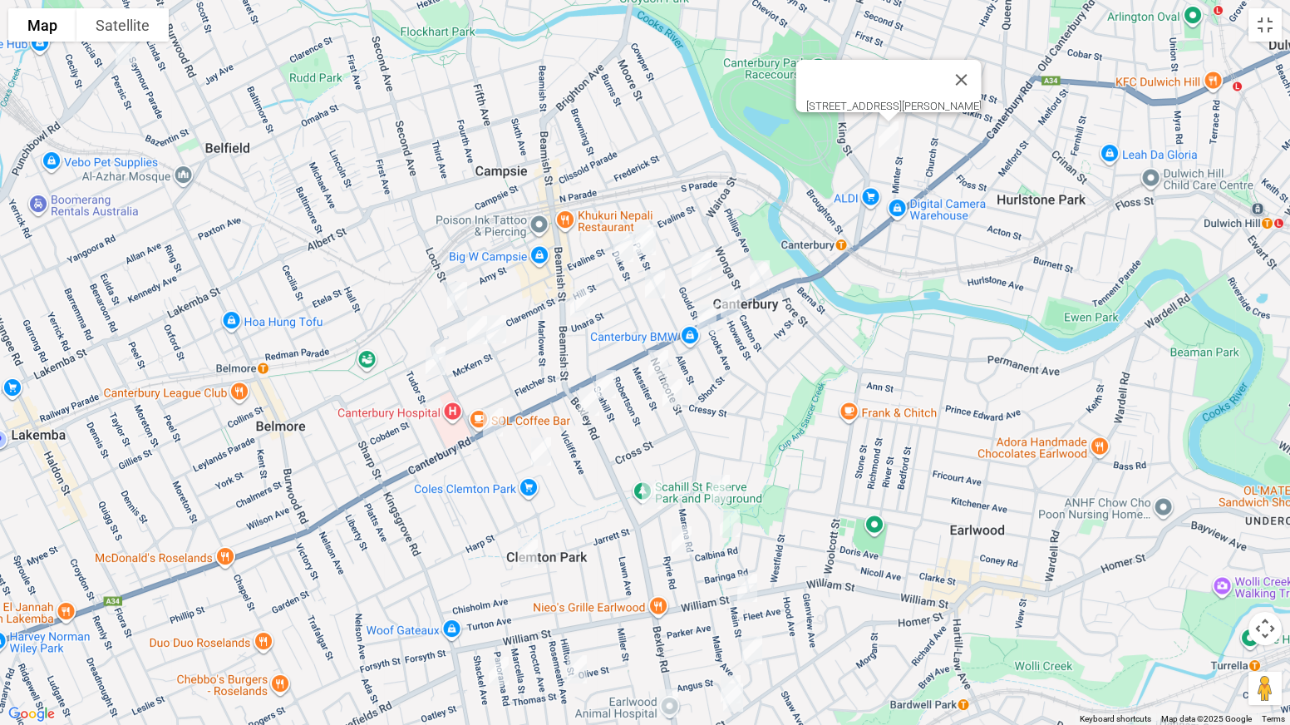
click at [641, 222] on img "1/31 Park Street, CAMPSIE NSW 2194" at bounding box center [645, 241] width 33 height 42
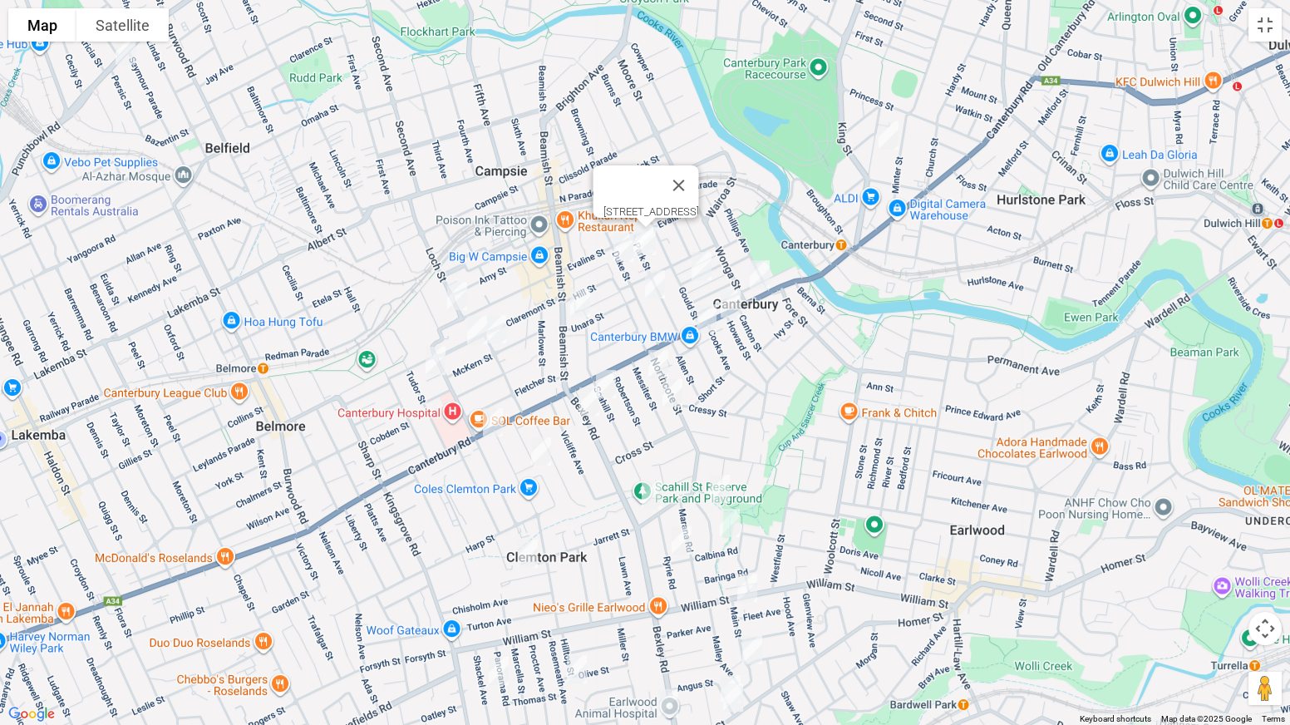
click at [709, 268] on img "30 Waratah Street, CANTERBURY NSW 2193" at bounding box center [701, 266] width 33 height 42
click at [657, 285] on img "77 Duke Street, CAMPSIE NSW 2194" at bounding box center [654, 284] width 33 height 42
click at [574, 304] on img "363 Beamish Street, CAMPSIE NSW 2194" at bounding box center [579, 303] width 33 height 42
click at [501, 332] on img "29 McKern Street, CAMPSIE NSW 2194" at bounding box center [496, 329] width 33 height 42
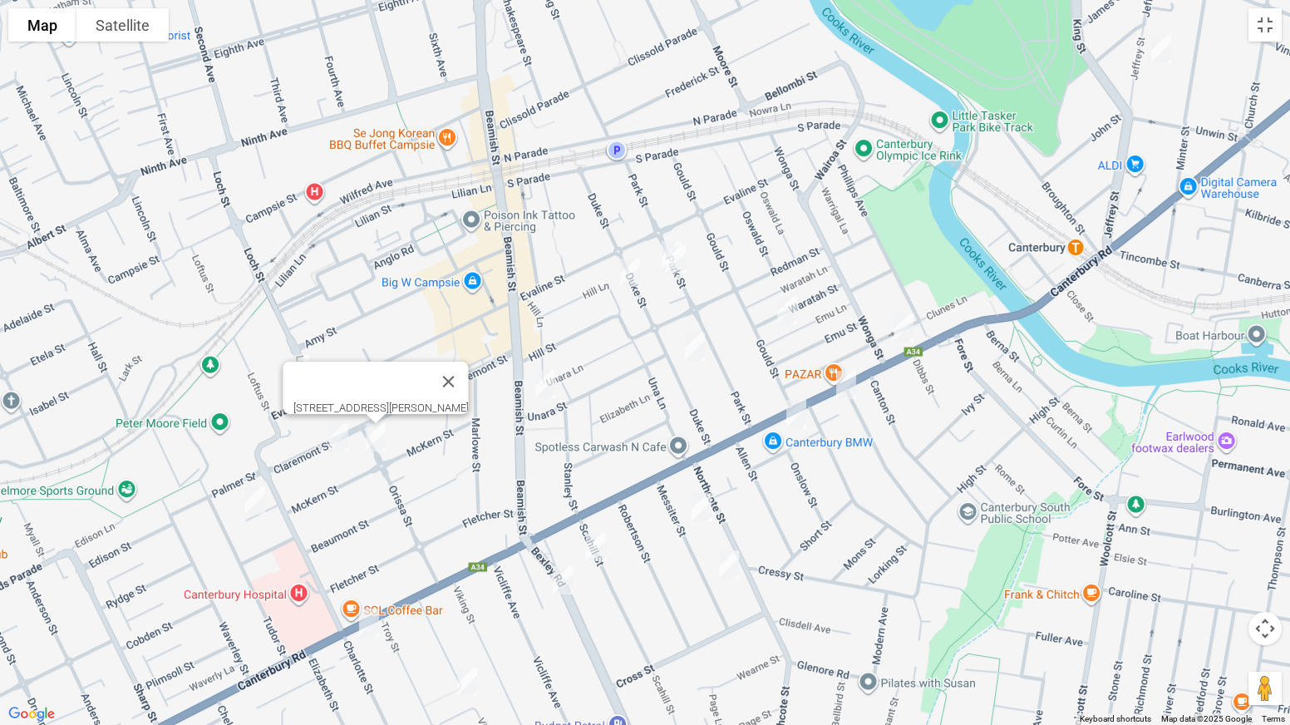
click at [663, 237] on img "29 Park Street, CAMPSIE NSW 2194" at bounding box center [671, 255] width 33 height 42
click at [632, 273] on img "48 Duke Street, CAMPSIE NSW 2194" at bounding box center [629, 273] width 33 height 42
click at [300, 370] on img "127 Evaline Street, CAMPSIE NSW 2194" at bounding box center [299, 369] width 33 height 42
click at [332, 437] on img "52 Claremont Street, CAMPSIE NSW 2194" at bounding box center [338, 437] width 33 height 42
click at [257, 500] on img "14 Fitzroy Street, CAMPSIE NSW 2194" at bounding box center [255, 501] width 33 height 42
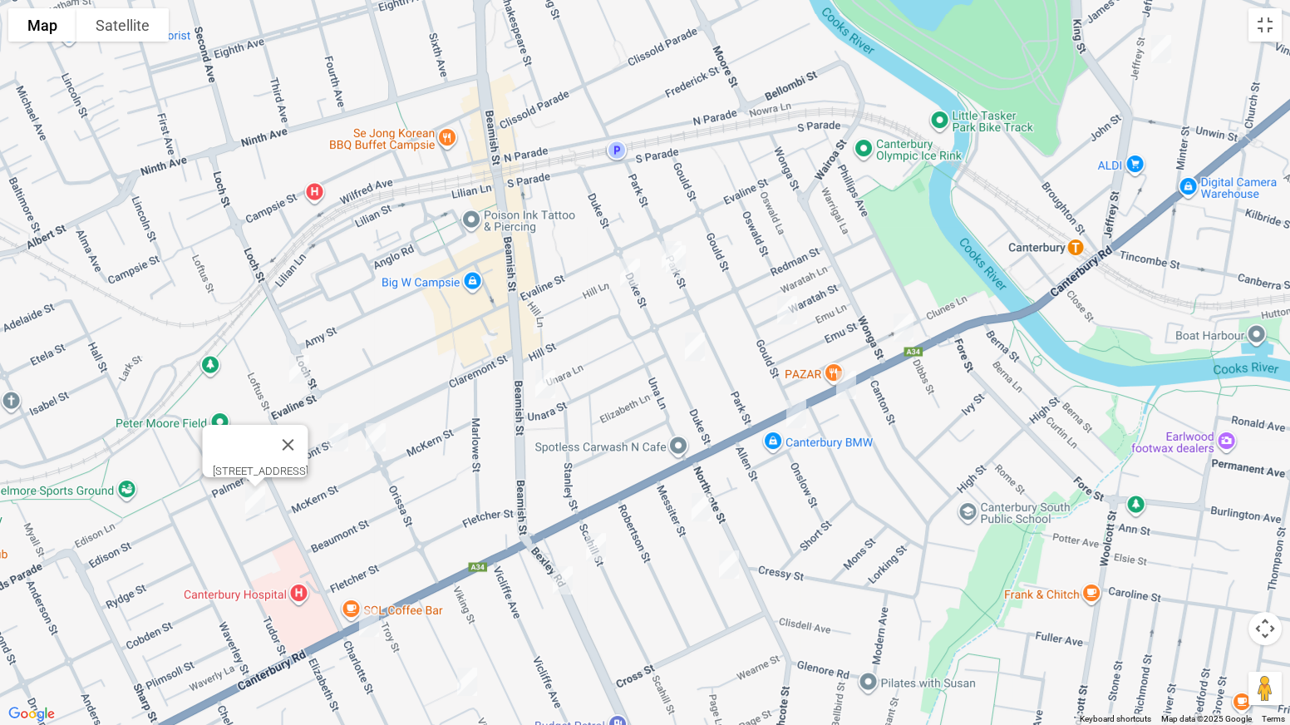
click at [367, 568] on img "502-518 Canterbury Road, CAMPSIE NSW 2194" at bounding box center [368, 623] width 33 height 42
click at [463, 568] on img "6-8 Sunbeam Street, CAMPSIE NSW 2194" at bounding box center [466, 682] width 33 height 42
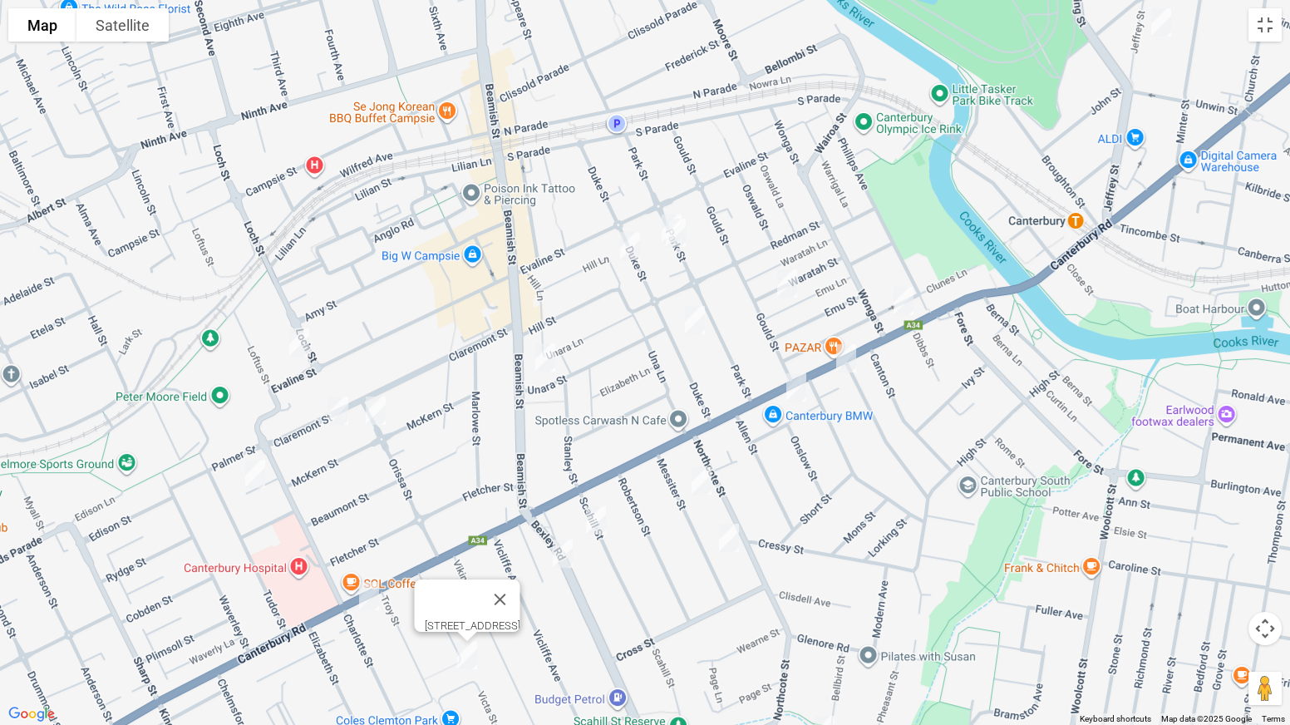
click at [592, 529] on img "9 Scahill Street, CAMPSIE NSW 2194" at bounding box center [595, 520] width 33 height 42
click at [565, 558] on img "18 Nicholas Avenue, CAMPSIE NSW 2194" at bounding box center [562, 554] width 33 height 42
click at [711, 483] on img "18 Messiter Street, CAMPSIE NSW 2194" at bounding box center [701, 481] width 33 height 42
click at [733, 534] on img "38 Messiter Street, CAMPSIE NSW 2194" at bounding box center [728, 538] width 33 height 42
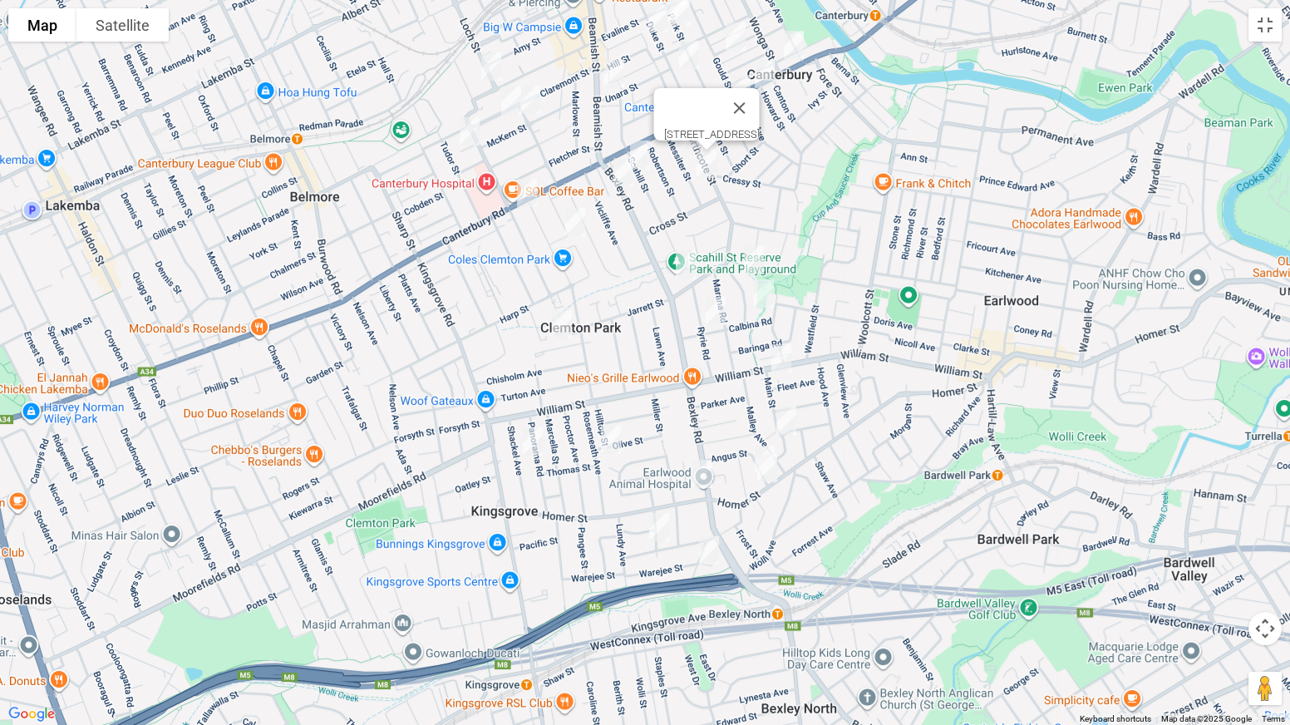
drag, startPoint x: 797, startPoint y: 545, endPoint x: 766, endPoint y: 162, distance: 384.4
click at [766, 162] on div "38 Messiter Street, CAMPSIE NSW 2194" at bounding box center [645, 362] width 1290 height 725
click at [751, 252] on img "14 Narani Crescent, EARLWOOD NSW 2206" at bounding box center [752, 259] width 33 height 42
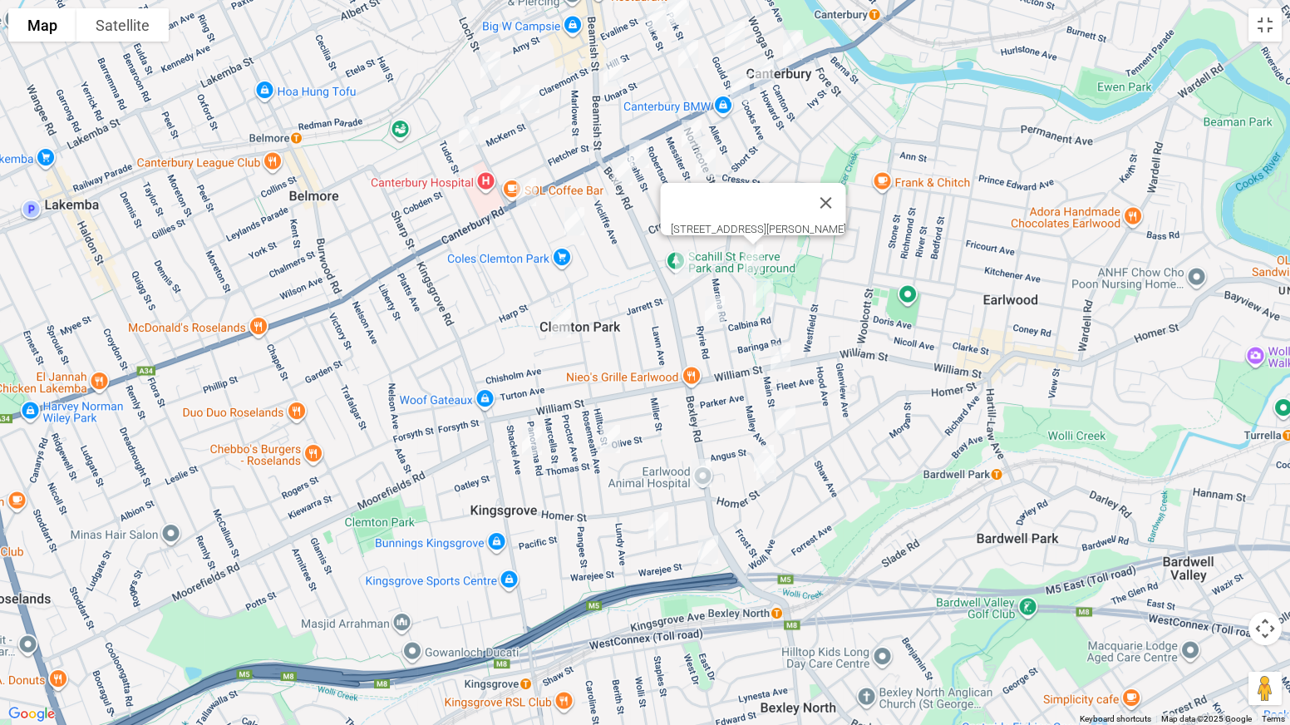
click at [682, 257] on img "1/123 Northcote Street, EARLWOOD NSW 2206" at bounding box center [684, 265] width 33 height 42
click at [563, 325] on img "23 Liney Avenue, CLEMTON PARK NSW 2206" at bounding box center [560, 324] width 33 height 42
click at [538, 442] on img "22A Shackel Avenue, KINGSGROVE NSW 2208" at bounding box center [531, 441] width 33 height 42
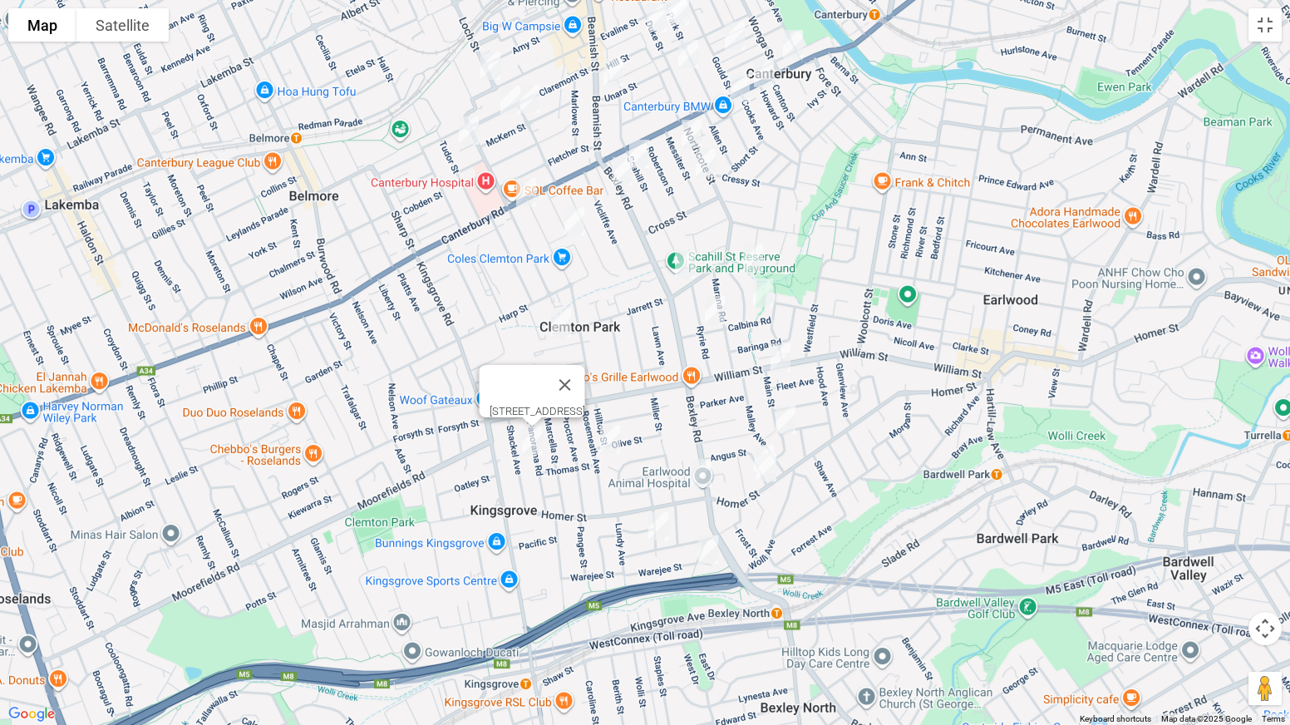
click at [608, 445] on img "36 Rosemeath Avenue, KINGSGROVE NSW 2208" at bounding box center [609, 439] width 33 height 42
click at [647, 523] on img "21 Beaconsfield Avenue, KINGSGROVE NSW 2208" at bounding box center [658, 526] width 33 height 42
click at [708, 546] on img "18 Flat Rock Road, KINGSGROVE NSW 2208" at bounding box center [707, 550] width 33 height 42
click at [720, 306] on img "30 Ryrie Road, EARLWOOD NSW 2206" at bounding box center [714, 310] width 33 height 42
click at [764, 299] on img "34 Narani Crescent, EARLWOOD NSW 2206" at bounding box center [762, 293] width 33 height 42
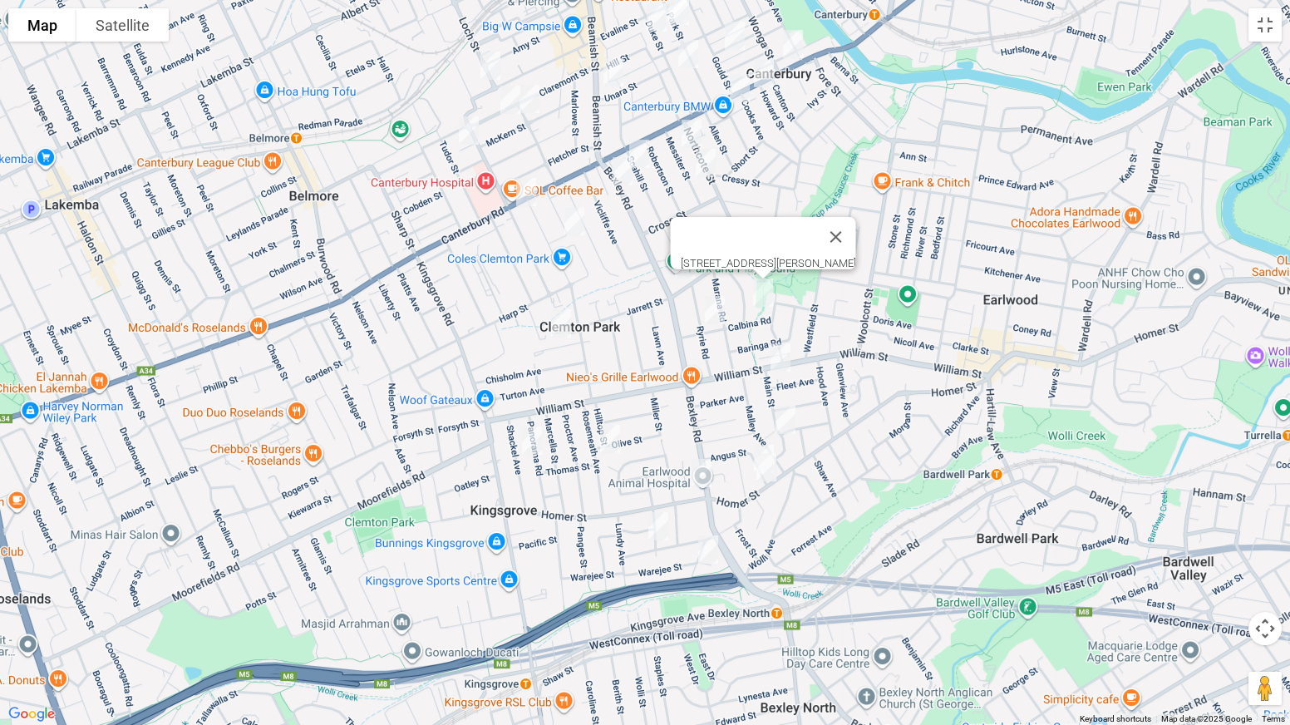
click at [775, 355] on img "2 Main Street, EARLWOOD NSW 2206" at bounding box center [780, 358] width 33 height 42
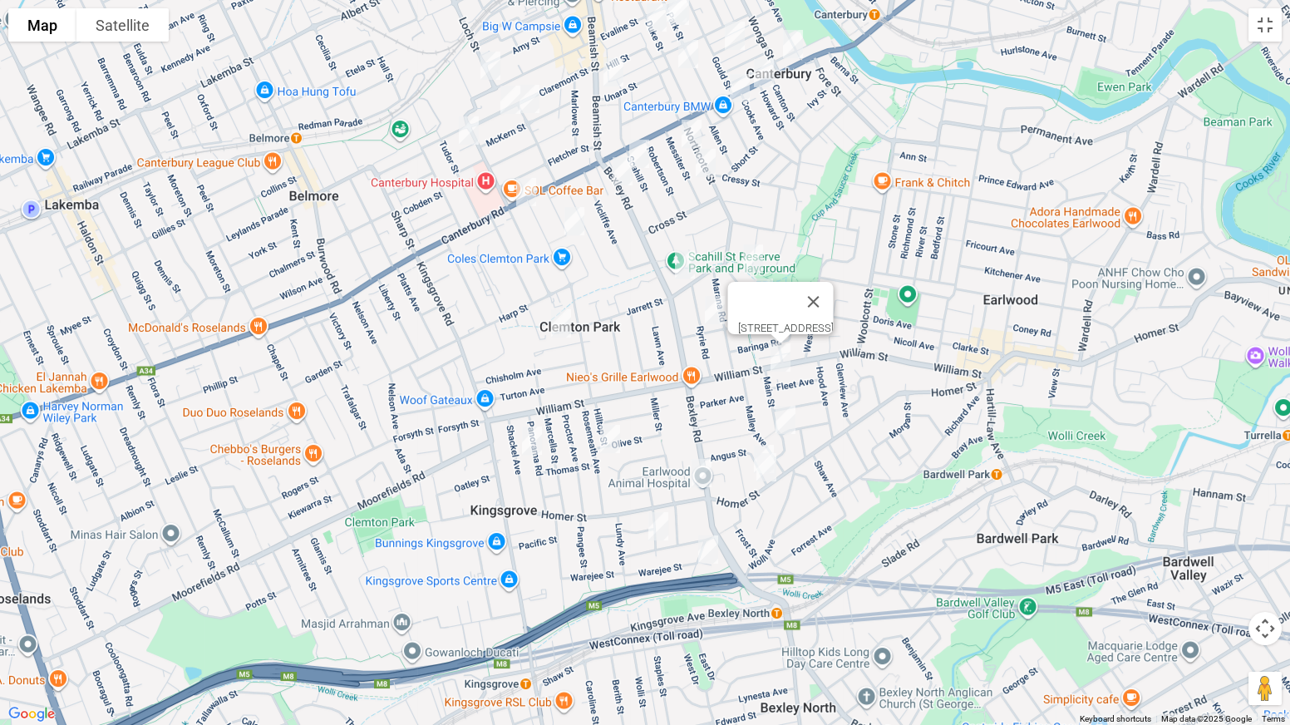
click at [790, 404] on img "47 Main Street, EARLWOOD NSW 2206" at bounding box center [785, 420] width 33 height 42
click at [757, 440] on img "4 Angus Street, EARLWOOD NSW 2206" at bounding box center [763, 459] width 33 height 42
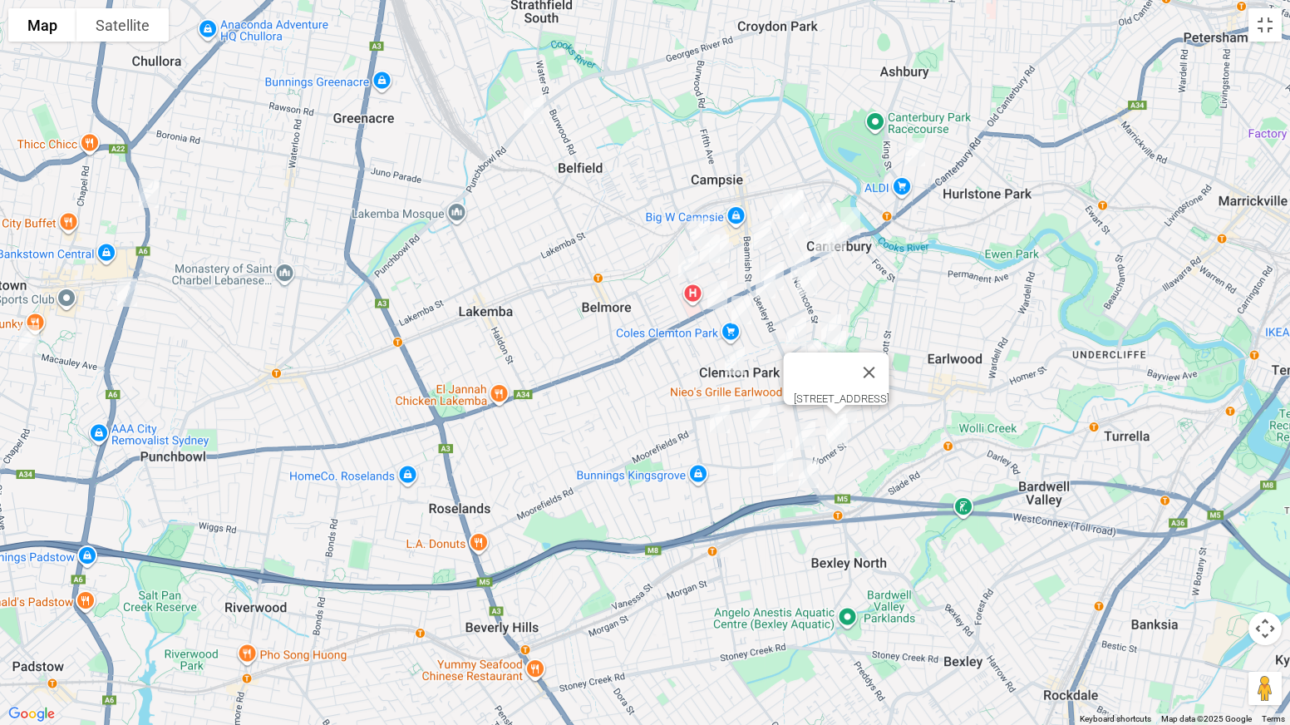
drag, startPoint x: 279, startPoint y: 244, endPoint x: 608, endPoint y: 282, distance: 330.4
click at [608, 282] on div "4 Angus Street, EARLWOOD NSW 2206" at bounding box center [645, 362] width 1290 height 725
click at [1266, 26] on button "Toggle fullscreen view" at bounding box center [1264, 24] width 33 height 33
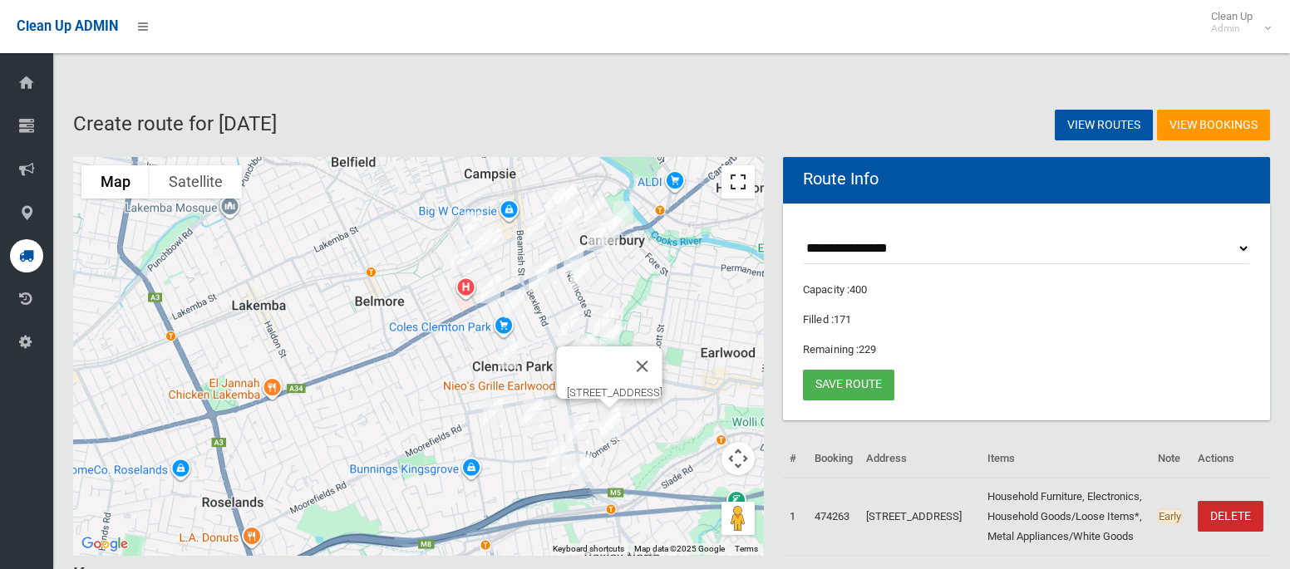
click at [730, 176] on button "Toggle fullscreen view" at bounding box center [737, 181] width 33 height 33
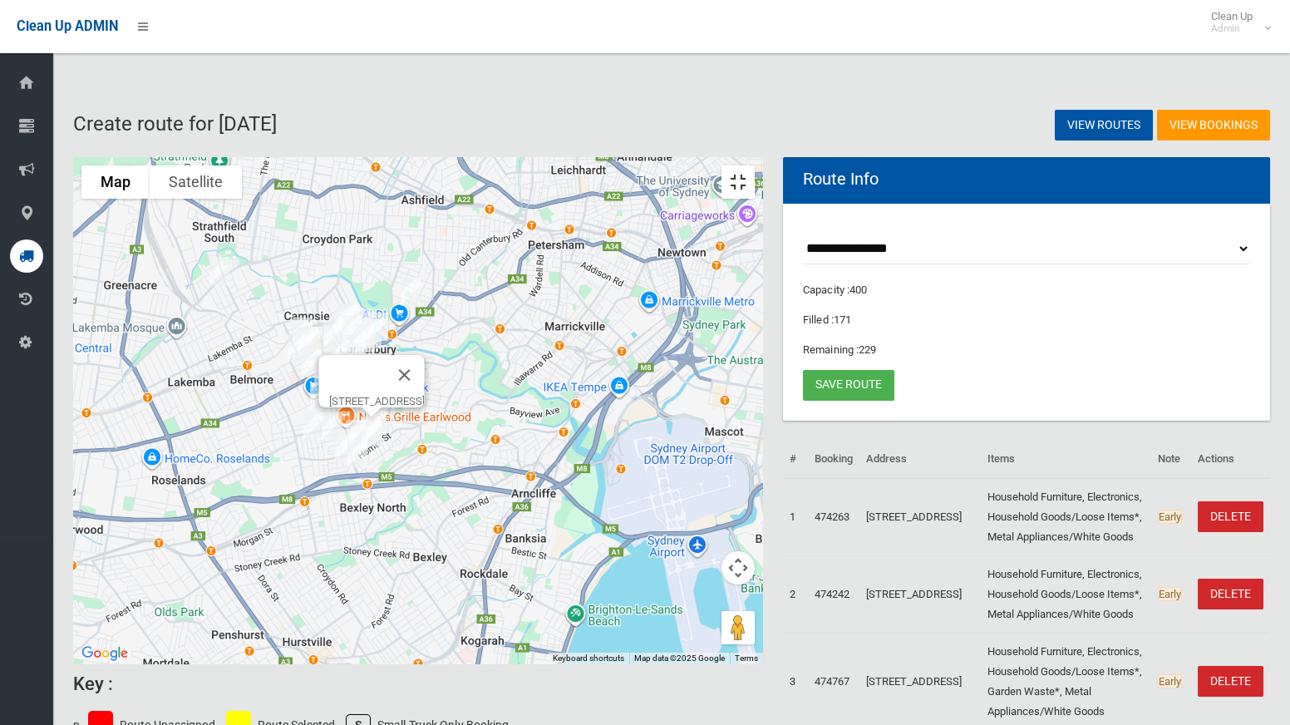
click at [755, 165] on button "Toggle fullscreen view" at bounding box center [737, 181] width 33 height 33
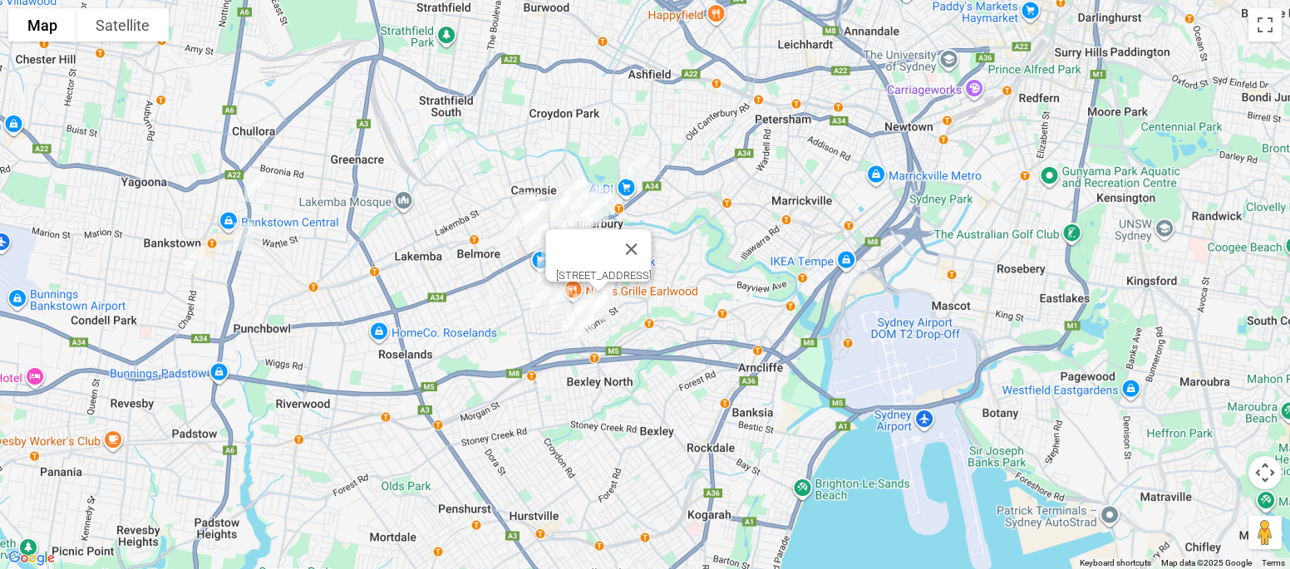
click at [853, 387] on link "Save route" at bounding box center [848, 385] width 91 height 31
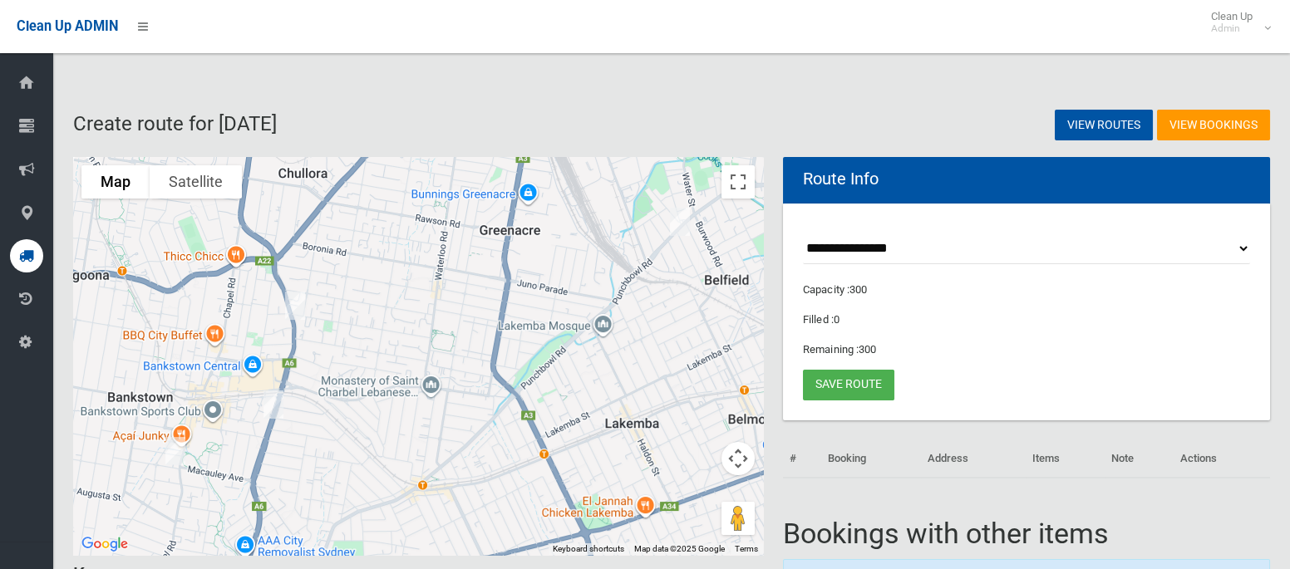
click at [675, 209] on img "49 Persic Street, BELFIELD NSW 2191" at bounding box center [679, 222] width 33 height 42
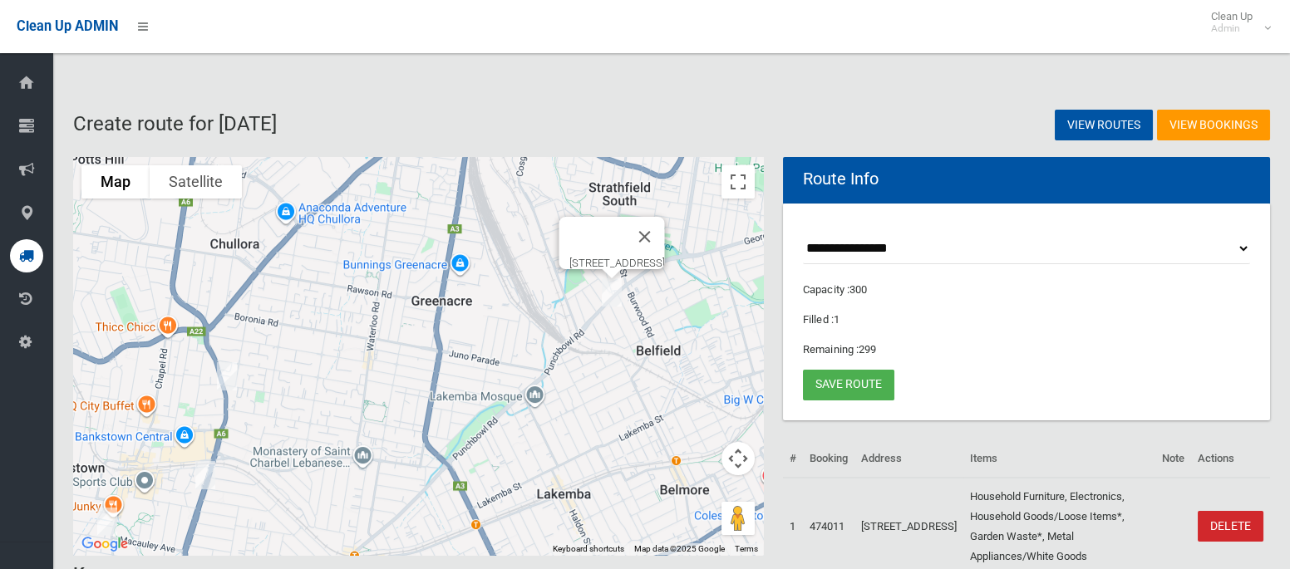
click at [618, 307] on img "49 Persic Street, BELFIELD NSW 2191" at bounding box center [611, 293] width 33 height 42
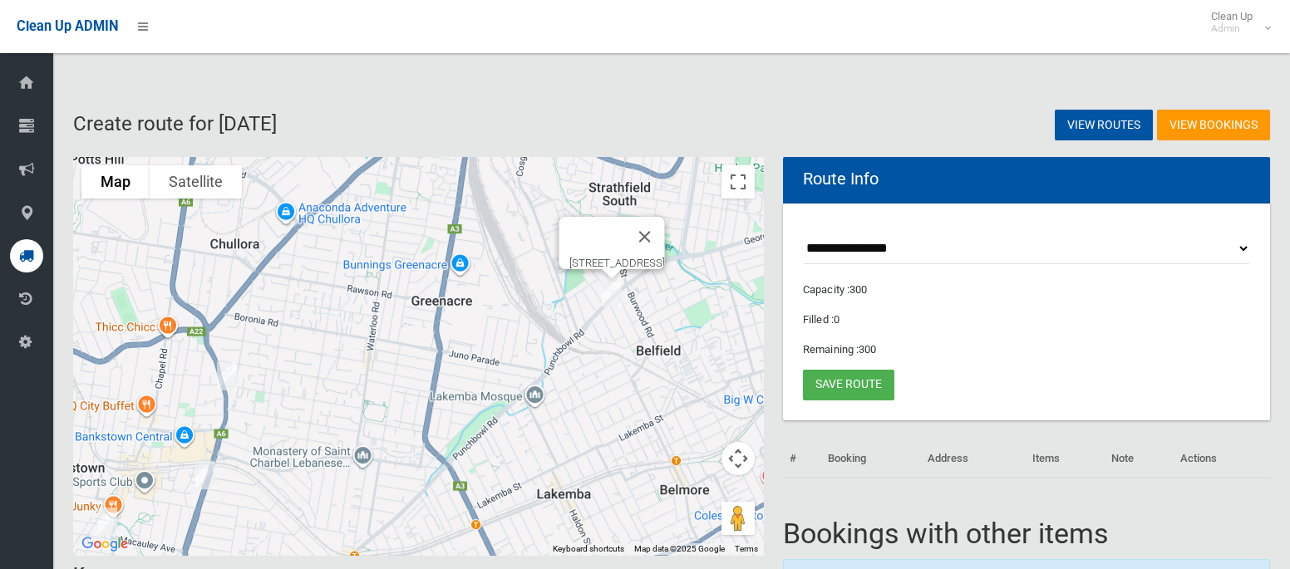
click at [234, 378] on img "2 Milton Street, BANKSTOWN NSW 2200" at bounding box center [226, 377] width 33 height 42
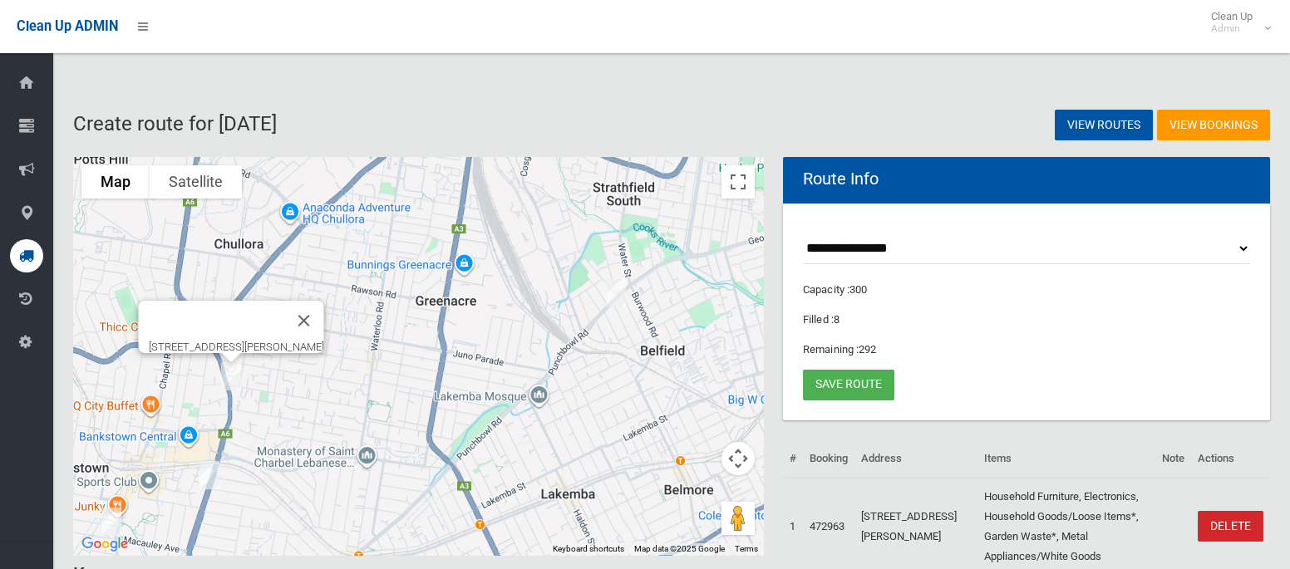
click at [111, 515] on img "8 Chertsey Avenue, BANKSTOWN NSW 2200" at bounding box center [111, 522] width 33 height 42
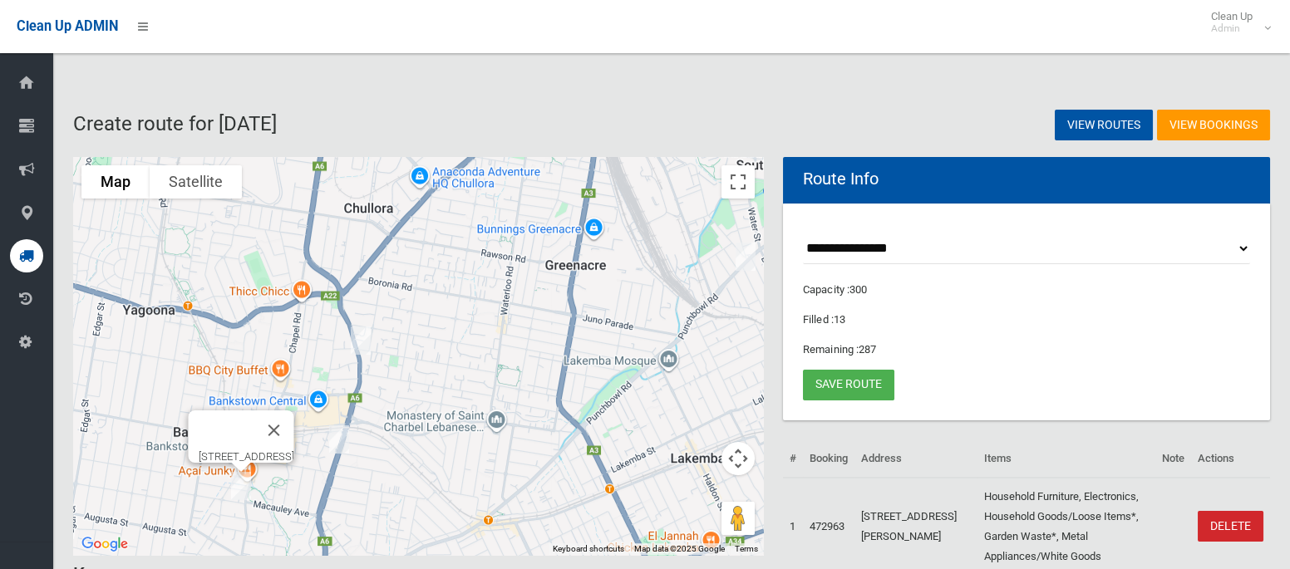
click at [239, 485] on img "8 Chertsey Avenue, BANKSTOWN NSW 2200" at bounding box center [240, 486] width 33 height 42
click at [357, 341] on img "2 Milton Street, BANKSTOWN NSW 2200" at bounding box center [360, 341] width 33 height 42
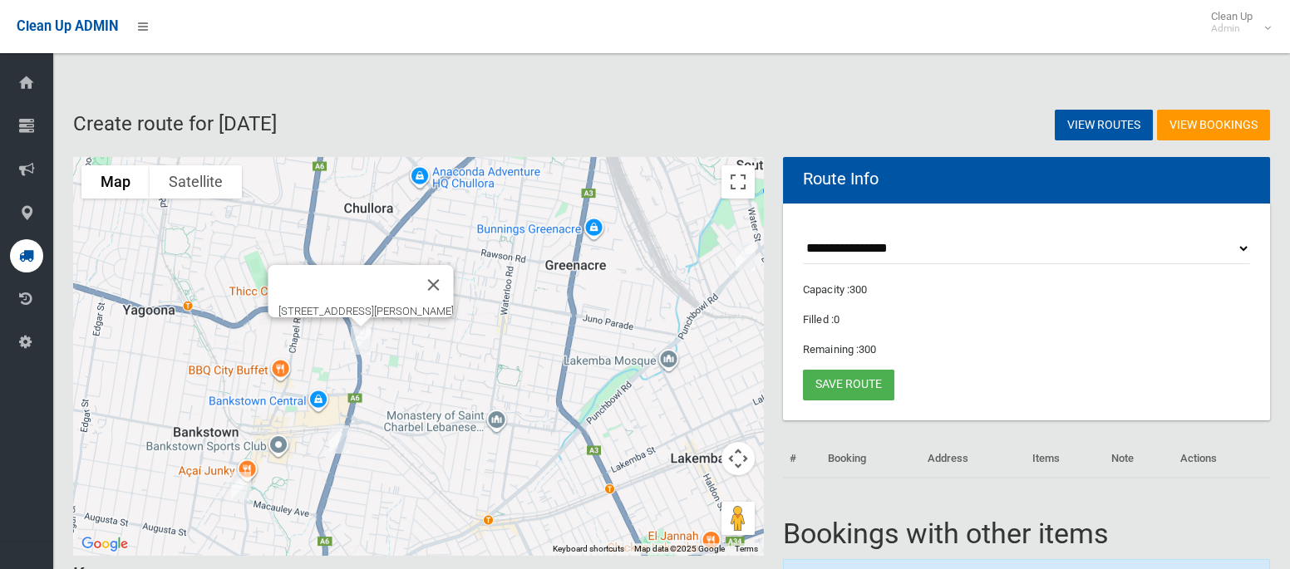
click at [889, 242] on select "**********" at bounding box center [1026, 249] width 447 height 31
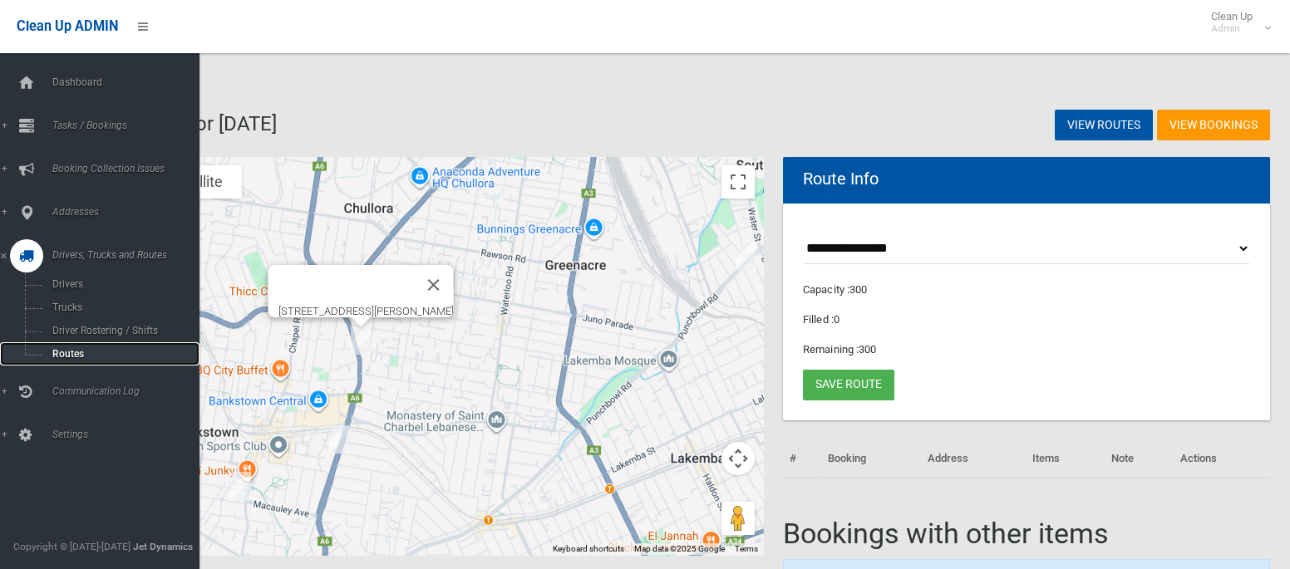
click at [81, 354] on span "Routes" at bounding box center [116, 354] width 138 height 12
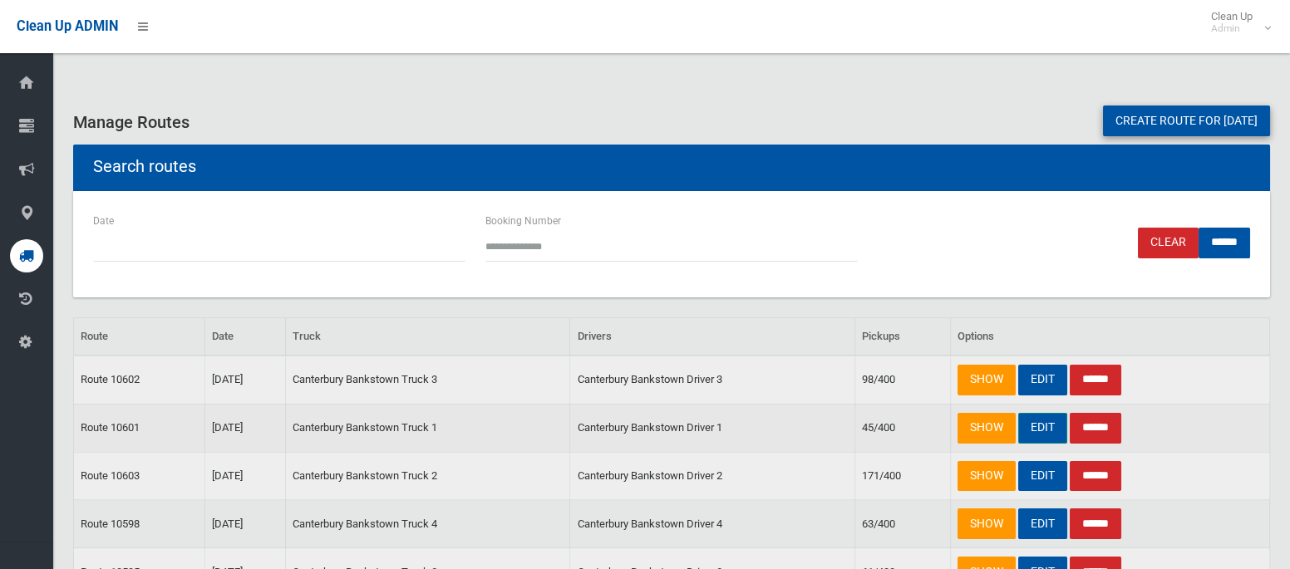
click at [1038, 425] on link "EDIT" at bounding box center [1042, 428] width 49 height 31
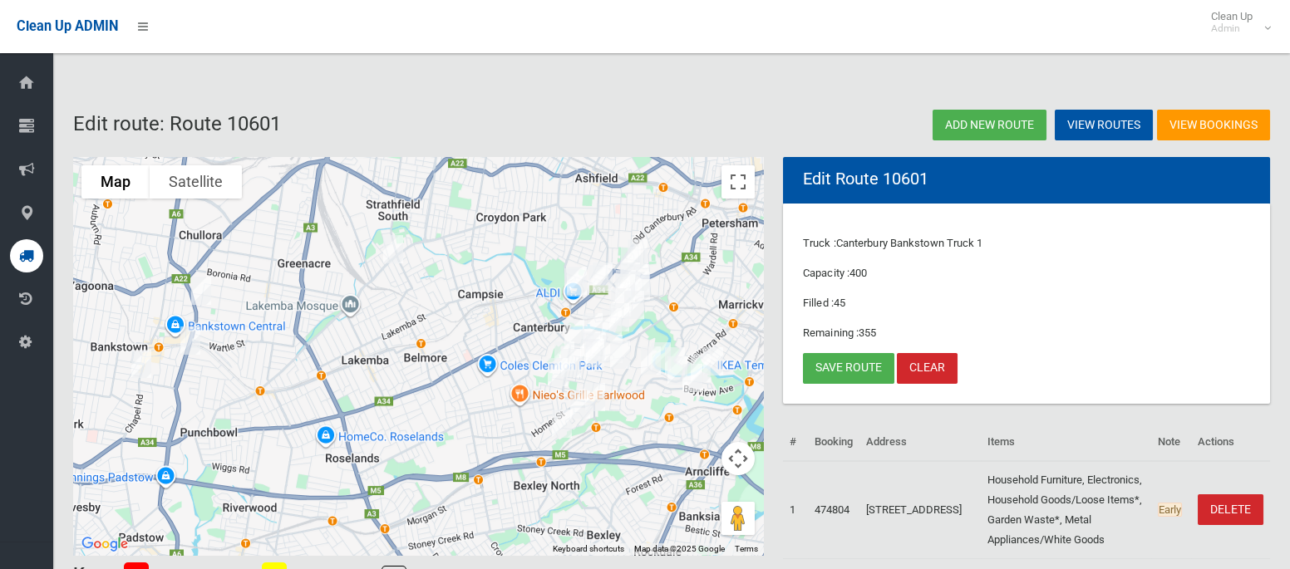
click at [396, 249] on img "49 Persic Street, BELFIELD NSW 2191" at bounding box center [392, 250] width 33 height 42
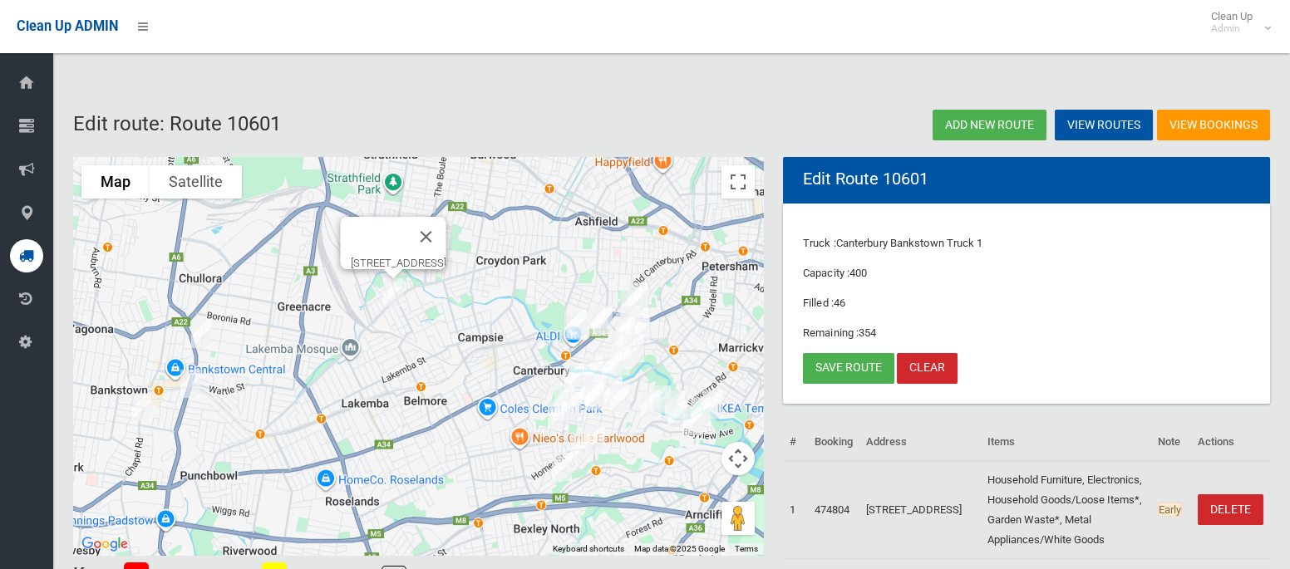
click at [389, 288] on img "49 Persic Street, BELFIELD NSW 2191" at bounding box center [392, 293] width 33 height 42
click at [203, 332] on img "2 Milton Street, BANKSTOWN NSW 2200" at bounding box center [201, 334] width 33 height 42
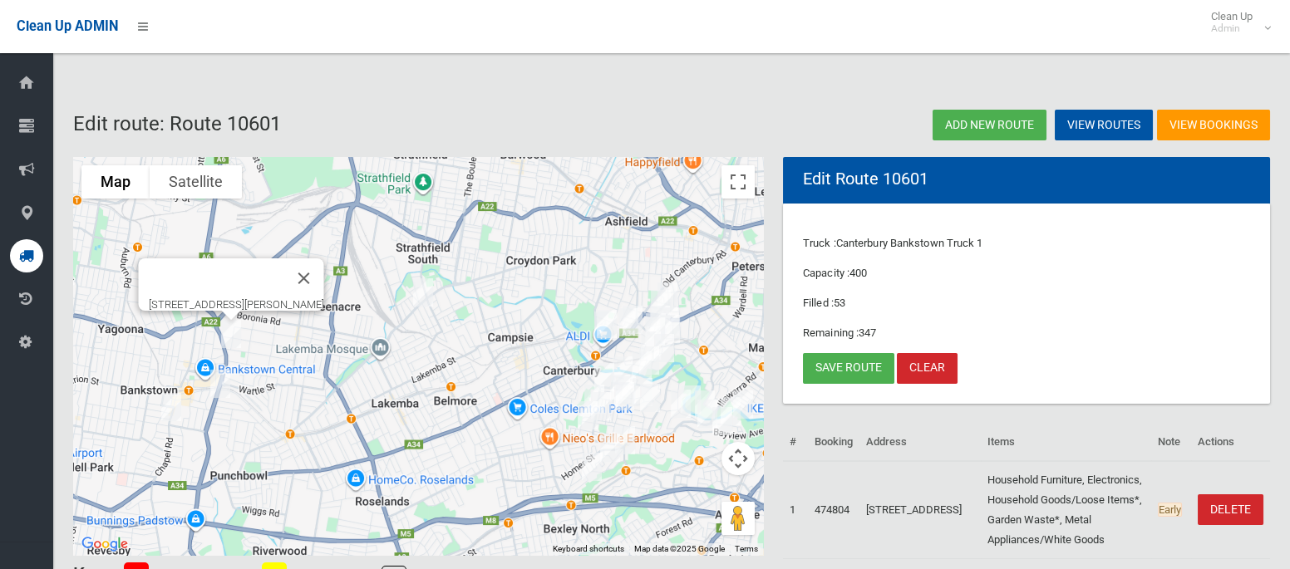
click at [174, 402] on img "8 Chertsey Avenue, BANKSTOWN NSW 2200" at bounding box center [171, 407] width 33 height 42
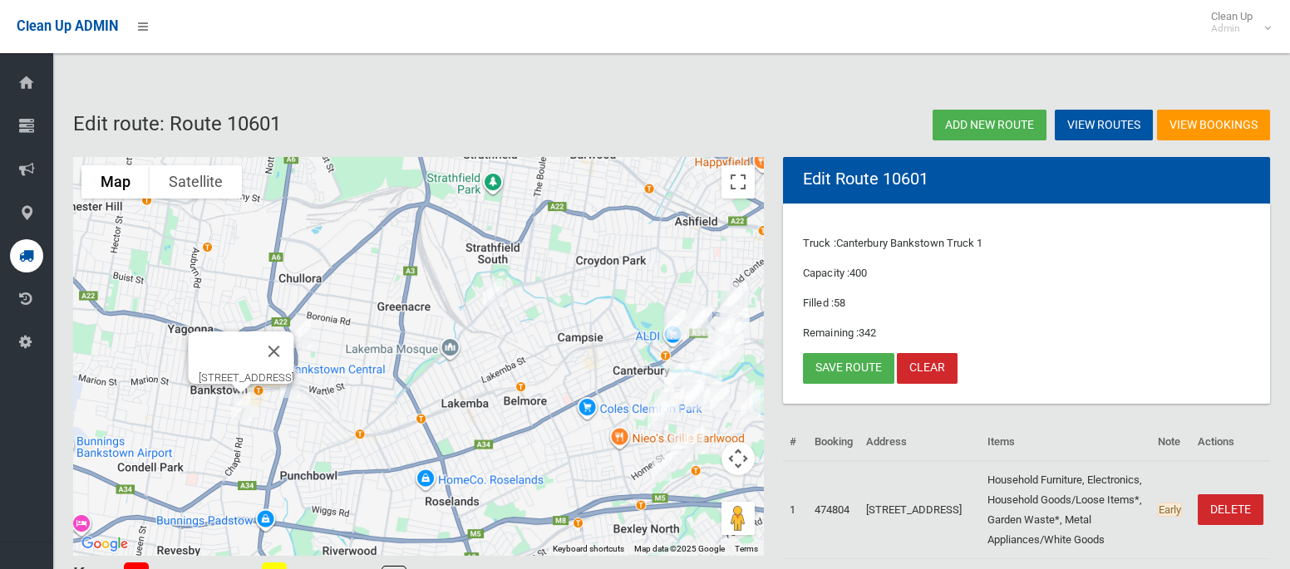
click at [288, 393] on img "192 Stacey Street, BANKSTOWN NSW 2200" at bounding box center [289, 384] width 33 height 42
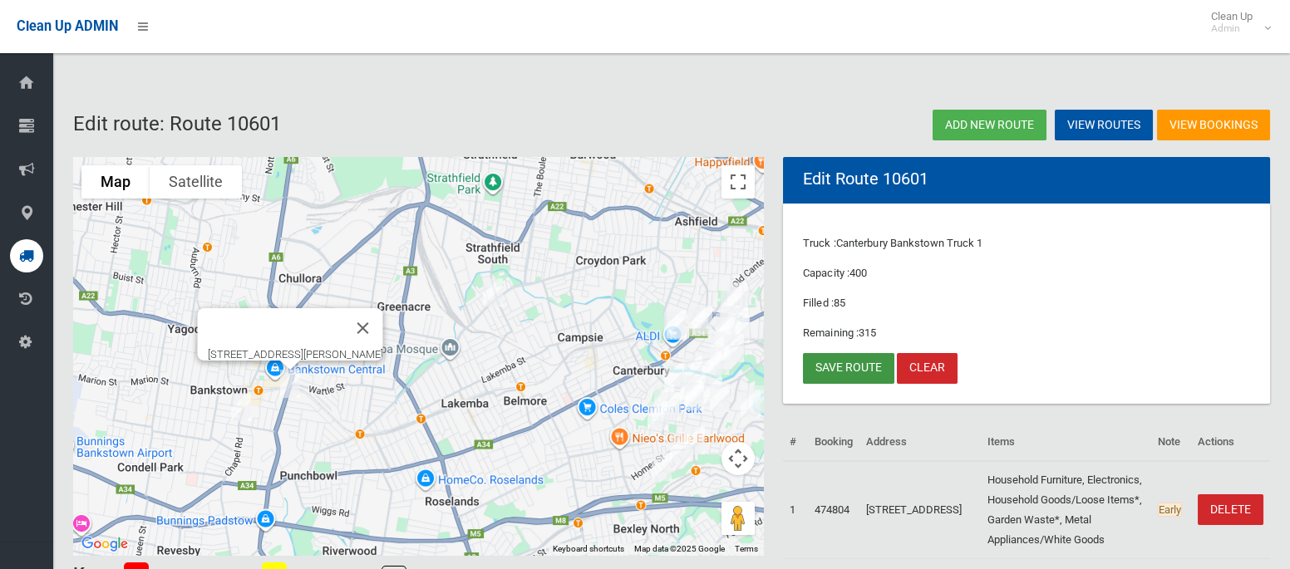
click at [870, 373] on link "Save route" at bounding box center [848, 368] width 91 height 31
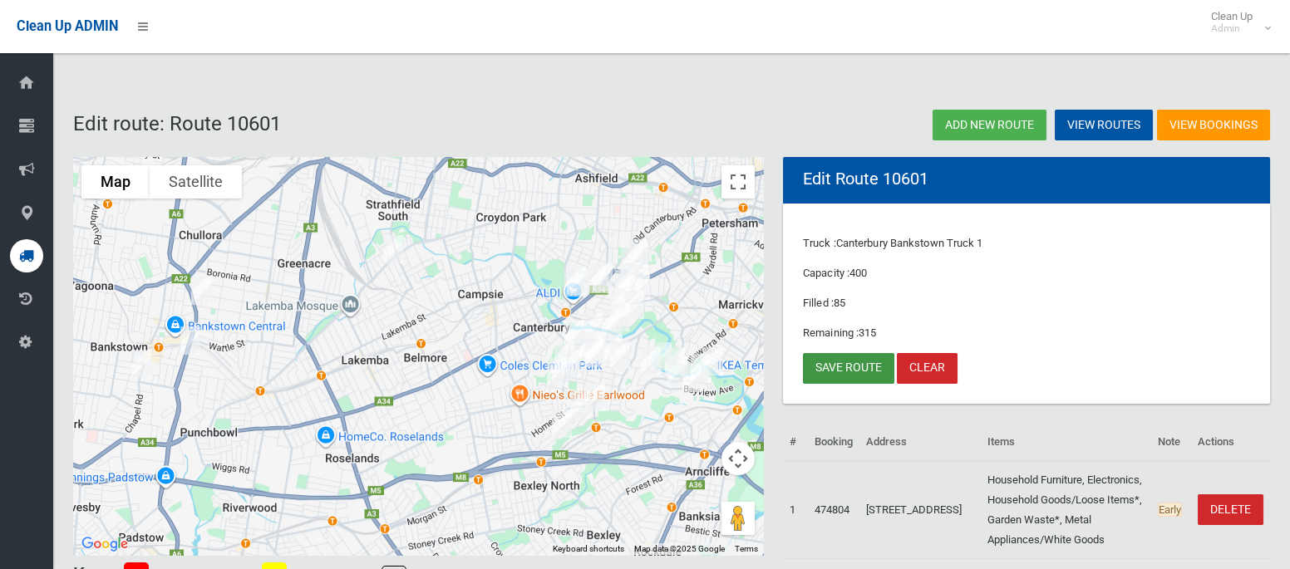
click at [859, 368] on link "Save route" at bounding box center [848, 368] width 91 height 31
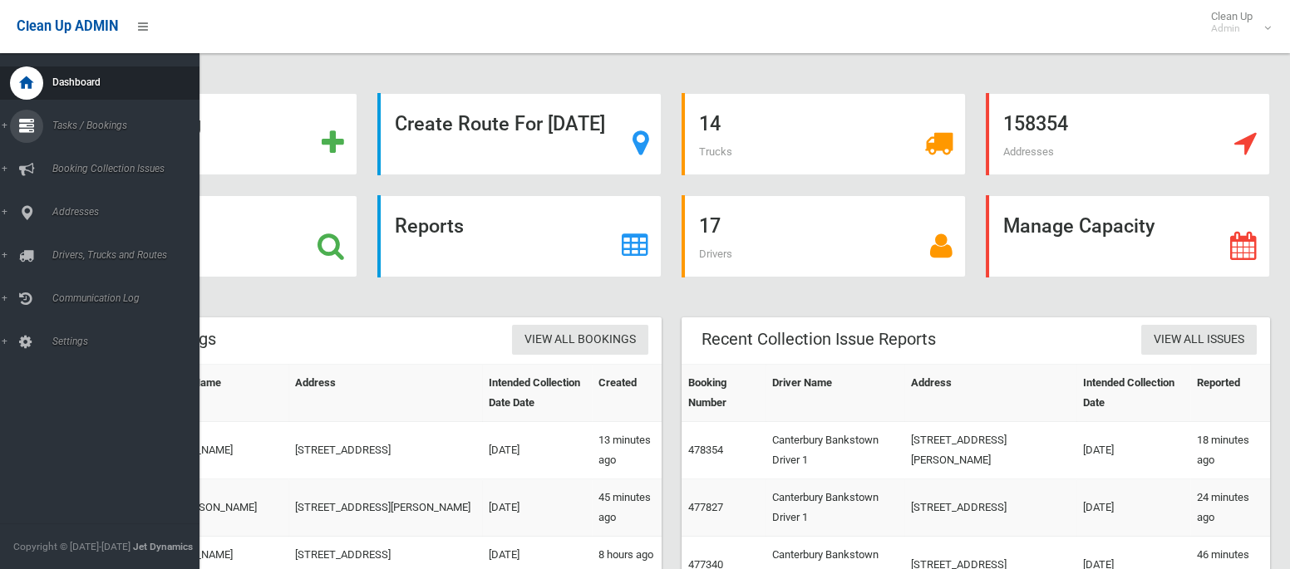
click at [87, 127] on span "Tasks / Bookings" at bounding box center [123, 126] width 152 height 12
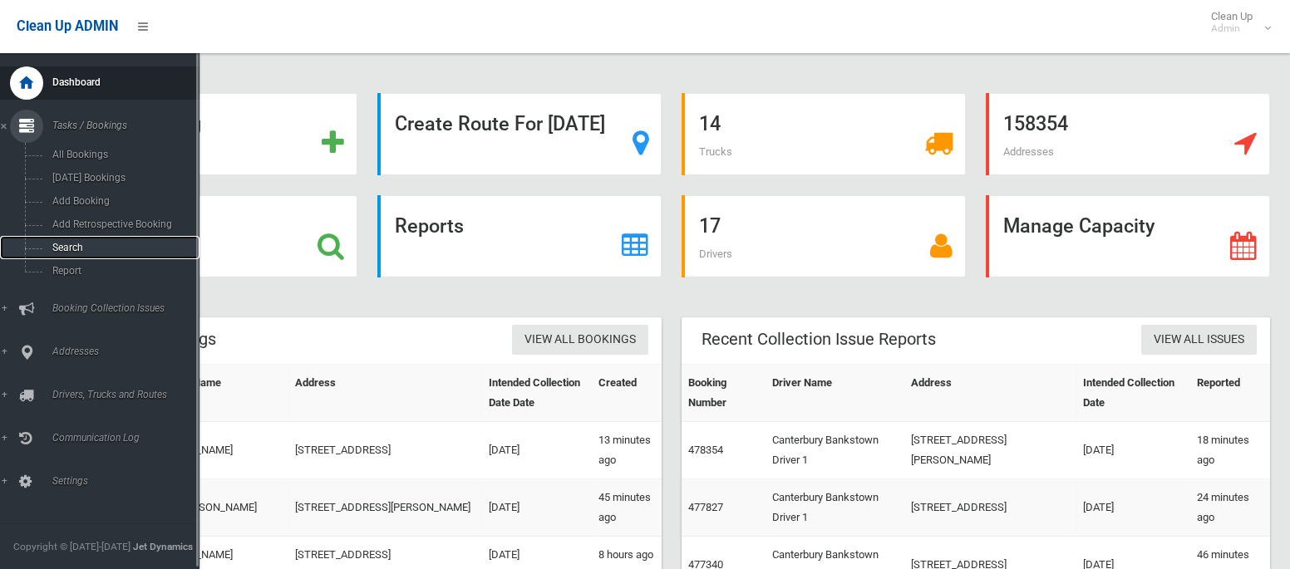
click at [72, 253] on span "Search" at bounding box center [116, 248] width 138 height 12
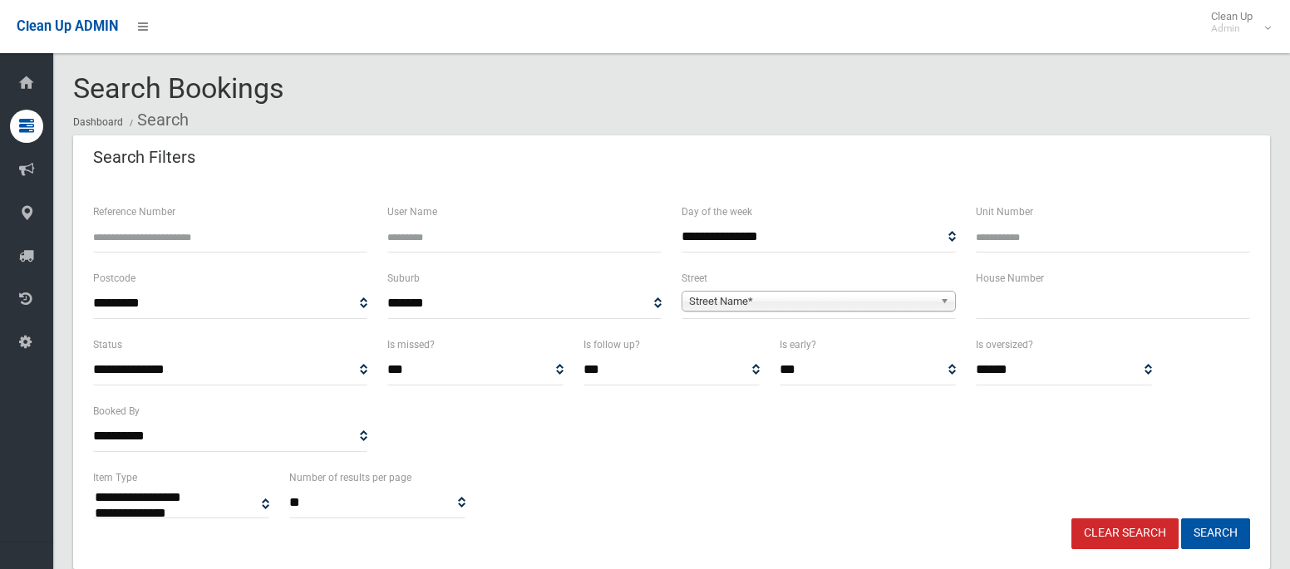
select select
click at [1016, 293] on input "text" at bounding box center [1113, 303] width 274 height 31
type input "**"
click at [888, 308] on span "Street Name*" at bounding box center [811, 302] width 244 height 20
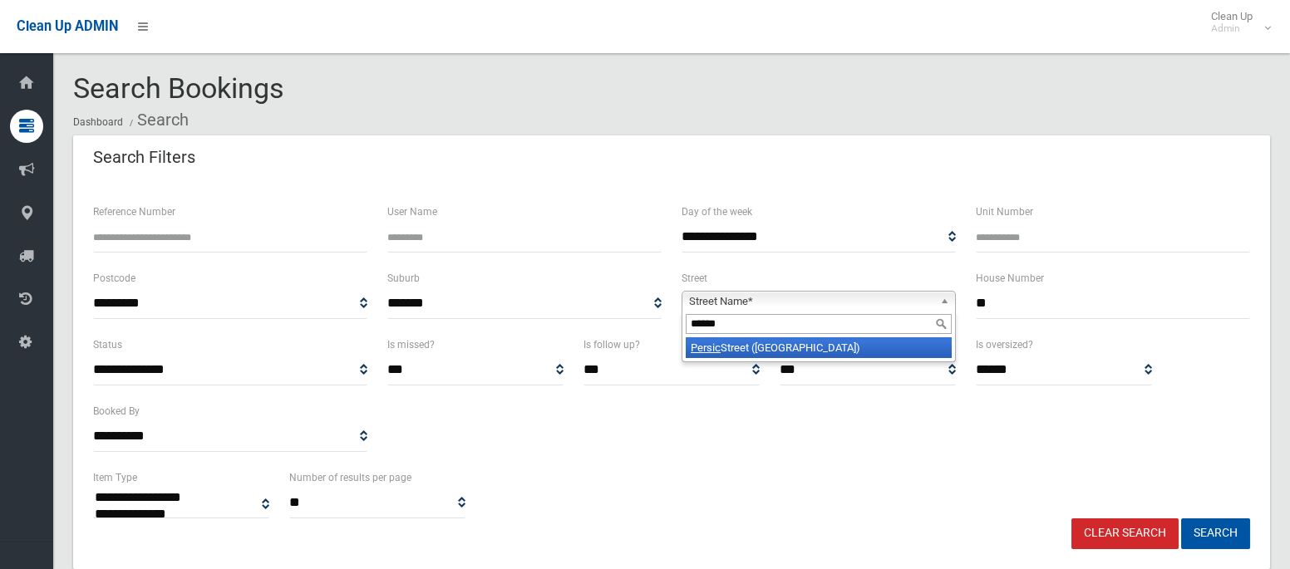
type input "******"
click at [878, 354] on li "[GEOGRAPHIC_DATA] ([GEOGRAPHIC_DATA] 2191)" at bounding box center [819, 347] width 266 height 21
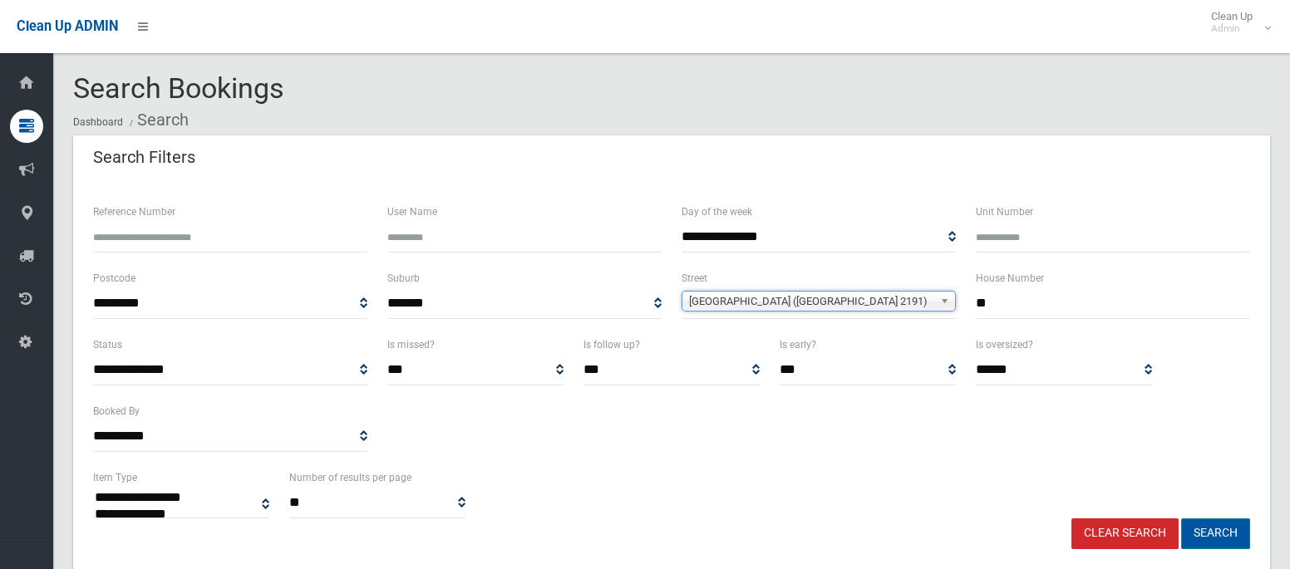
click at [1223, 543] on button "Search" at bounding box center [1215, 534] width 69 height 31
select select
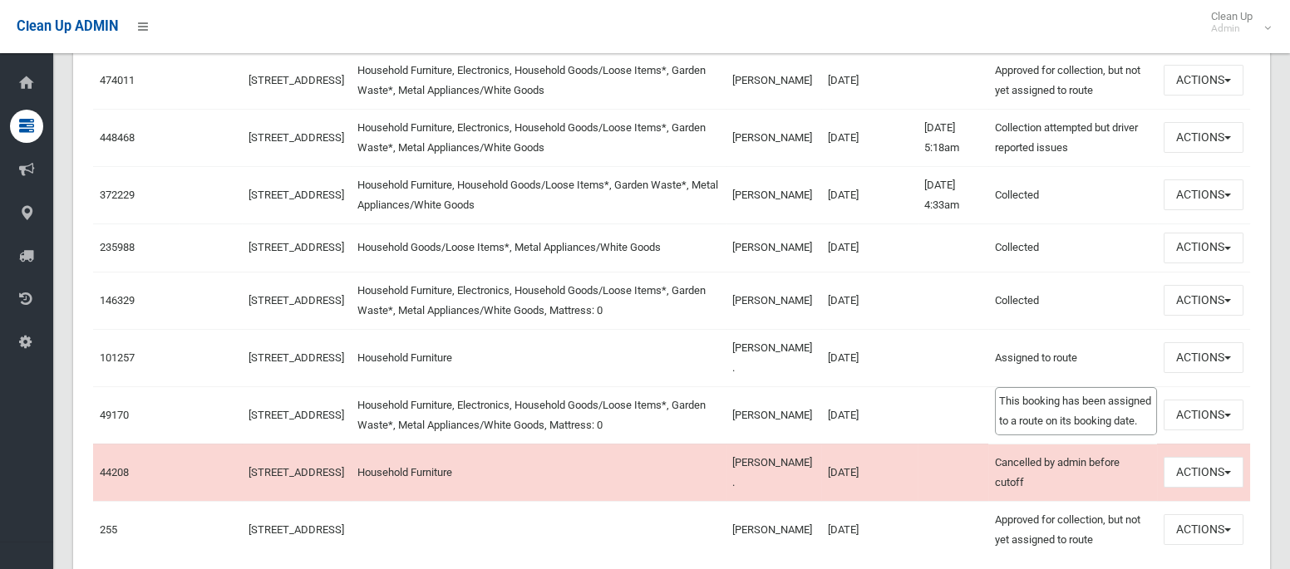
scroll to position [717, 0]
click at [1205, 194] on button "Actions" at bounding box center [1204, 196] width 80 height 31
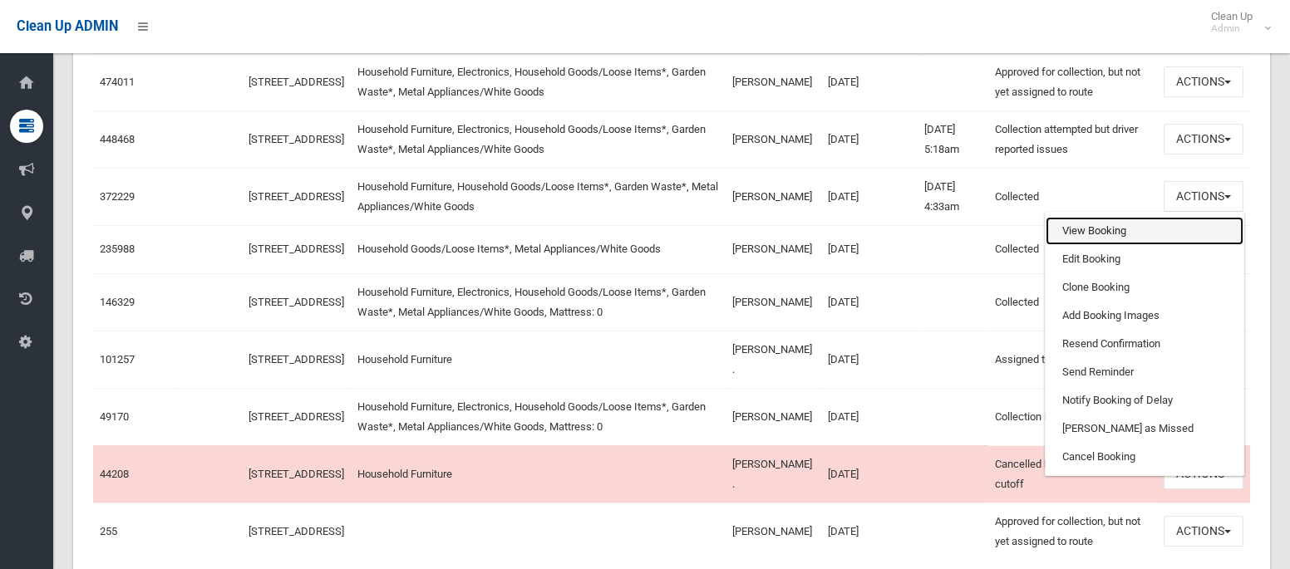
click at [1119, 224] on link "View Booking" at bounding box center [1145, 231] width 198 height 28
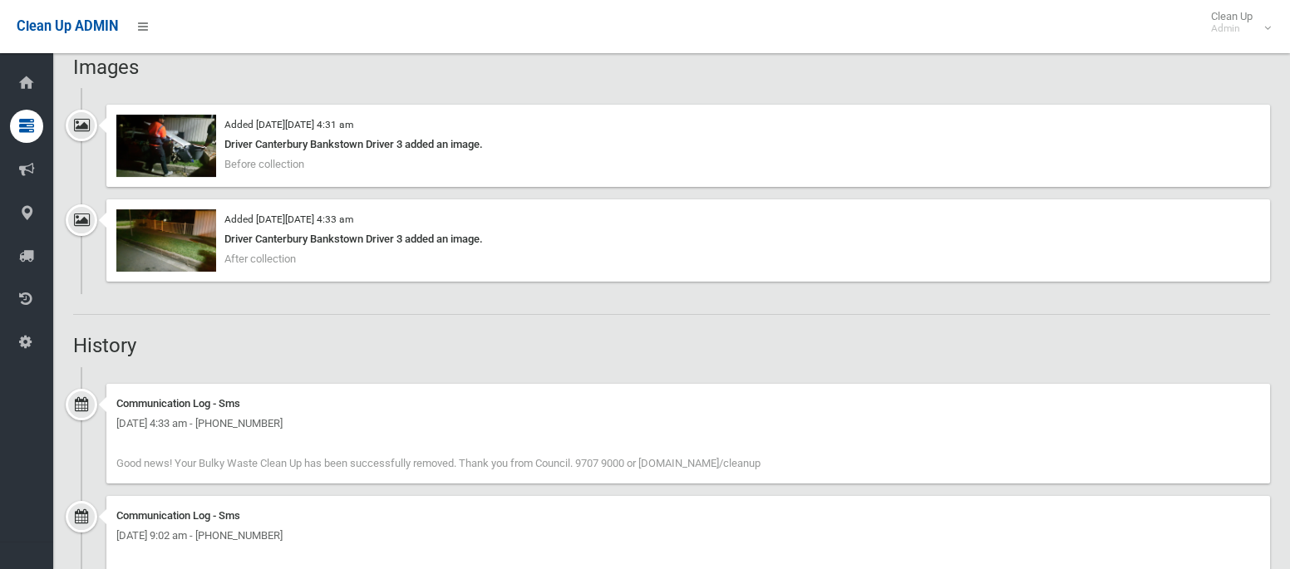
scroll to position [1095, 0]
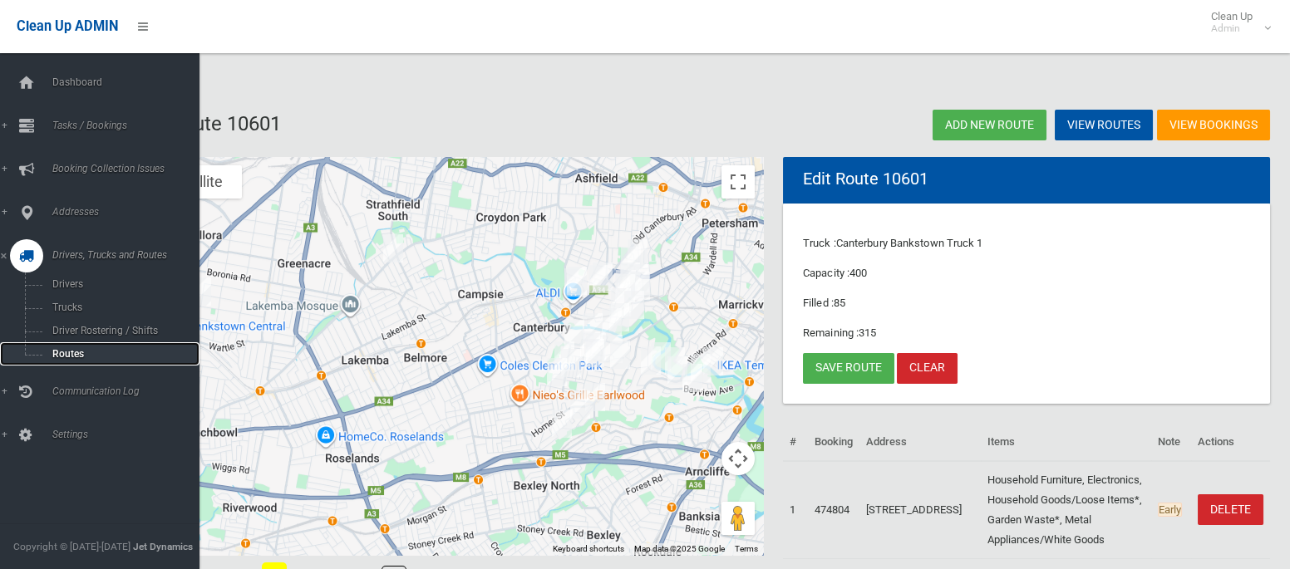
click at [72, 352] on span "Routes" at bounding box center [116, 354] width 138 height 12
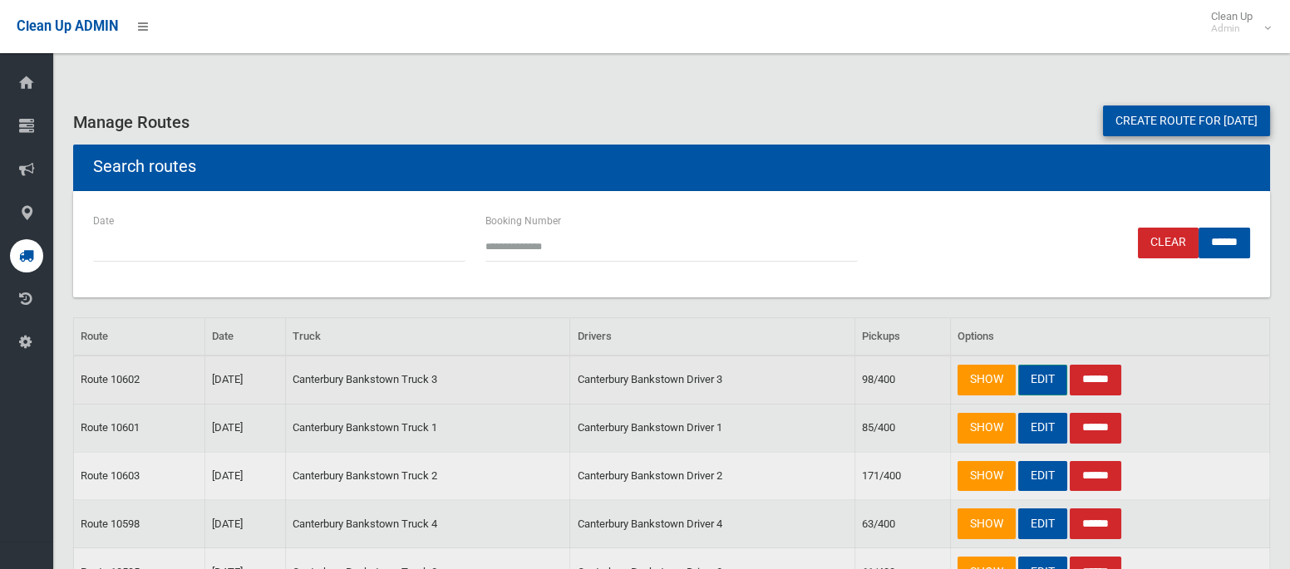
click at [1044, 381] on link "EDIT" at bounding box center [1042, 380] width 49 height 31
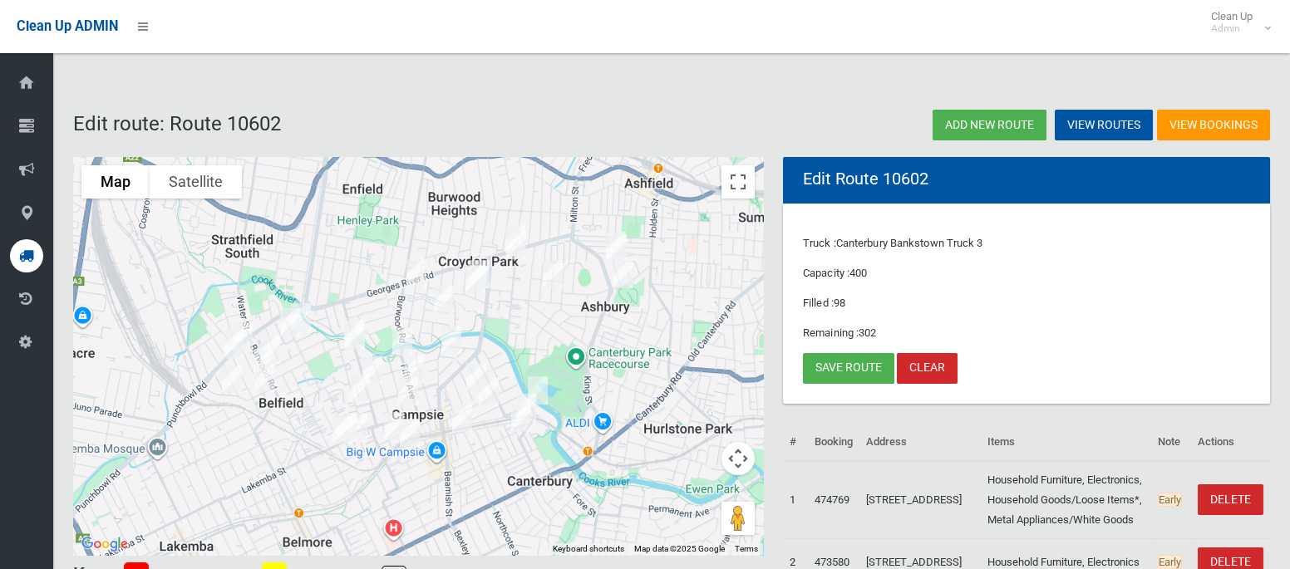
click at [233, 346] on img "49 Persic Street, BELFIELD NSW 2191" at bounding box center [233, 344] width 33 height 42
click at [843, 366] on link "Save route" at bounding box center [848, 368] width 91 height 31
click at [1233, 20] on span "Clean Up Admin" at bounding box center [1236, 22] width 66 height 25
click at [1233, 79] on link "Logout" at bounding box center [1236, 72] width 86 height 28
